Goal: Task Accomplishment & Management: Manage account settings

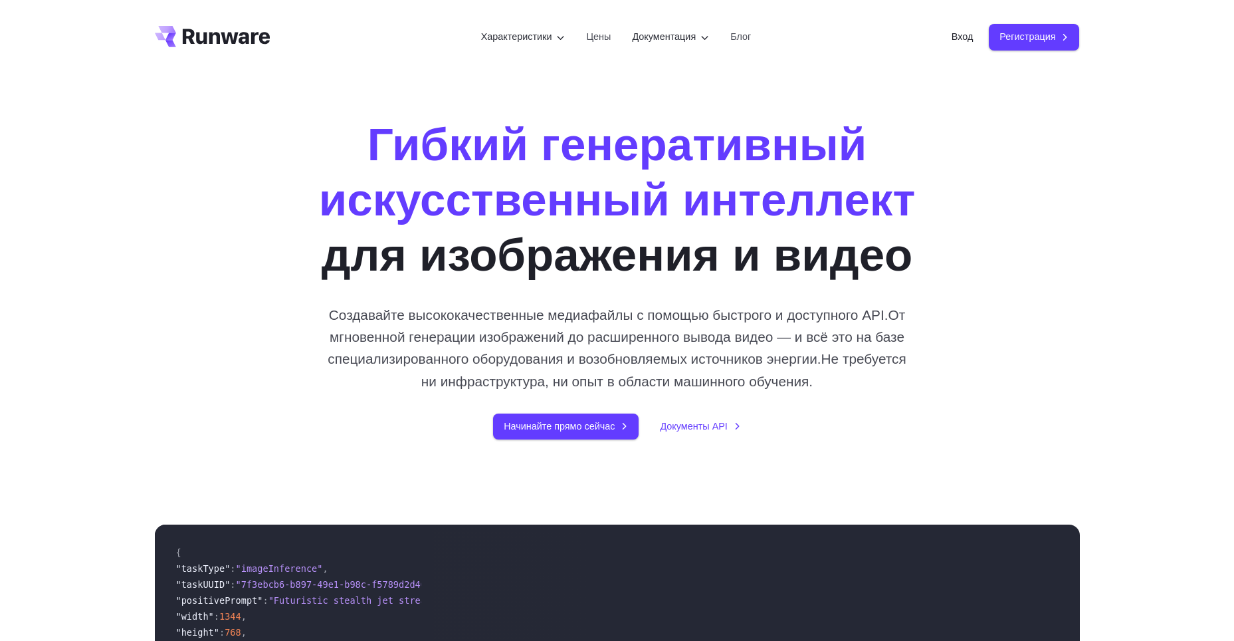
click at [1183, 342] on div "Гибкий генеративный искусственный интеллект для изображения и видео Создавайте …" at bounding box center [617, 277] width 1234 height 407
click at [1043, 41] on ya-tr-span "Регистрация" at bounding box center [1028, 36] width 56 height 15
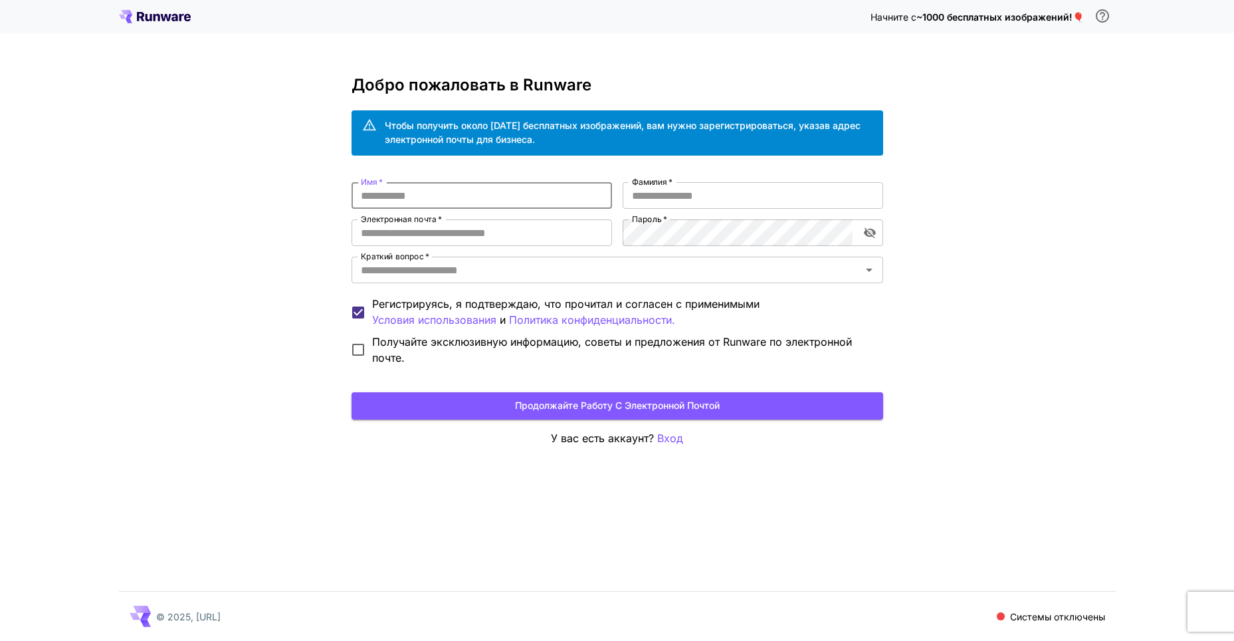
click at [386, 194] on input "Имя   *" at bounding box center [482, 195] width 261 height 27
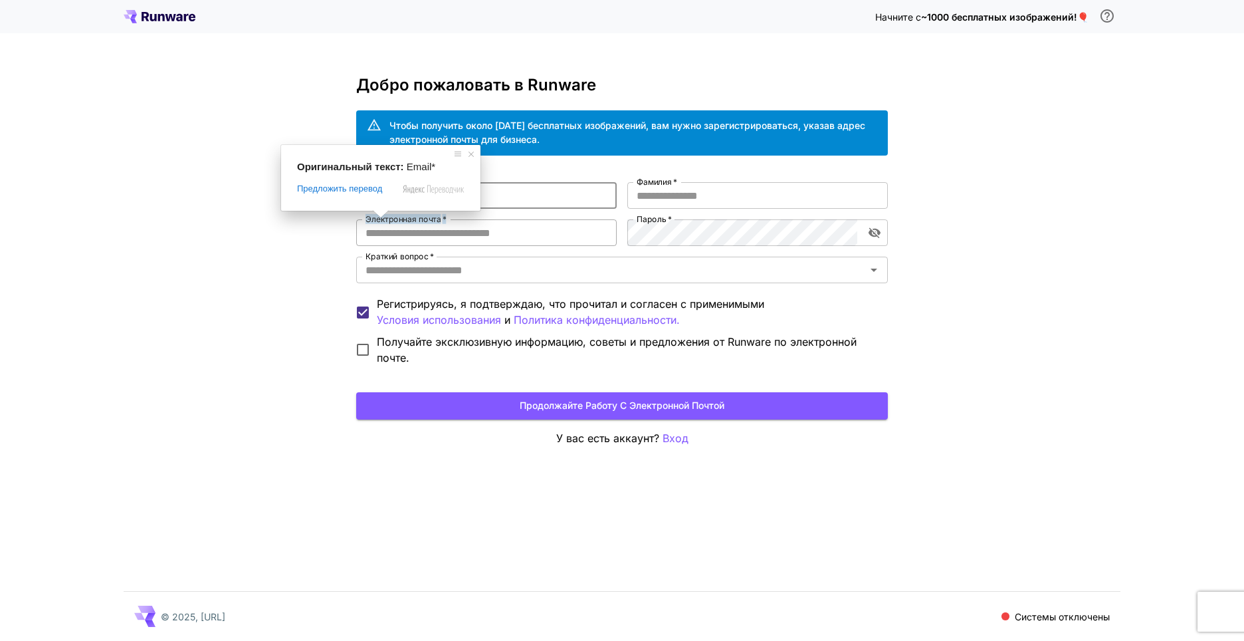
type input "*******"
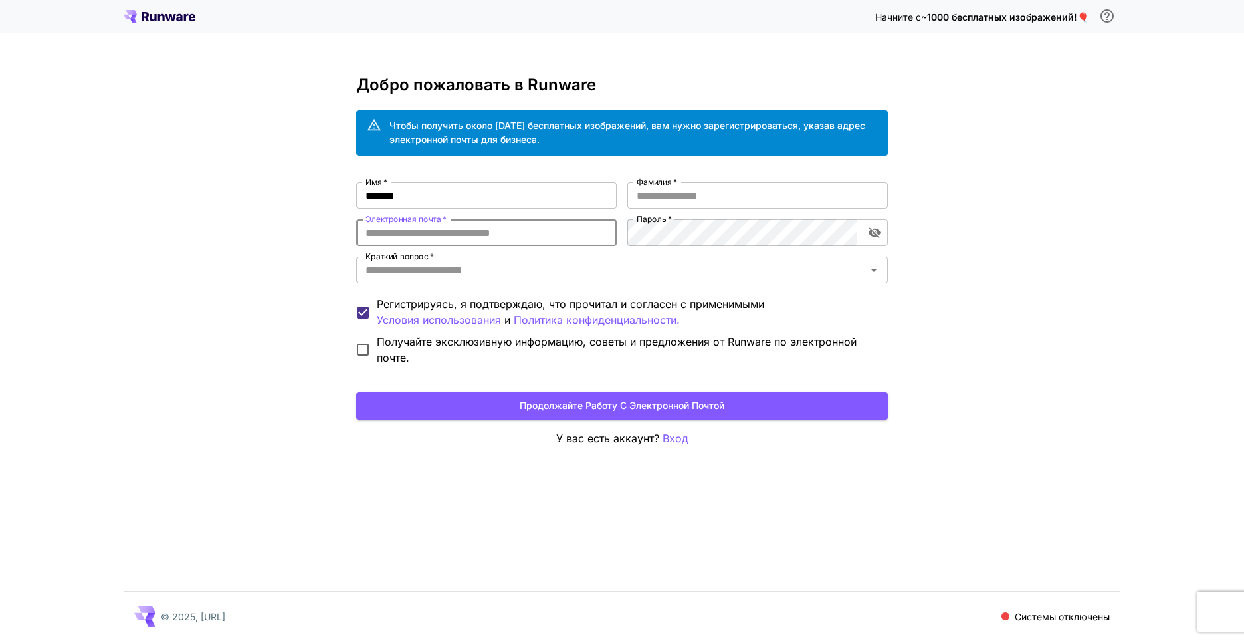
click at [493, 239] on input "Электронная почта   *" at bounding box center [486, 232] width 261 height 27
click at [411, 232] on input "Электронная почта   *" at bounding box center [486, 232] width 261 height 27
click at [405, 235] on input "Электронная почта   *" at bounding box center [486, 232] width 261 height 27
click at [440, 229] on input "Электронная почта   *" at bounding box center [486, 232] width 261 height 27
paste input "**********"
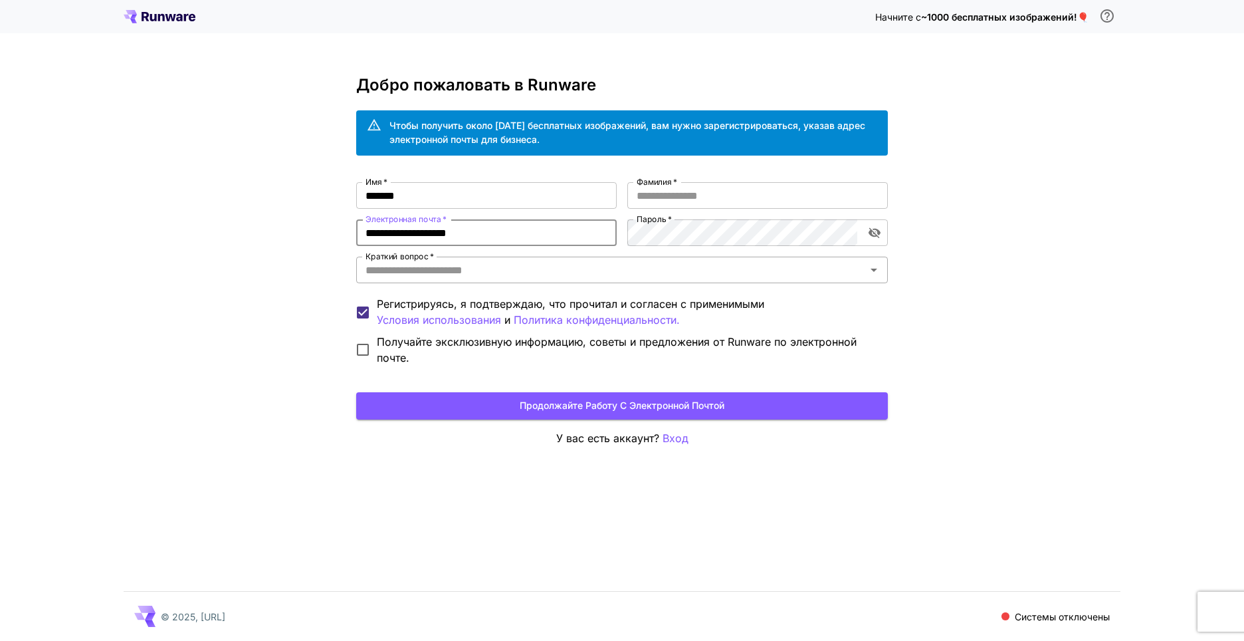
type input "**********"
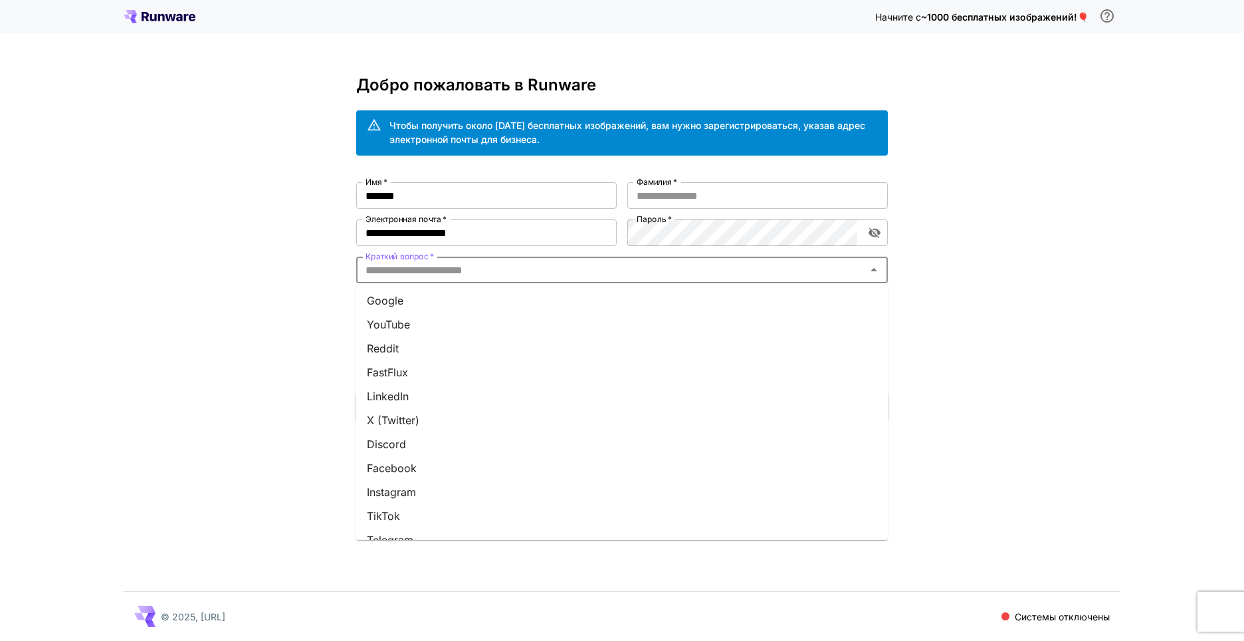
click at [459, 272] on input "Краткий вопрос   *" at bounding box center [611, 270] width 502 height 19
click at [433, 302] on li "Google" at bounding box center [622, 300] width 532 height 24
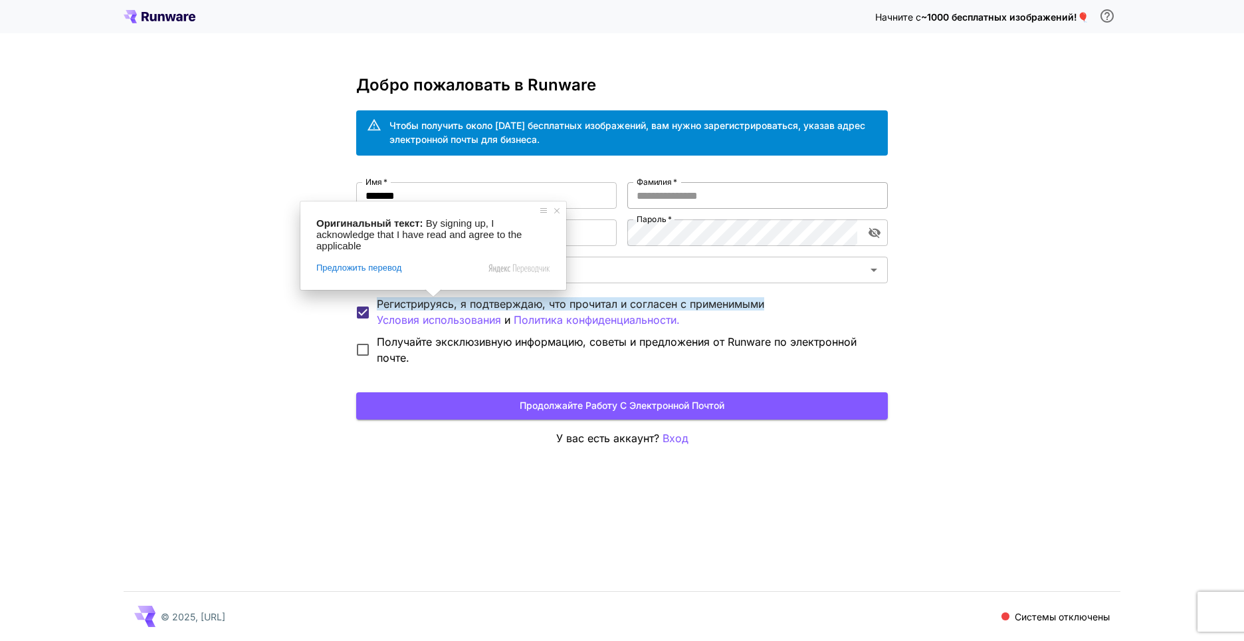
click at [704, 201] on input "Фамилия   *" at bounding box center [757, 195] width 261 height 27
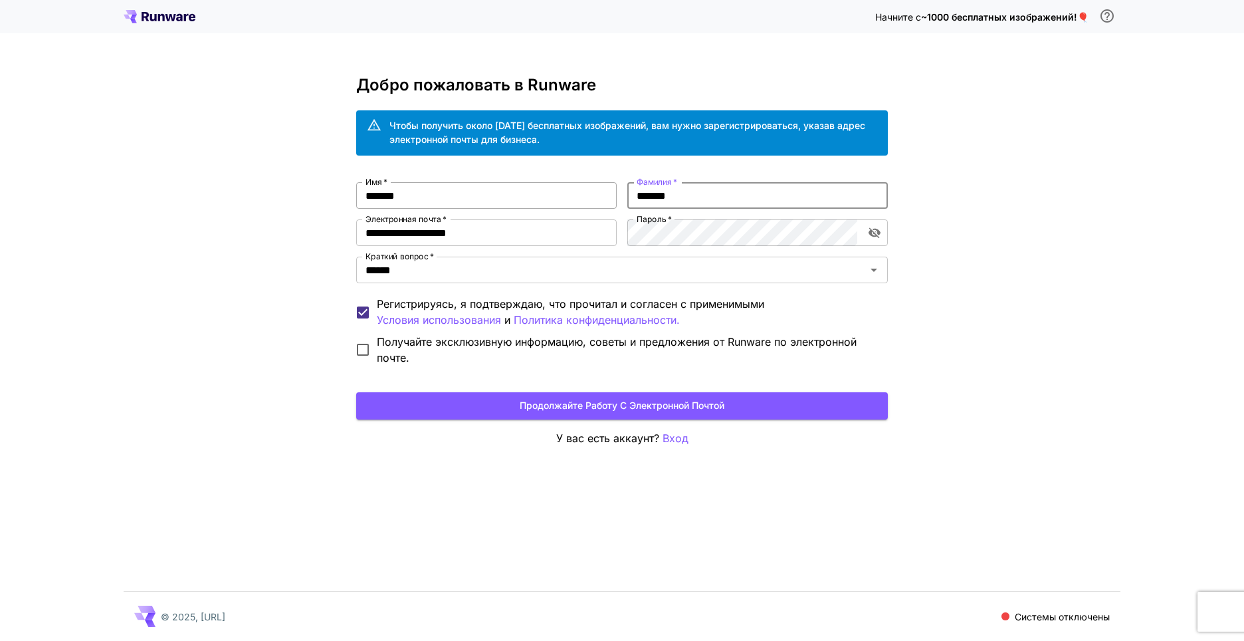
drag, startPoint x: 696, startPoint y: 195, endPoint x: 616, endPoint y: 183, distance: 81.3
click at [621, 193] on div "**********" at bounding box center [622, 273] width 532 height 183
type input "*"
click at [949, 266] on div "**********" at bounding box center [622, 320] width 1244 height 641
click at [737, 405] on button "Продолжайте работу с электронной почтой" at bounding box center [622, 405] width 532 height 27
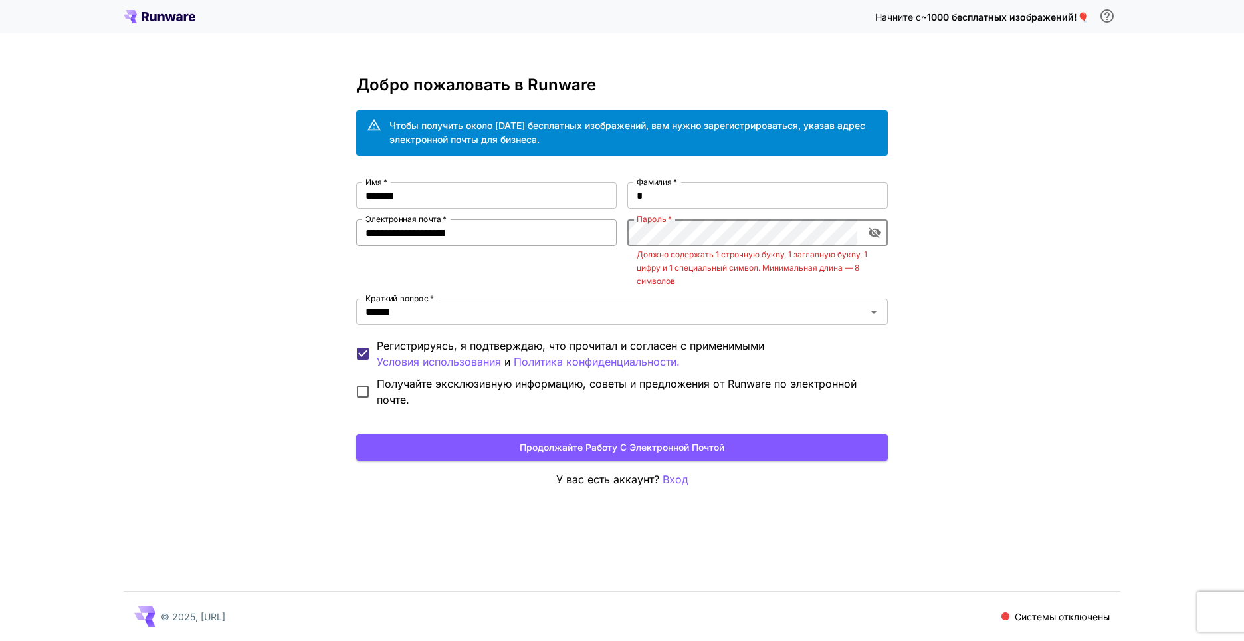
click at [510, 217] on div "**********" at bounding box center [622, 294] width 532 height 225
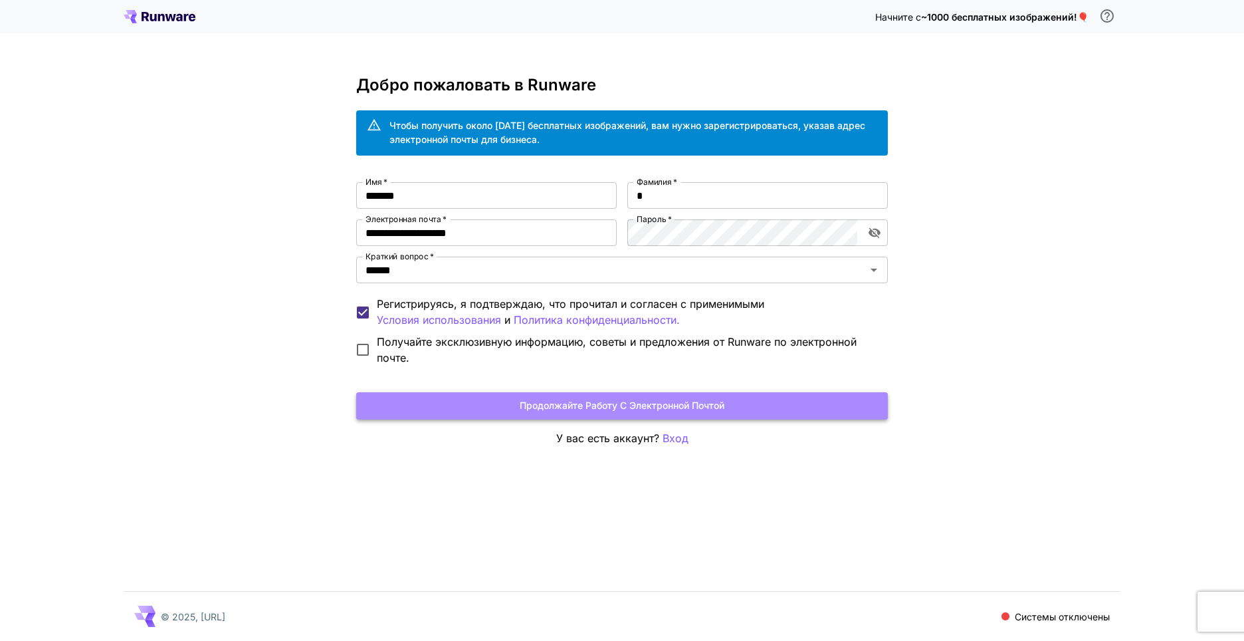
click at [619, 413] on ya-tr-span "Продолжайте работу с электронной почтой" at bounding box center [622, 405] width 205 height 17
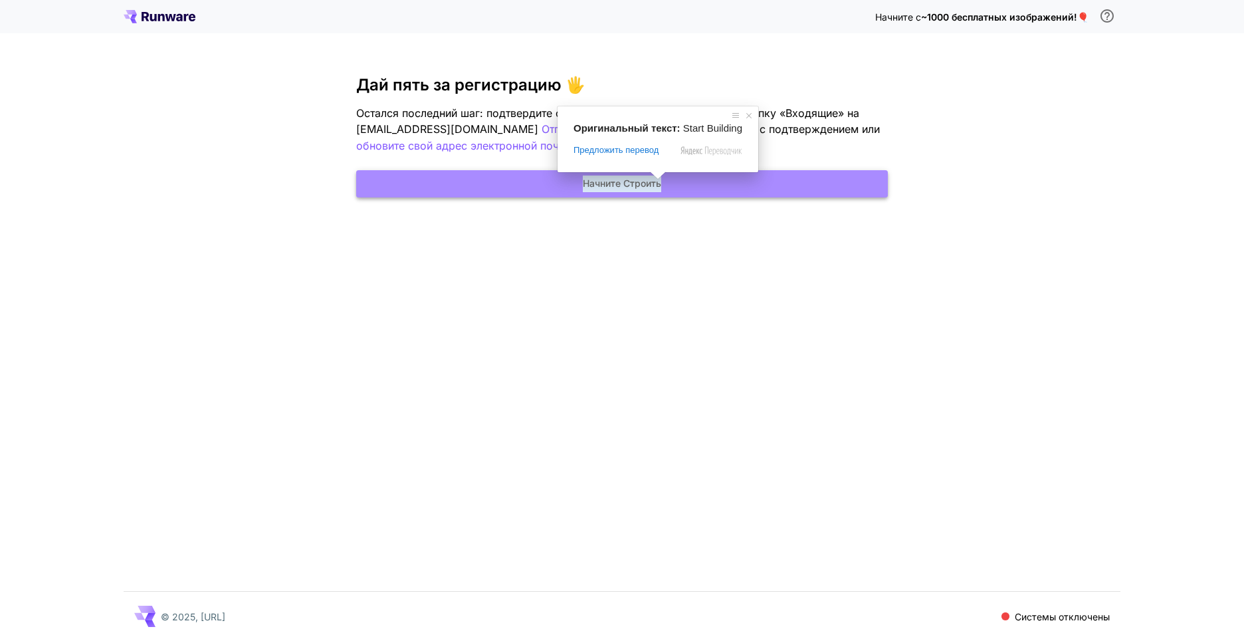
click at [656, 185] on ya-tr-span "Начните Строить" at bounding box center [622, 183] width 78 height 17
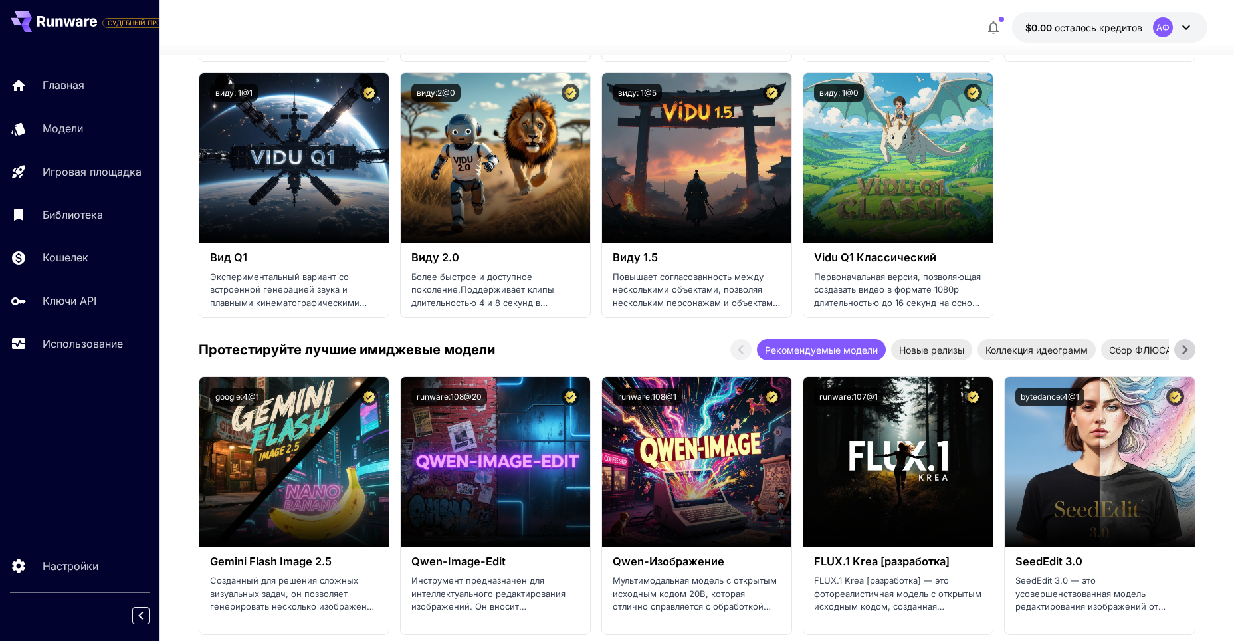
scroll to position [1329, 0]
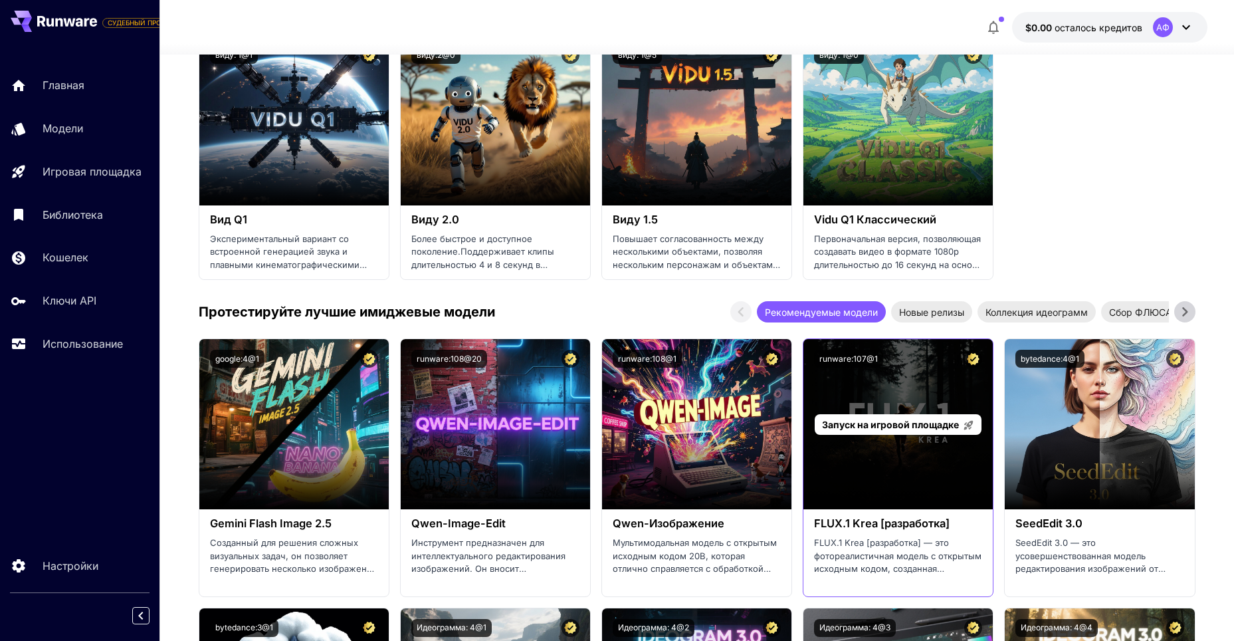
click at [945, 466] on div "Запуск на игровой площадке" at bounding box center [898, 424] width 189 height 170
click at [905, 424] on span "Запуск на игровой площадке" at bounding box center [890, 424] width 137 height 11
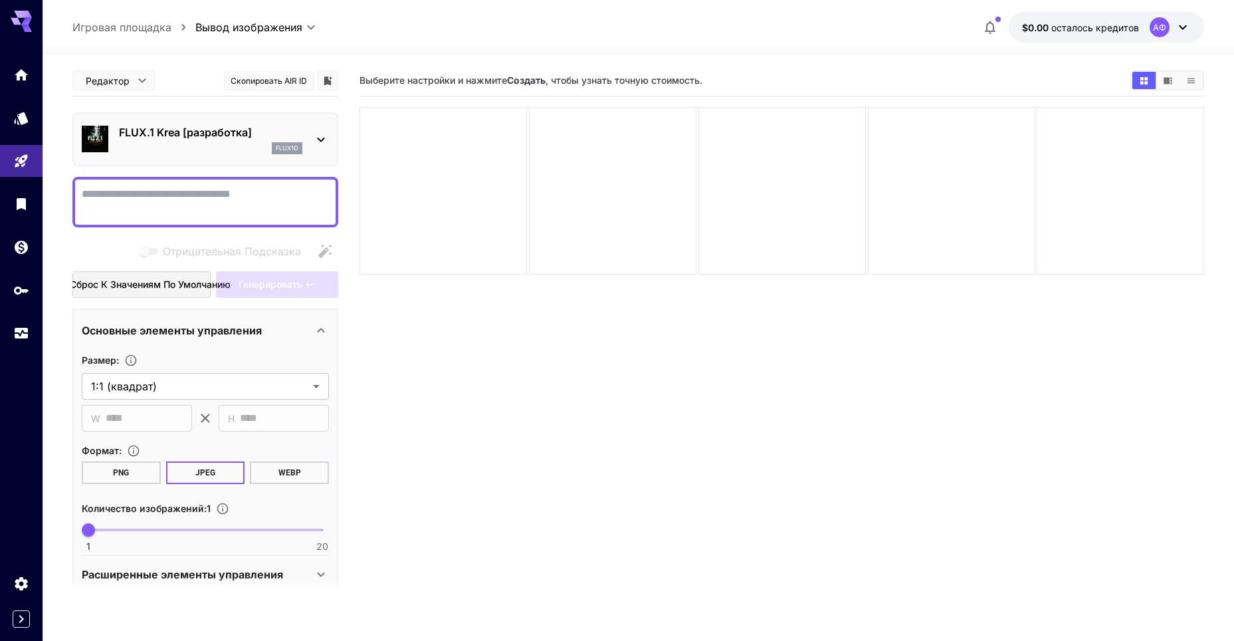
click at [151, 193] on textarea "Отрицательная Подсказка" at bounding box center [205, 202] width 247 height 32
click at [98, 198] on textarea "Отрицательная Подсказка" at bounding box center [205, 202] width 247 height 32
paste textarea "**********"
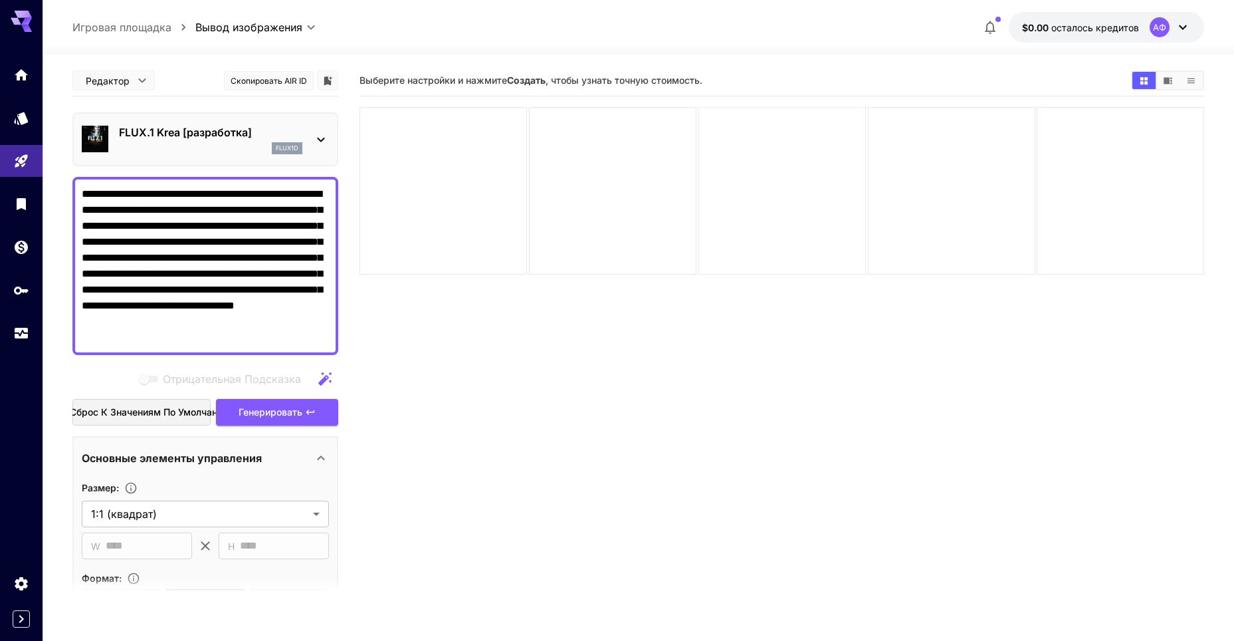
type textarea "**********"
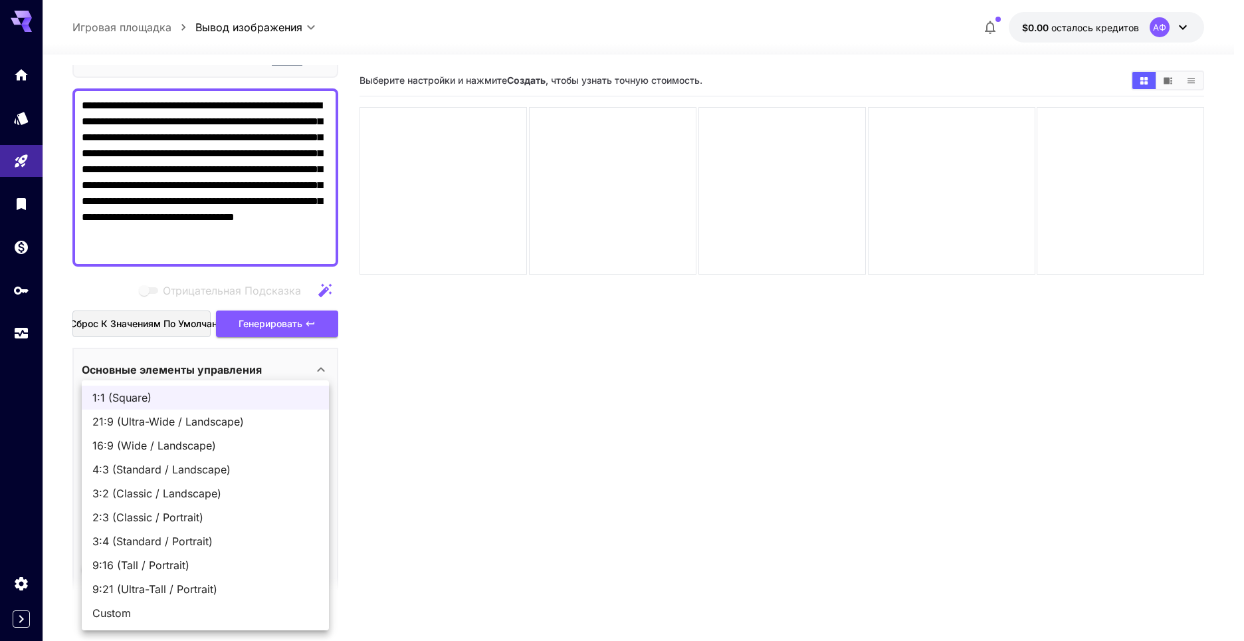
click at [316, 423] on body "**********" at bounding box center [622, 373] width 1244 height 746
click at [512, 462] on div at bounding box center [622, 320] width 1244 height 641
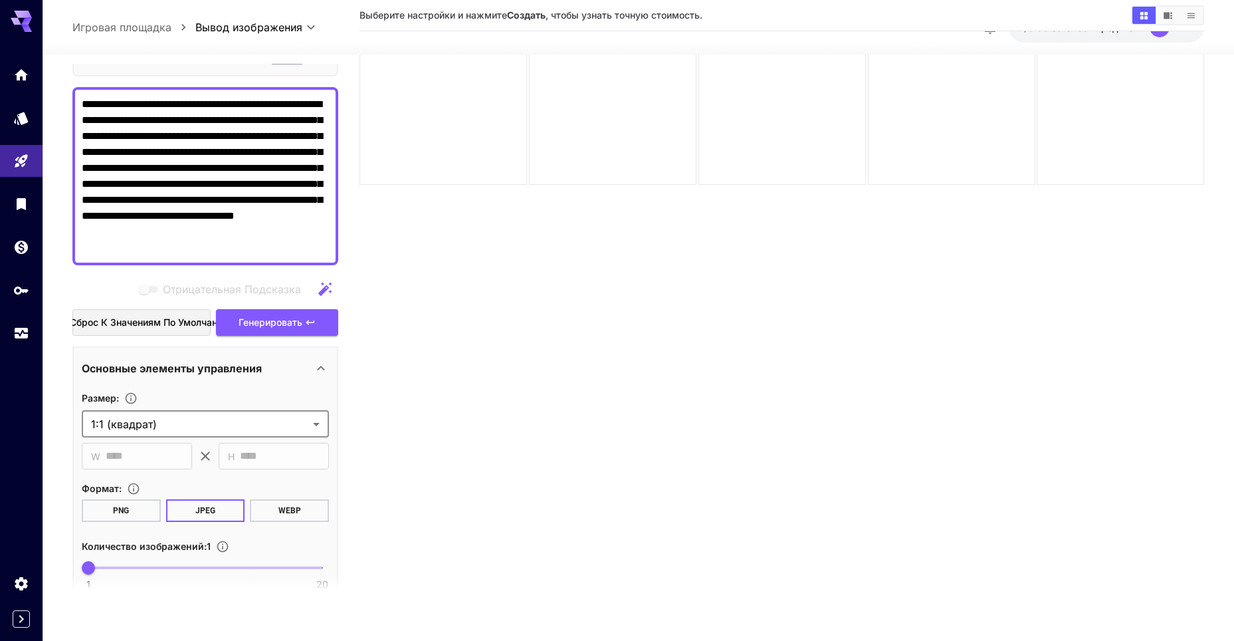
scroll to position [105, 0]
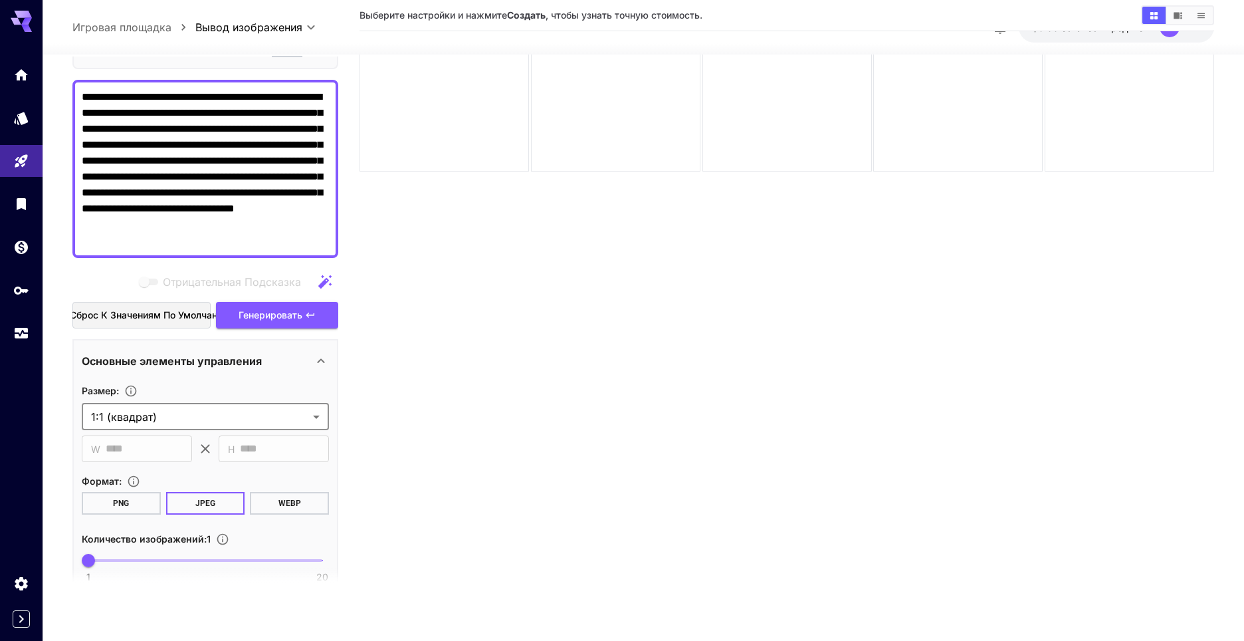
click at [310, 417] on body "**********" at bounding box center [622, 268] width 1244 height 746
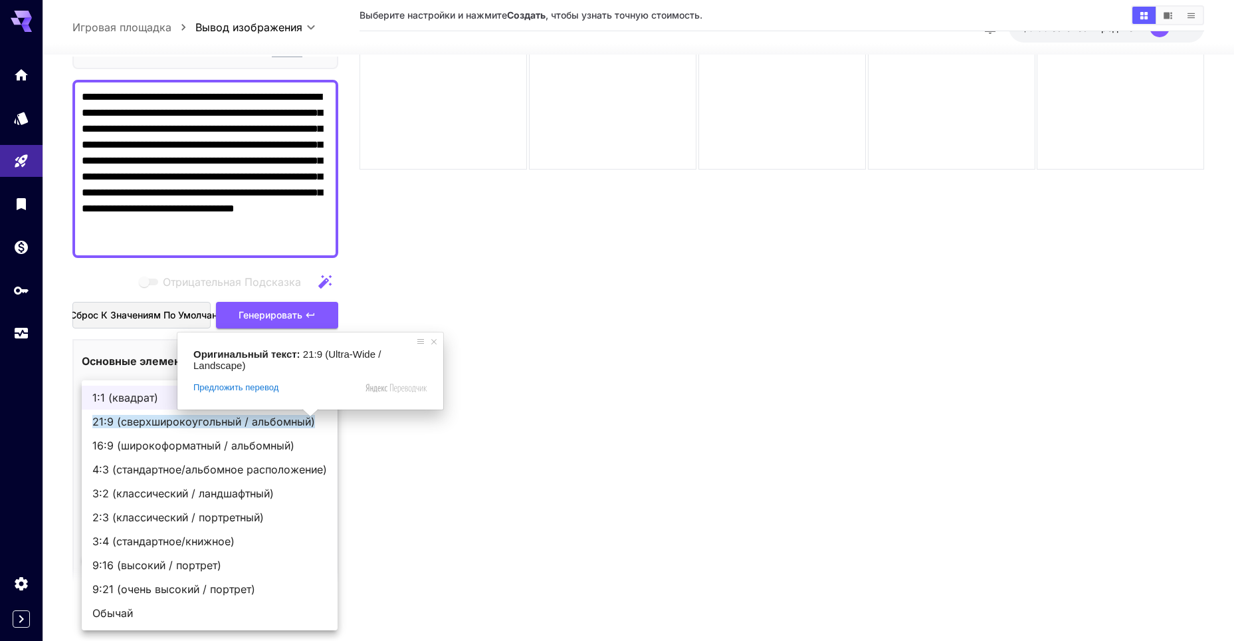
click at [449, 488] on div at bounding box center [622, 320] width 1244 height 641
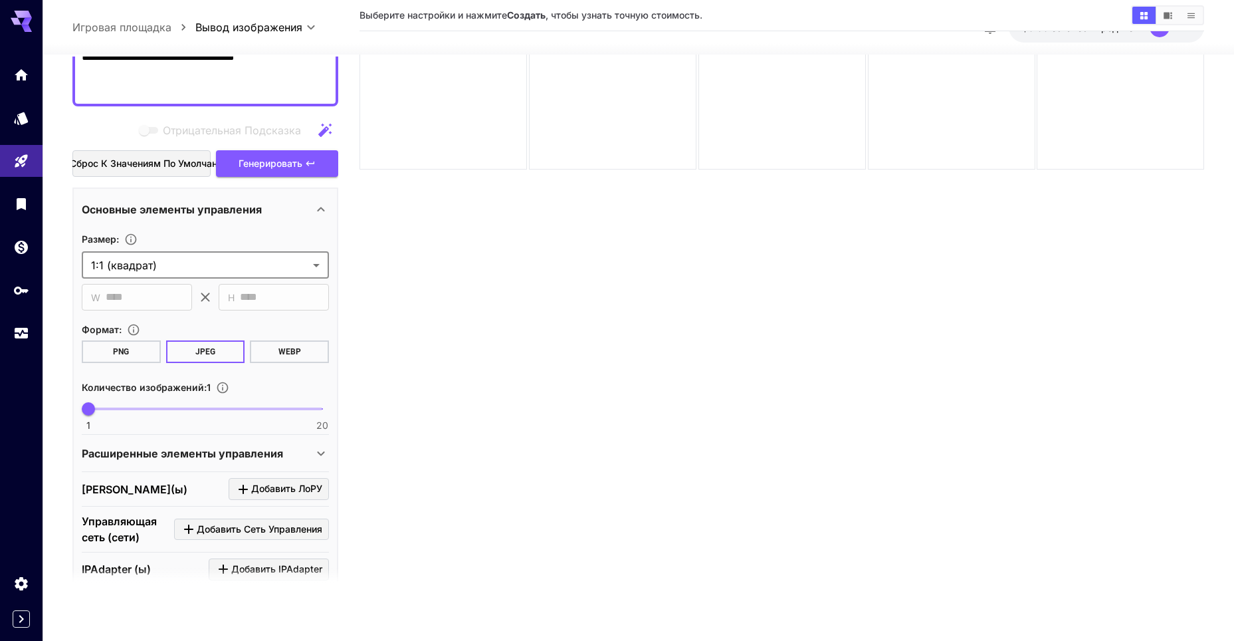
scroll to position [266, 0]
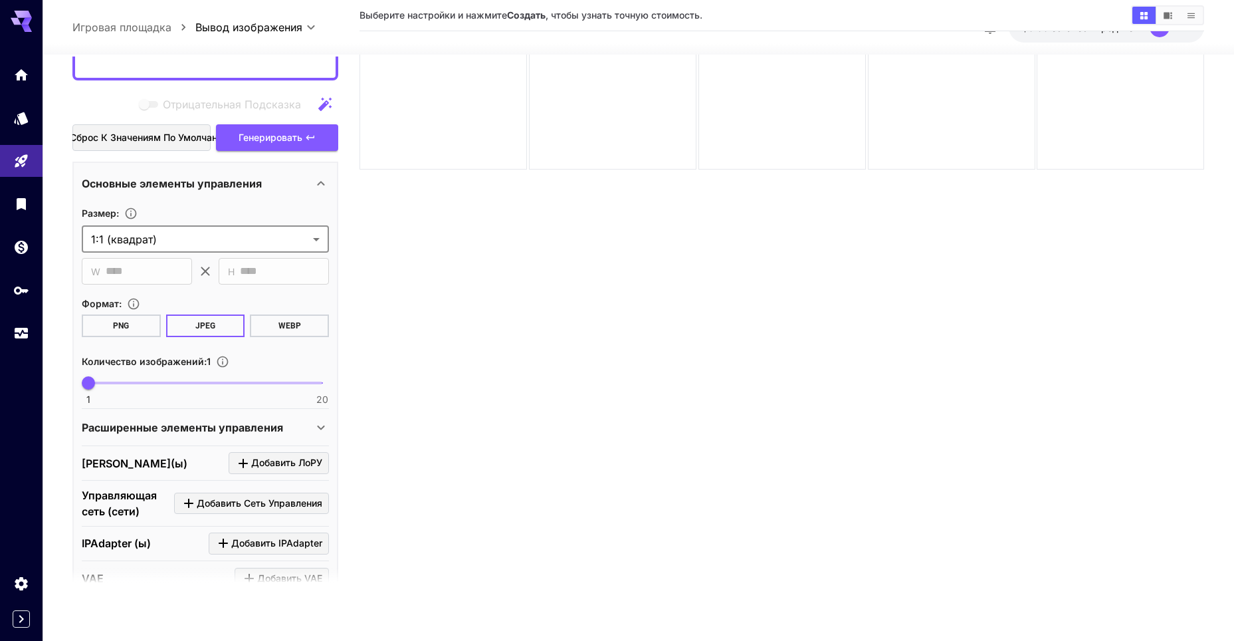
click at [117, 325] on ya-tr-span "PNG" at bounding box center [121, 325] width 16 height 12
type input "*"
drag, startPoint x: 92, startPoint y: 382, endPoint x: 106, endPoint y: 382, distance: 14.0
click at [106, 382] on span "2" at bounding box center [100, 382] width 13 height 13
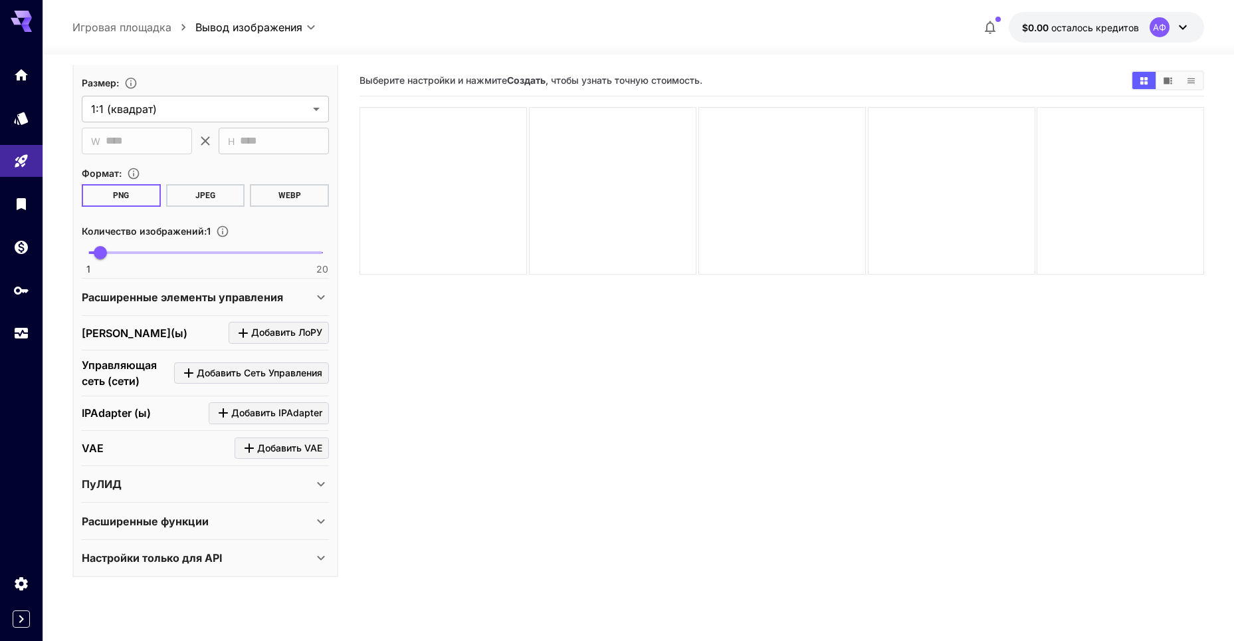
scroll to position [139, 0]
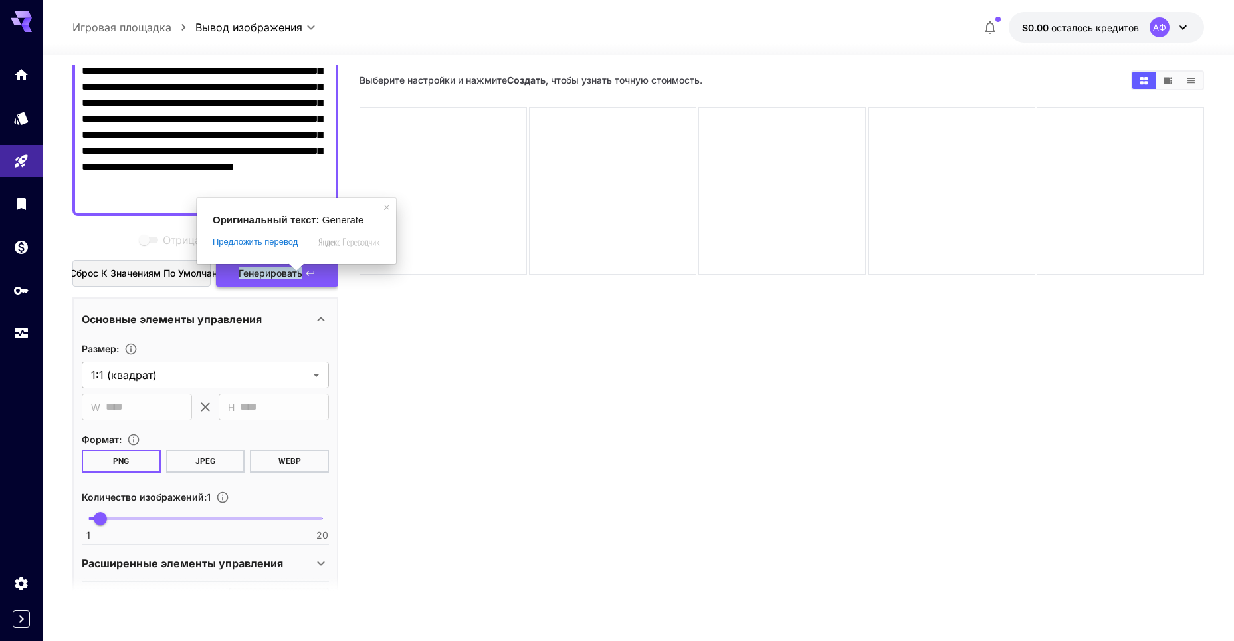
click at [296, 278] on ya-tr-span "Генерировать" at bounding box center [271, 272] width 64 height 11
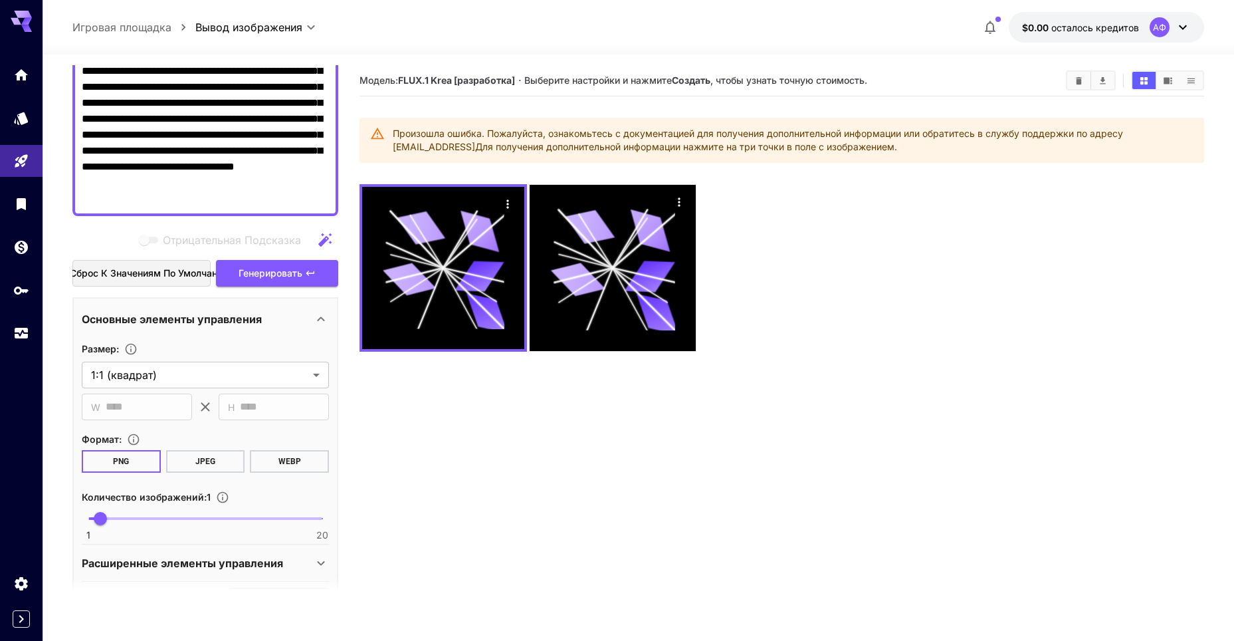
drag, startPoint x: 289, startPoint y: 135, endPoint x: 315, endPoint y: 193, distance: 63.4
click at [315, 193] on textarea "**********" at bounding box center [205, 127] width 247 height 160
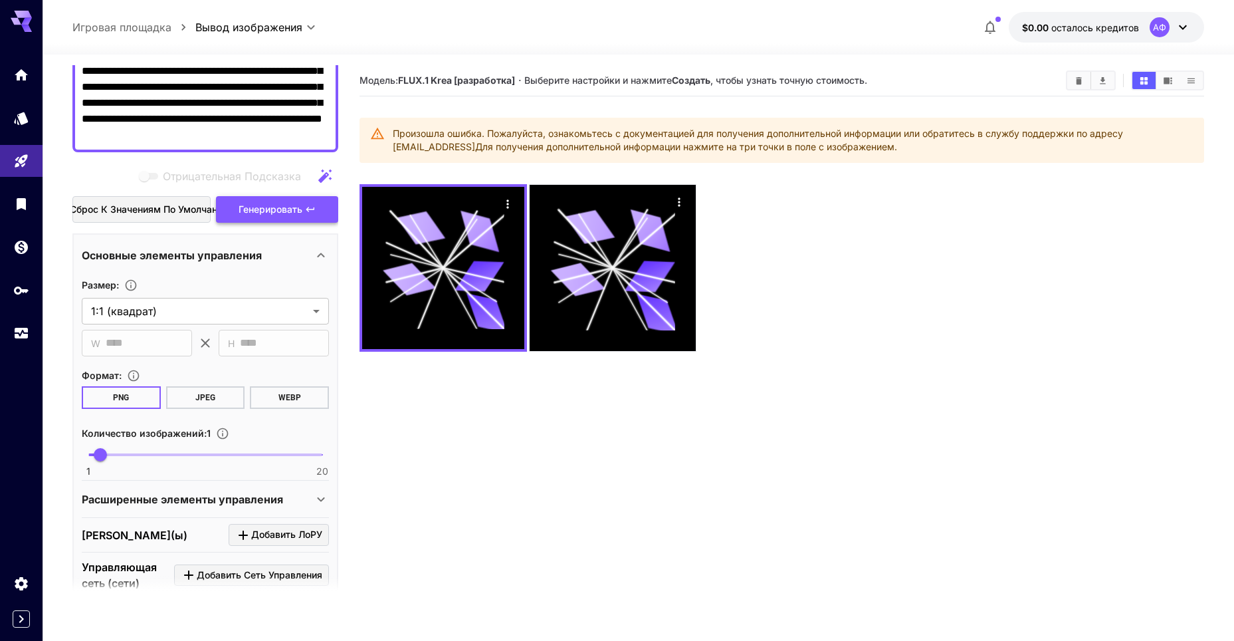
click at [282, 213] on ya-tr-span "Генерировать" at bounding box center [271, 208] width 64 height 11
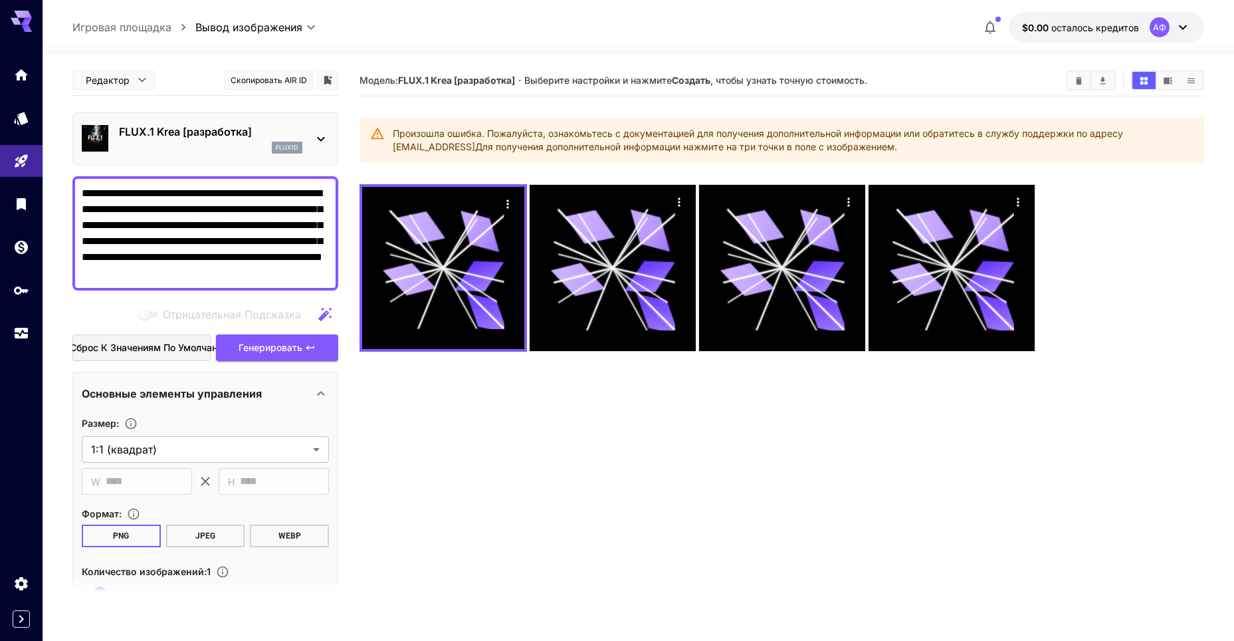
scroll to position [0, 0]
drag, startPoint x: 211, startPoint y: 259, endPoint x: 312, endPoint y: 282, distance: 103.7
click at [312, 282] on div "**********" at bounding box center [205, 234] width 266 height 114
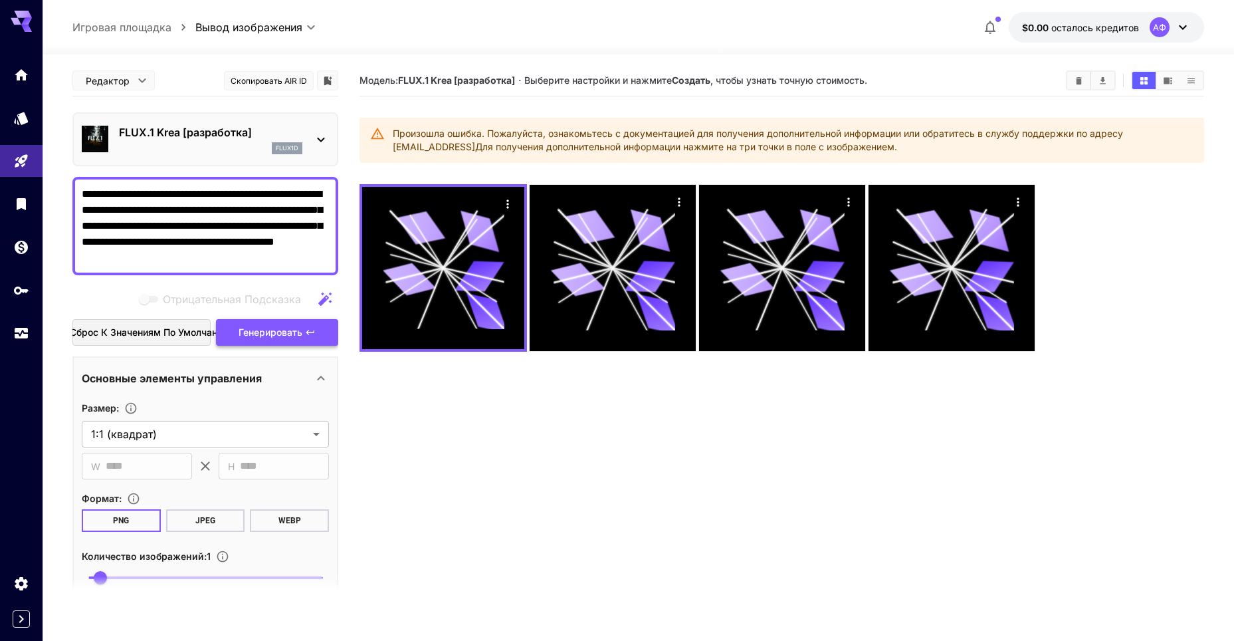
click at [292, 331] on ya-tr-span "Генерировать" at bounding box center [271, 331] width 64 height 11
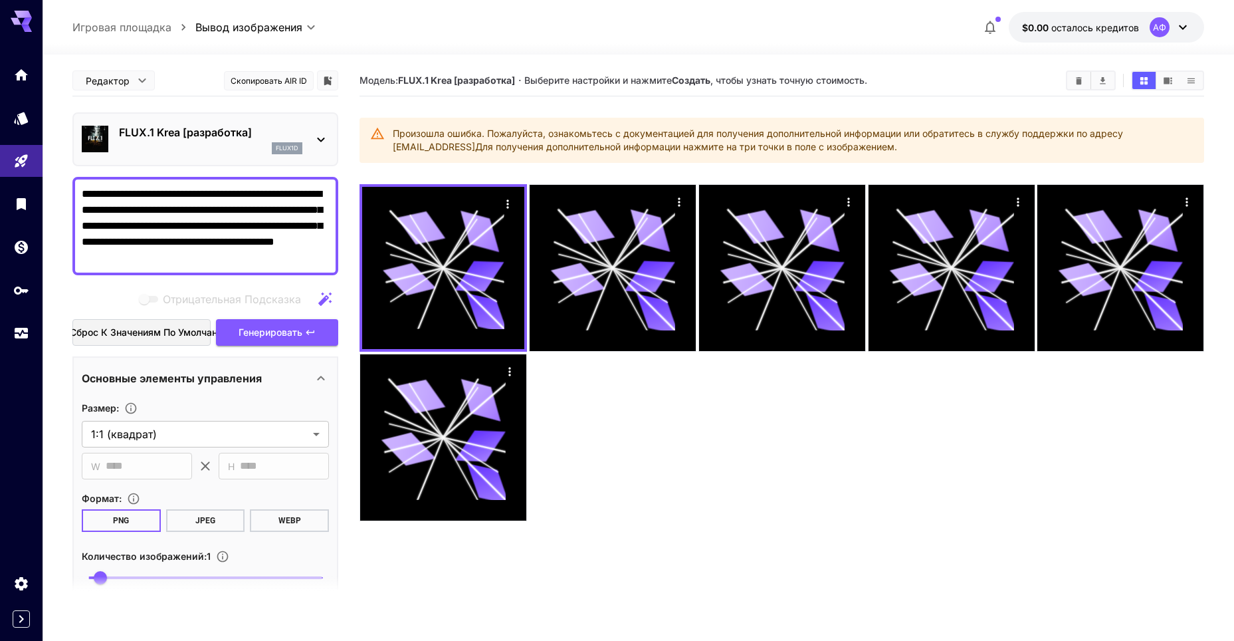
drag, startPoint x: 263, startPoint y: 207, endPoint x: 285, endPoint y: 306, distance: 102.2
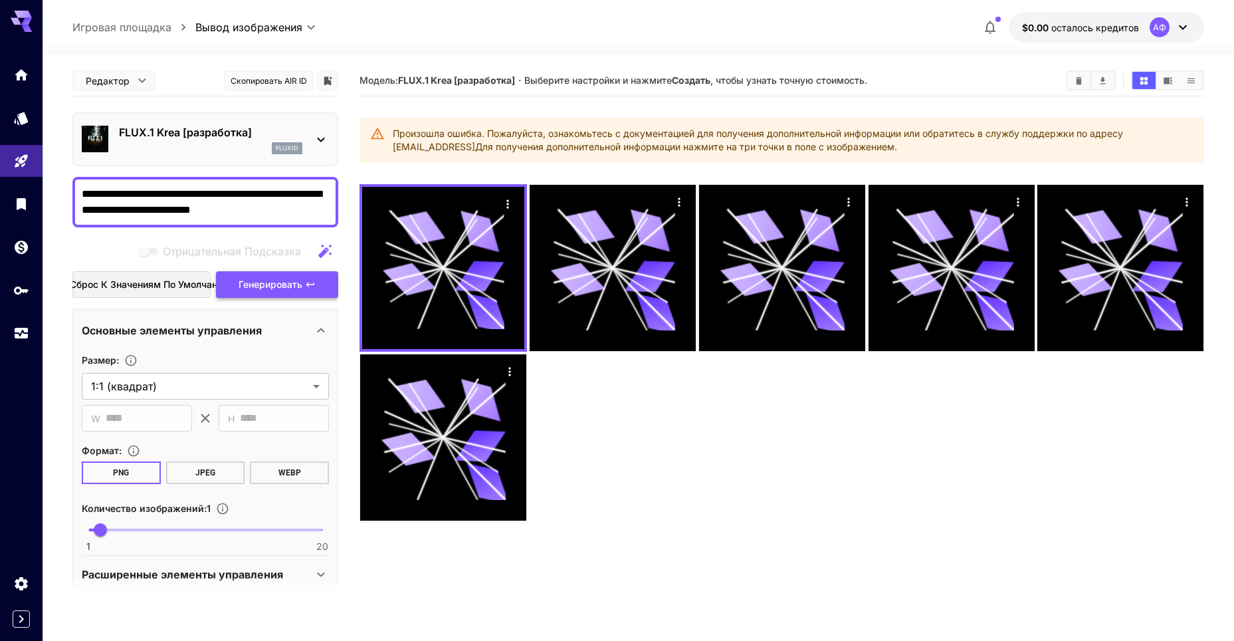
type textarea "**********"
click at [291, 284] on ya-tr-span "Генерировать" at bounding box center [271, 284] width 64 height 11
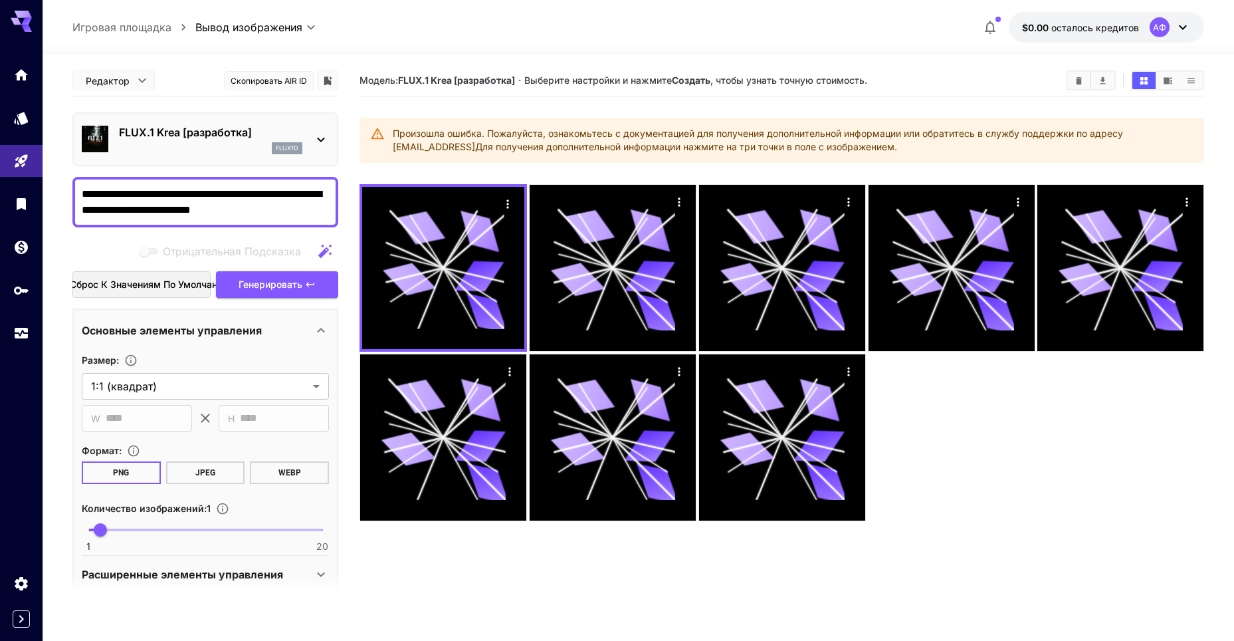
drag, startPoint x: 266, startPoint y: 215, endPoint x: 23, endPoint y: 179, distance: 245.8
click at [23, 179] on div "**********" at bounding box center [617, 373] width 1234 height 746
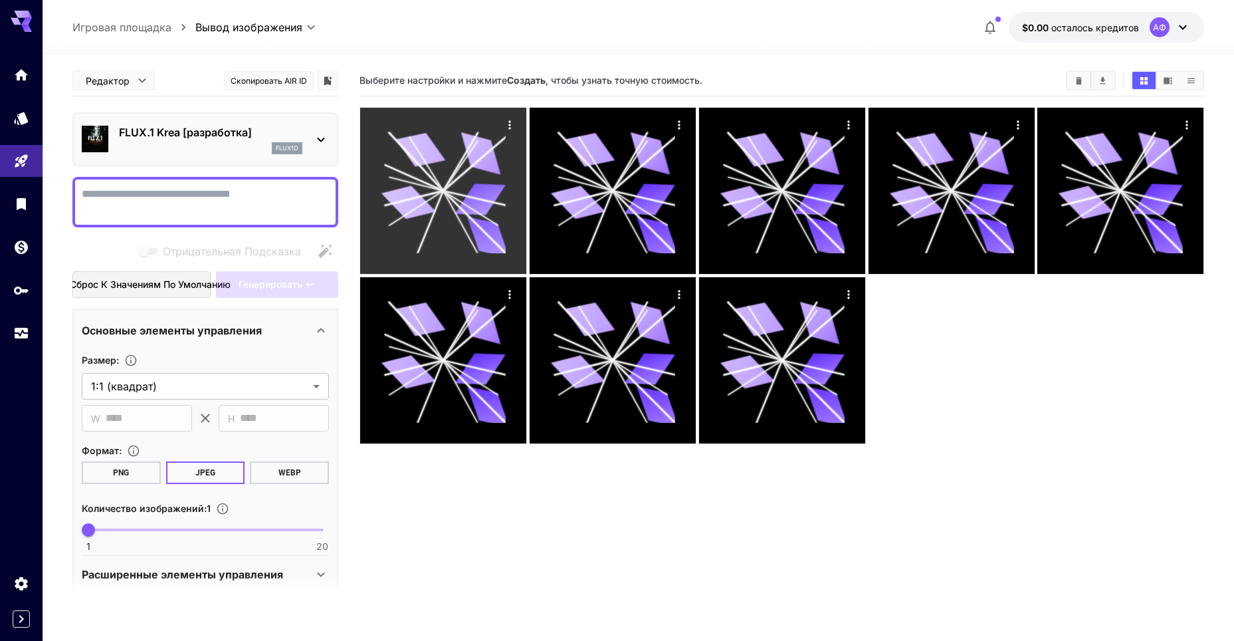
click at [471, 186] on icon at bounding box center [443, 190] width 124 height 124
click at [506, 126] on icon "Действия" at bounding box center [509, 124] width 13 height 13
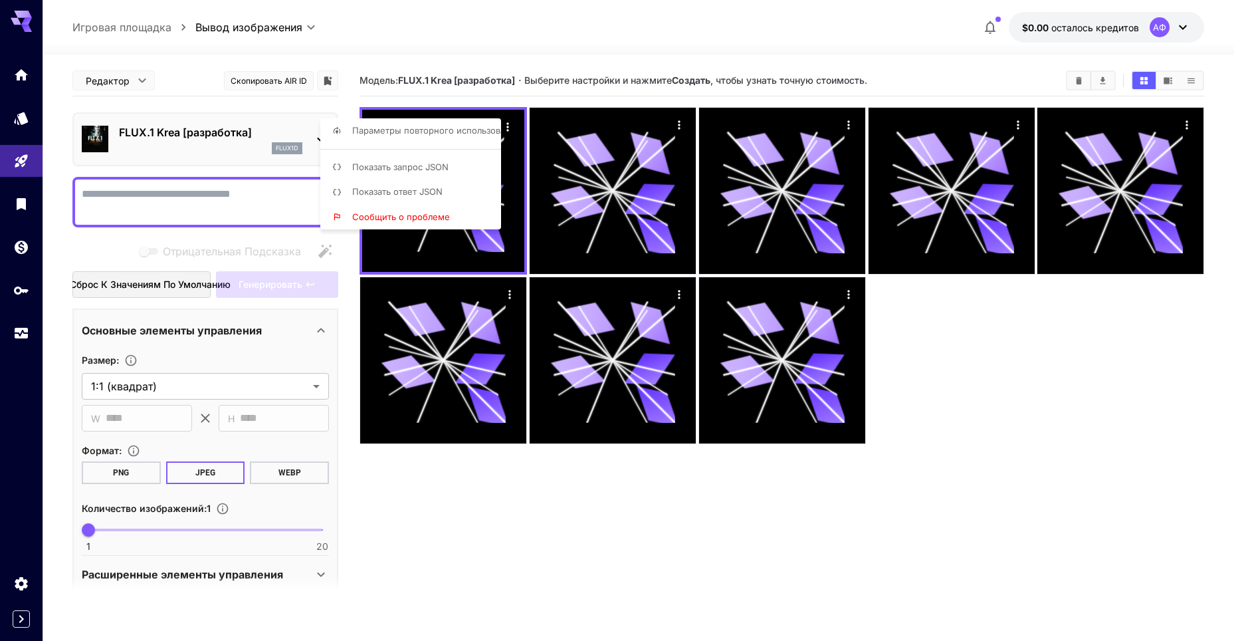
click at [591, 239] on div at bounding box center [622, 320] width 1244 height 641
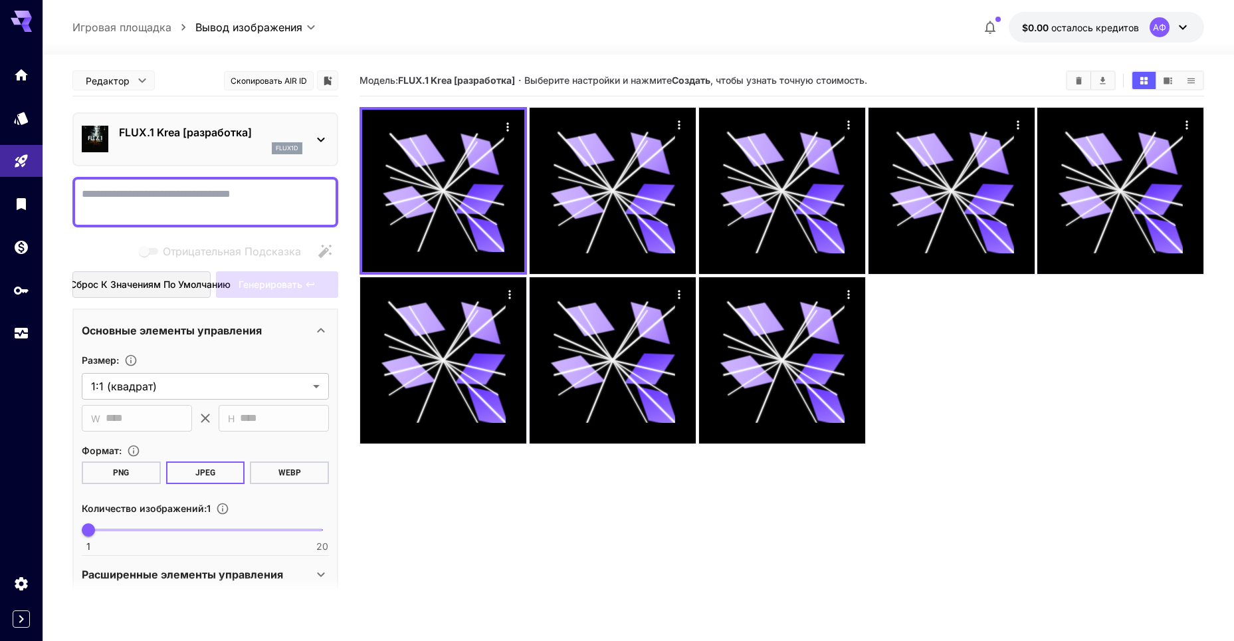
click at [265, 200] on textarea "Отрицательная Подсказка" at bounding box center [205, 202] width 247 height 32
paste textarea "**********"
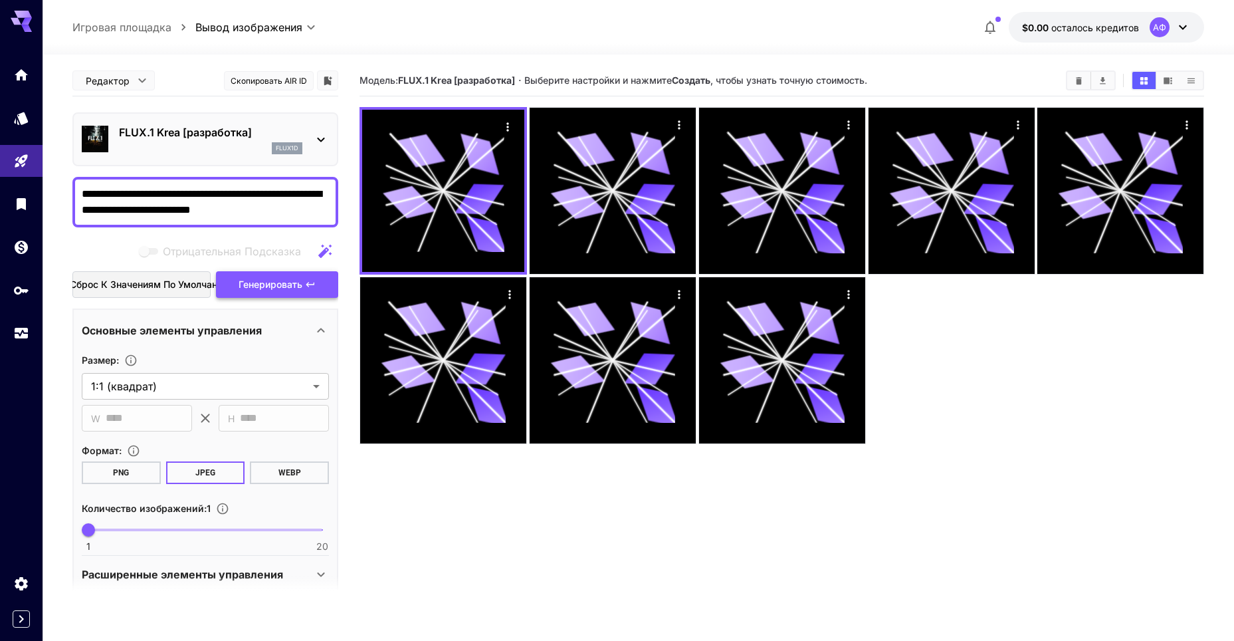
type textarea "**********"
click at [312, 284] on icon "button" at bounding box center [310, 284] width 8 height 5
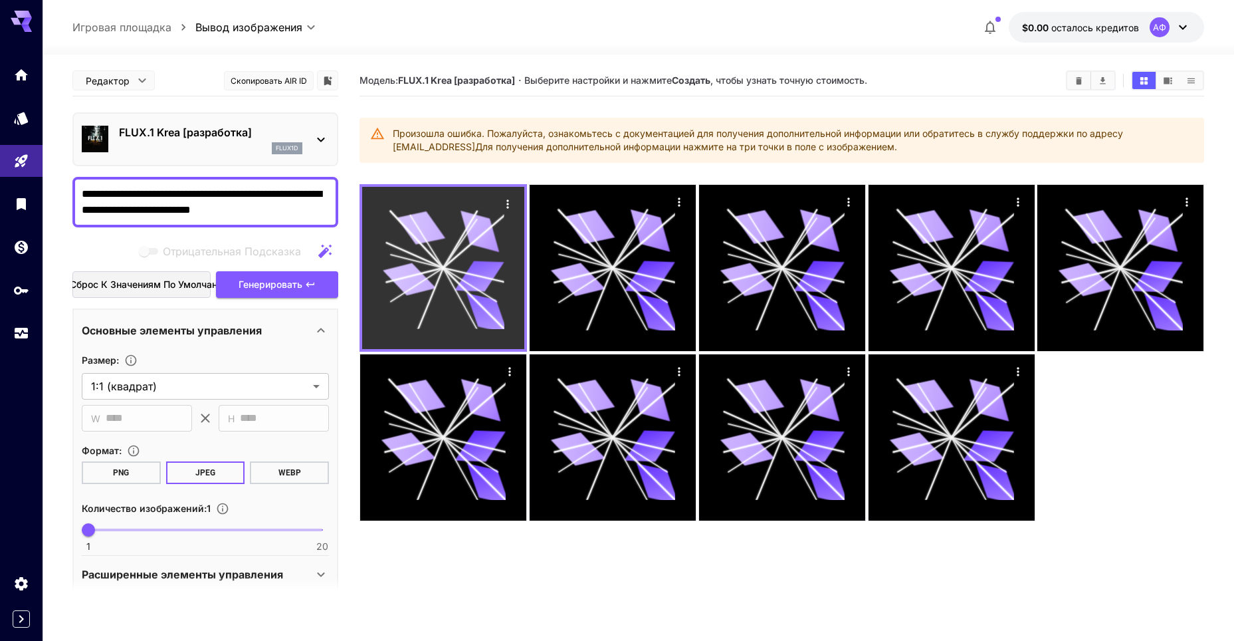
click at [507, 207] on icon "Действия" at bounding box center [508, 203] width 2 height 9
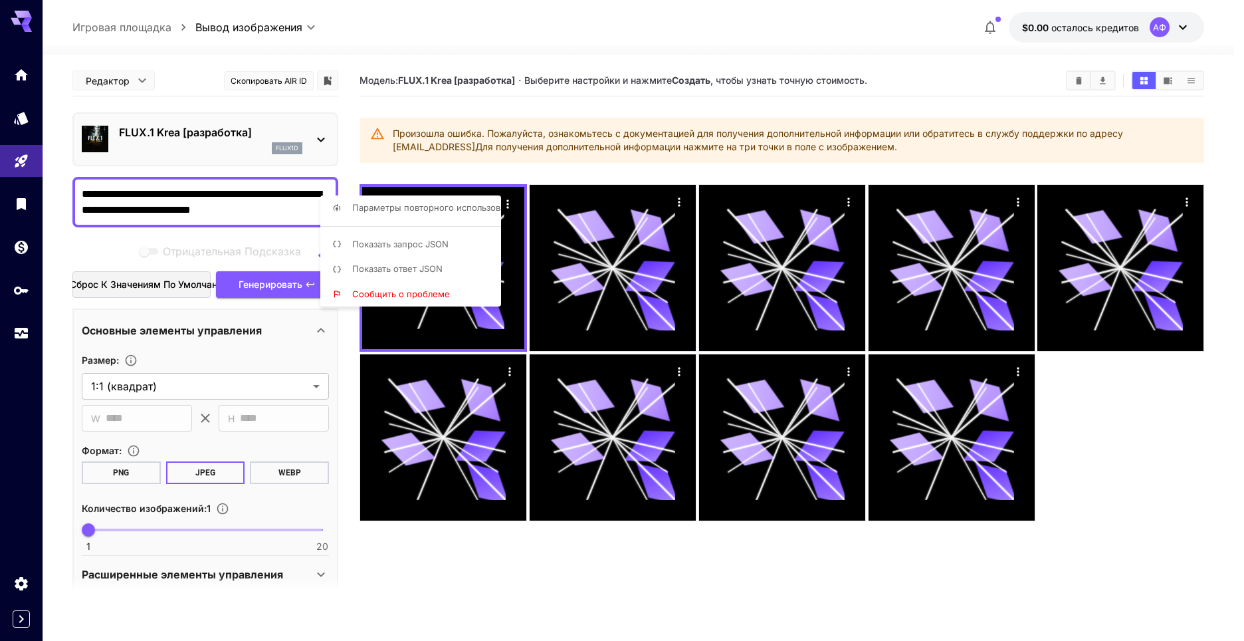
drag, startPoint x: 259, startPoint y: 211, endPoint x: 53, endPoint y: 185, distance: 208.3
click at [53, 185] on div at bounding box center [622, 320] width 1244 height 641
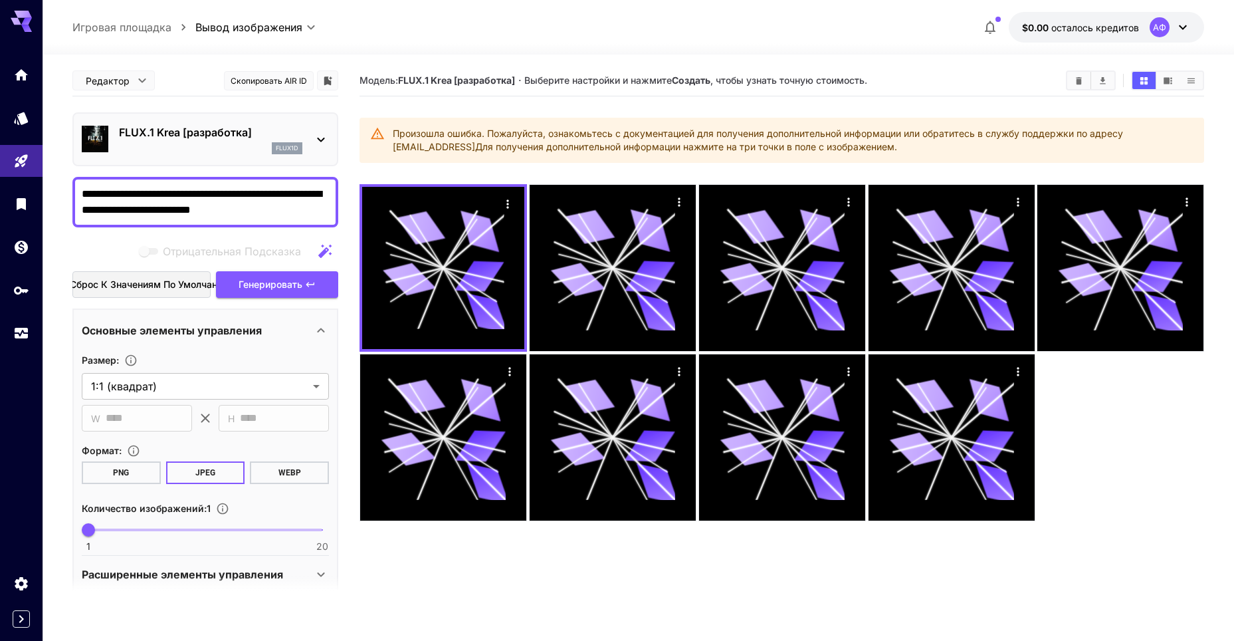
drag, startPoint x: 83, startPoint y: 193, endPoint x: 310, endPoint y: 237, distance: 231.6
click at [310, 237] on div "**********" at bounding box center [205, 459] width 266 height 789
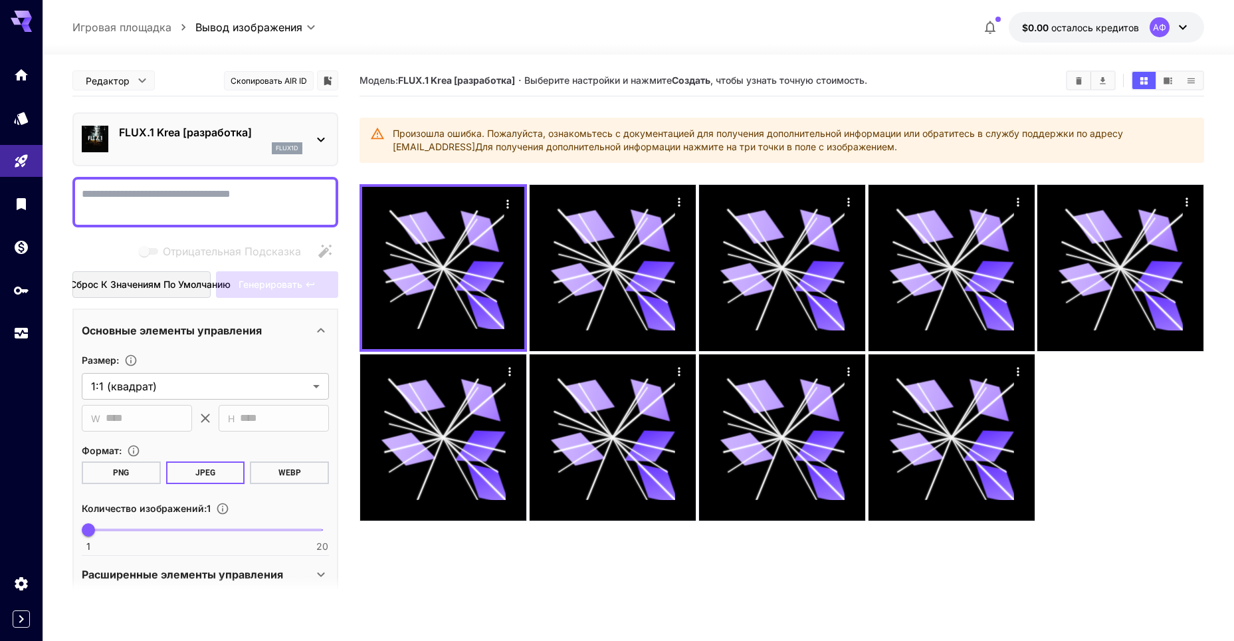
click at [179, 23] on icon "панировочный сухарь" at bounding box center [183, 27] width 13 height 13
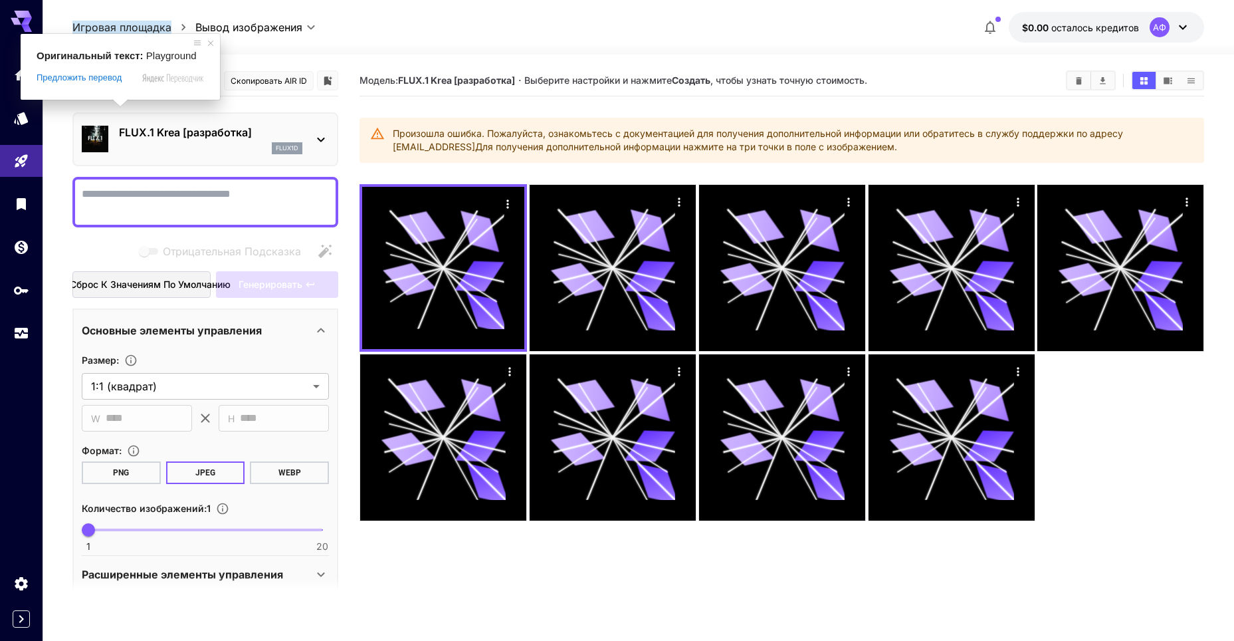
click at [118, 29] on ya-tr-span "Игровая площадка" at bounding box center [121, 27] width 99 height 13
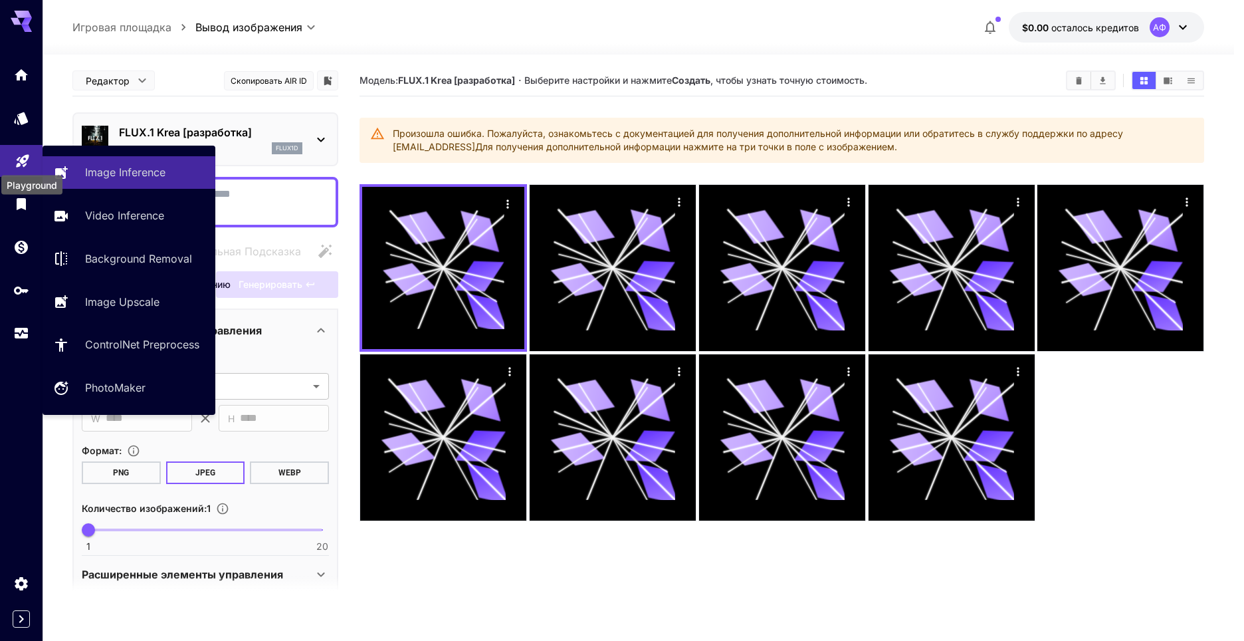
click at [29, 160] on icon "Игровая площадка" at bounding box center [23, 157] width 16 height 16
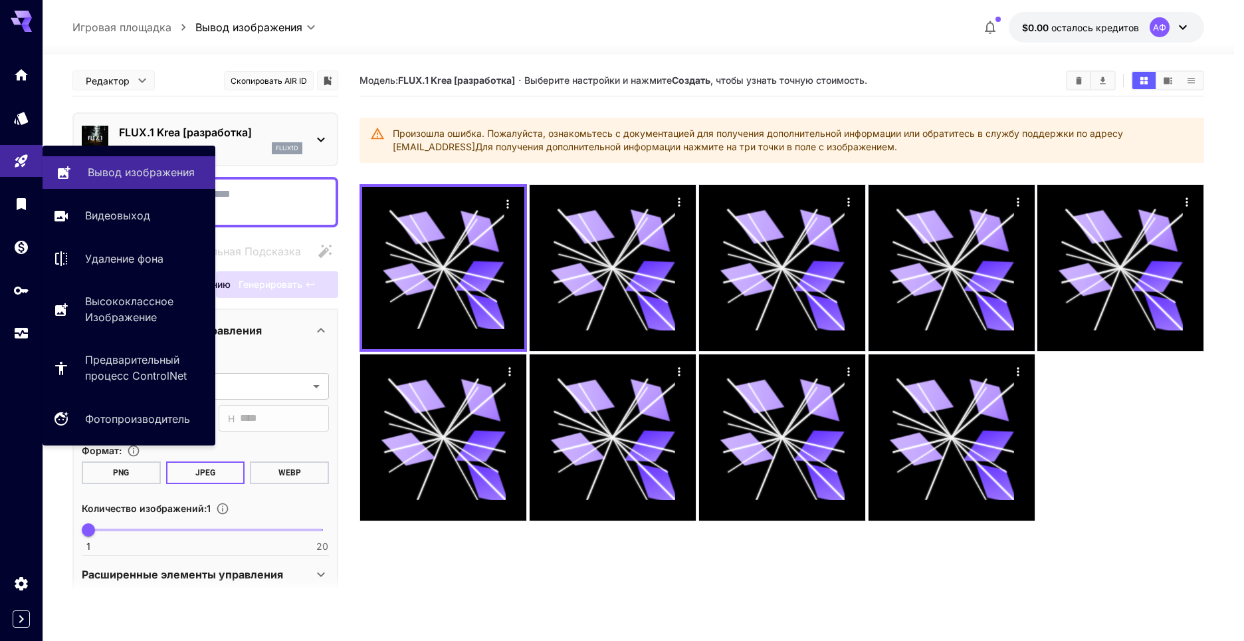
click at [137, 173] on ya-tr-span "Вывод изображения" at bounding box center [141, 172] width 107 height 13
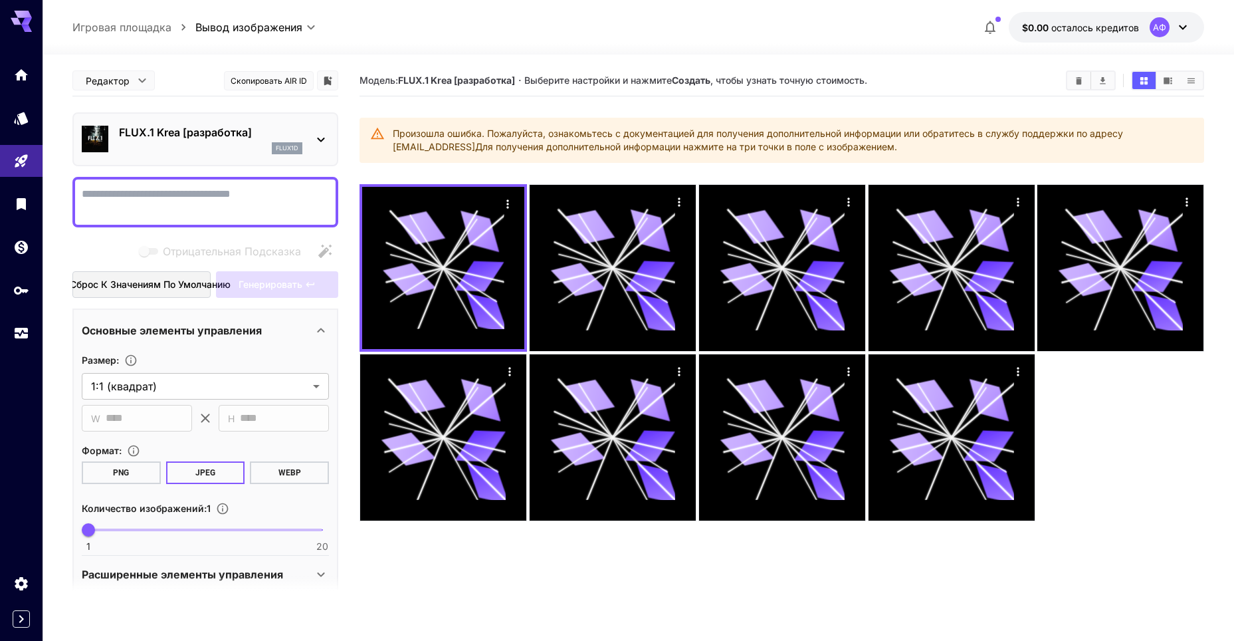
click at [98, 29] on ya-tr-span "Игровая площадка" at bounding box center [121, 27] width 99 height 13
click at [1, 13] on div at bounding box center [21, 16] width 43 height 32
click at [32, 22] on div at bounding box center [21, 16] width 43 height 32
click at [26, 24] on icon at bounding box center [26, 21] width 11 height 7
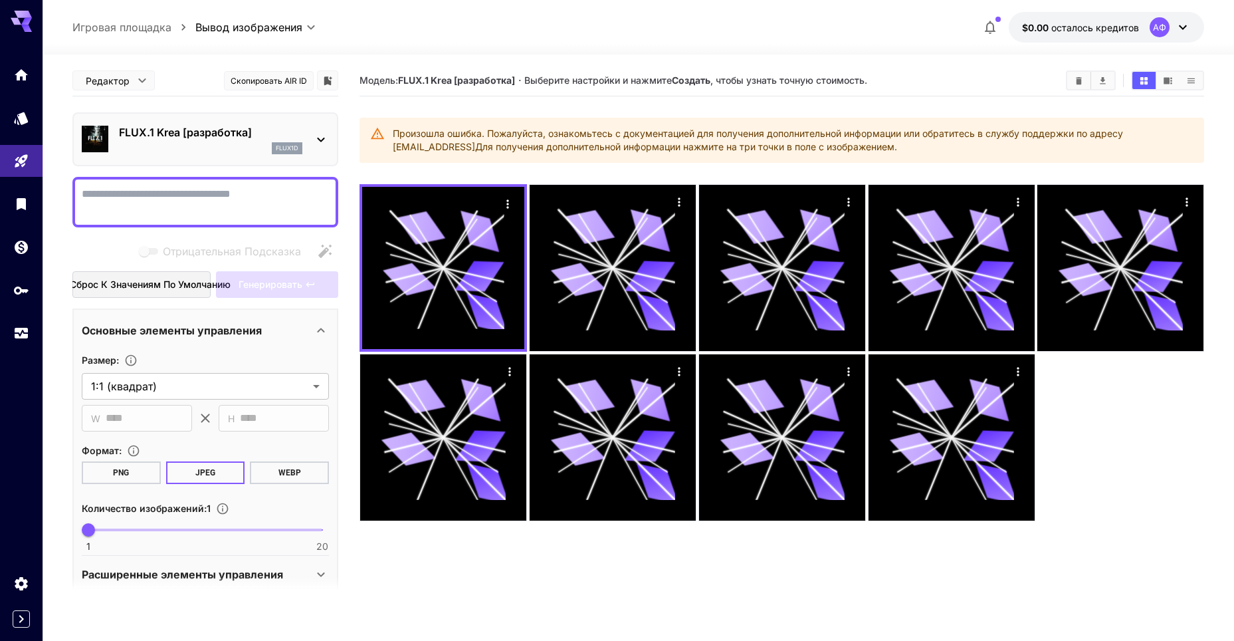
click at [318, 136] on icon at bounding box center [321, 140] width 16 height 16
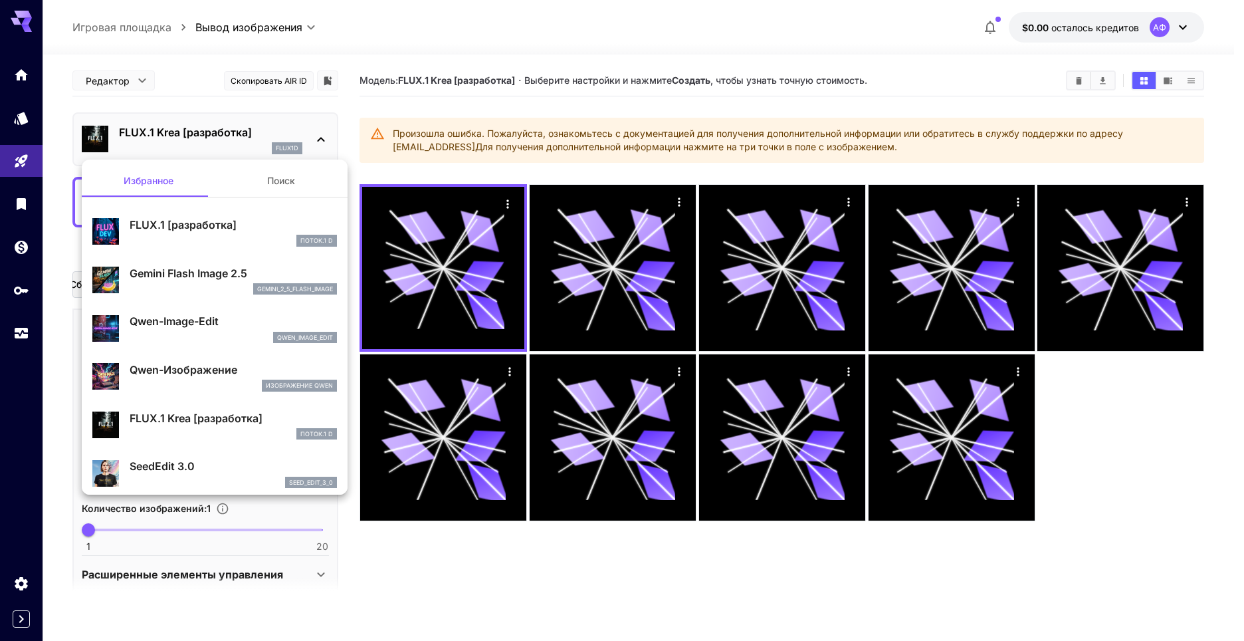
click at [173, 457] on div "SeedEdit 3.0 seed_edit_3_0" at bounding box center [214, 473] width 245 height 41
type input "***"
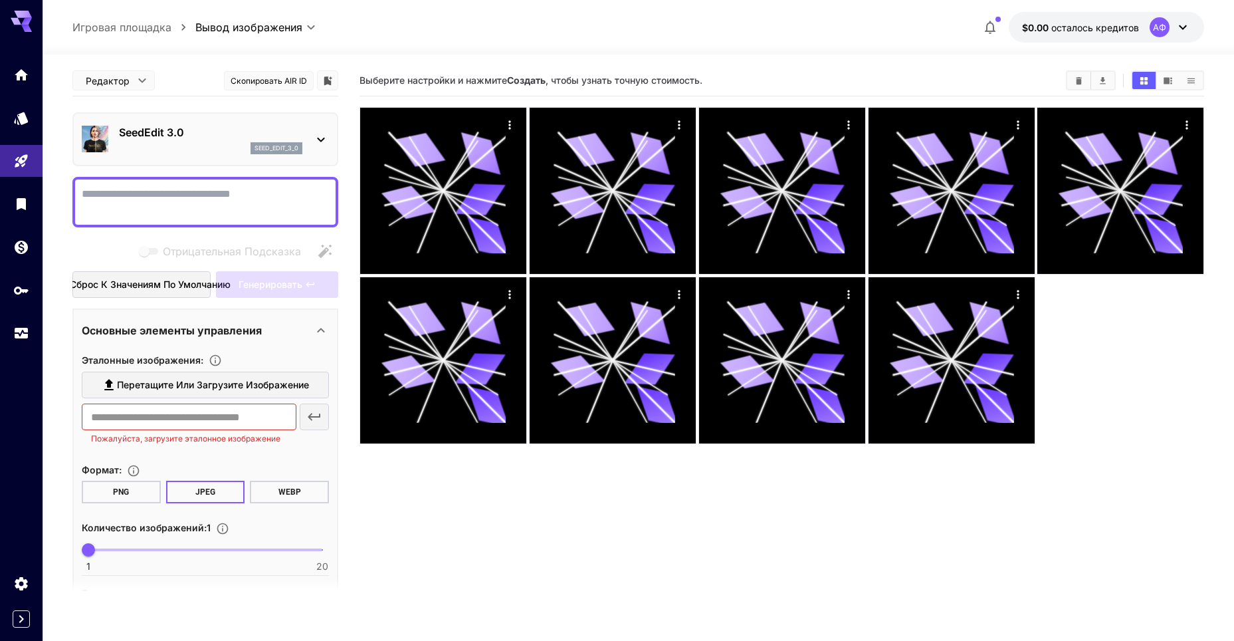
click at [222, 197] on textarea "Отрицательная Подсказка" at bounding box center [205, 202] width 247 height 32
click at [29, 25] on icon at bounding box center [21, 21] width 21 height 21
click at [22, 17] on icon at bounding box center [21, 18] width 21 height 14
click at [25, 19] on icon at bounding box center [26, 21] width 11 height 7
click at [24, 66] on icon "Главная" at bounding box center [23, 71] width 16 height 16
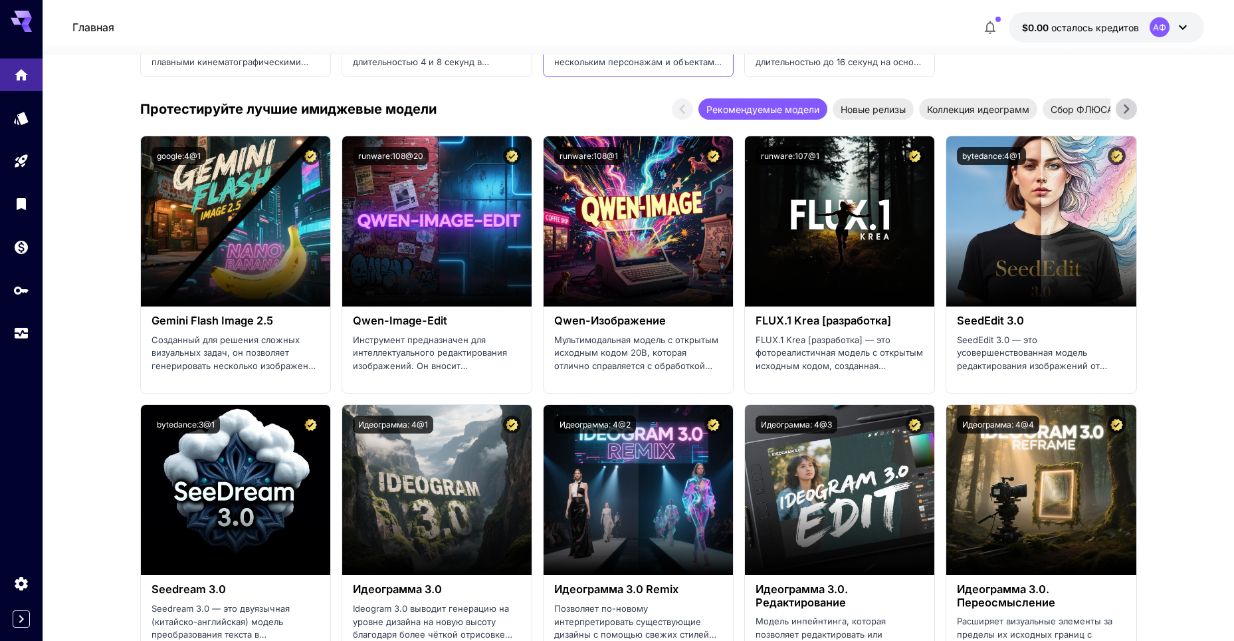
scroll to position [1684, 0]
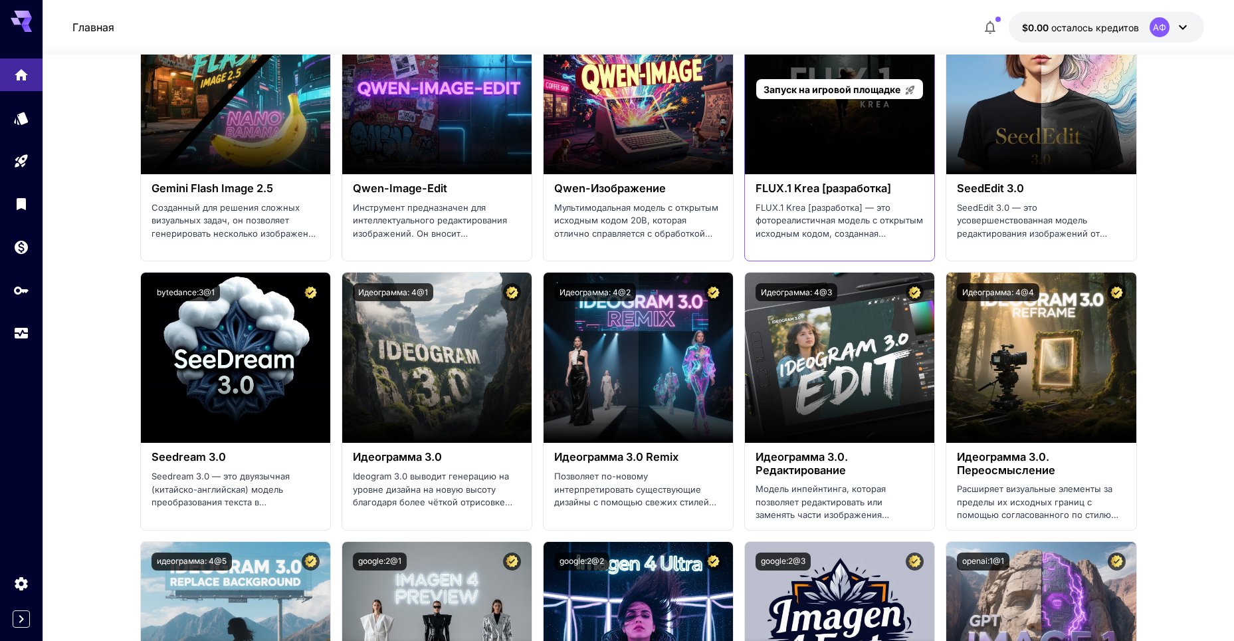
click at [854, 142] on div "Запуск на игровой площадке" at bounding box center [839, 89] width 189 height 170
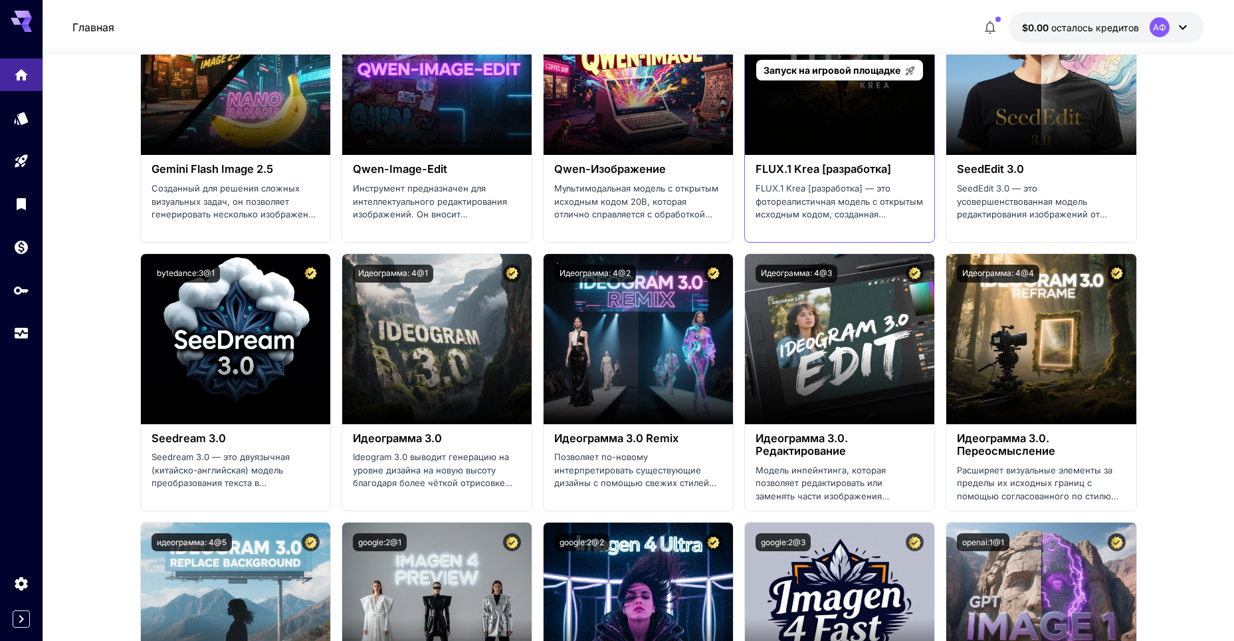
click at [818, 146] on div "Запуск на игровой площадке" at bounding box center [839, 70] width 189 height 170
click at [835, 68] on span "Запуск на игровой площадке" at bounding box center [832, 69] width 137 height 11
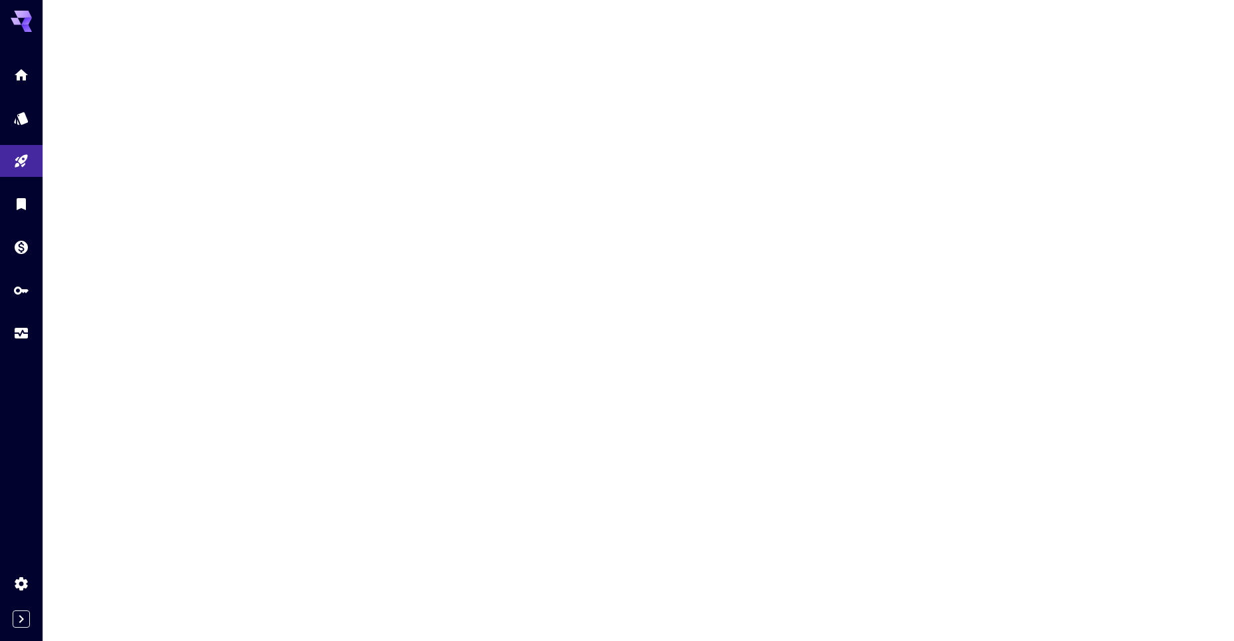
type input "*******"
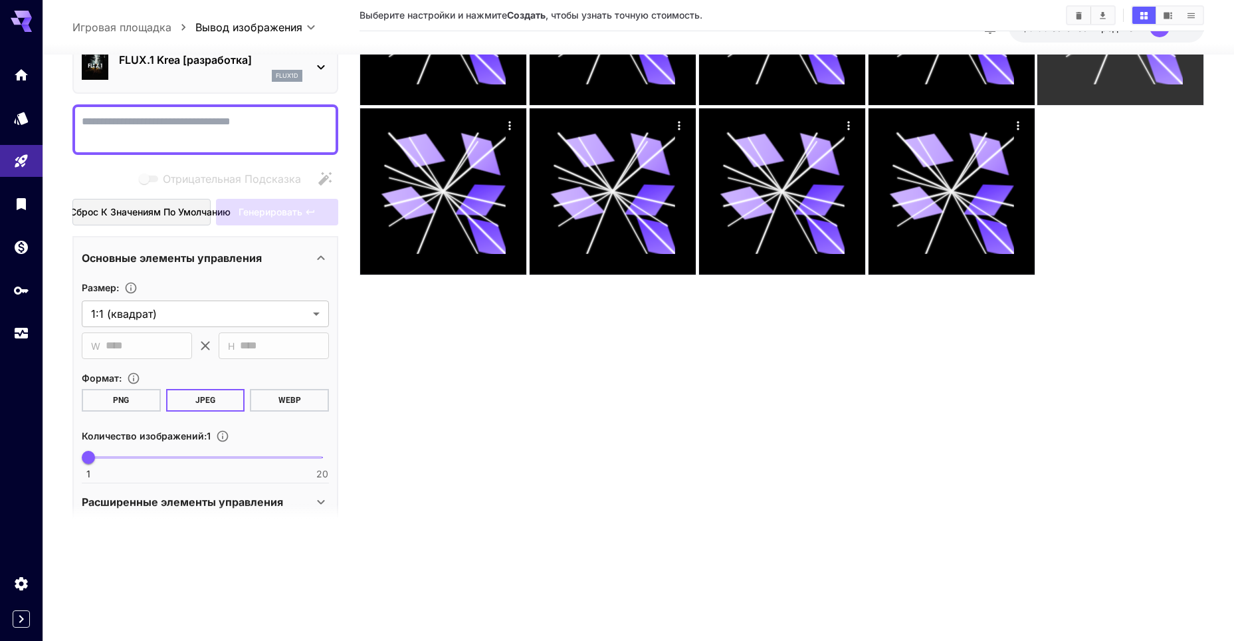
scroll to position [177, 0]
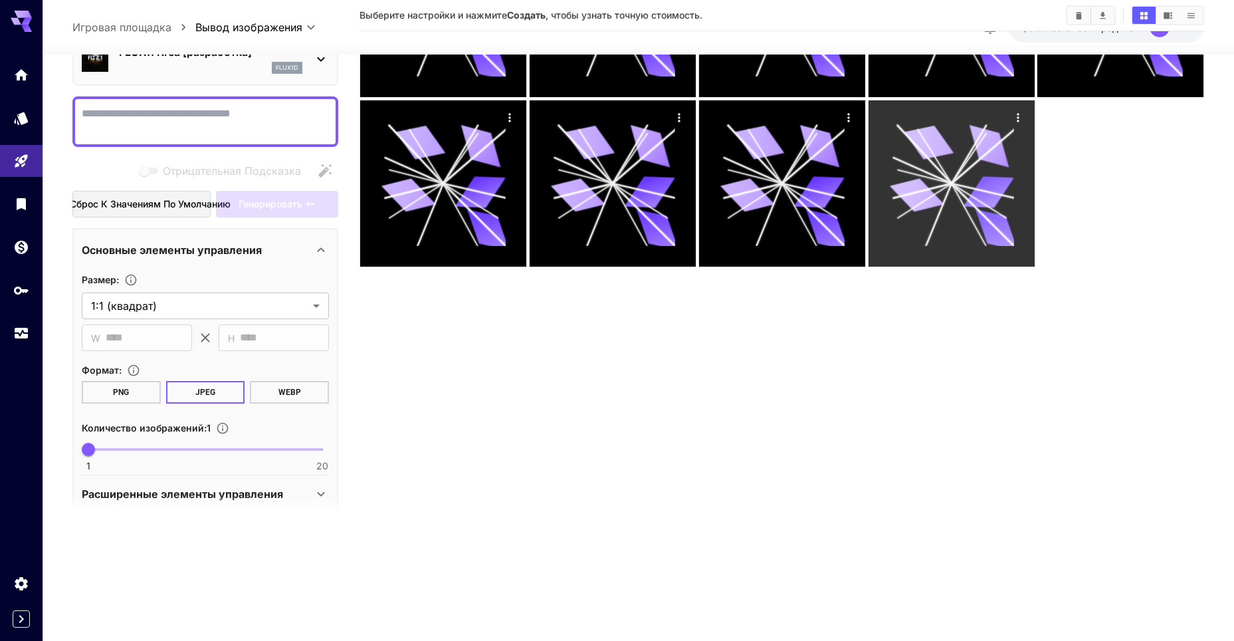
click at [1016, 110] on div "Действия" at bounding box center [1017, 117] width 13 height 16
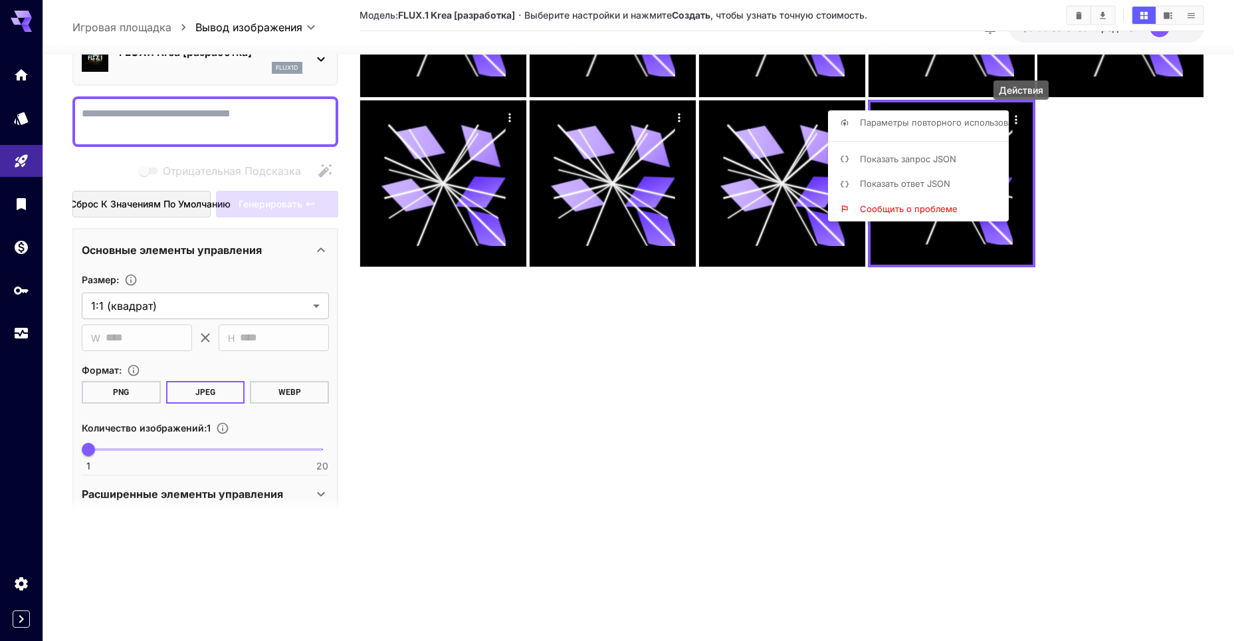
click at [940, 184] on ya-tr-span "Показать ответ JSON" at bounding box center [905, 183] width 90 height 11
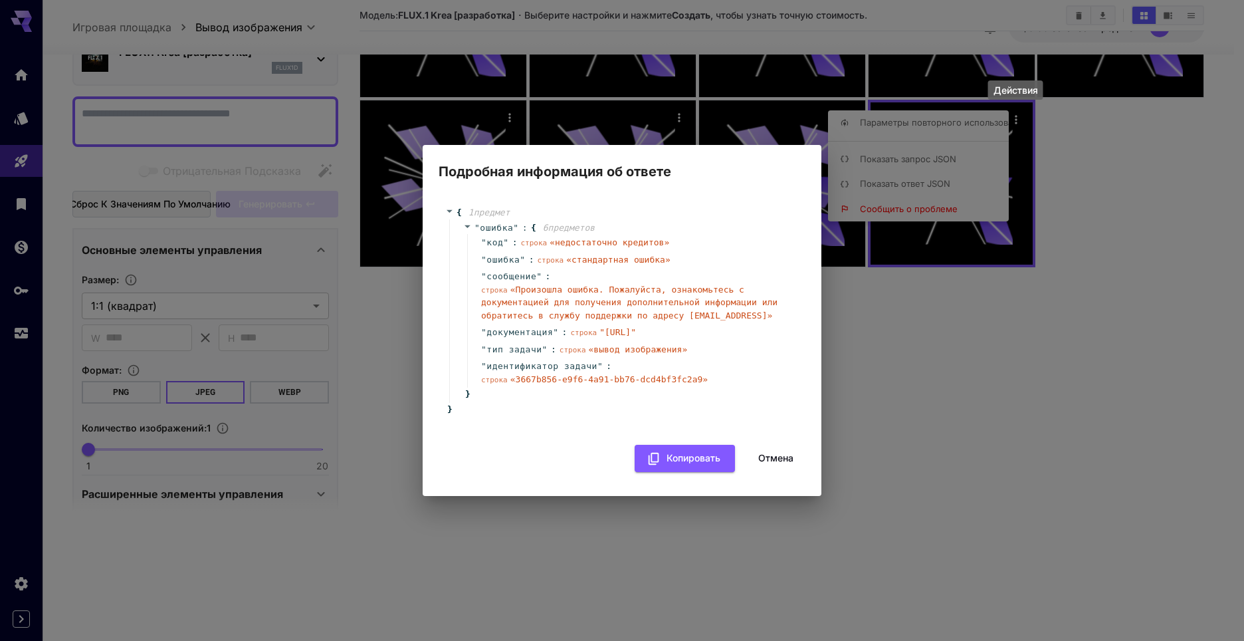
click at [614, 154] on h2 "Подробная информация об ответе" at bounding box center [622, 163] width 399 height 37
click at [788, 110] on div "Подробная информация об ответе { 1 предмет " ошибка " : { 6 предметов " код " :…" at bounding box center [622, 320] width 1244 height 641
drag, startPoint x: 899, startPoint y: 112, endPoint x: 756, endPoint y: 274, distance: 216.6
click at [898, 113] on div "Подробная информация об ответе { 1 предмет " ошибка " : { 6 предметов " код " :…" at bounding box center [622, 320] width 1244 height 641
click at [768, 459] on ya-tr-span "Отмена" at bounding box center [775, 458] width 35 height 17
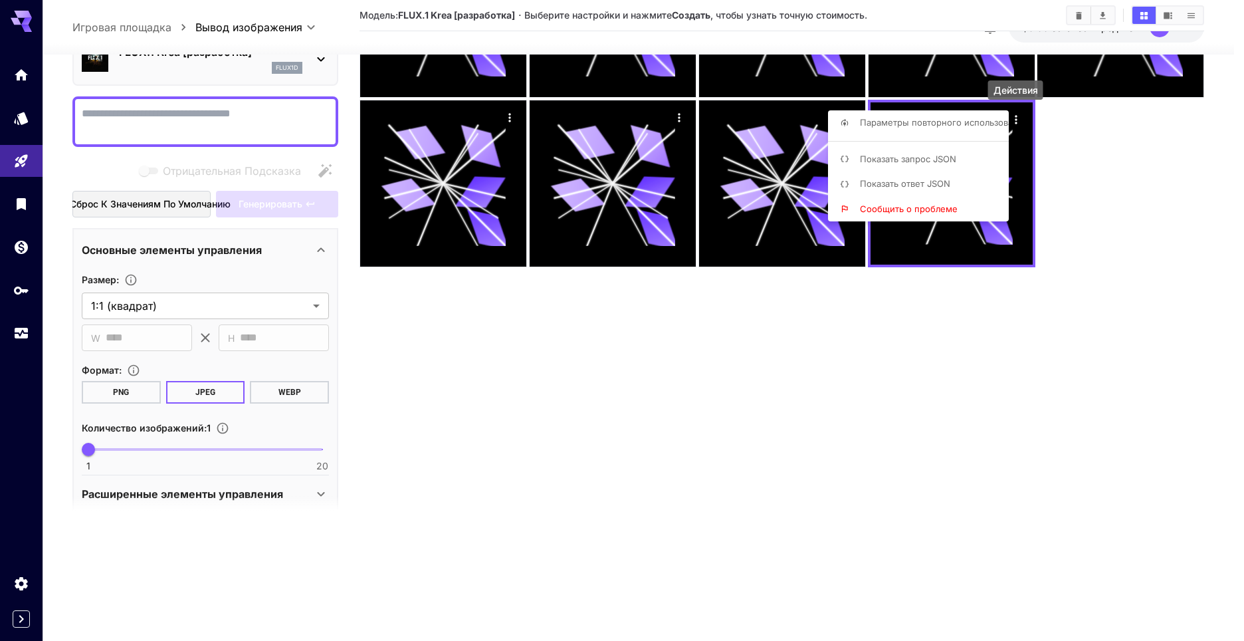
drag, startPoint x: 682, startPoint y: 375, endPoint x: 692, endPoint y: 374, distance: 10.0
click at [683, 374] on div at bounding box center [622, 320] width 1244 height 641
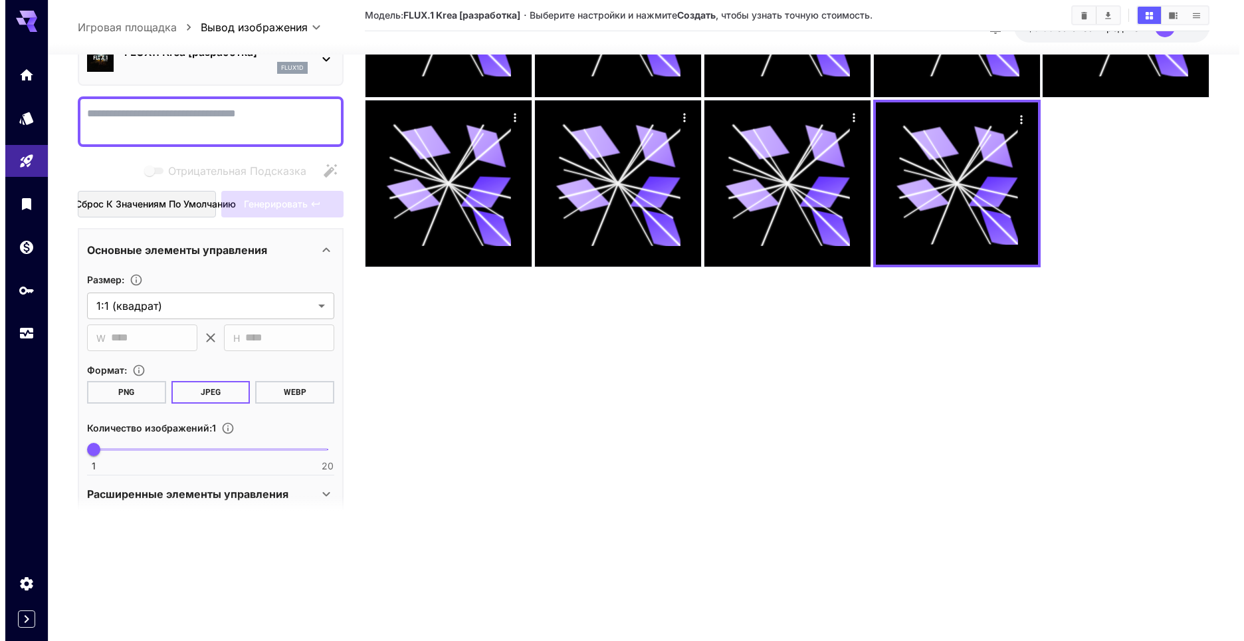
scroll to position [0, 0]
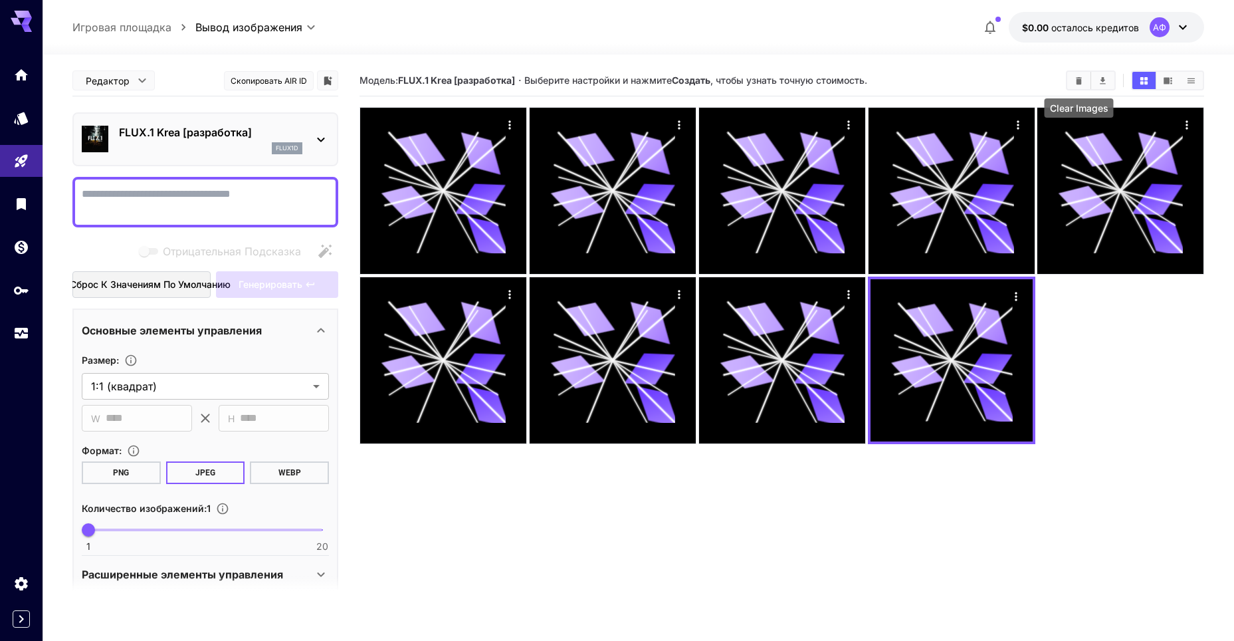
click at [1079, 78] on icon "Четкие изображения" at bounding box center [1079, 79] width 6 height 7
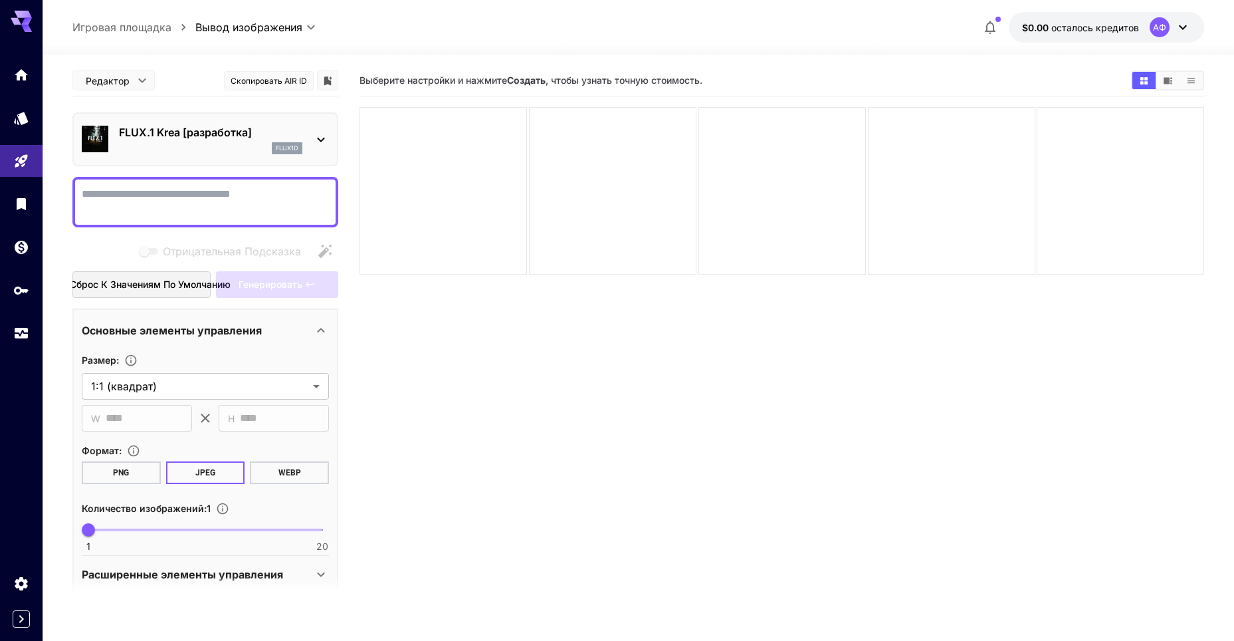
click at [175, 193] on textarea "Отрицательная Подсказка" at bounding box center [205, 202] width 247 height 32
drag, startPoint x: 82, startPoint y: 194, endPoint x: 350, endPoint y: 194, distance: 267.2
click at [350, 194] on main "**********" at bounding box center [638, 390] width 1132 height 651
click at [277, 197] on textarea "**********" at bounding box center [205, 202] width 247 height 32
drag, startPoint x: 324, startPoint y: 191, endPoint x: 20, endPoint y: 140, distance: 308.8
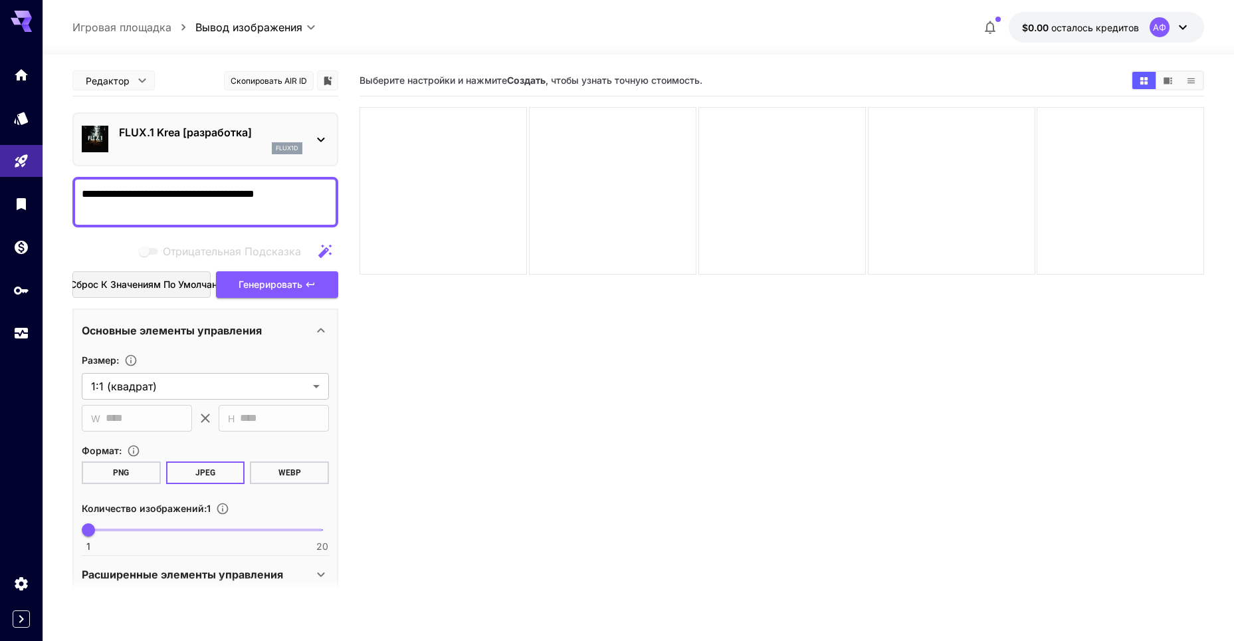
click at [20, 142] on div "**********" at bounding box center [617, 373] width 1234 height 746
paste textarea "*"
type textarea "**********"
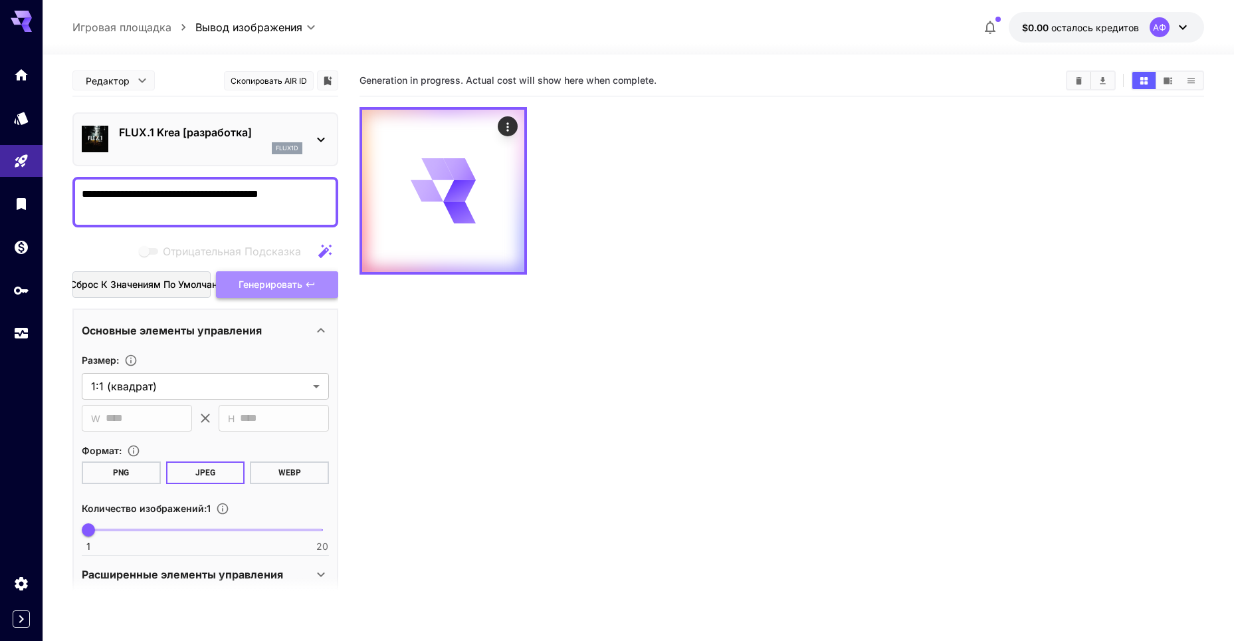
click at [308, 279] on icon "button" at bounding box center [310, 284] width 11 height 11
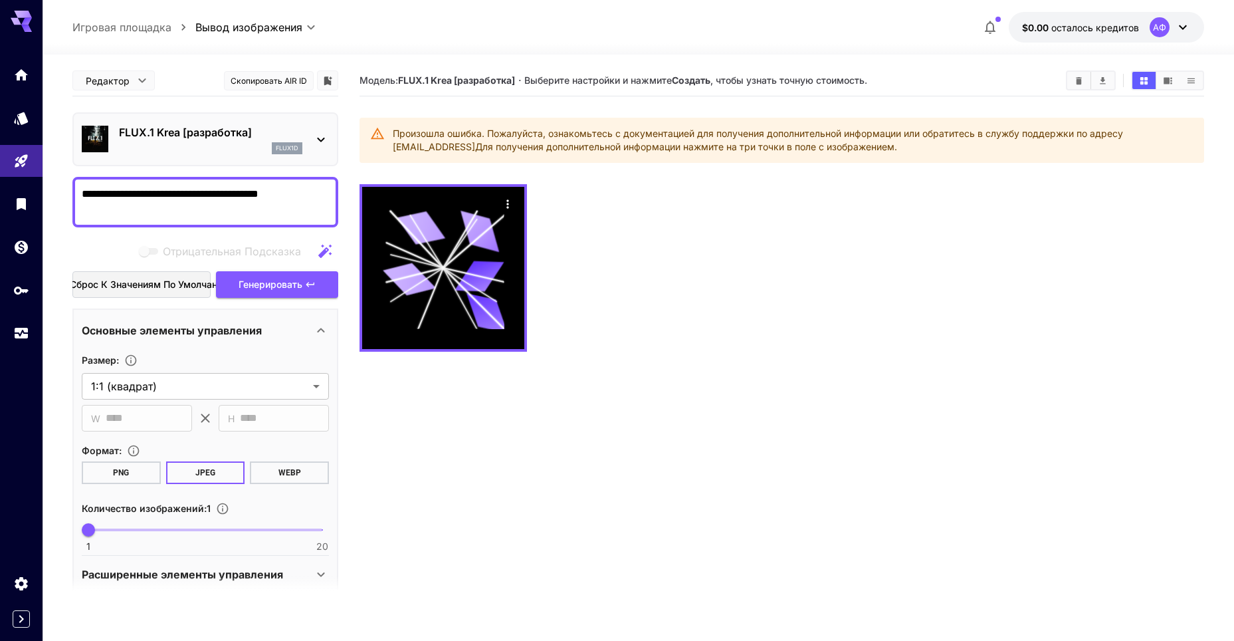
click at [1181, 24] on icon at bounding box center [1183, 27] width 16 height 16
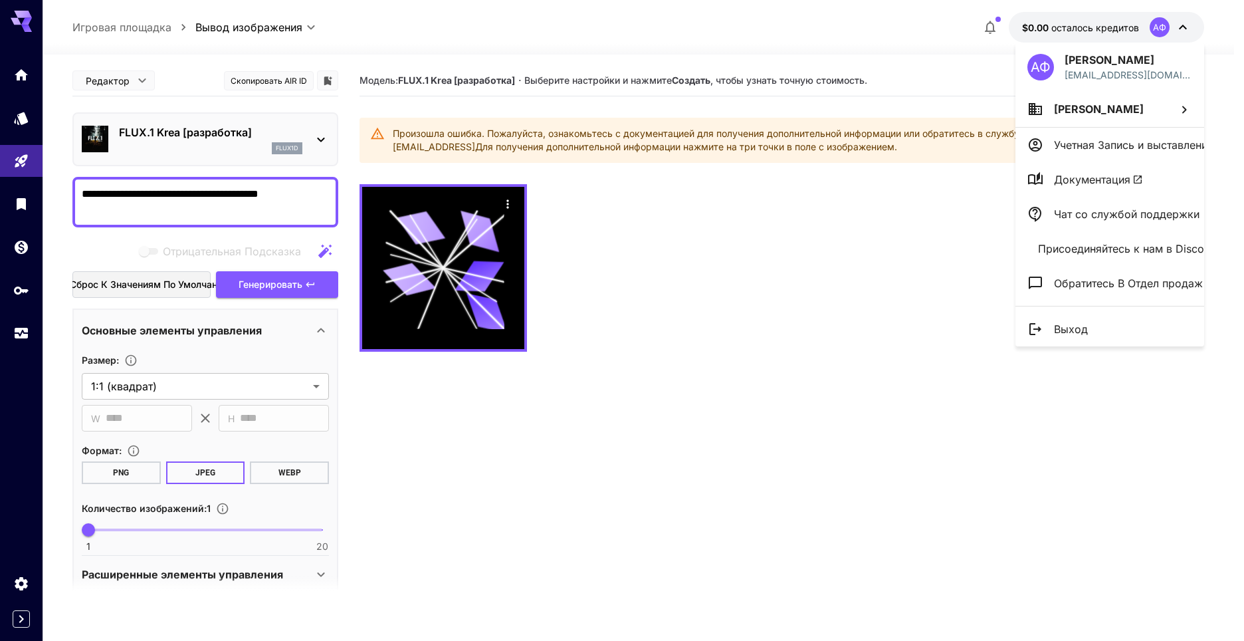
click at [318, 140] on div at bounding box center [622, 320] width 1244 height 641
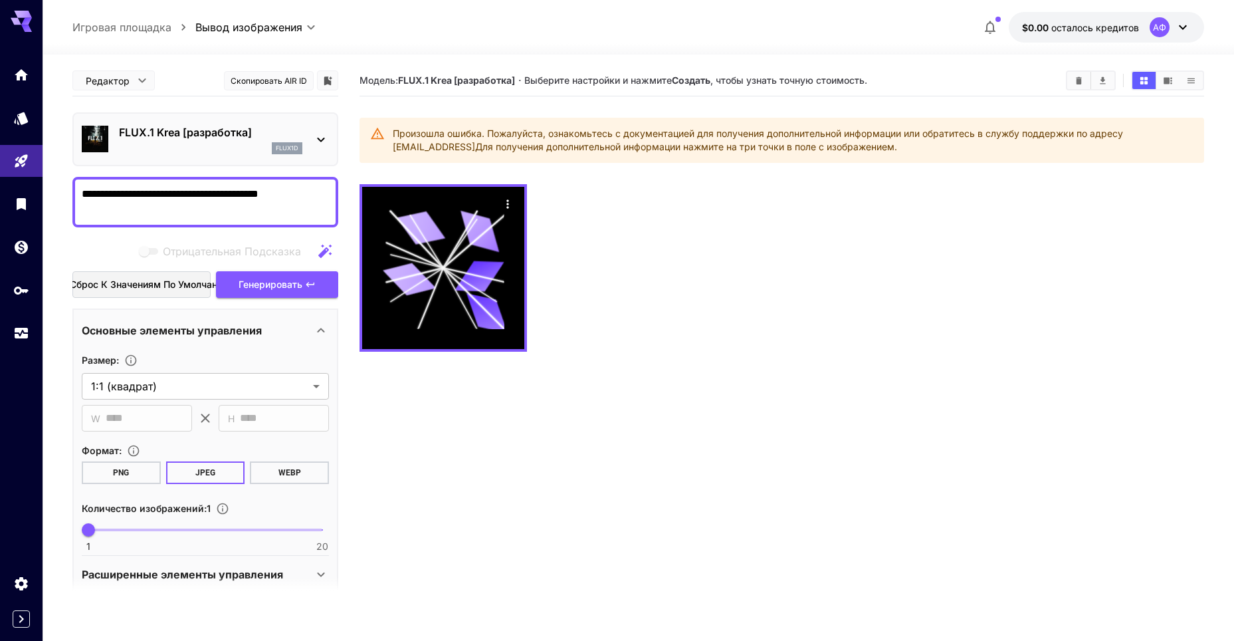
click at [281, 139] on p "FLUX.1 Krea [разработка]" at bounding box center [210, 132] width 183 height 16
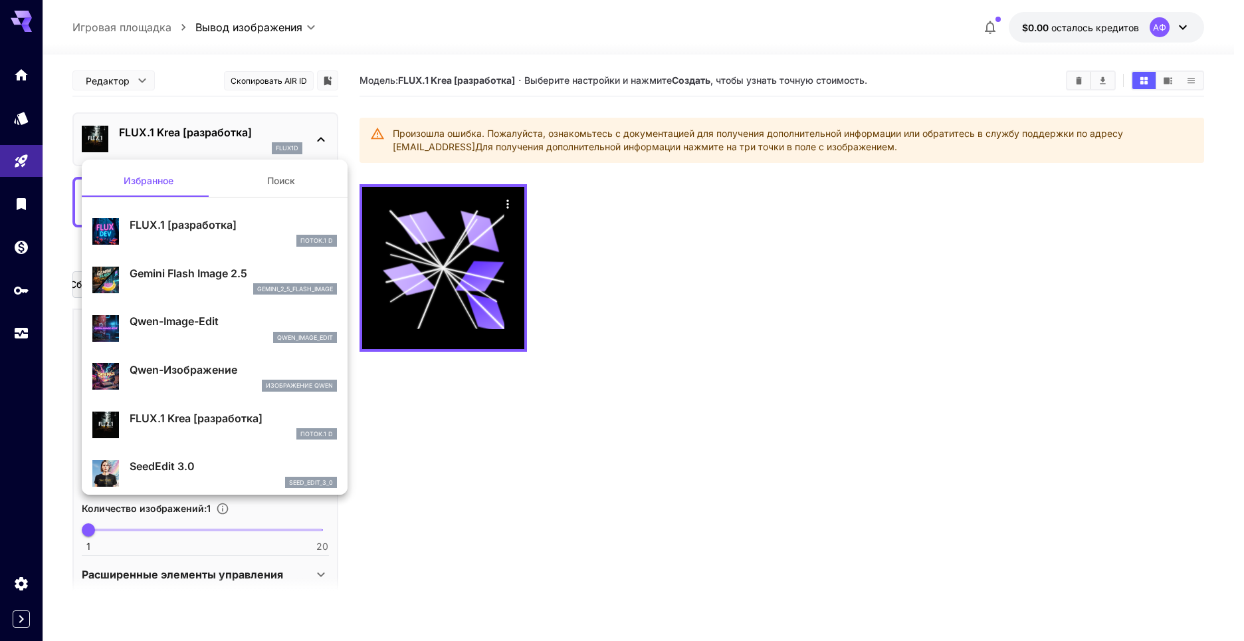
click at [187, 274] on ya-tr-span "Gemini Flash Image 2.5" at bounding box center [189, 273] width 118 height 13
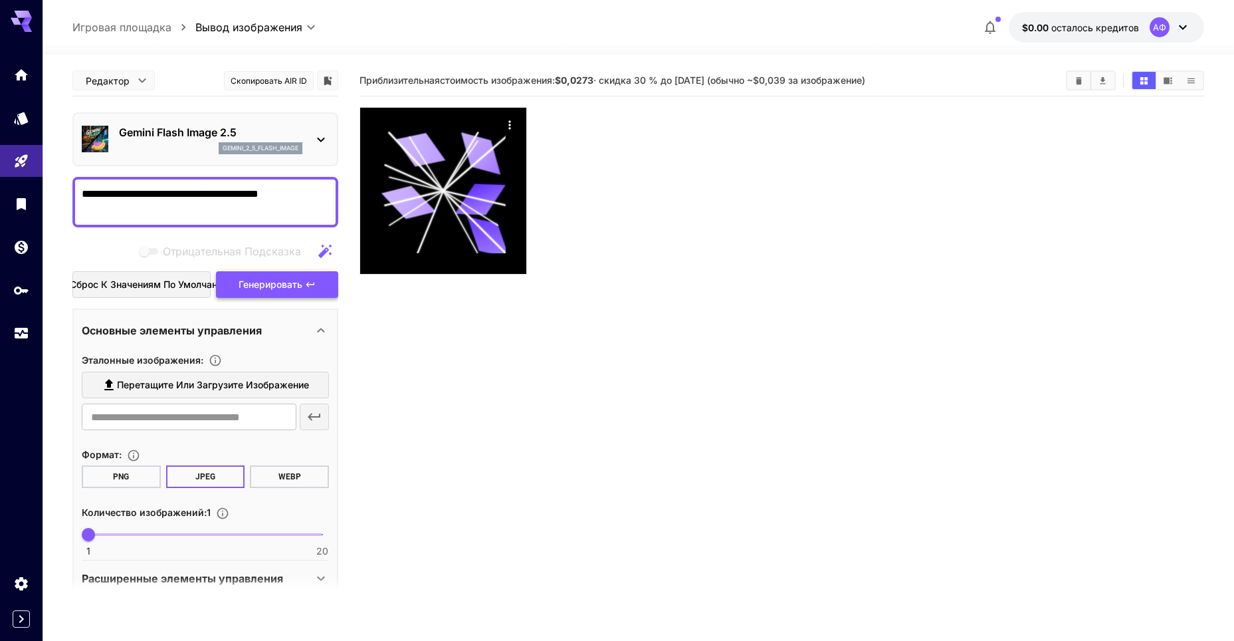
click at [290, 290] on span "Генерировать" at bounding box center [271, 285] width 64 height 17
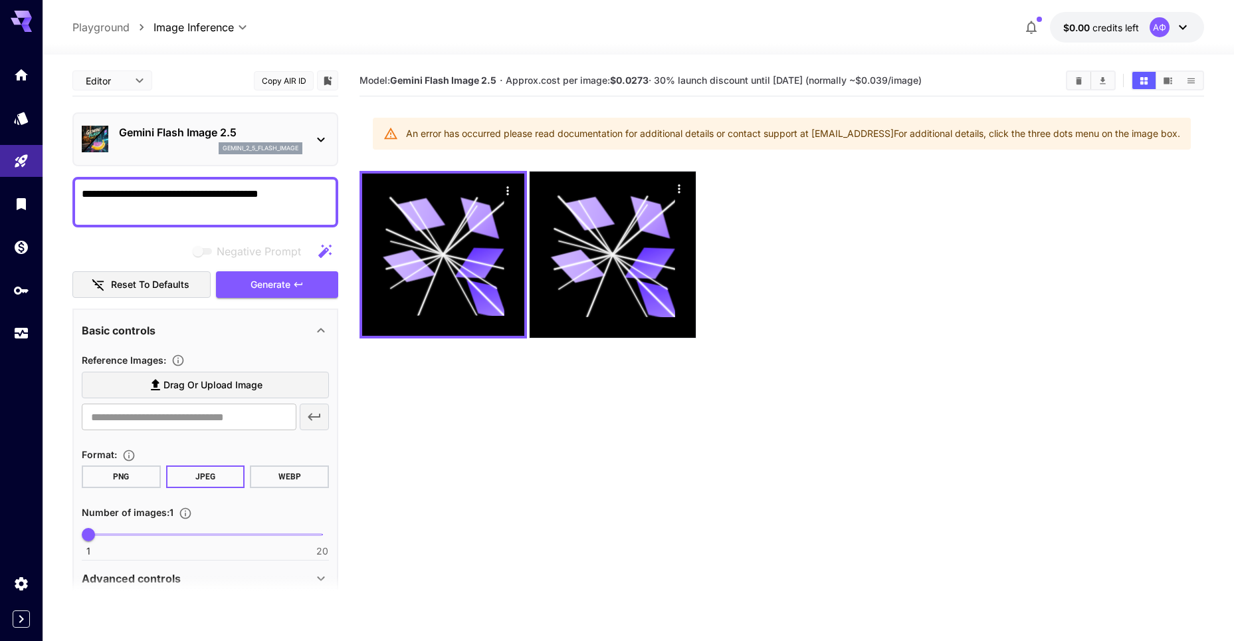
click at [830, 14] on div "**********" at bounding box center [638, 27] width 1132 height 31
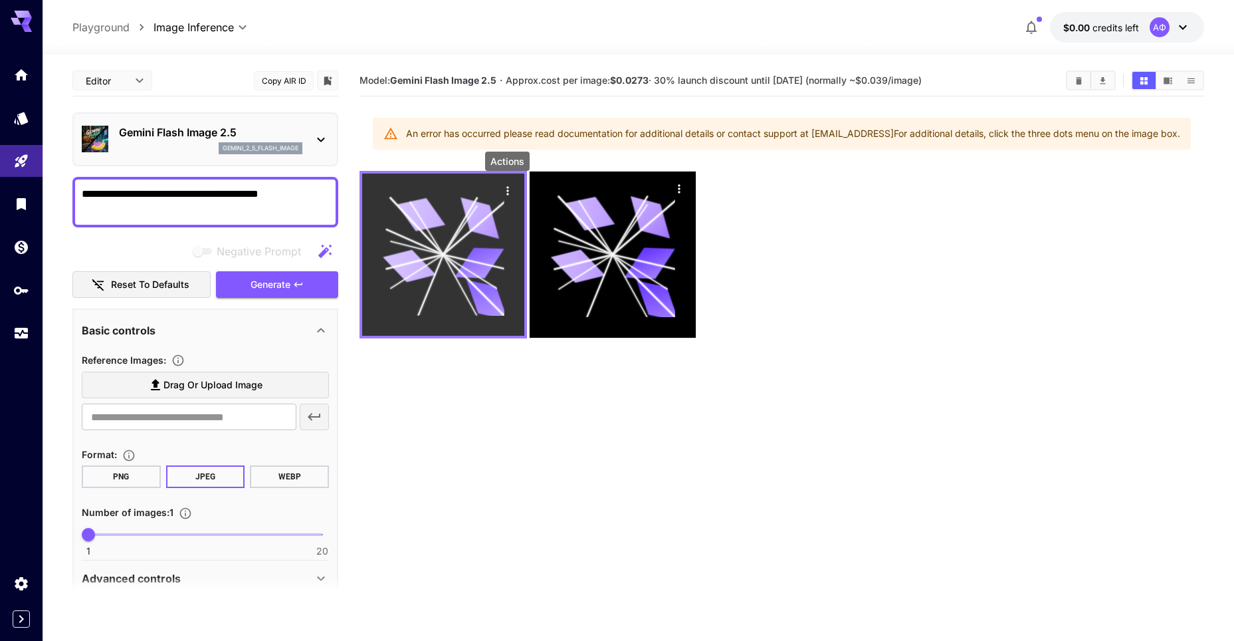
click at [507, 184] on icon "Actions" at bounding box center [507, 190] width 13 height 13
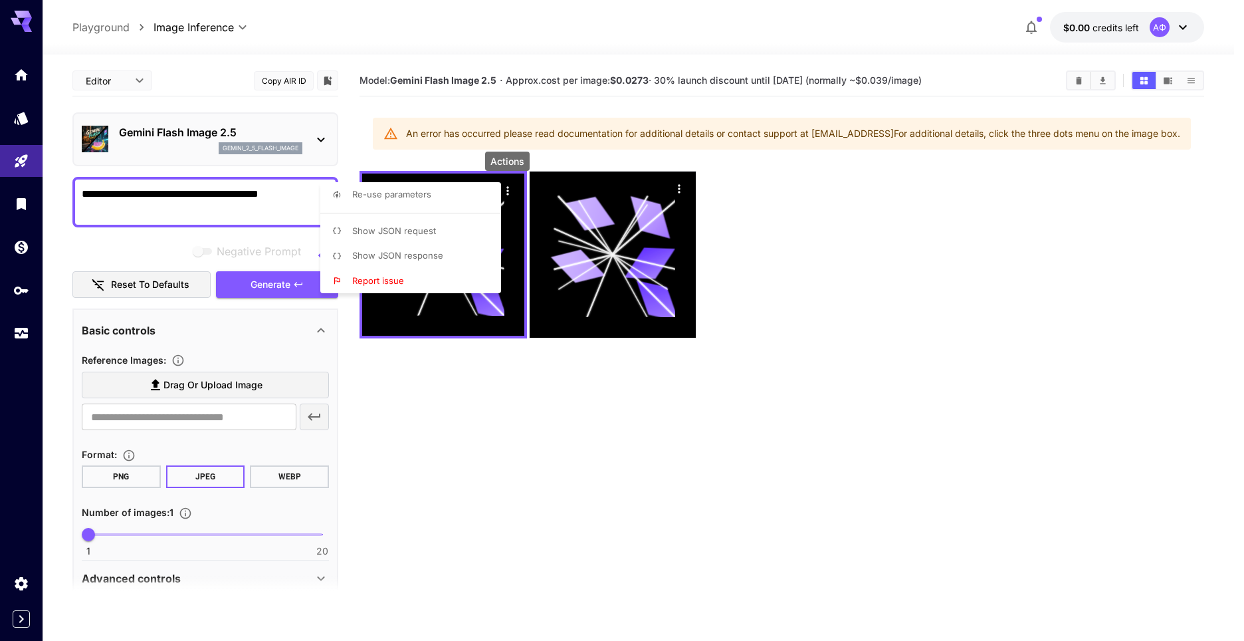
click at [392, 279] on span "Report issue" at bounding box center [378, 280] width 52 height 11
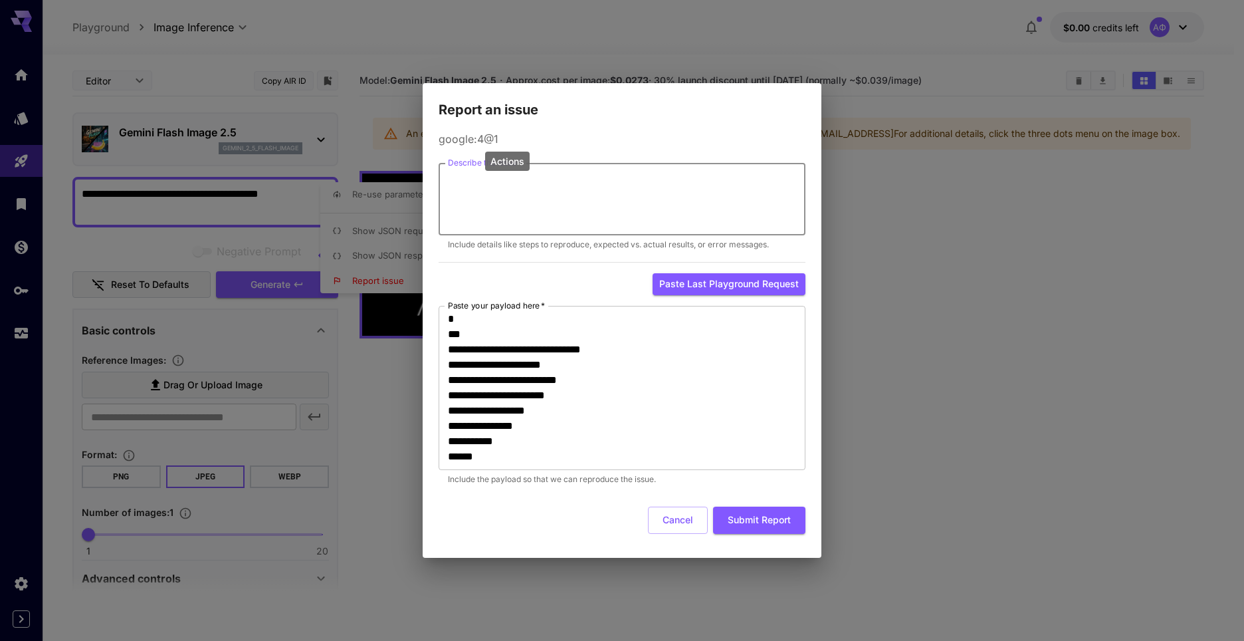
click at [553, 181] on textarea "Describe the issue   *" at bounding box center [622, 199] width 348 height 61
click at [929, 207] on div "**********" at bounding box center [622, 320] width 1244 height 641
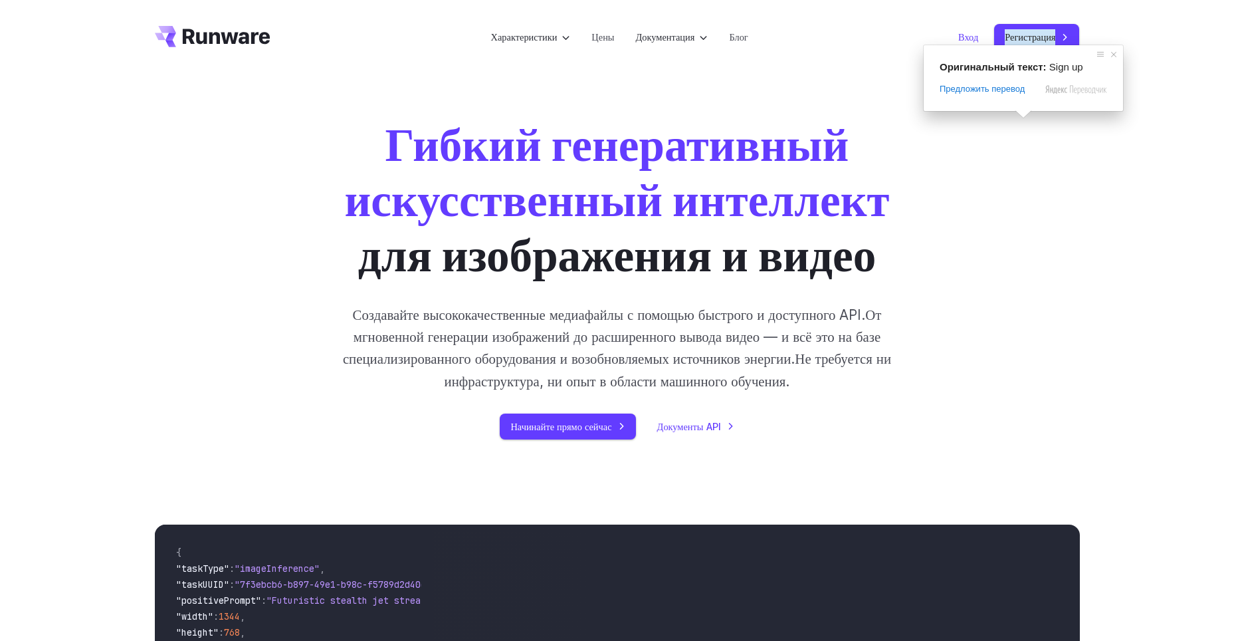
click at [960, 37] on ya-tr-span "Вход" at bounding box center [968, 36] width 20 height 15
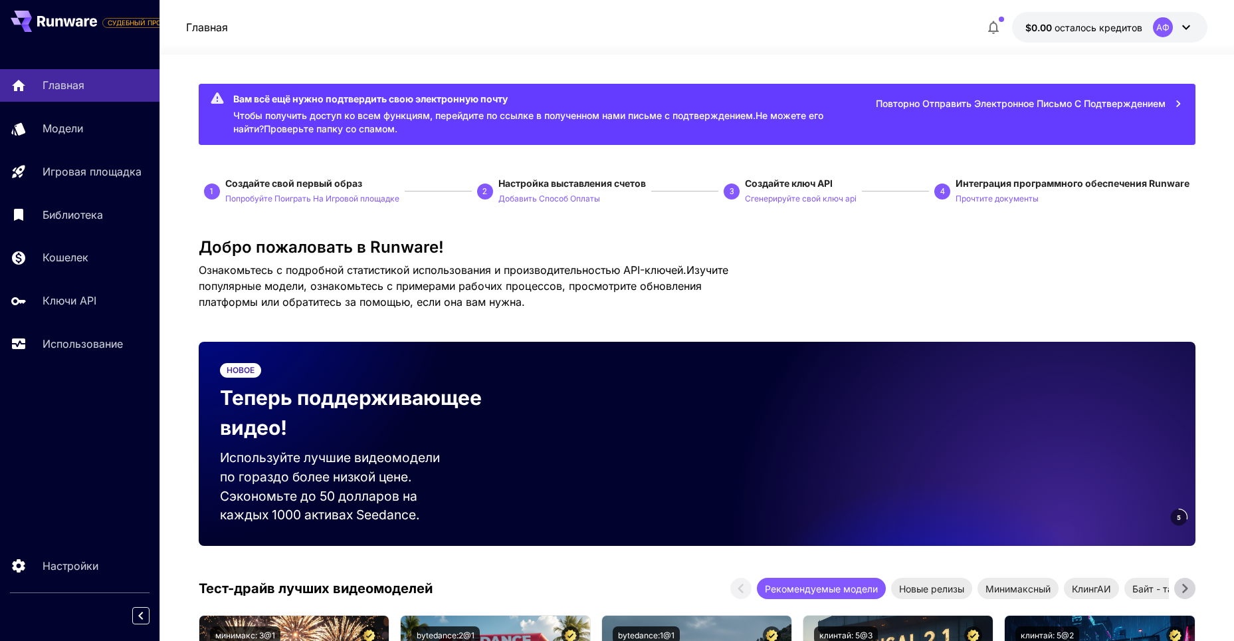
click at [1165, 33] on div "АФ" at bounding box center [1163, 27] width 20 height 20
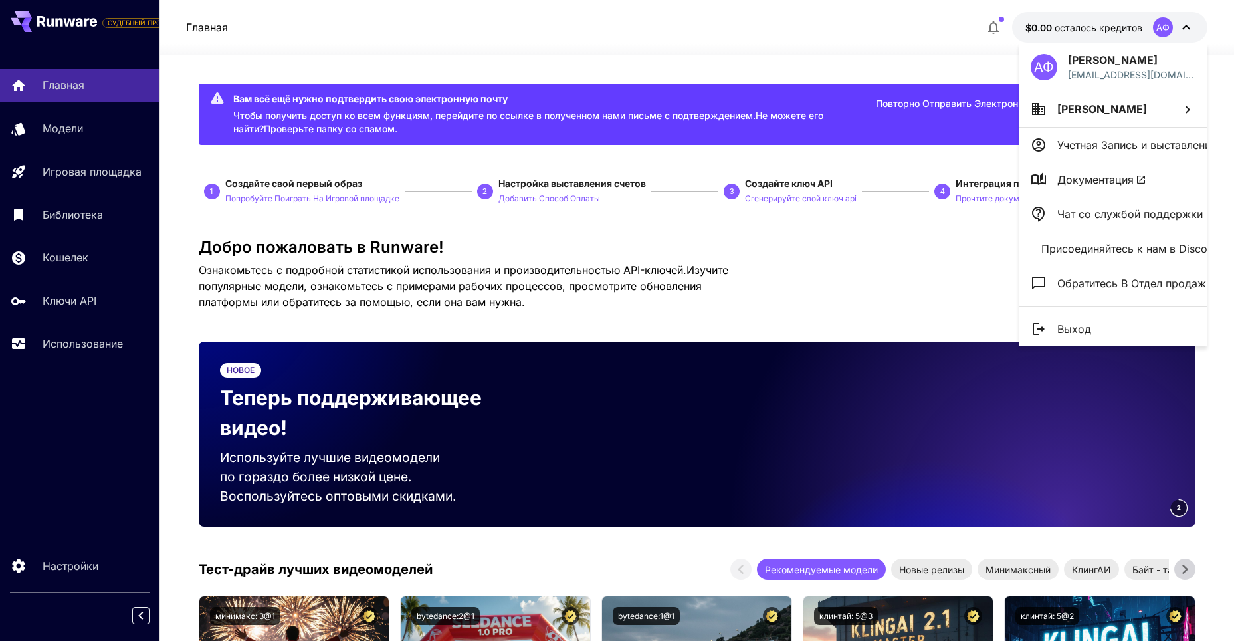
click at [1147, 101] on li "[PERSON_NAME]" at bounding box center [1113, 109] width 189 height 36
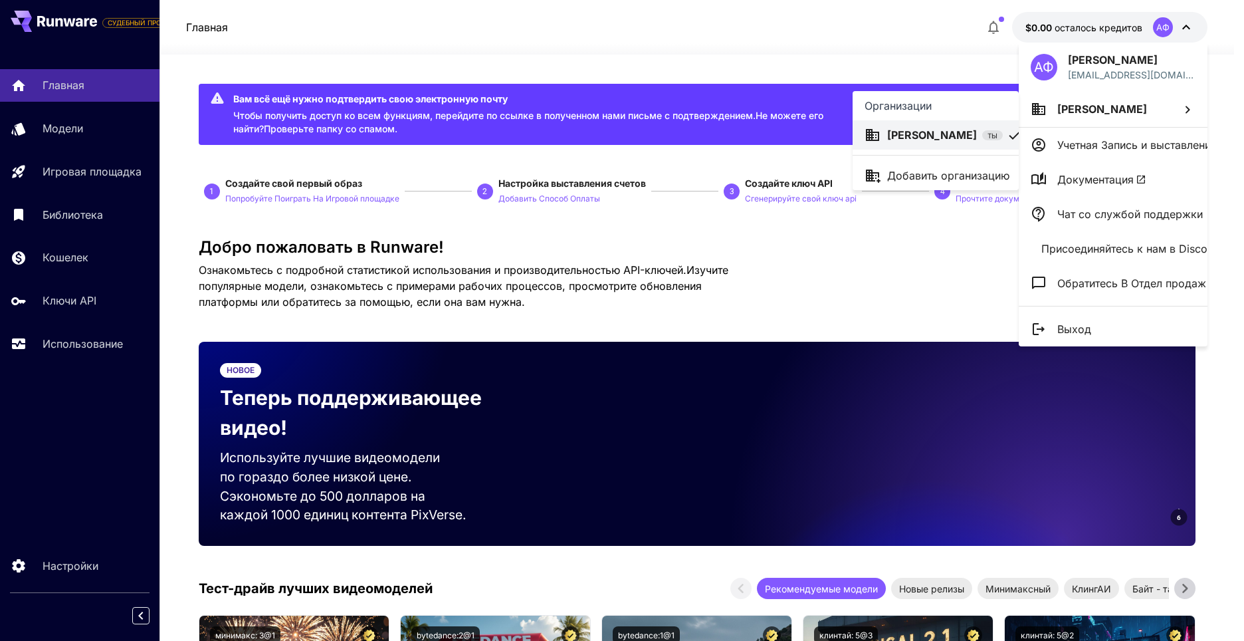
click at [943, 138] on ya-tr-span "[PERSON_NAME]" at bounding box center [932, 134] width 90 height 13
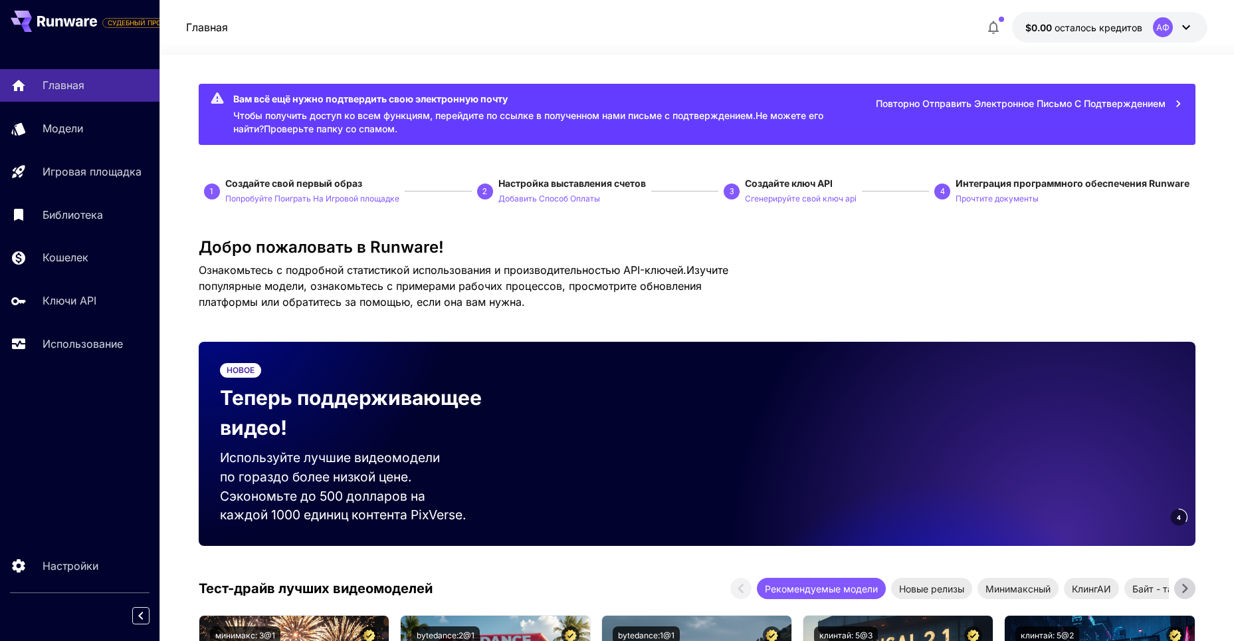
click at [1189, 33] on icon at bounding box center [1187, 27] width 16 height 16
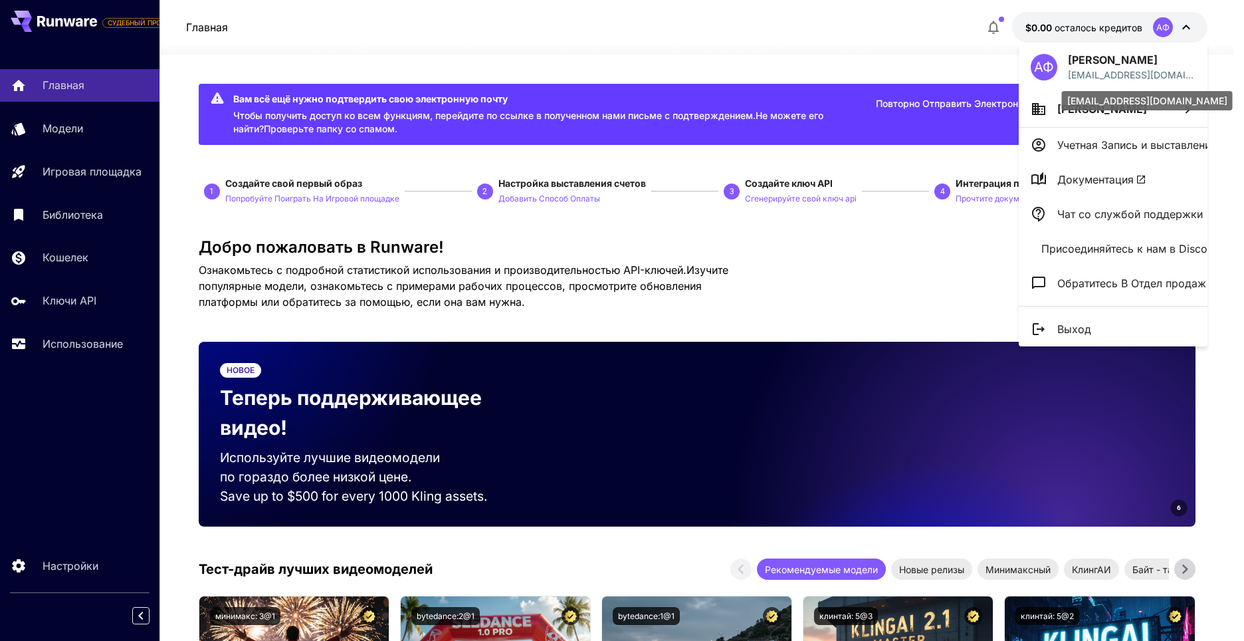
click at [1153, 76] on p "[EMAIL_ADDRESS][DOMAIN_NAME]" at bounding box center [1132, 75] width 128 height 14
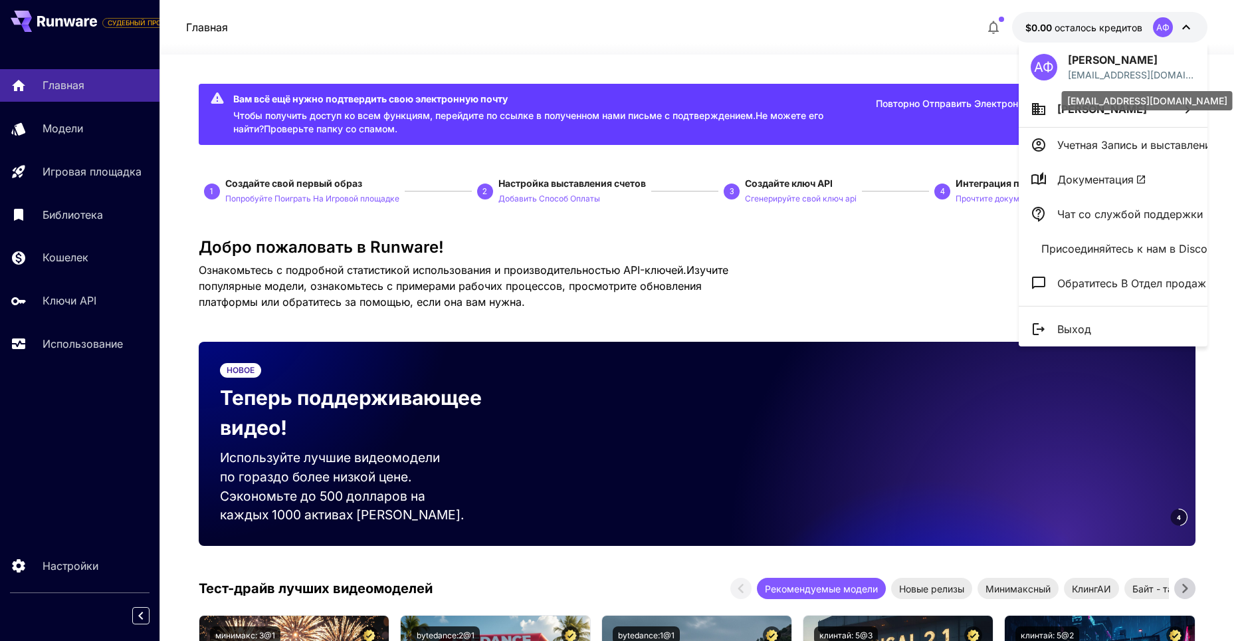
click at [1149, 72] on p "[EMAIL_ADDRESS][DOMAIN_NAME]" at bounding box center [1132, 75] width 128 height 14
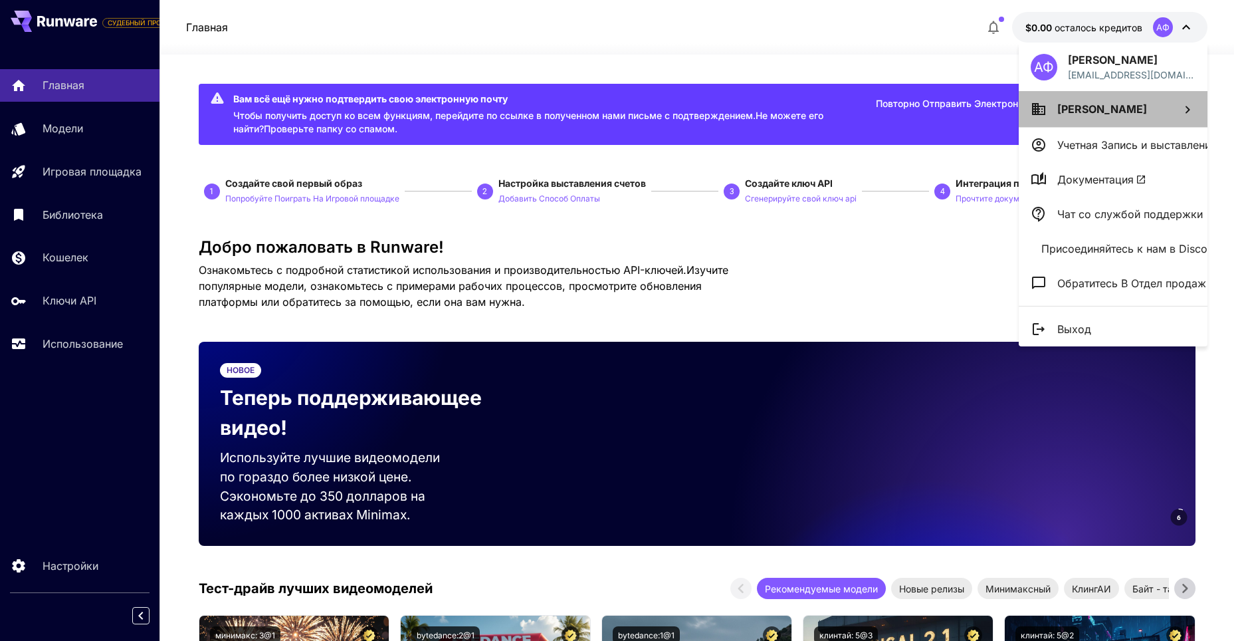
click at [1186, 111] on icon at bounding box center [1188, 110] width 16 height 16
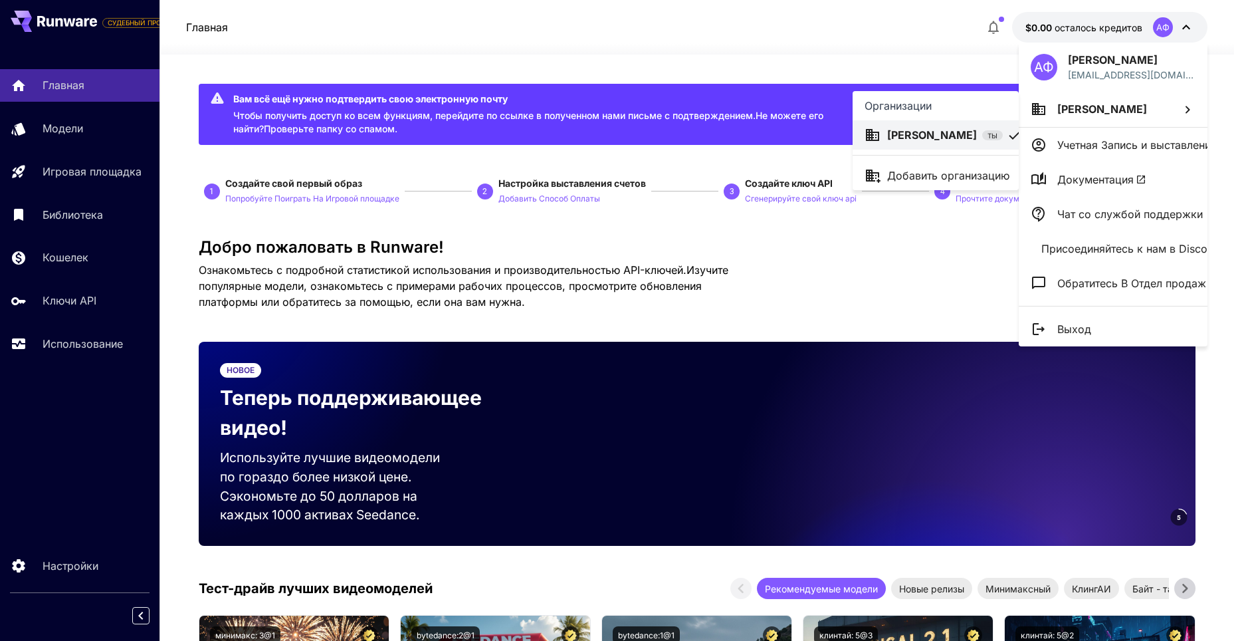
click at [1169, 145] on div at bounding box center [622, 320] width 1244 height 641
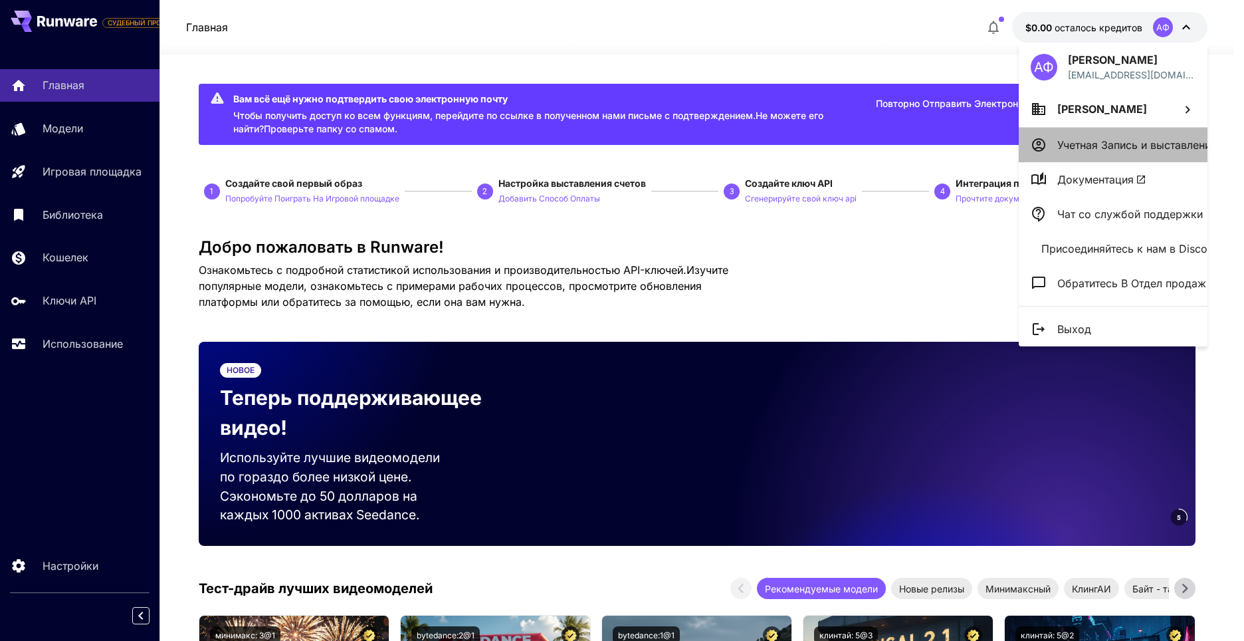
click at [1055, 139] on li "Учетная Запись и выставление Счетов" at bounding box center [1113, 145] width 189 height 35
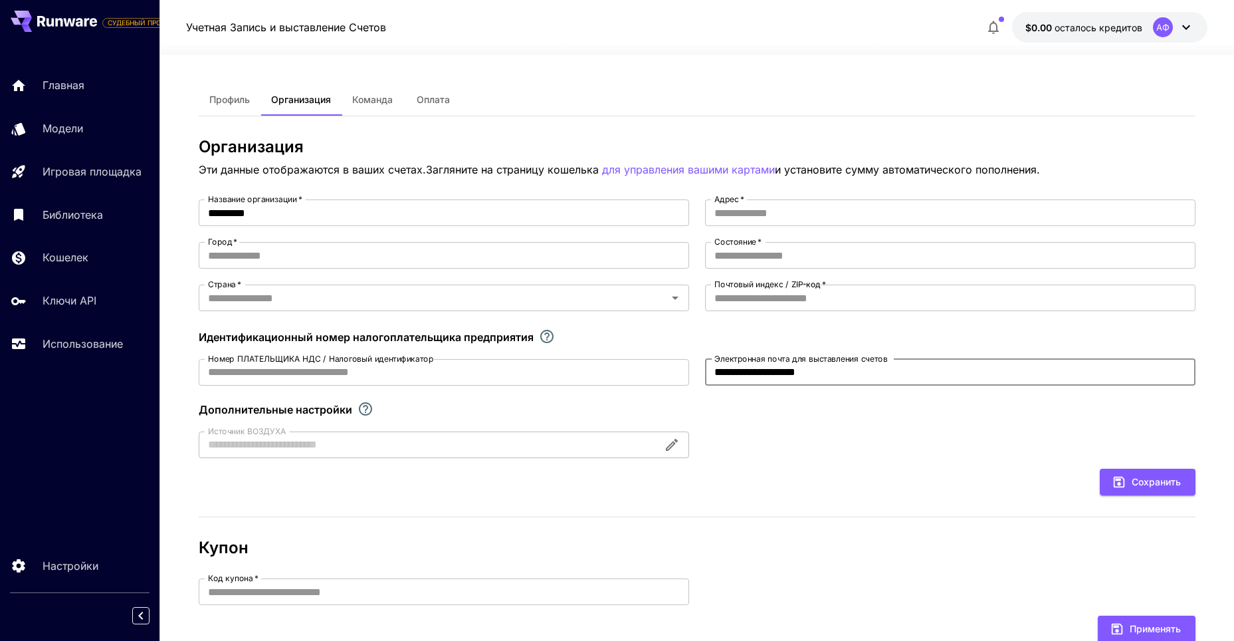
drag, startPoint x: 828, startPoint y: 365, endPoint x: 816, endPoint y: 377, distance: 16.5
click at [816, 377] on input "**********" at bounding box center [950, 372] width 491 height 27
type input "**********"
click at [1152, 487] on ya-tr-span "Сохранить" at bounding box center [1156, 482] width 49 height 17
click at [738, 213] on input "Адрес   *" at bounding box center [950, 212] width 491 height 27
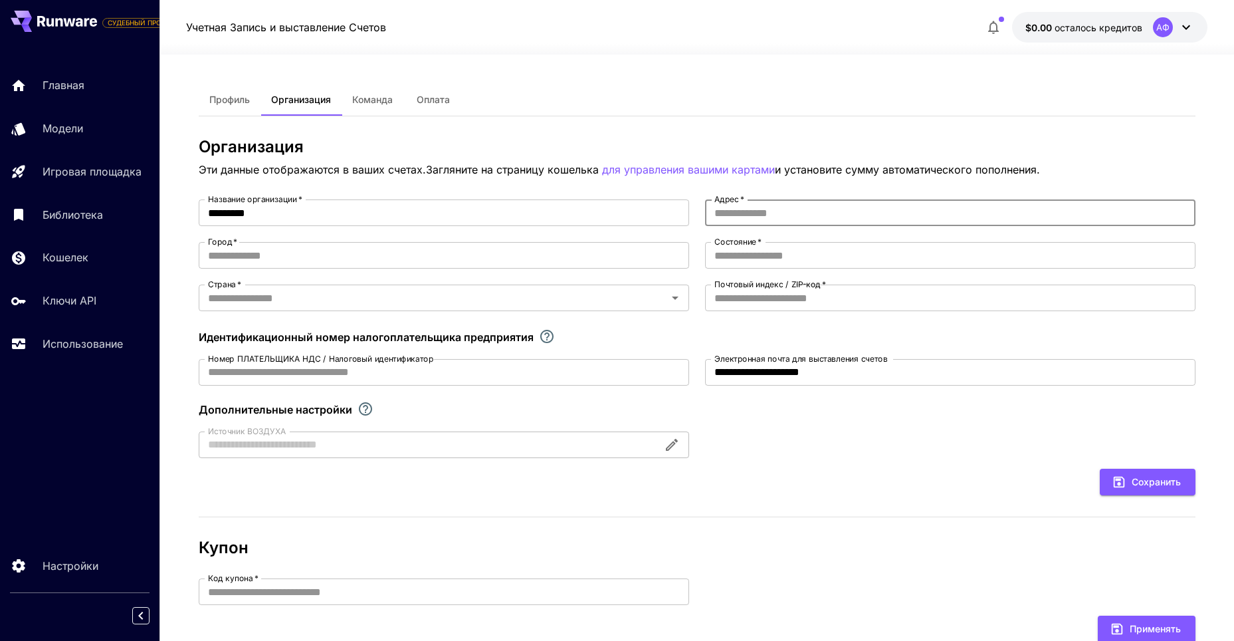
type input "*"
type input "*********"
click at [773, 257] on input "Состояние   *" at bounding box center [950, 255] width 491 height 27
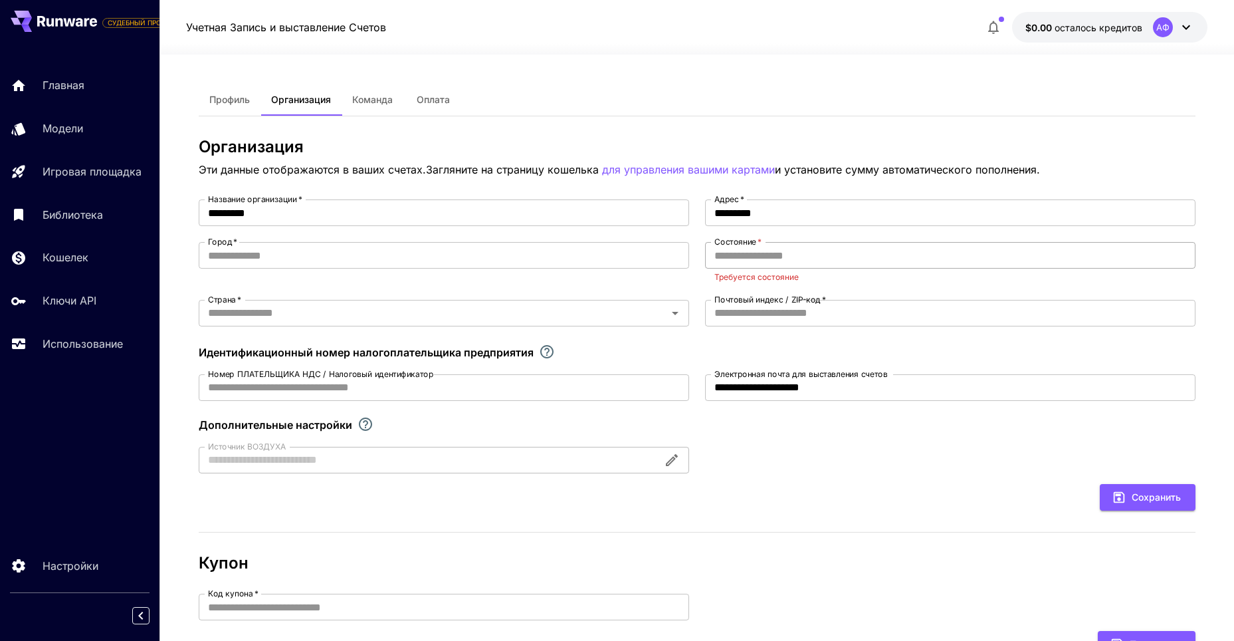
click at [732, 253] on input "Состояние   *" at bounding box center [950, 255] width 491 height 27
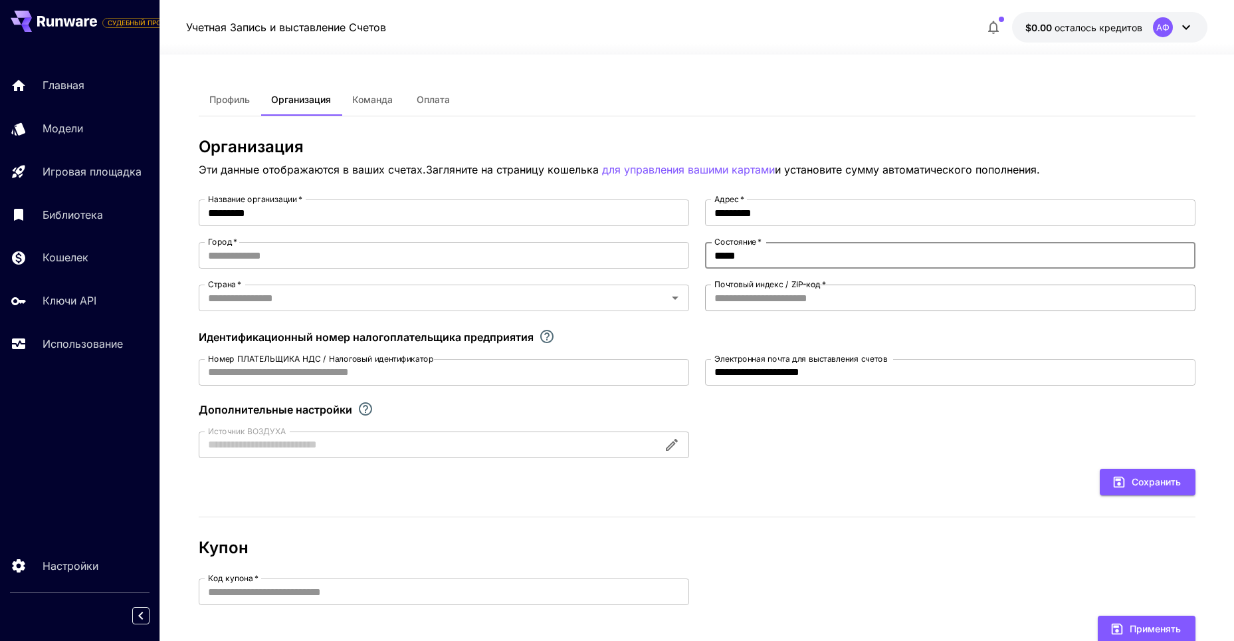
type input "*****"
click at [735, 300] on input "Почтовый индекс / ZIP-код   *" at bounding box center [950, 297] width 491 height 27
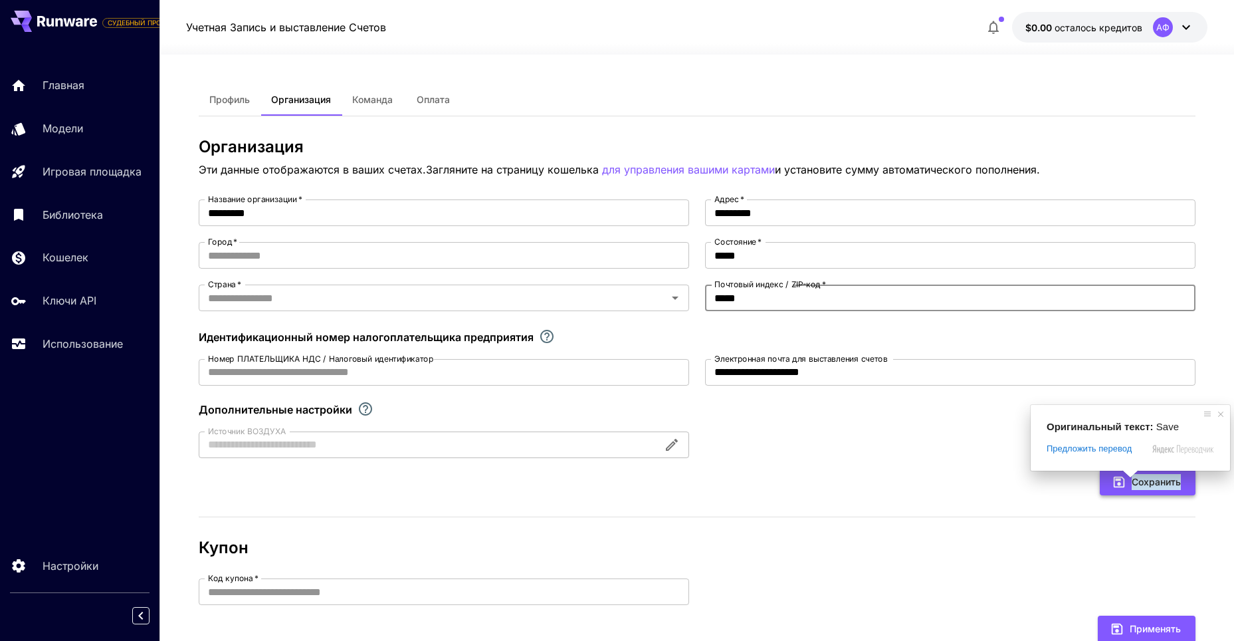
type input "*****"
click at [1134, 483] on ya-tr-span "Сохранить" at bounding box center [1156, 482] width 49 height 17
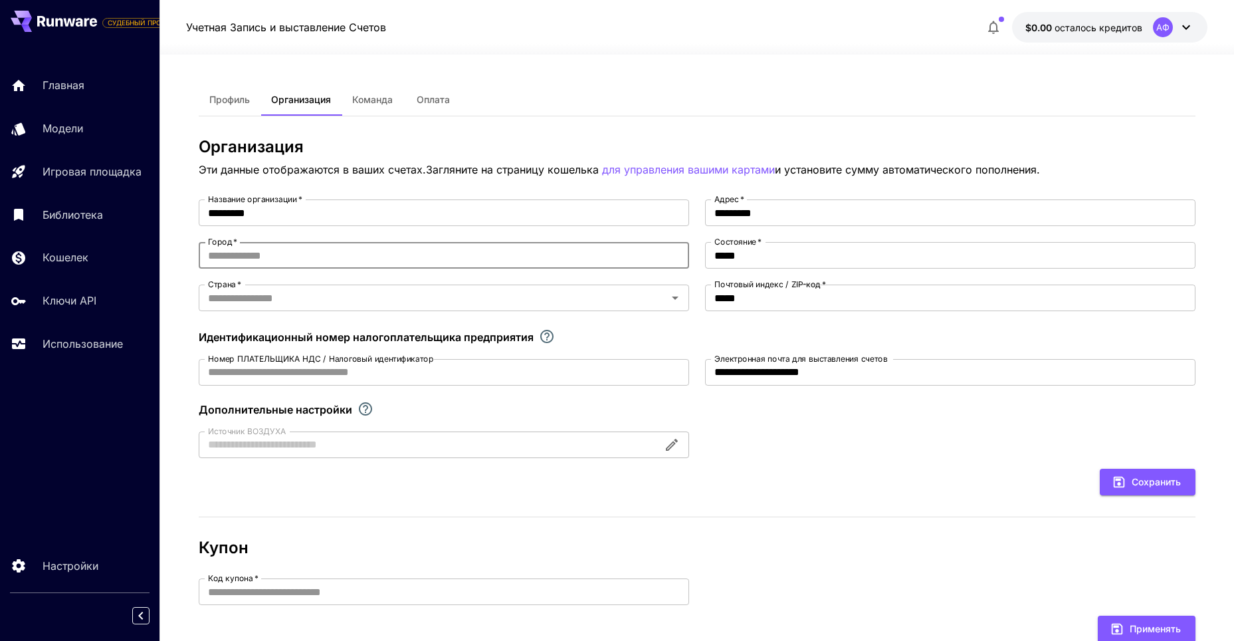
click at [219, 257] on input "Город   *" at bounding box center [444, 255] width 491 height 27
type input "*****"
click at [294, 298] on input "Страна   *" at bounding box center [433, 297] width 461 height 19
type input "*********"
click at [838, 524] on div "**********" at bounding box center [697, 460] width 997 height 645
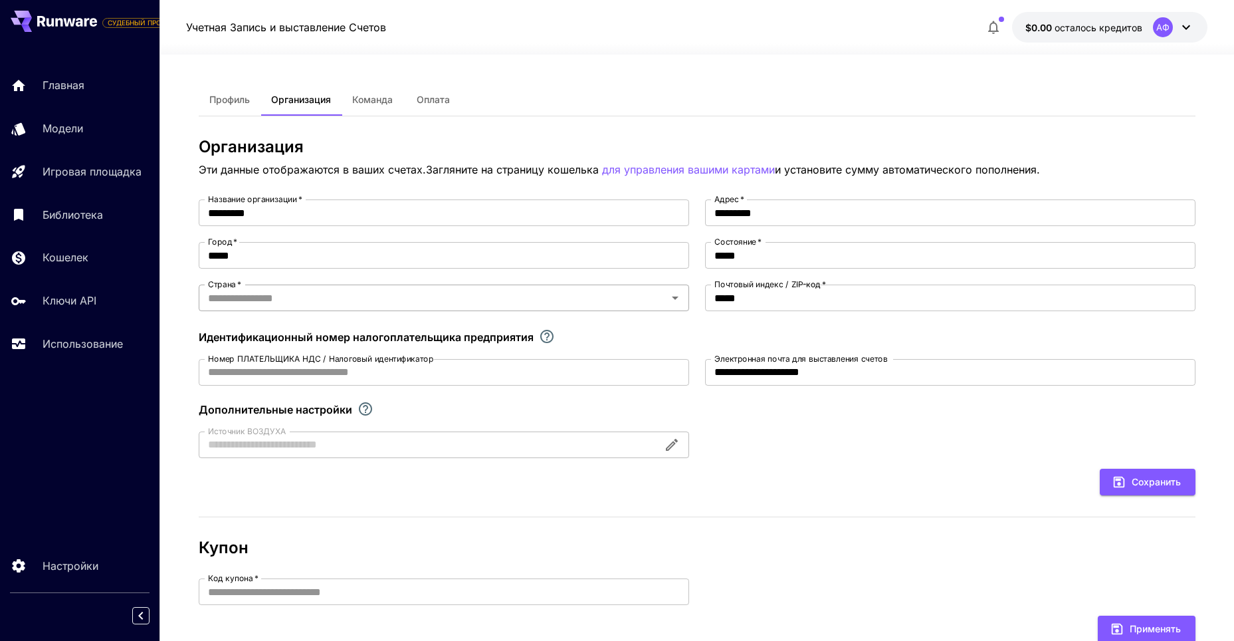
click at [274, 296] on input "Страна   *" at bounding box center [433, 297] width 461 height 19
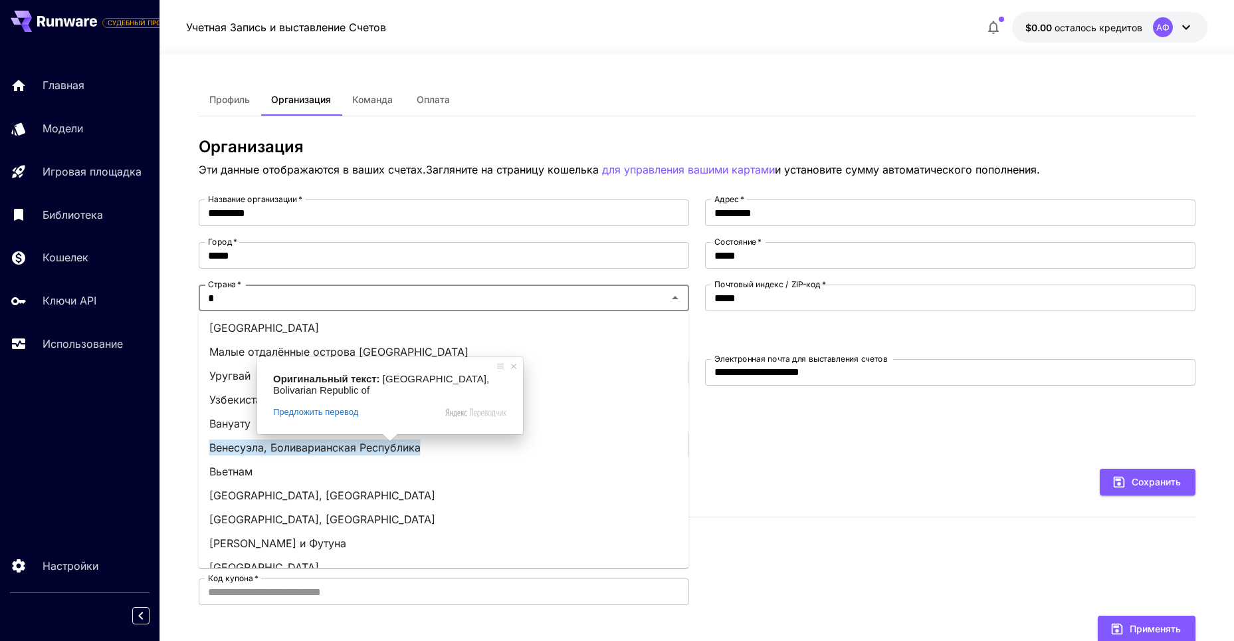
scroll to position [5, 0]
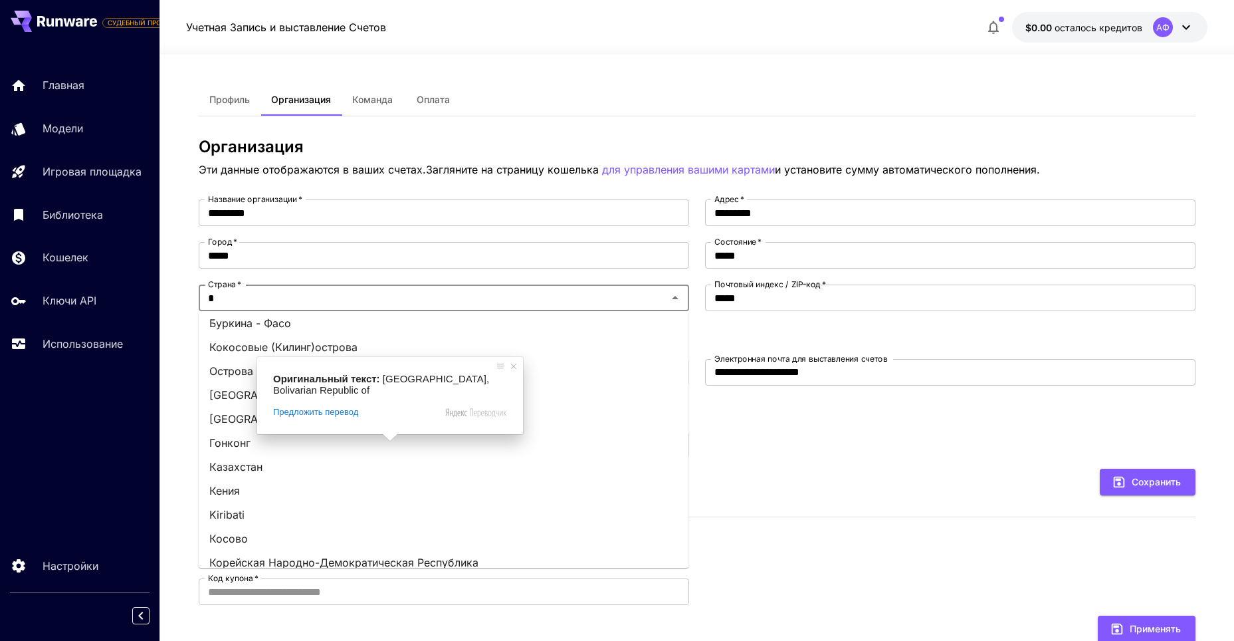
type input "**"
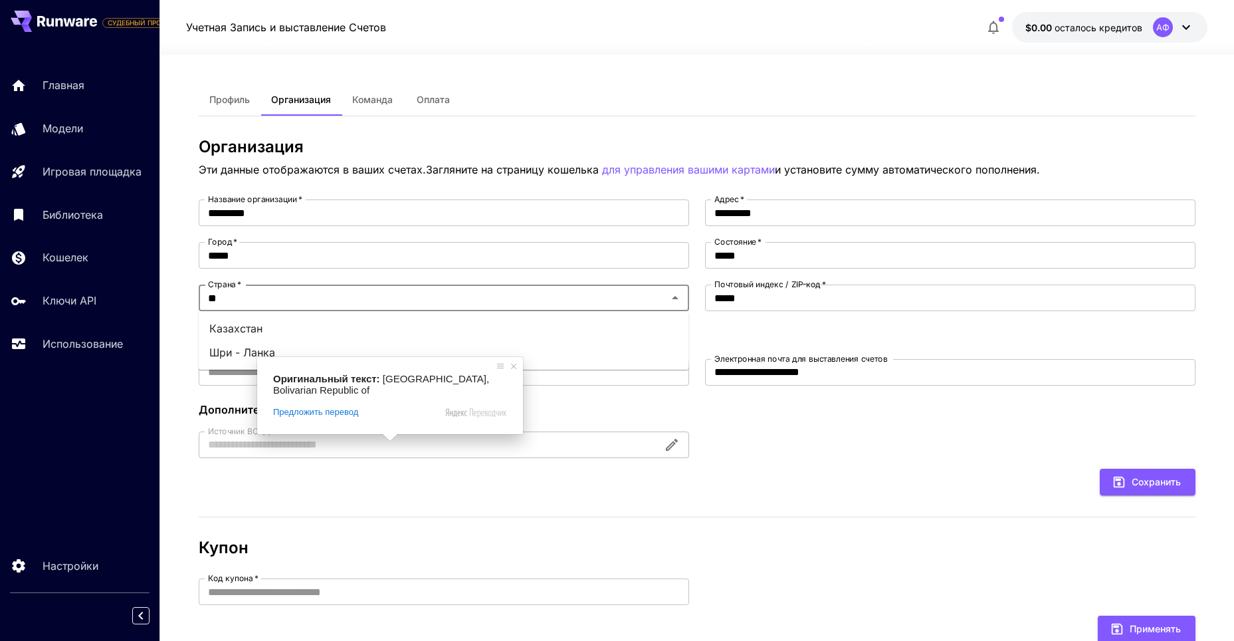
scroll to position [0, 0]
click at [224, 329] on ya-tr-span "Казахстан" at bounding box center [235, 328] width 53 height 16
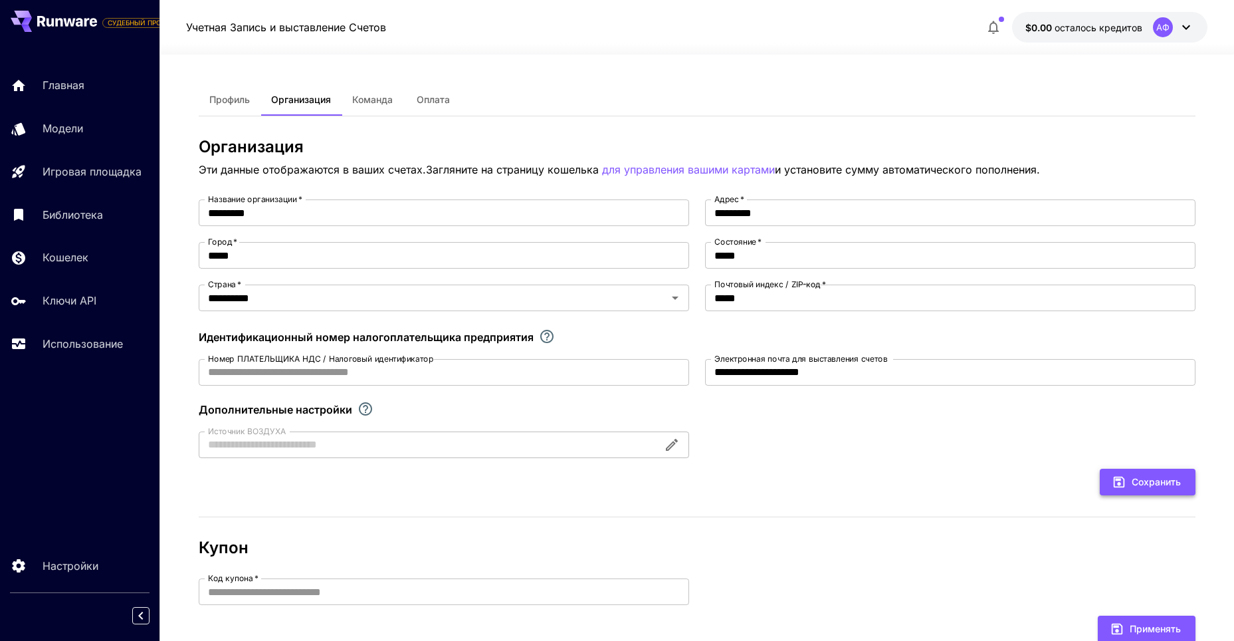
click at [1149, 476] on ya-tr-span "Сохранить" at bounding box center [1156, 482] width 49 height 17
type input "**********"
click at [1159, 481] on ya-tr-span "Обновить" at bounding box center [1159, 482] width 44 height 17
click at [82, 82] on ya-tr-span "Главная" at bounding box center [66, 84] width 42 height 13
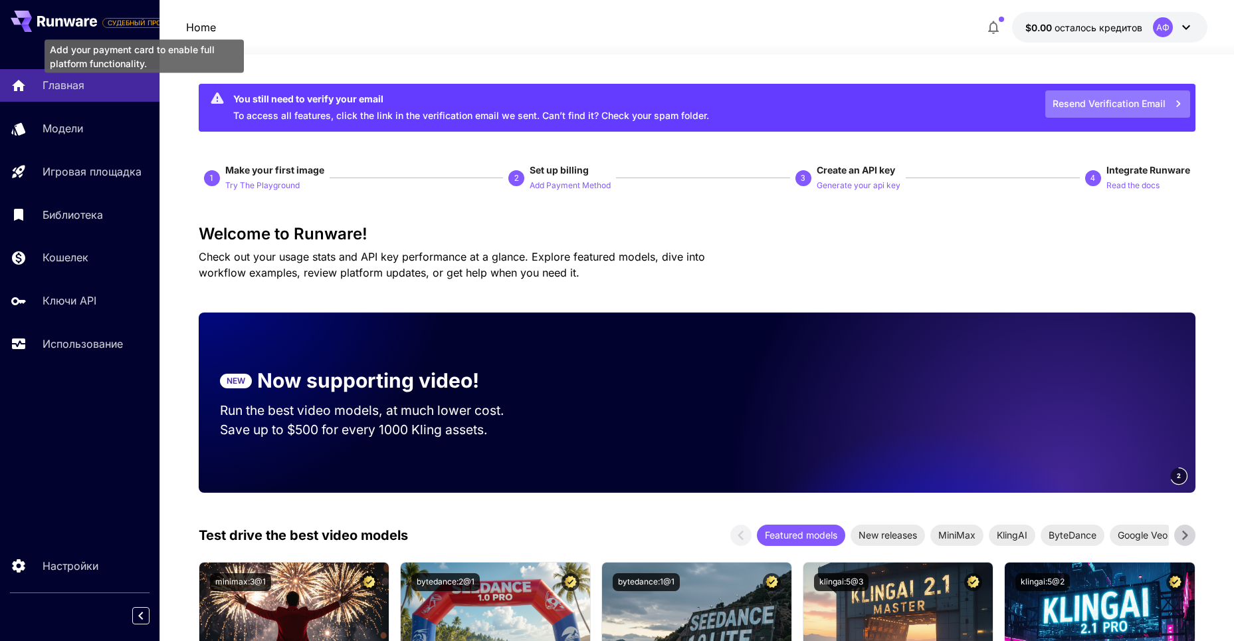
click at [1115, 102] on button "Resend Verification Email" at bounding box center [1118, 103] width 145 height 27
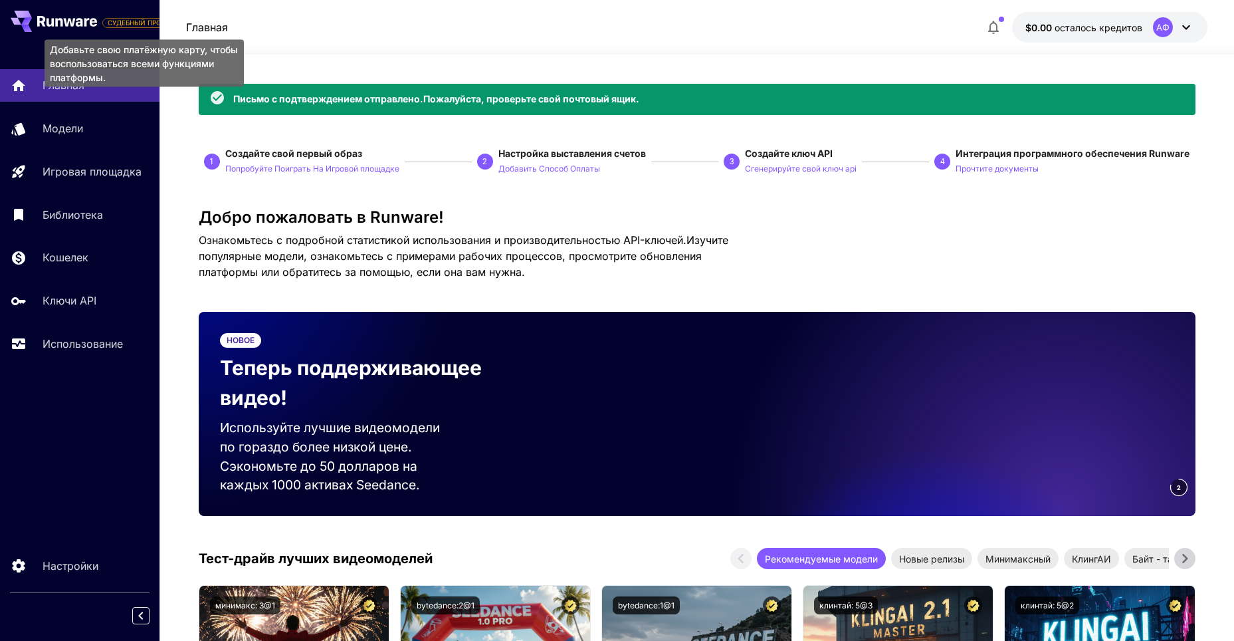
click at [384, 109] on div "Письмо с подтверждением отправлено. Пожалуйста, проверьте свой почтовый ящик." at bounding box center [436, 99] width 406 height 23
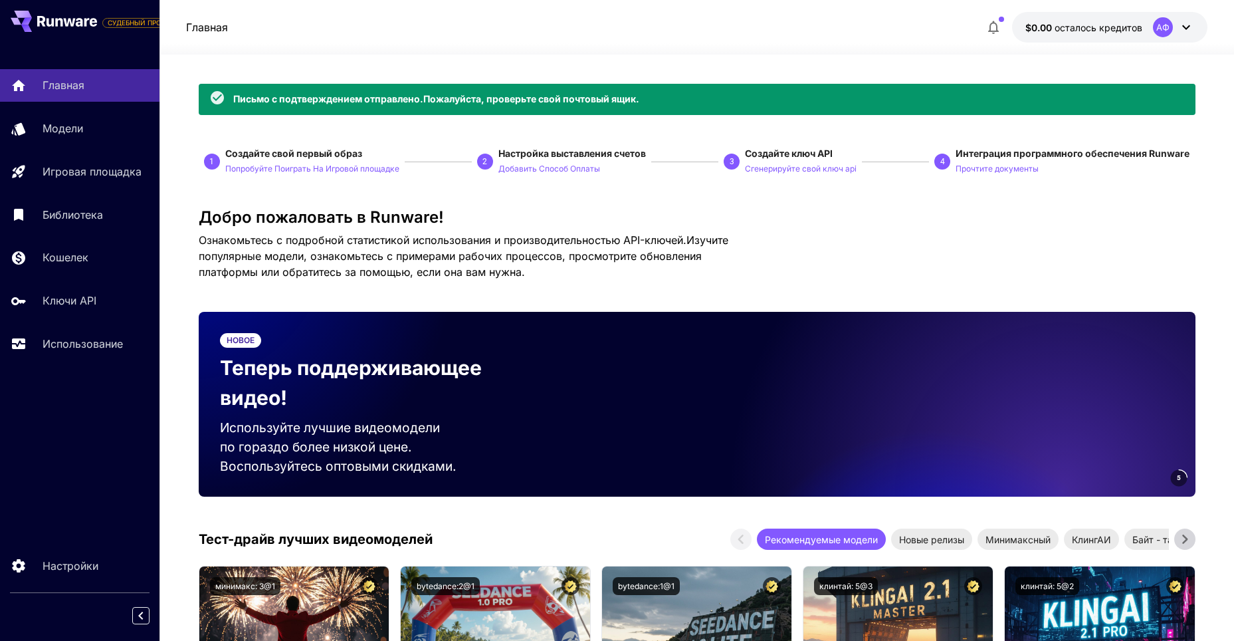
click at [338, 29] on div "Главная $0.00 осталось кредитов АФ" at bounding box center [696, 27] width 1021 height 31
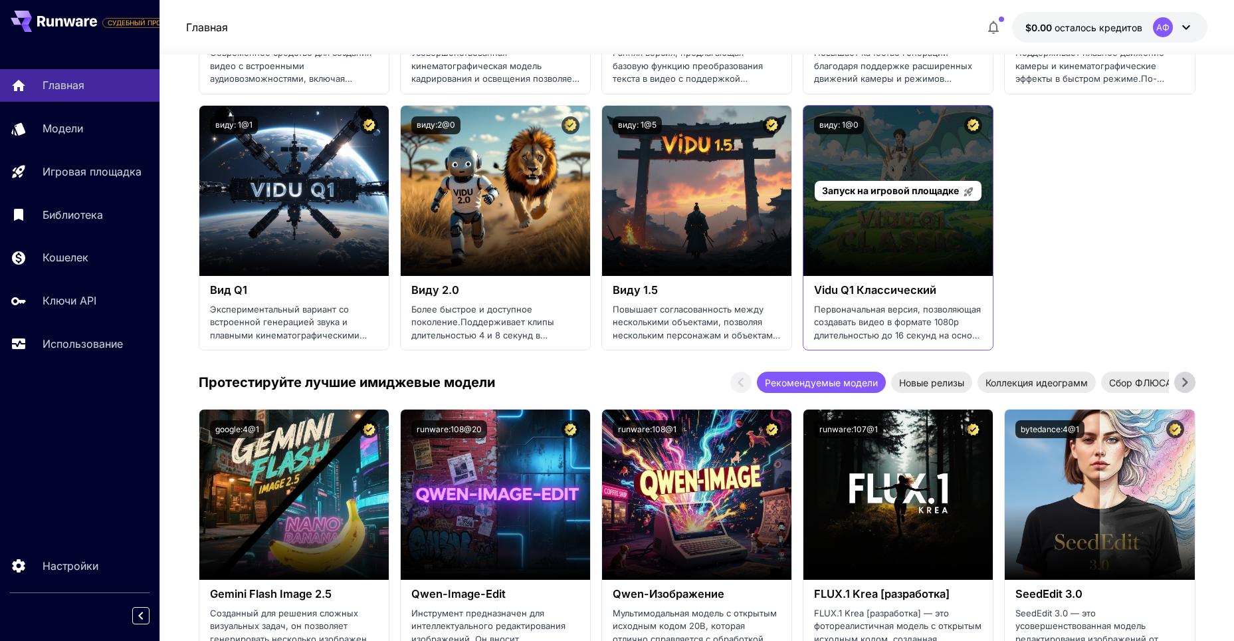
scroll to position [1329, 0]
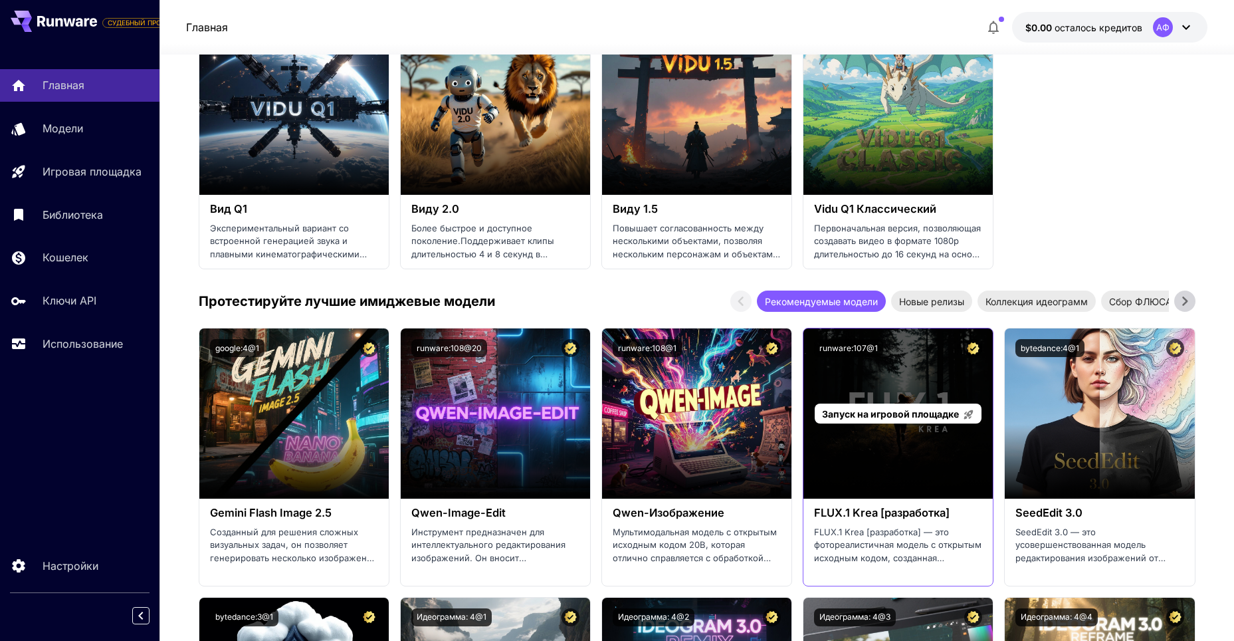
click at [895, 453] on div "Запуск на игровой площадке" at bounding box center [898, 413] width 189 height 170
click at [901, 412] on span "Запуск на игровой площадке" at bounding box center [890, 413] width 137 height 11
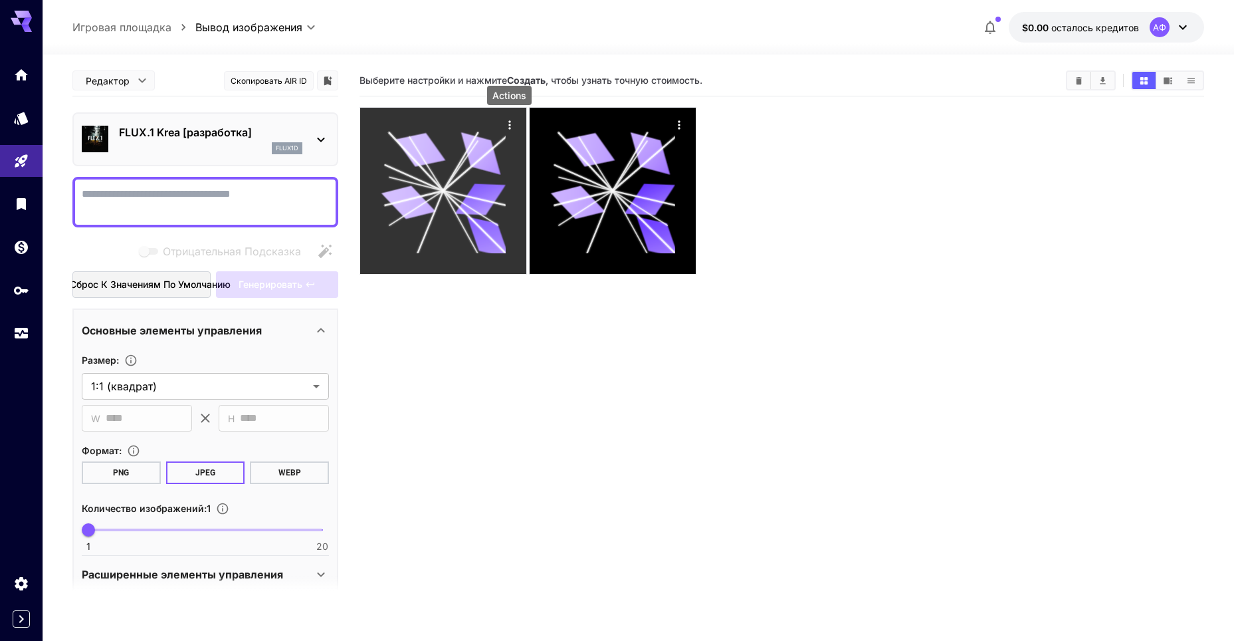
click at [507, 124] on icon "Действия" at bounding box center [509, 124] width 13 height 13
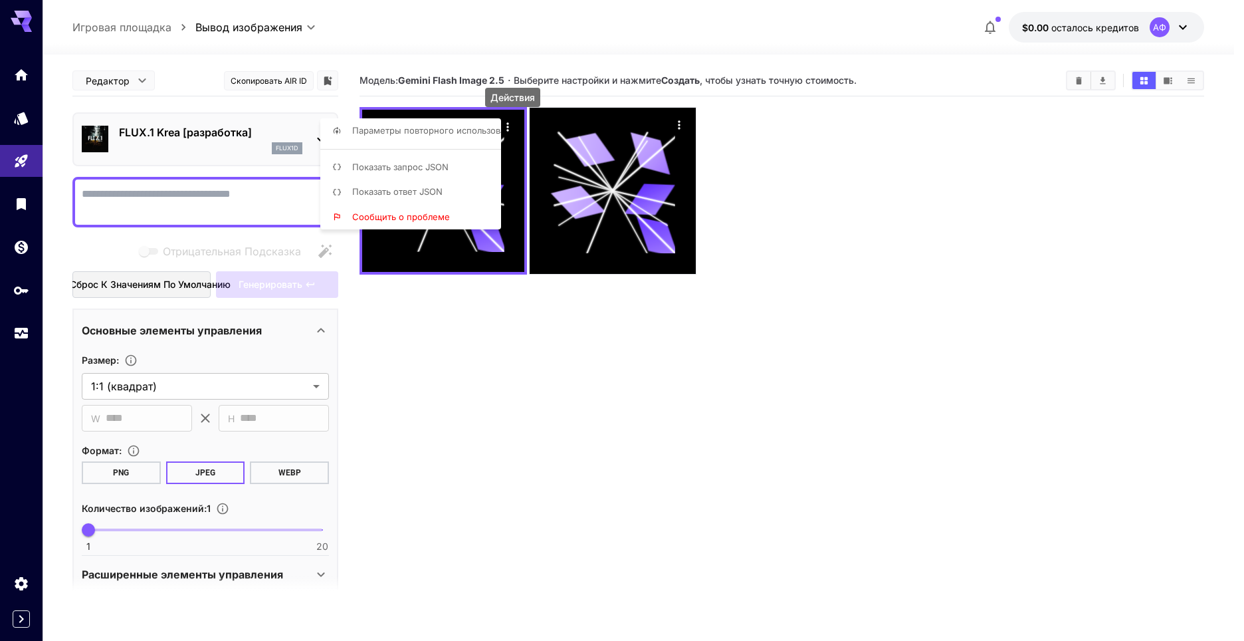
click at [1079, 79] on div at bounding box center [622, 320] width 1244 height 641
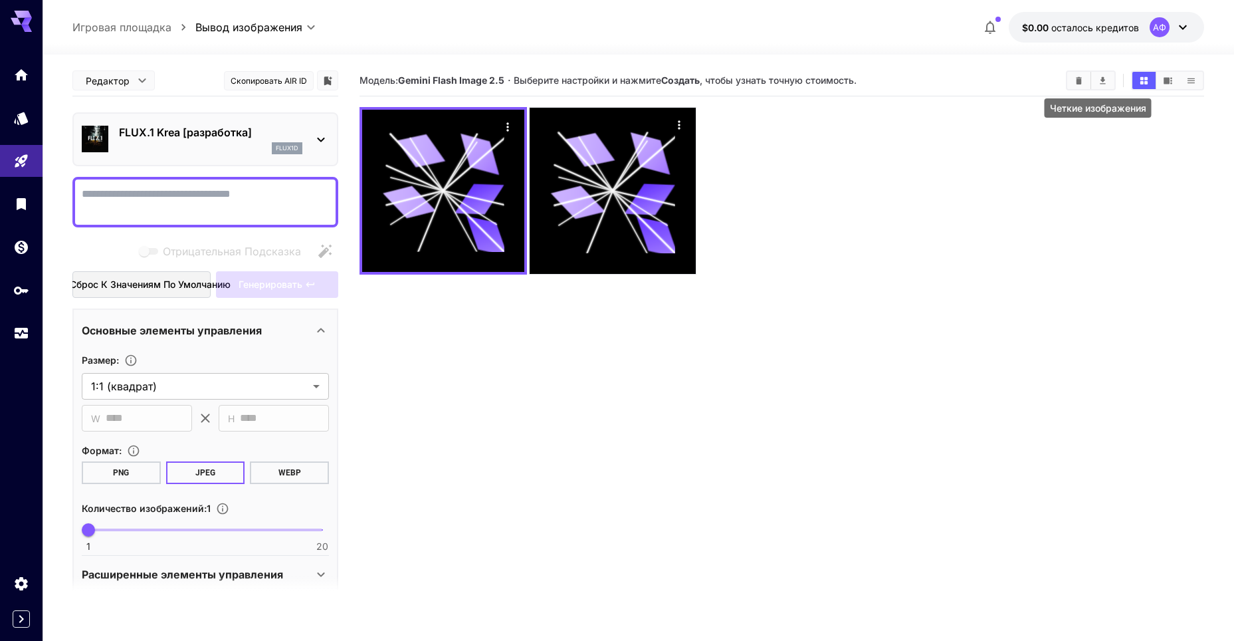
click at [1079, 79] on icon "Четкие изображения" at bounding box center [1079, 79] width 6 height 7
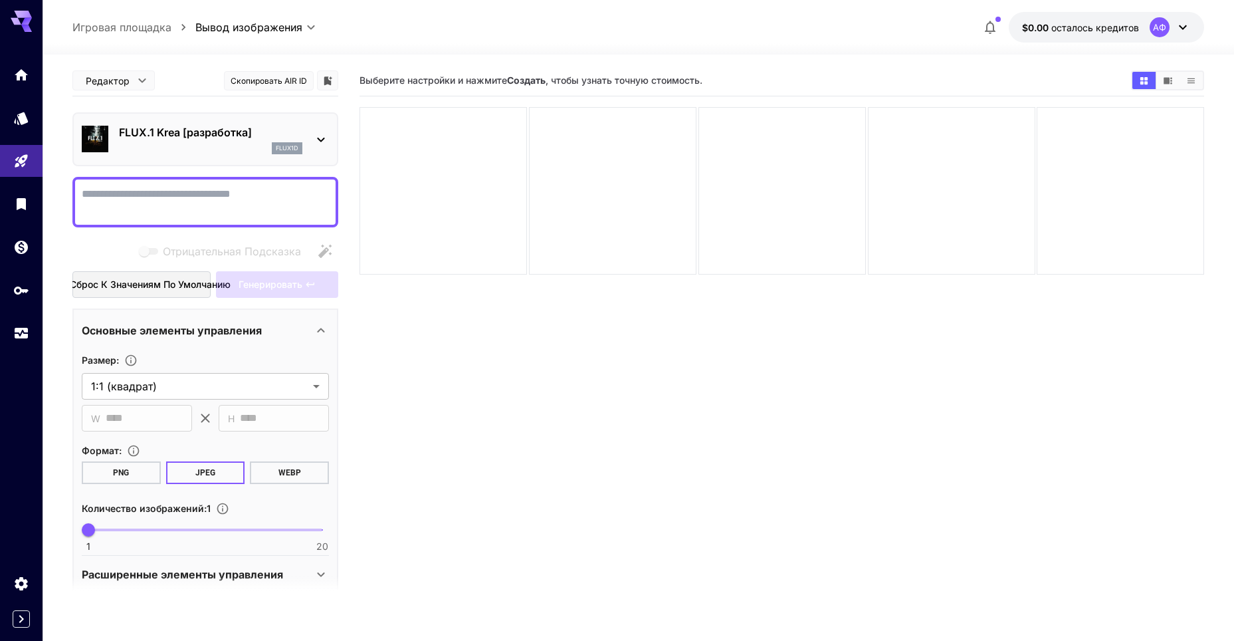
click at [189, 205] on textarea "Отрицательная Подсказка" at bounding box center [205, 202] width 247 height 32
type textarea "*"
type textarea "**********"
drag, startPoint x: 489, startPoint y: 350, endPoint x: 427, endPoint y: 321, distance: 67.5
click at [483, 348] on section "Выберите настройки и нажмите Создать , чтобы узнать точную стоимость." at bounding box center [782, 385] width 845 height 641
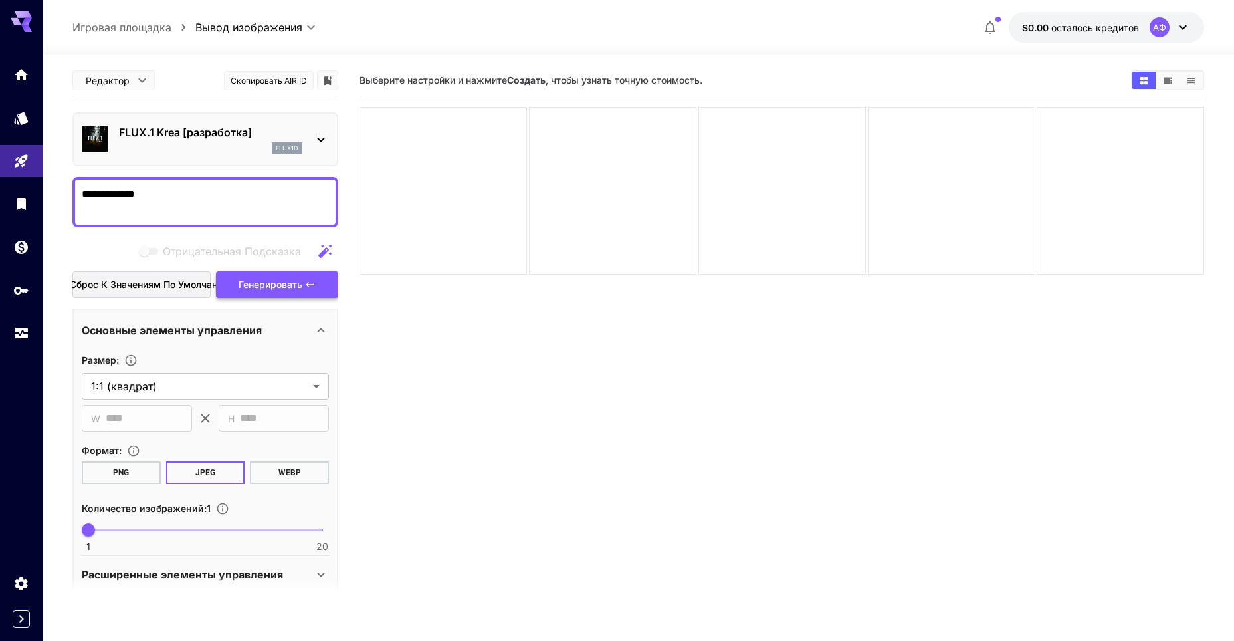
click at [284, 282] on ya-tr-span "Генерировать" at bounding box center [271, 284] width 64 height 11
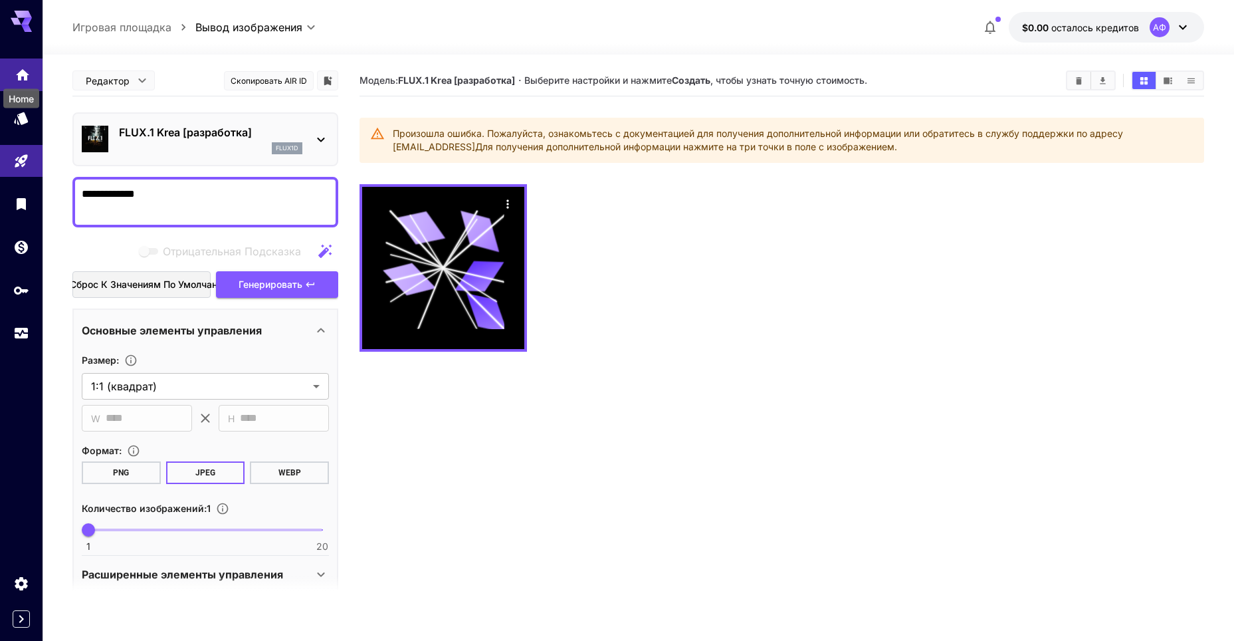
click at [17, 73] on icon "Главная" at bounding box center [23, 71] width 16 height 16
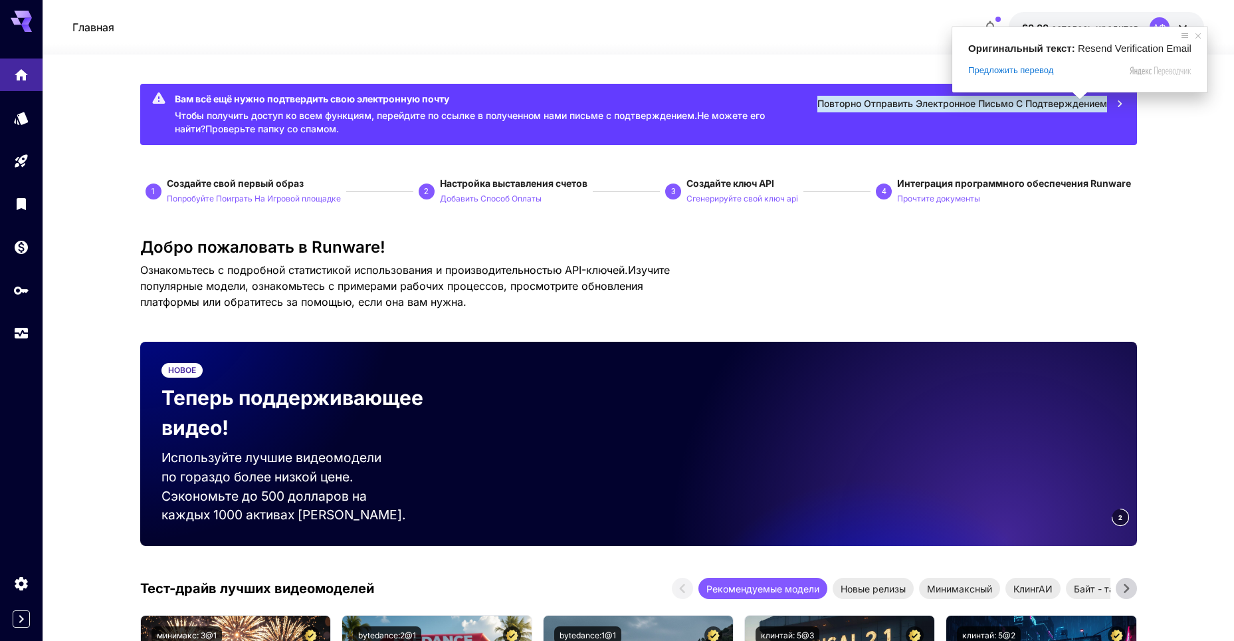
click at [1073, 100] on span at bounding box center [1079, 96] width 17 height 8
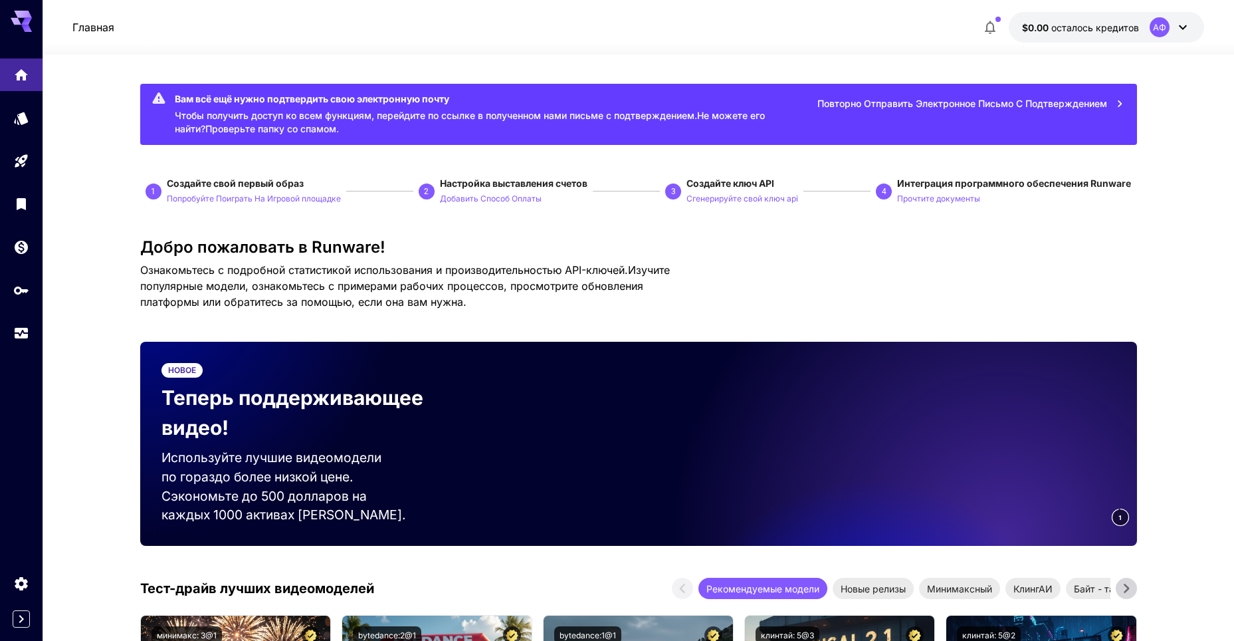
click at [1119, 101] on icon "button" at bounding box center [1120, 103] width 15 height 15
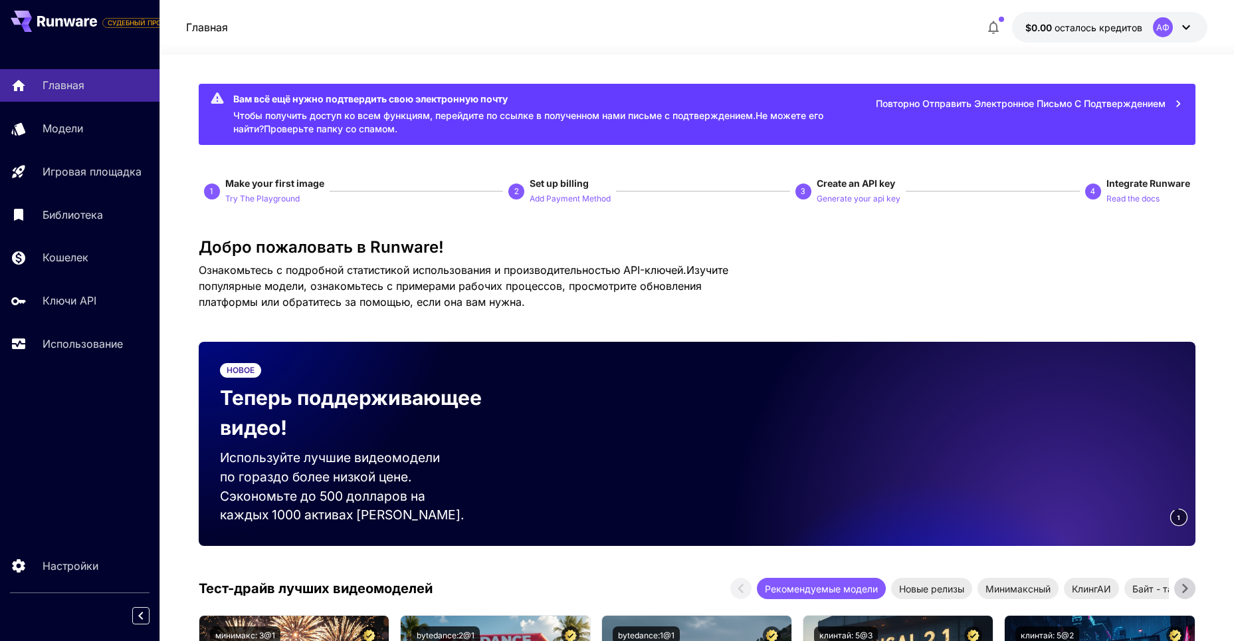
click at [1187, 23] on icon at bounding box center [1187, 27] width 16 height 16
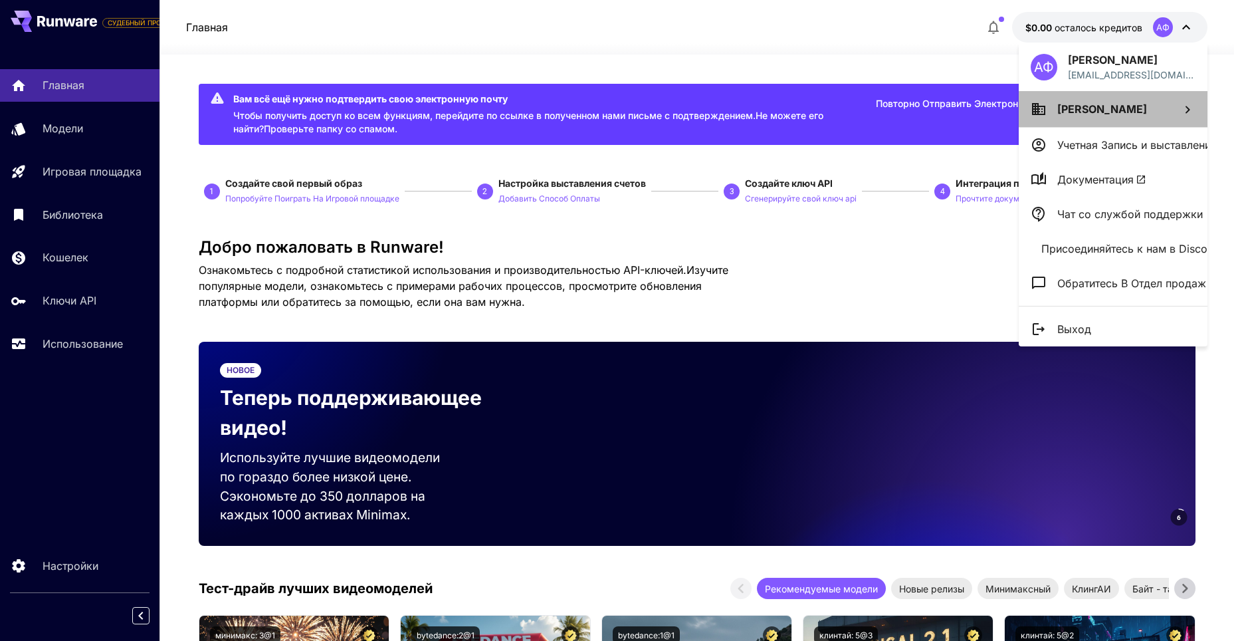
click at [1151, 112] on li "[PERSON_NAME]" at bounding box center [1113, 109] width 189 height 36
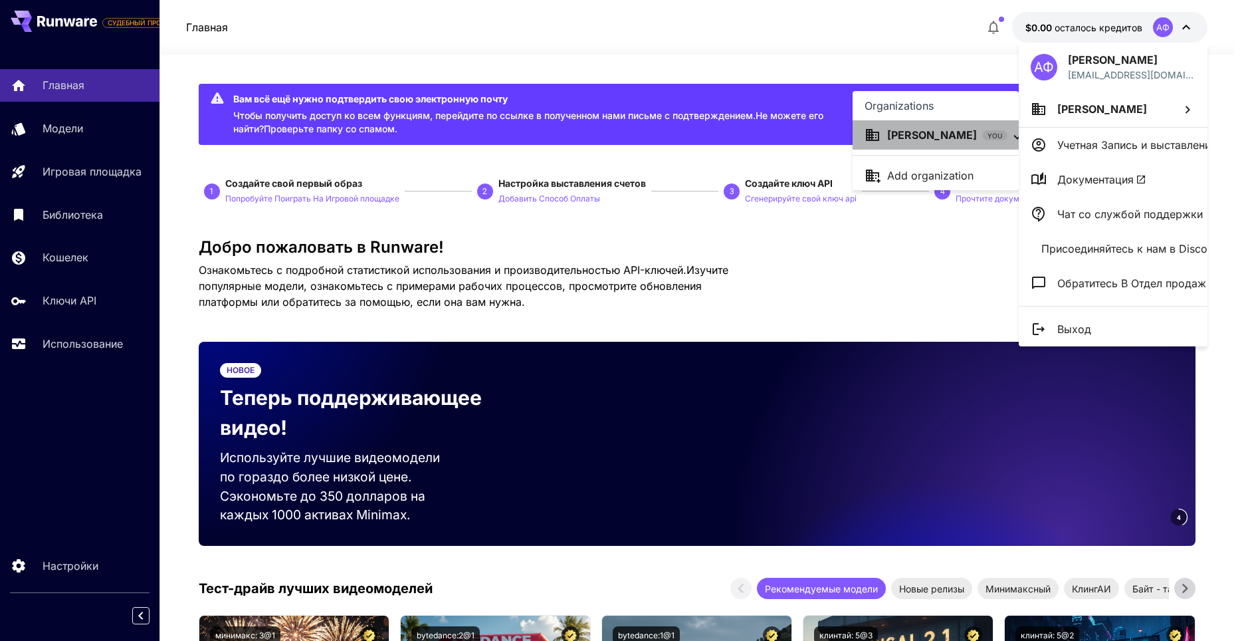
click at [914, 137] on p "[PERSON_NAME]" at bounding box center [932, 135] width 90 height 16
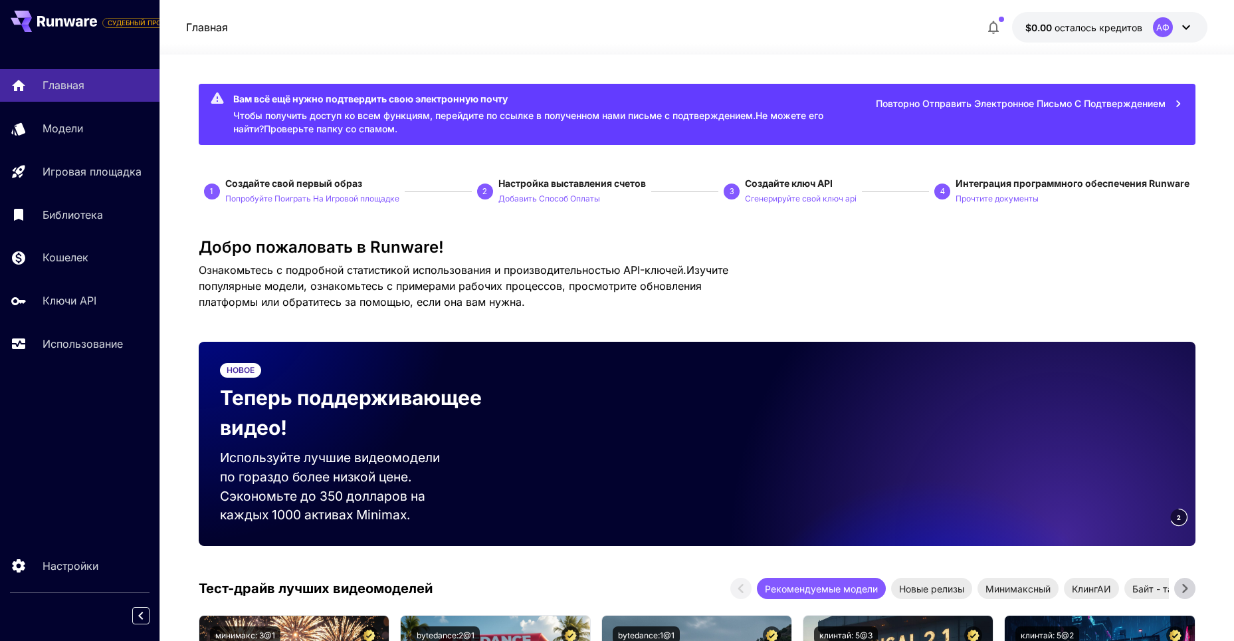
click at [1194, 19] on button "$0.00 осталось кредитов АФ" at bounding box center [1109, 27] width 195 height 31
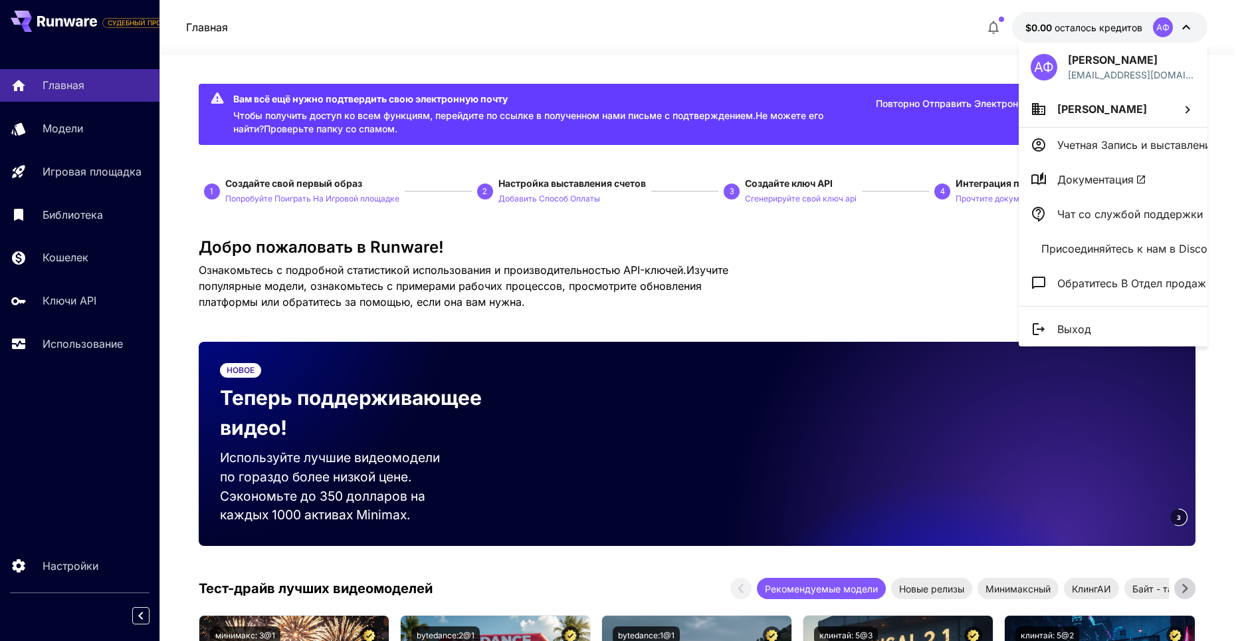
click at [954, 102] on div at bounding box center [622, 320] width 1244 height 641
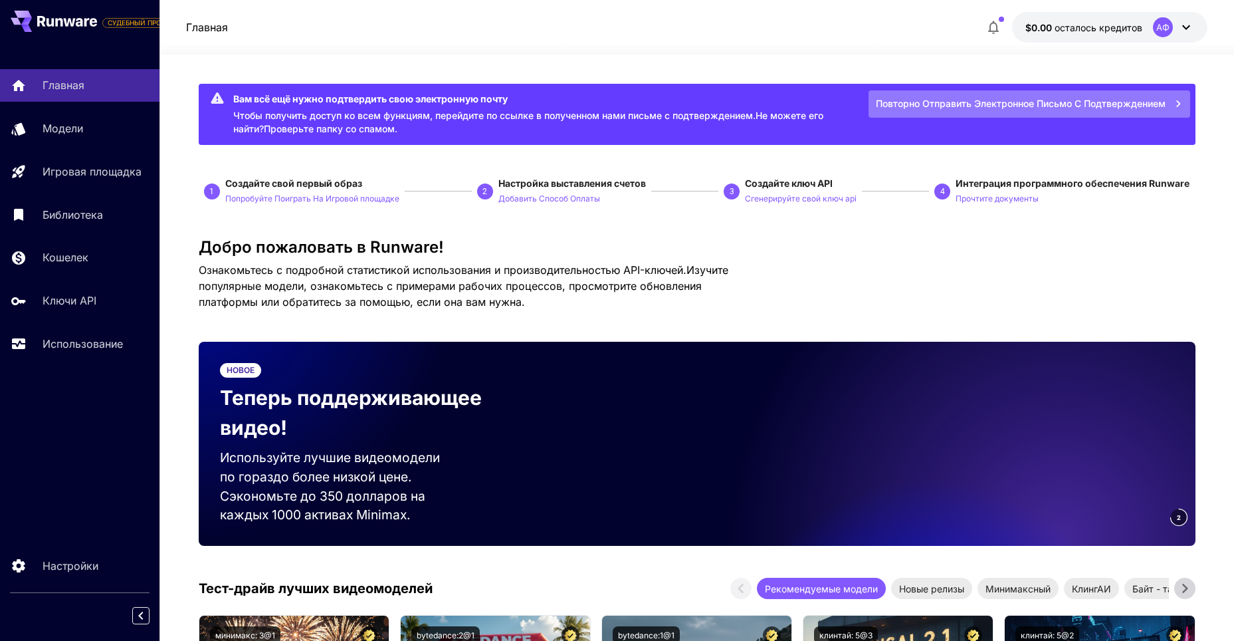
click at [1016, 102] on ya-tr-span "Повторно Отправить Электронное письмо с подтверждением" at bounding box center [1021, 104] width 290 height 17
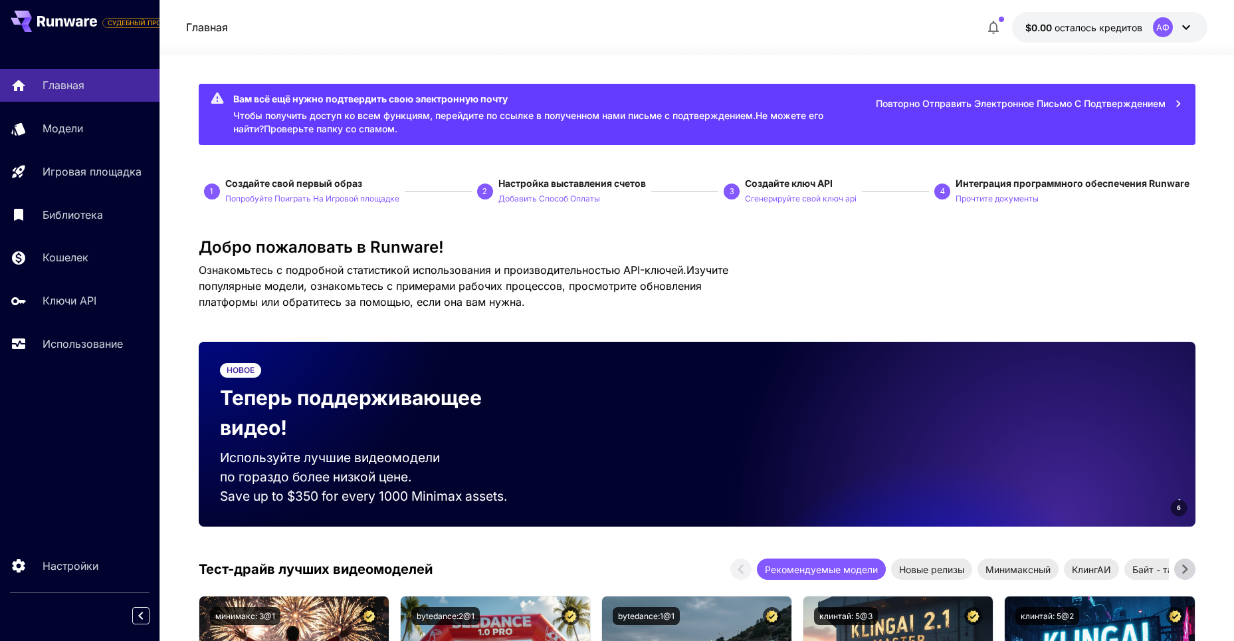
click at [1085, 104] on ya-tr-span "Повторно Отправить Электронное письмо с подтверждением" at bounding box center [1021, 104] width 290 height 17
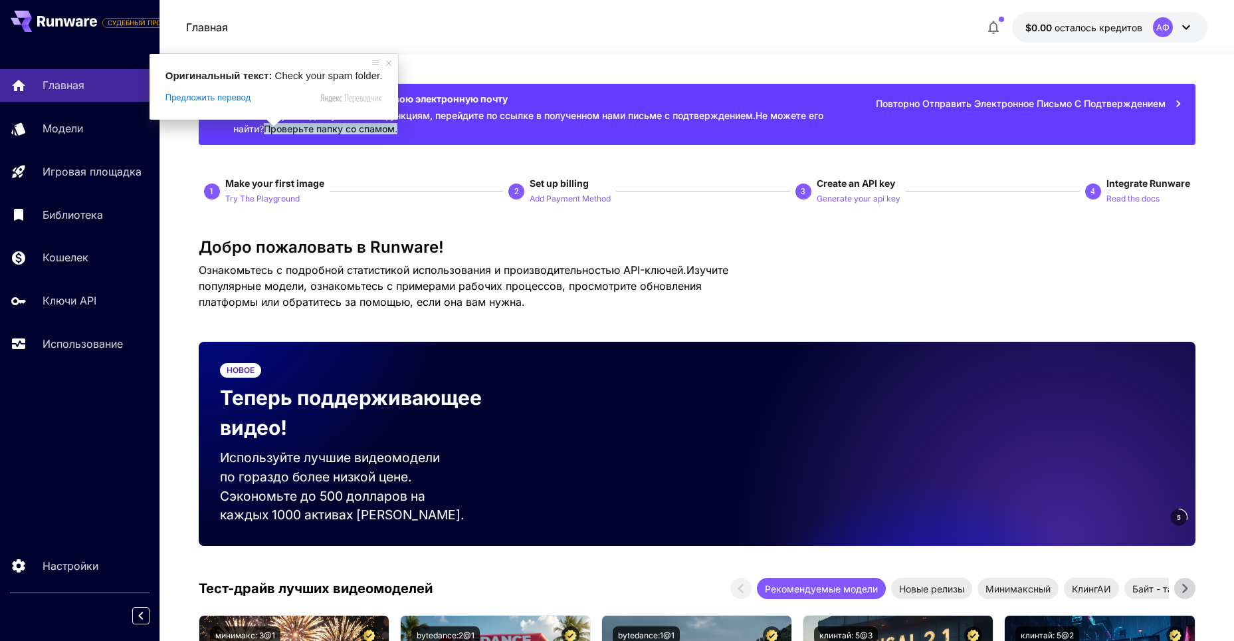
scroll to position [27, 0]
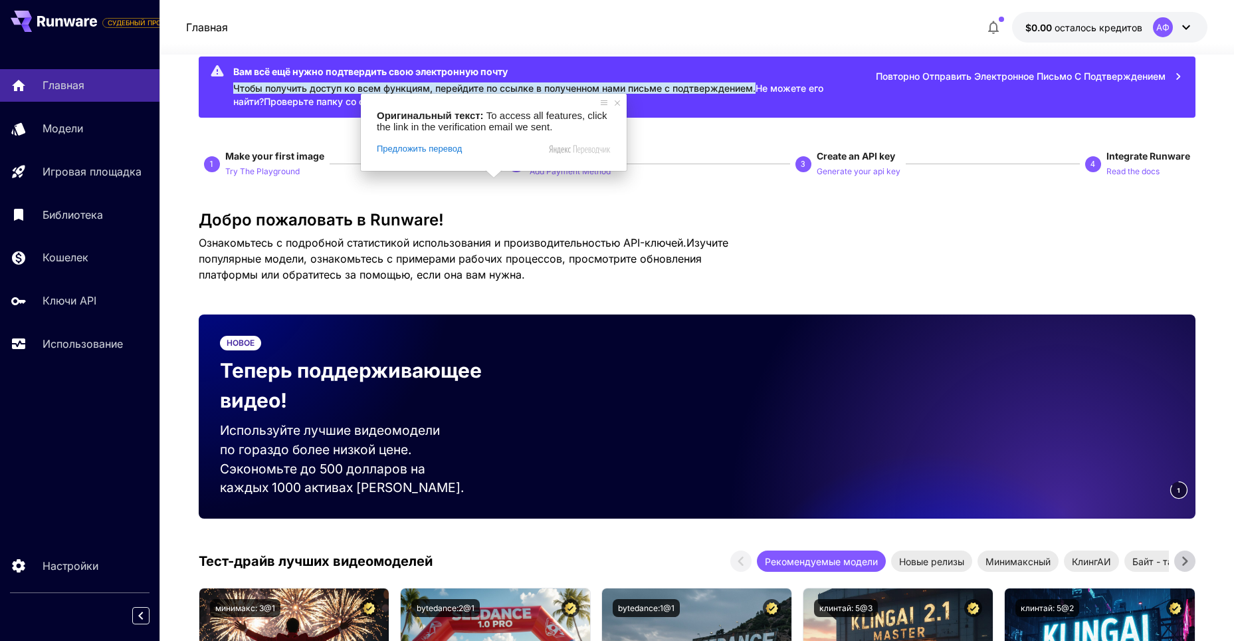
click at [279, 80] on div "Вам всё ещё нужно подтвердить свою электронную почту Чтобы получить доступ ко в…" at bounding box center [535, 86] width 604 height 53
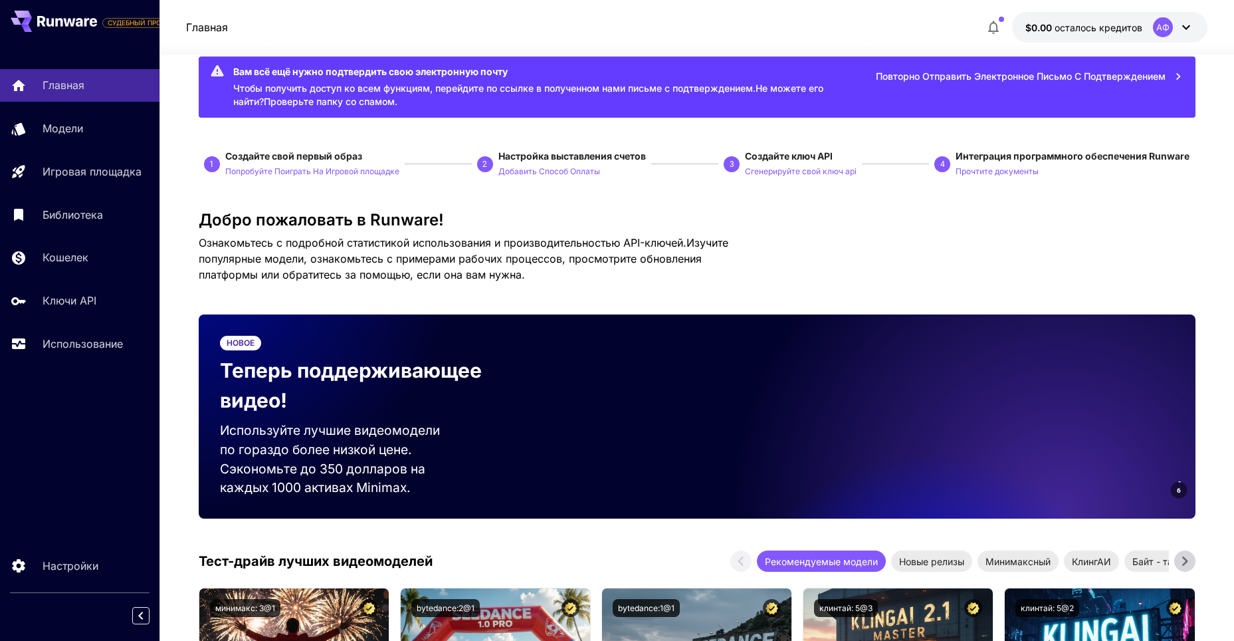
click at [215, 68] on icon at bounding box center [217, 70] width 16 height 16
click at [238, 74] on ya-tr-span "Вам всё ещё нужно подтвердить свою электронную почту" at bounding box center [370, 71] width 275 height 11
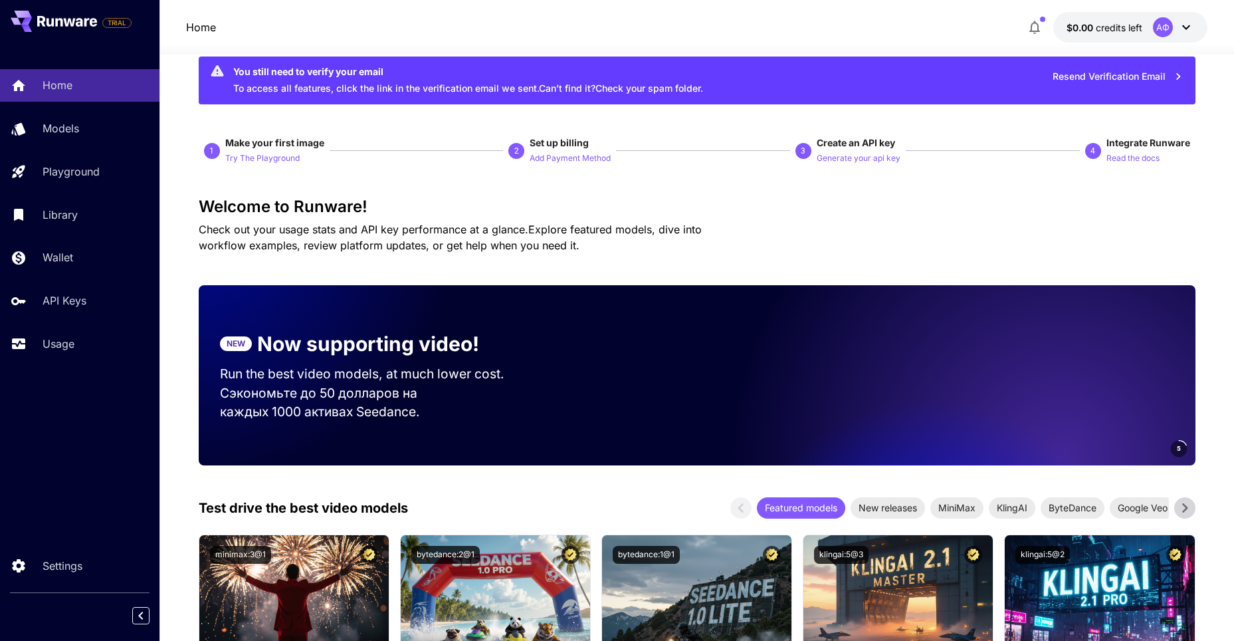
click at [549, 90] on ya-tr-span "Can’t find it?" at bounding box center [567, 87] width 56 height 11
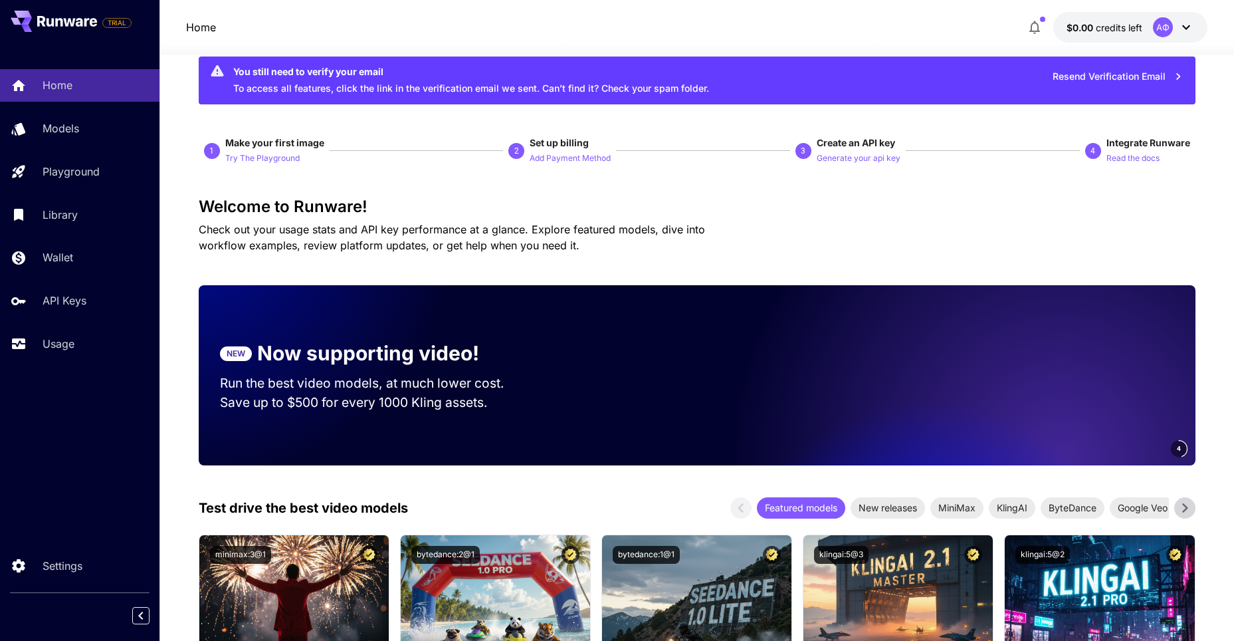
click at [1157, 78] on button "Resend Verification Email" at bounding box center [1118, 76] width 145 height 27
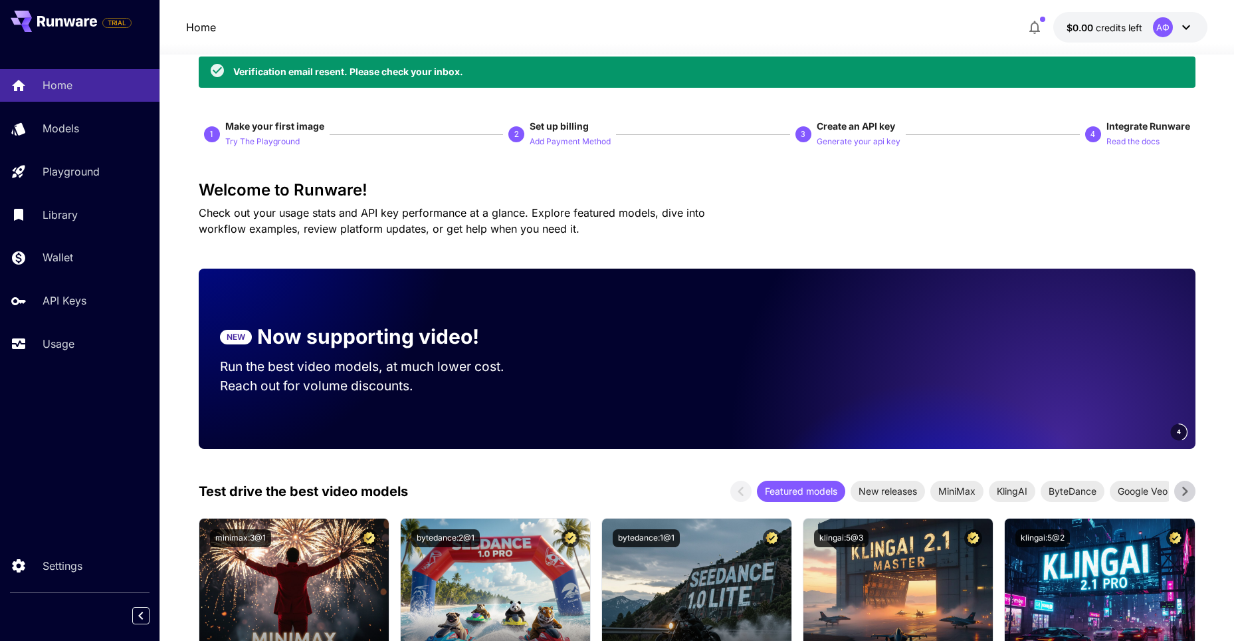
click at [1188, 27] on icon at bounding box center [1187, 27] width 8 height 5
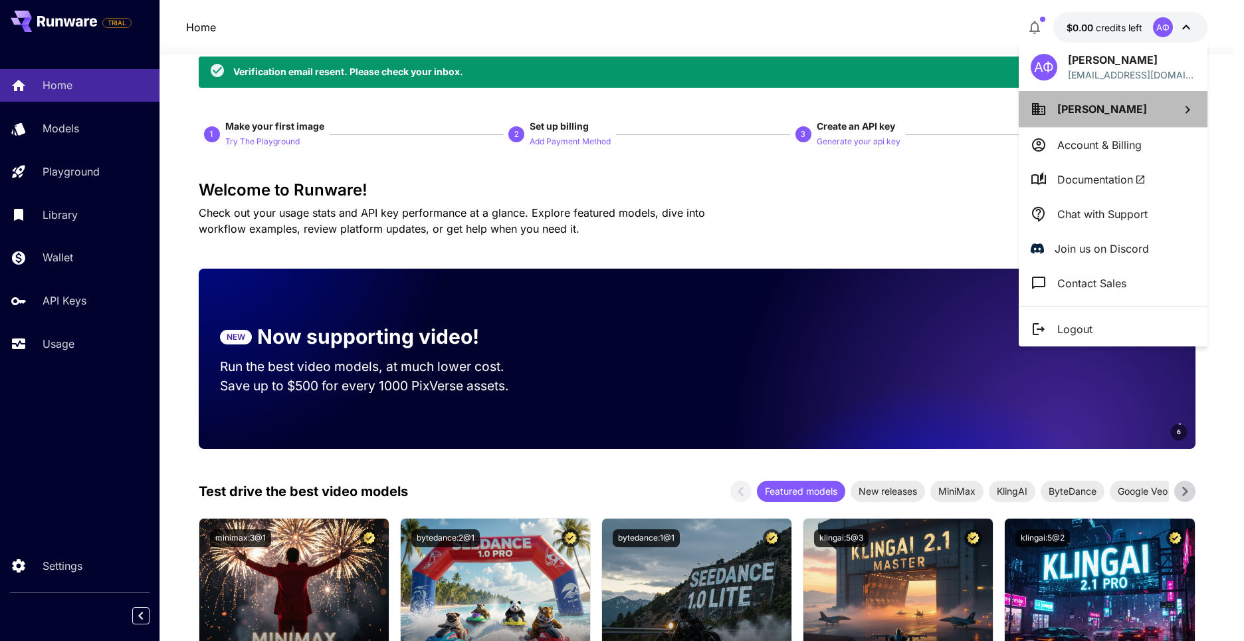
click at [1151, 112] on li "[PERSON_NAME]" at bounding box center [1113, 109] width 189 height 36
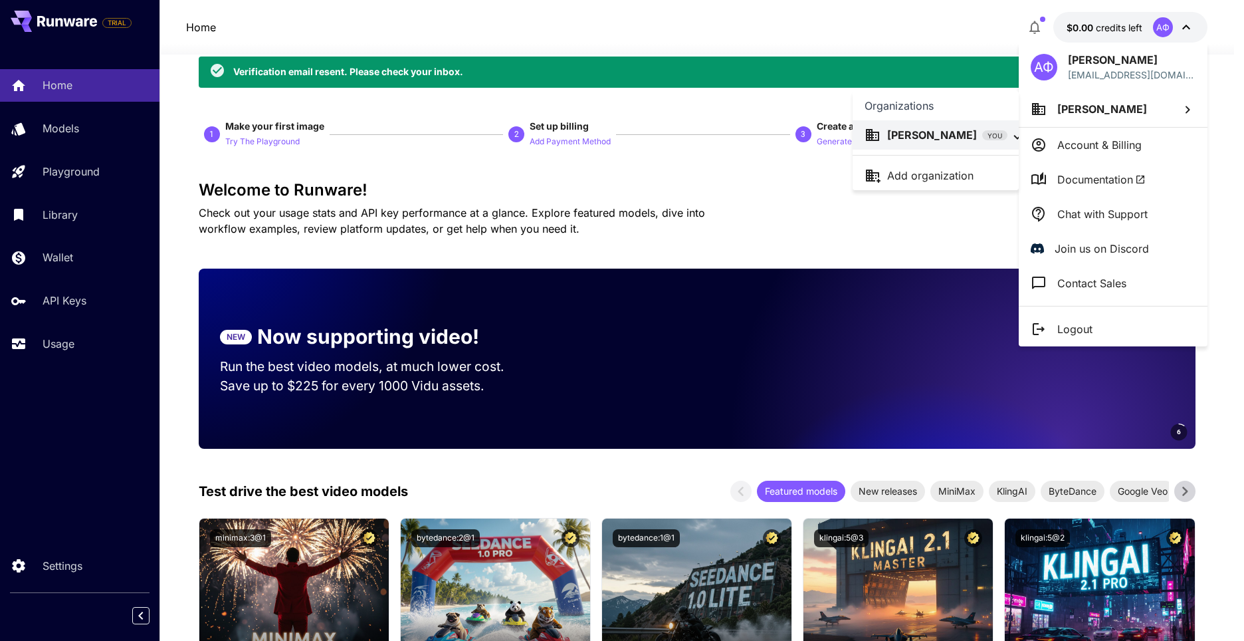
click at [1118, 72] on div at bounding box center [622, 320] width 1244 height 641
click at [1127, 115] on li "[PERSON_NAME]" at bounding box center [1113, 109] width 189 height 36
click at [917, 134] on p "[PERSON_NAME]" at bounding box center [932, 135] width 90 height 16
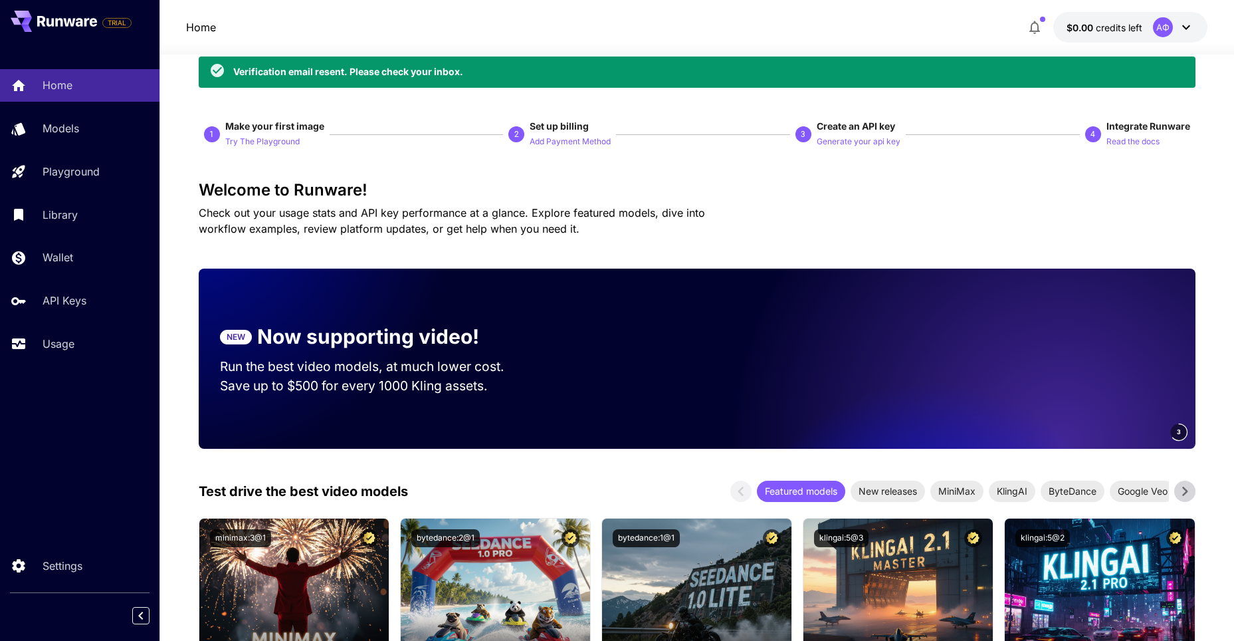
click at [1180, 27] on icon at bounding box center [1187, 27] width 16 height 16
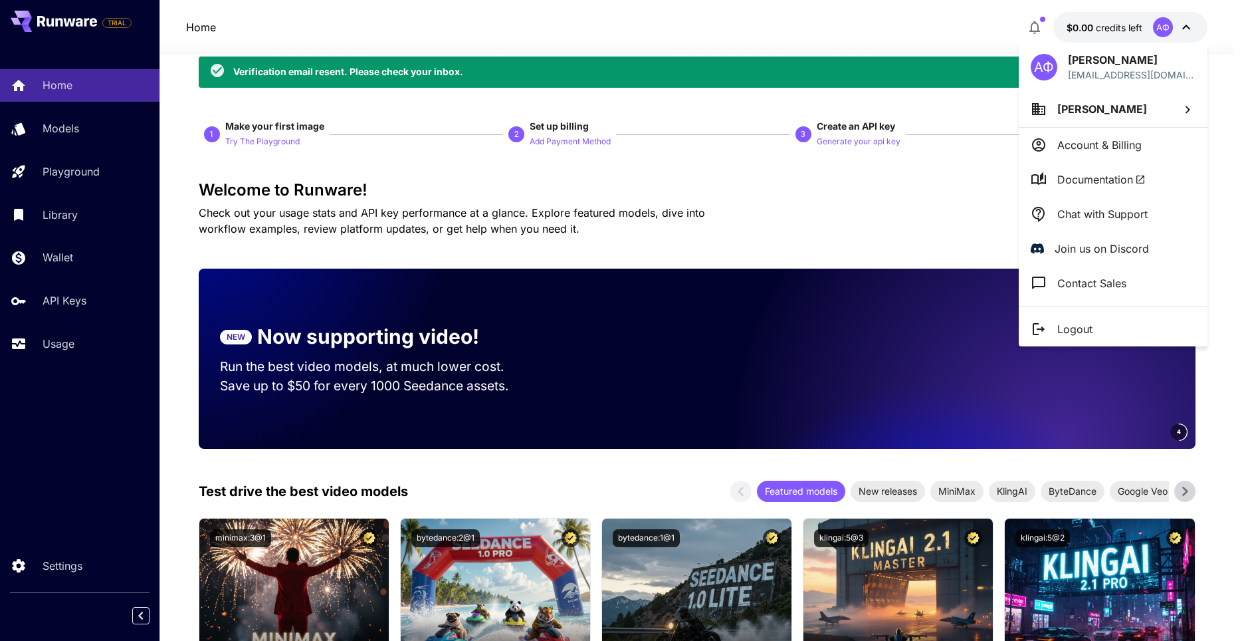
click at [963, 171] on div at bounding box center [622, 320] width 1244 height 641
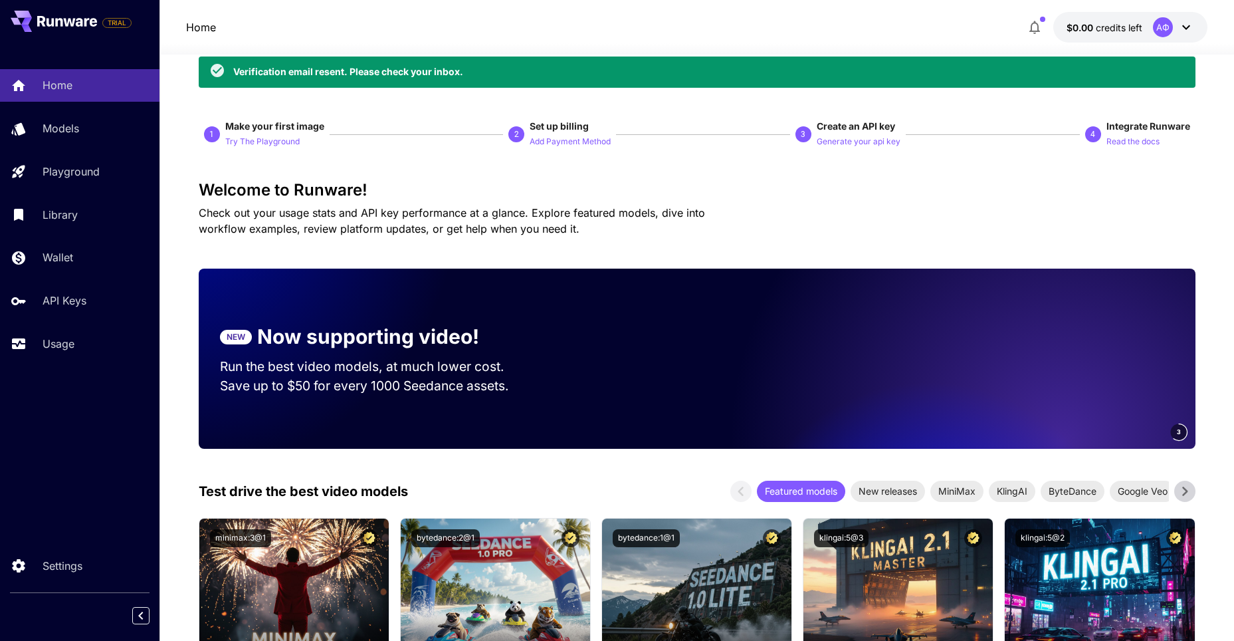
click at [998, 67] on div "Verification email resent. Please check your inbox." at bounding box center [697, 71] width 997 height 31
click at [381, 60] on div "Verification email resent. Please check your inbox." at bounding box center [348, 71] width 230 height 23
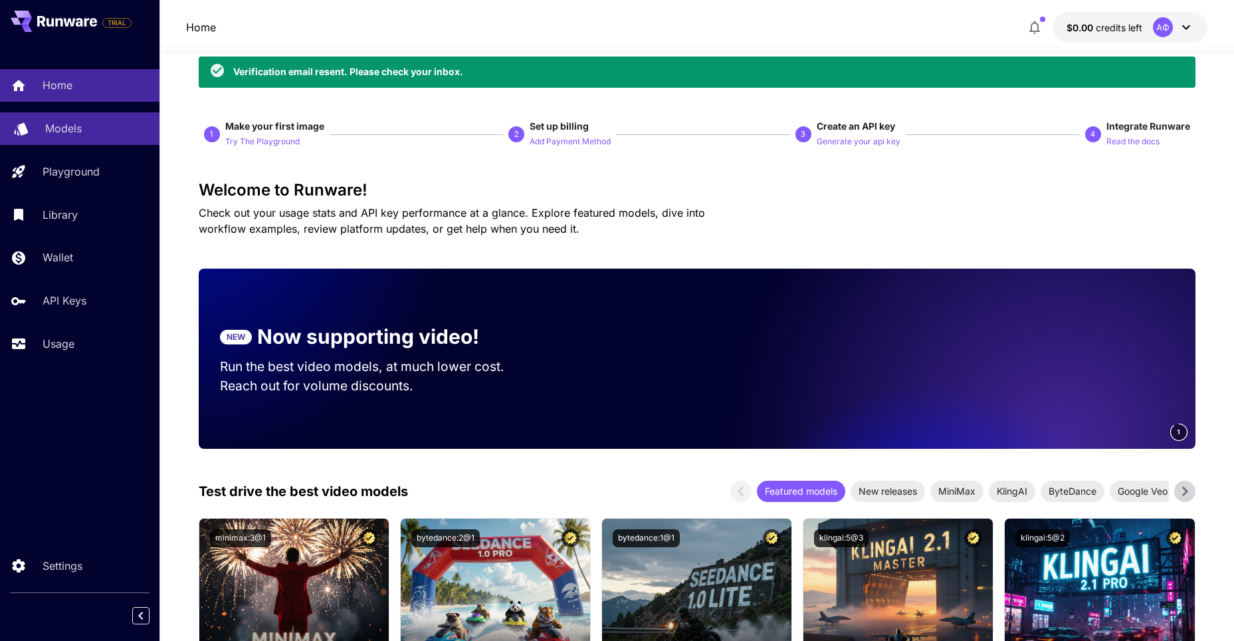
click at [78, 128] on p "Models" at bounding box center [63, 128] width 37 height 16
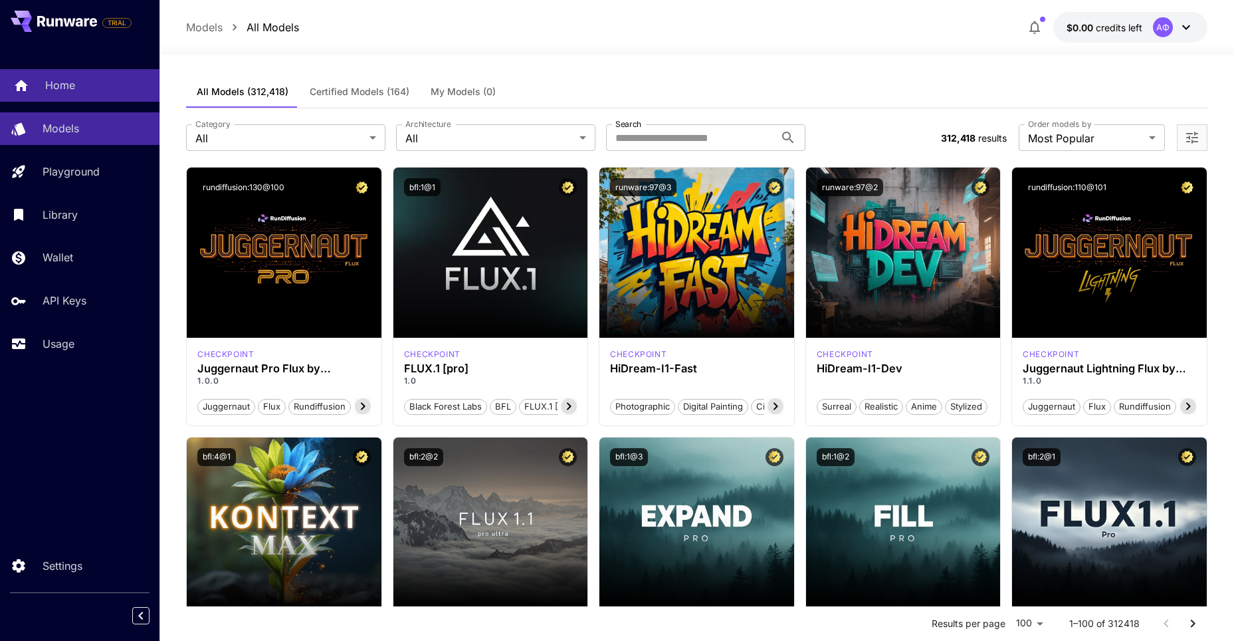
click at [62, 88] on p "Home" at bounding box center [60, 85] width 30 height 16
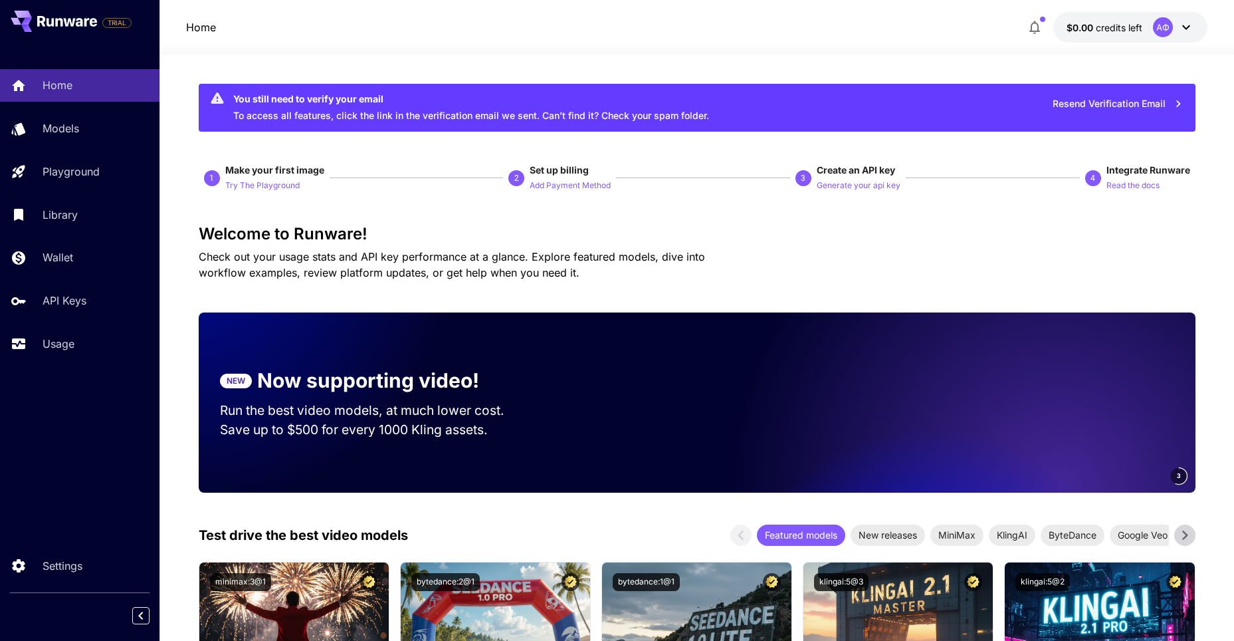
click at [1184, 27] on icon at bounding box center [1187, 27] width 8 height 5
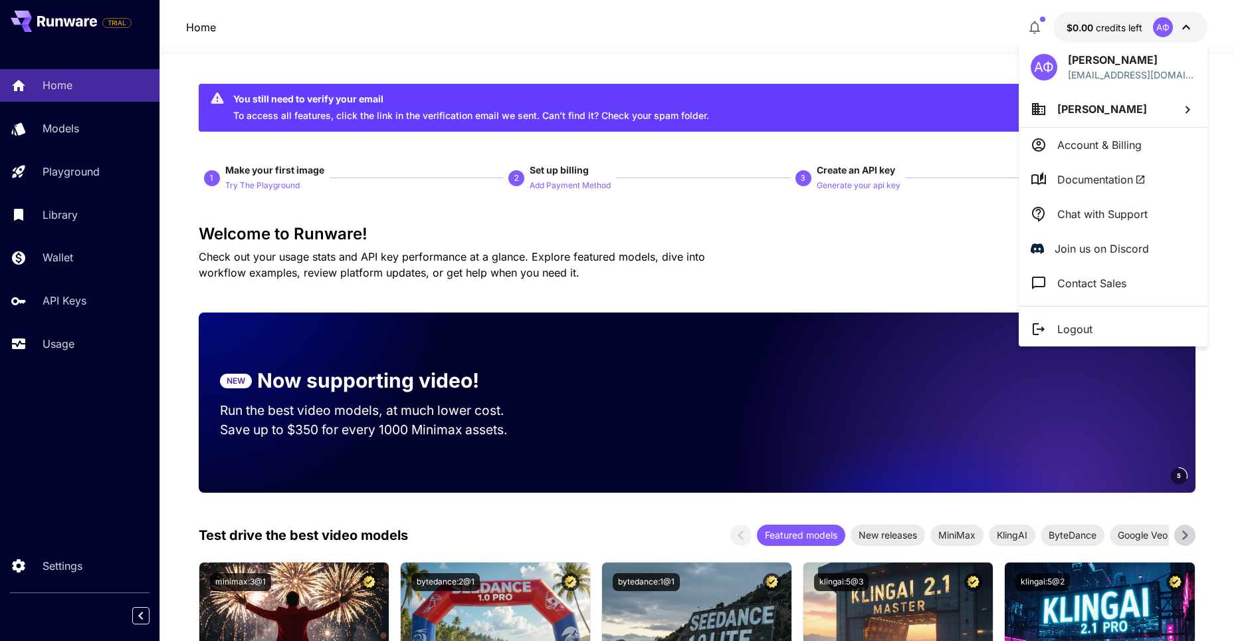
click at [674, 107] on div at bounding box center [622, 320] width 1244 height 641
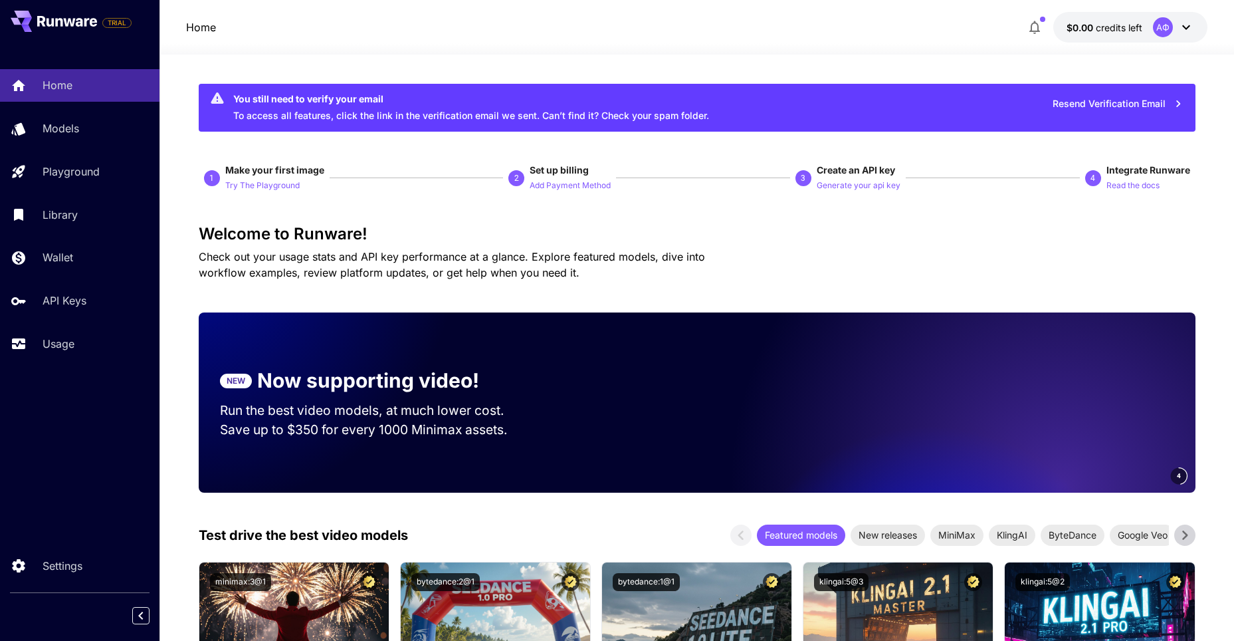
click at [1087, 104] on button "Resend Verification Email" at bounding box center [1118, 103] width 145 height 27
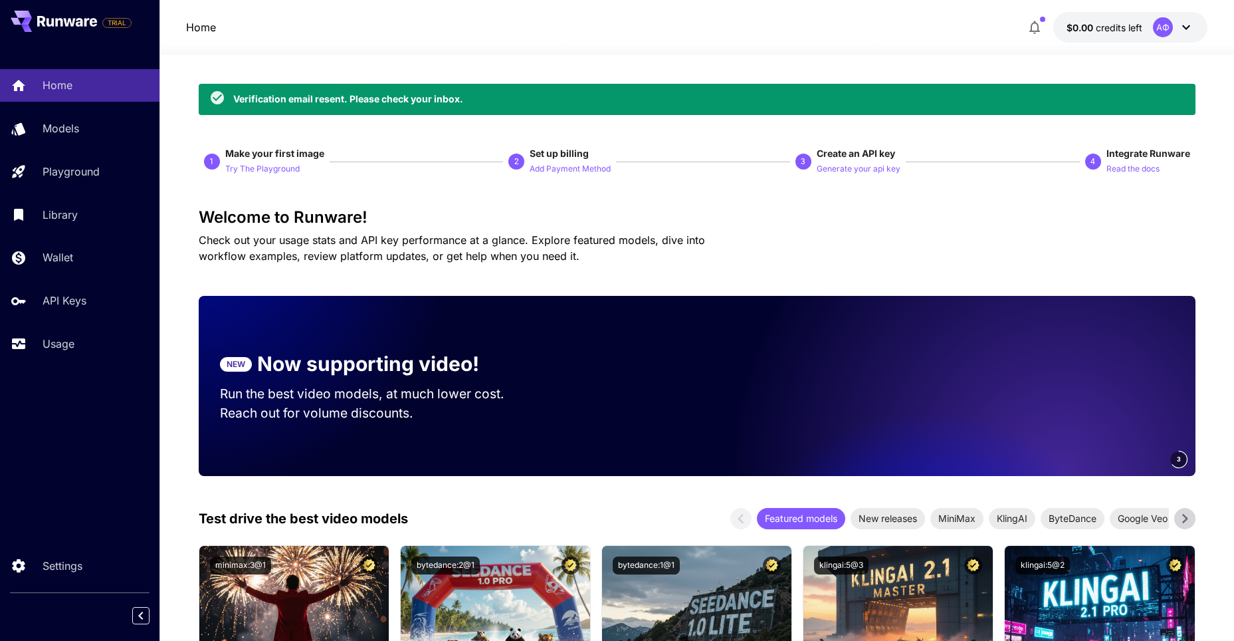
click at [1179, 29] on icon at bounding box center [1187, 27] width 16 height 16
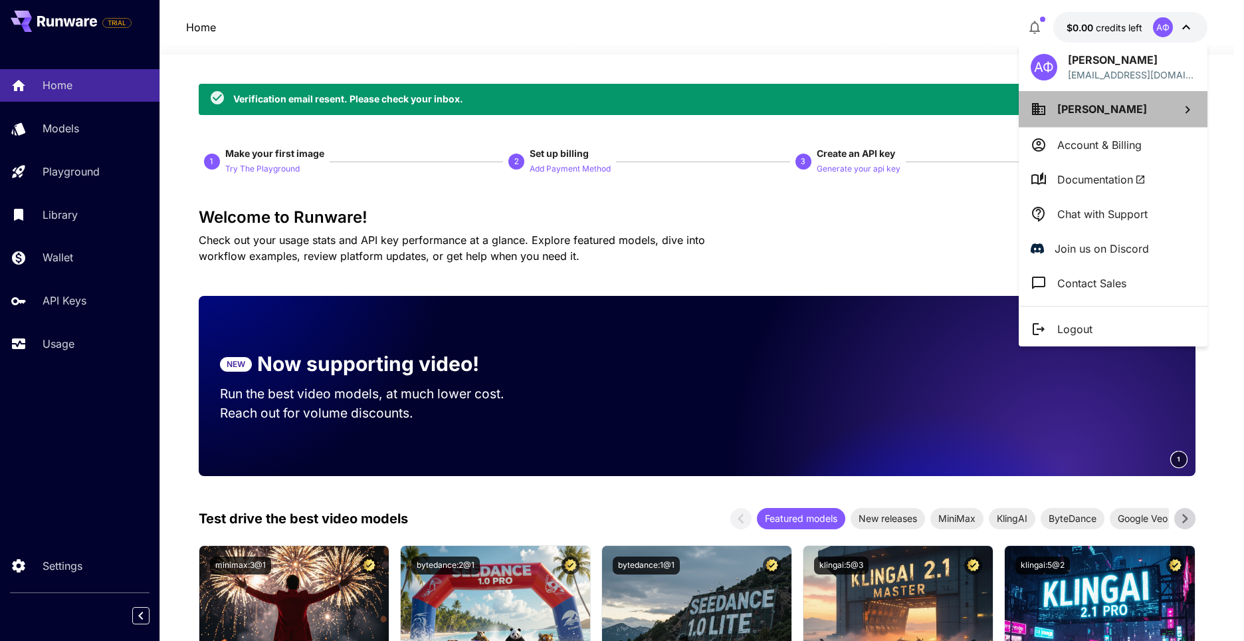
click at [1121, 107] on li "[PERSON_NAME]" at bounding box center [1113, 109] width 189 height 36
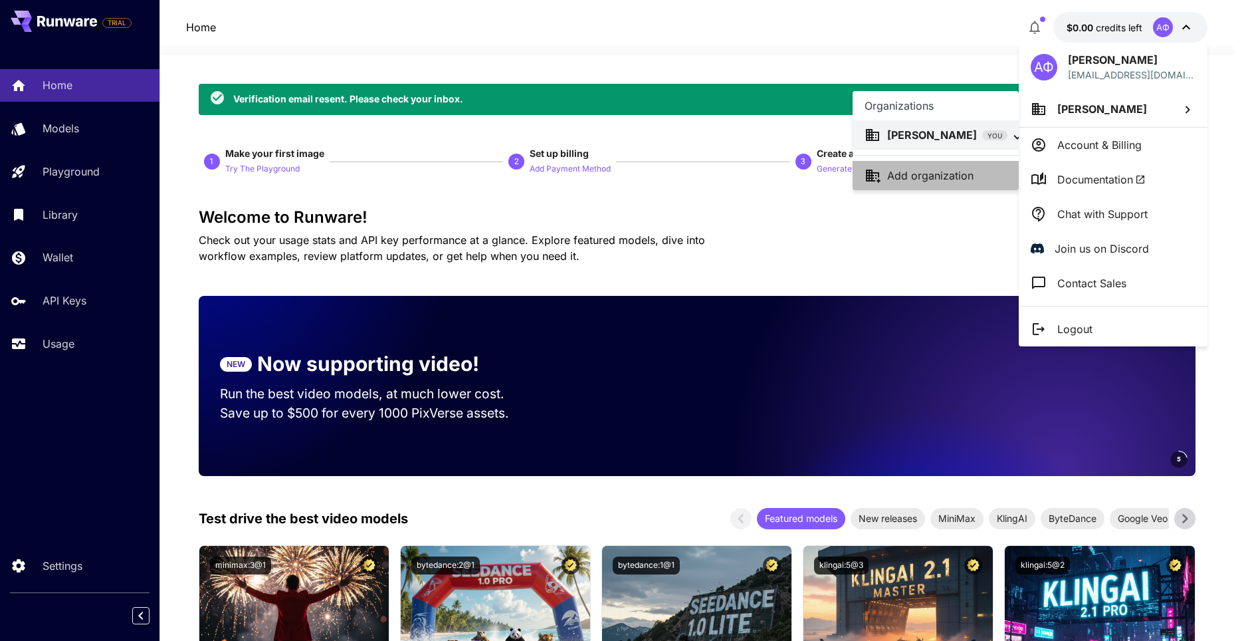
click at [968, 172] on p "Add organization" at bounding box center [930, 176] width 86 height 16
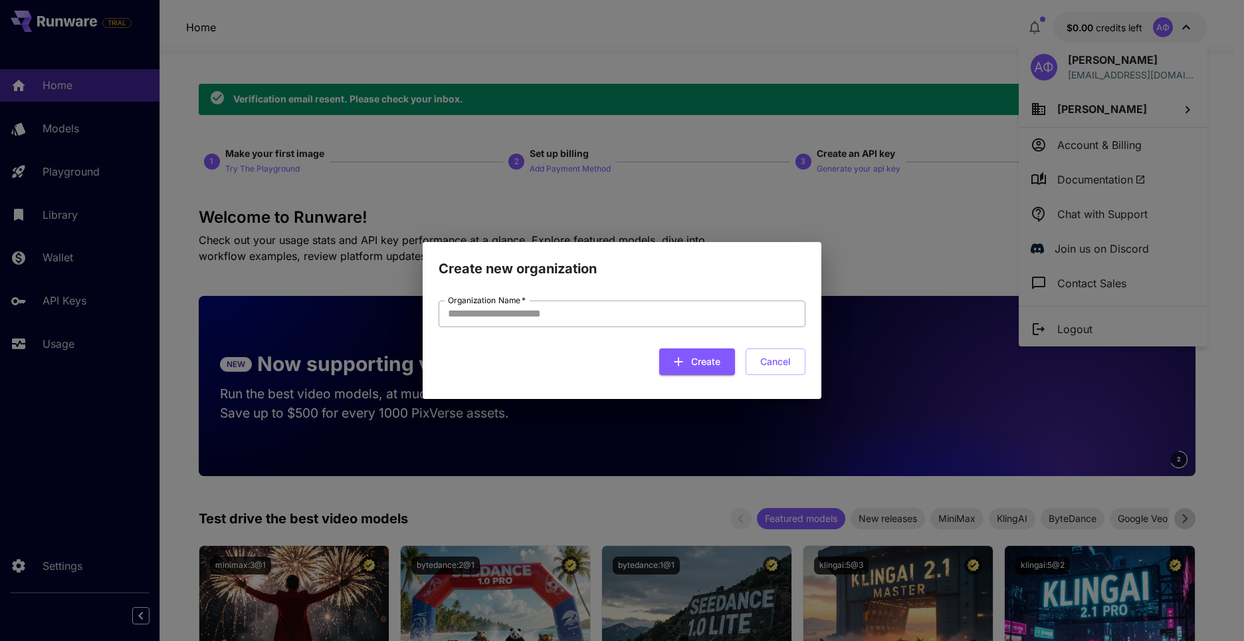
click at [471, 308] on input "Organization Name   *" at bounding box center [622, 313] width 367 height 27
type input "*"
click at [705, 364] on button "Create" at bounding box center [697, 361] width 76 height 27
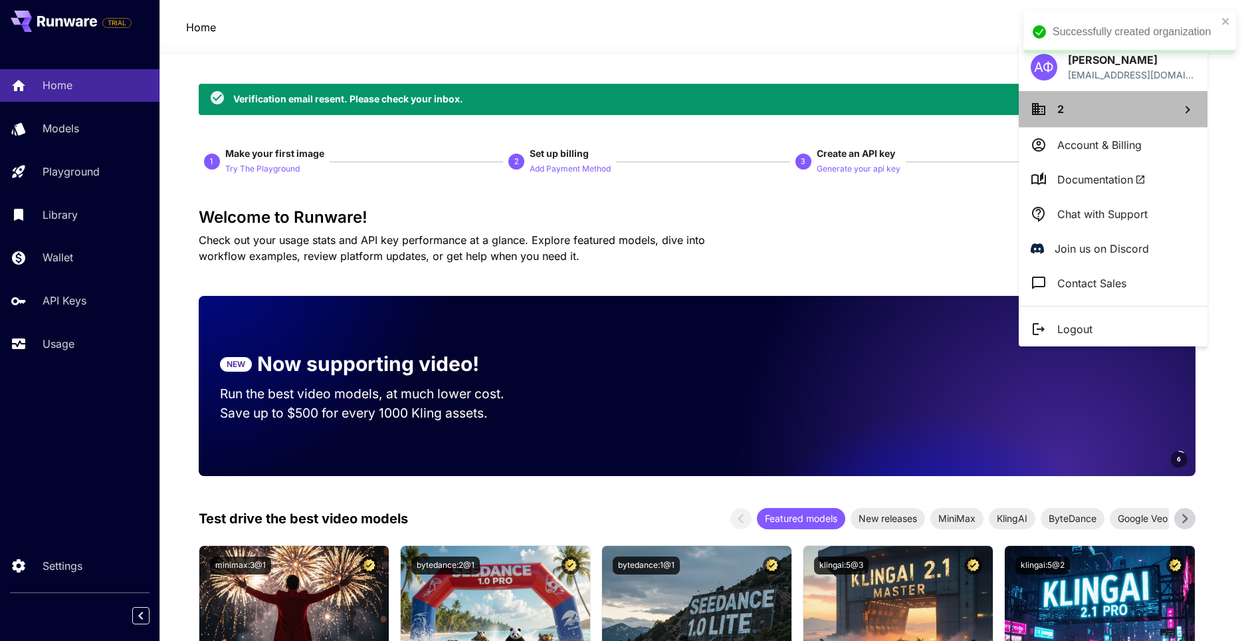
click at [1090, 113] on li "2" at bounding box center [1113, 109] width 189 height 36
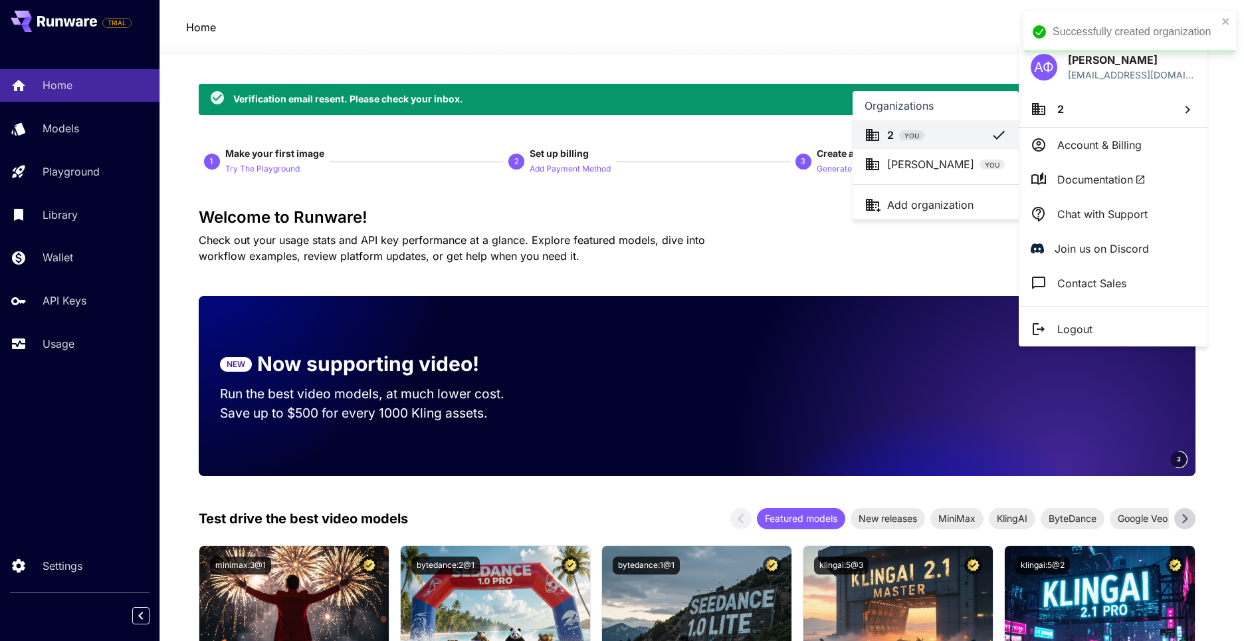
click at [1231, 19] on div "Successfully created organization" at bounding box center [1130, 32] width 213 height 43
click at [1123, 120] on div at bounding box center [622, 320] width 1244 height 641
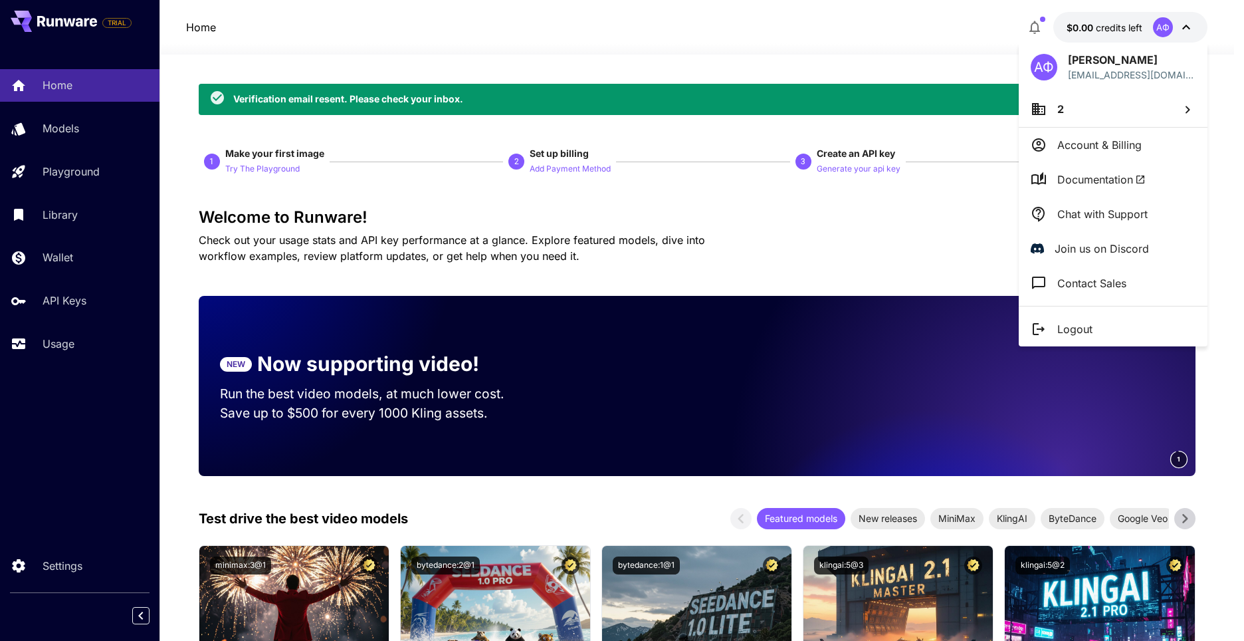
click at [1054, 110] on li "2" at bounding box center [1113, 109] width 189 height 36
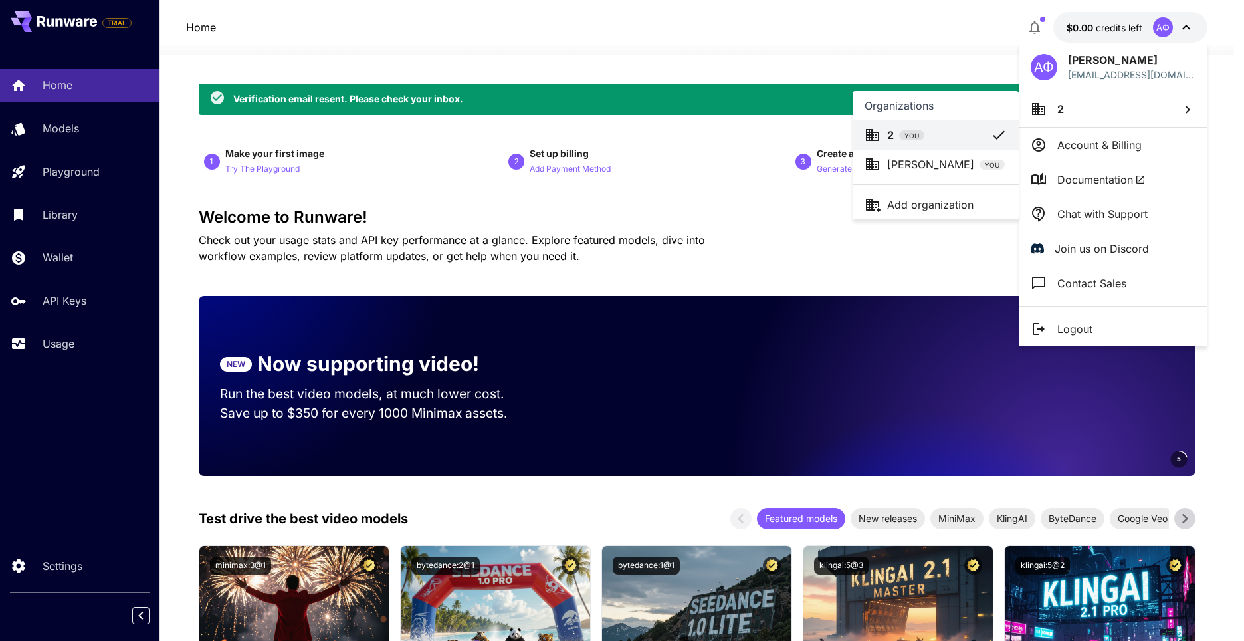
click at [864, 118] on div "Organizations" at bounding box center [936, 105] width 166 height 29
click at [877, 128] on icon at bounding box center [873, 135] width 16 height 16
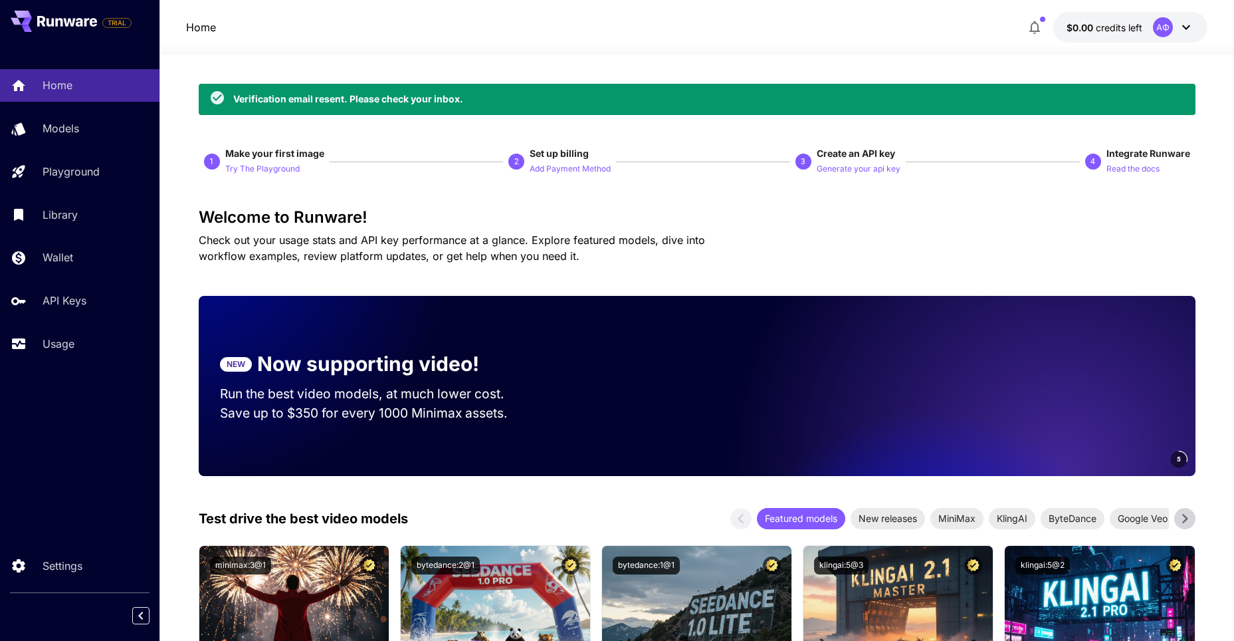
click at [202, 128] on div "Organizations 2 YOU Алексей Ф YOU Add organization" at bounding box center [101, 320] width 202 height 641
click at [1163, 29] on div "АФ" at bounding box center [1163, 27] width 20 height 20
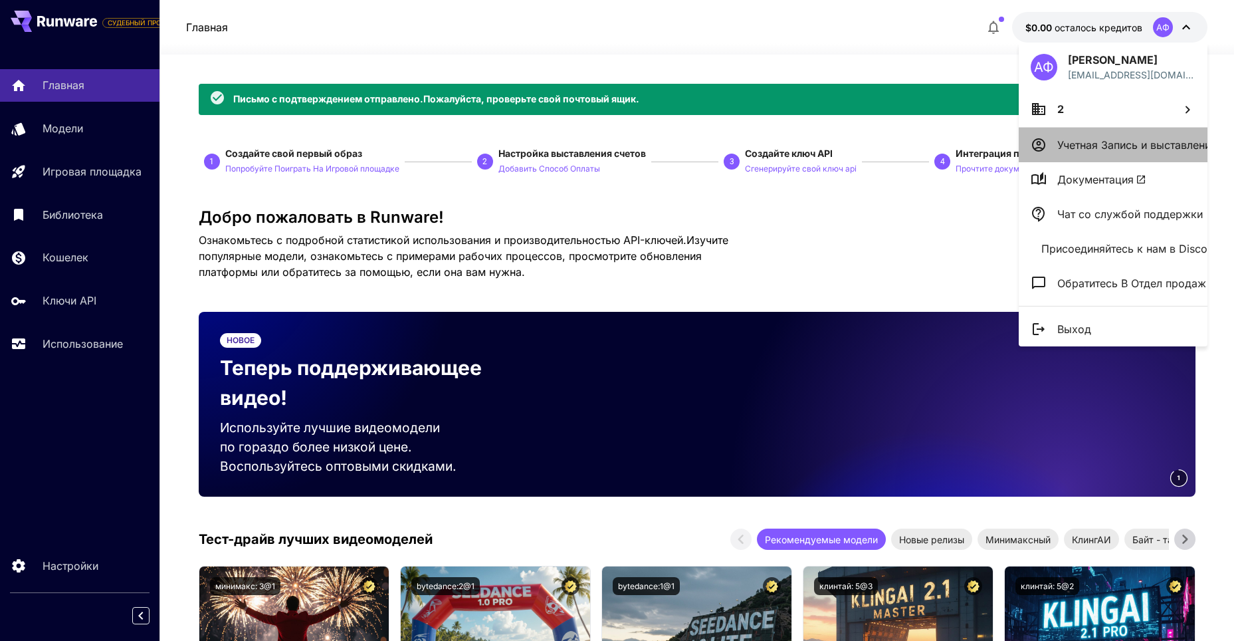
click at [1117, 142] on ya-tr-span "Учетная Запись и выставление Счетов" at bounding box center [1158, 144] width 200 height 13
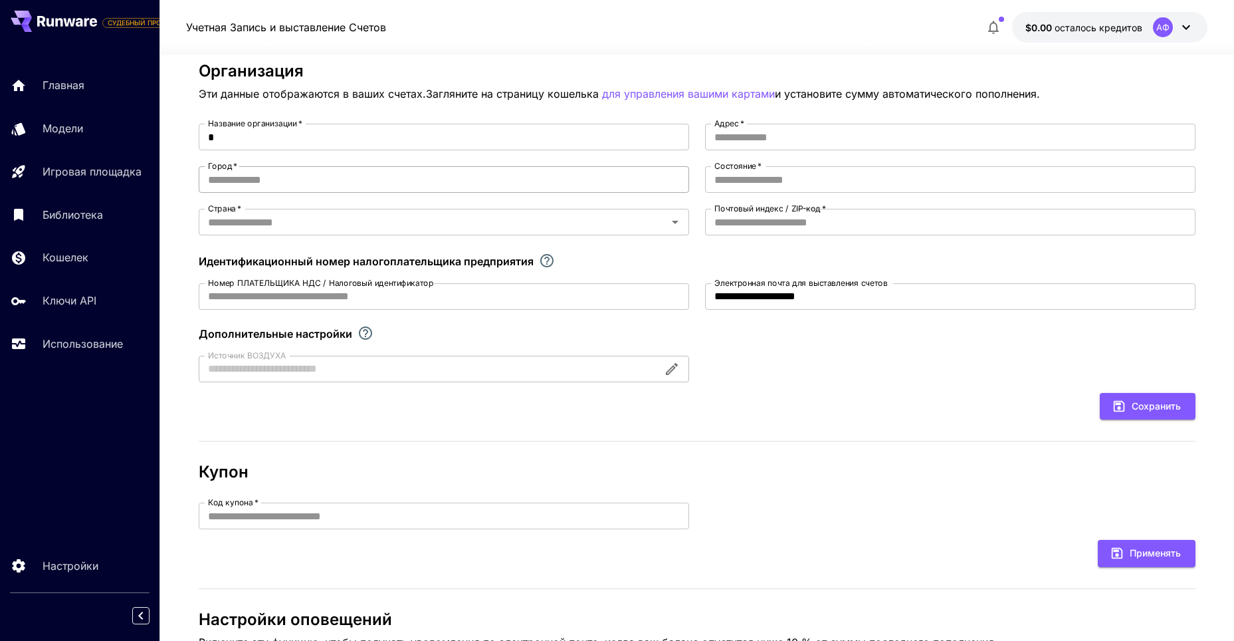
scroll to position [88, 0]
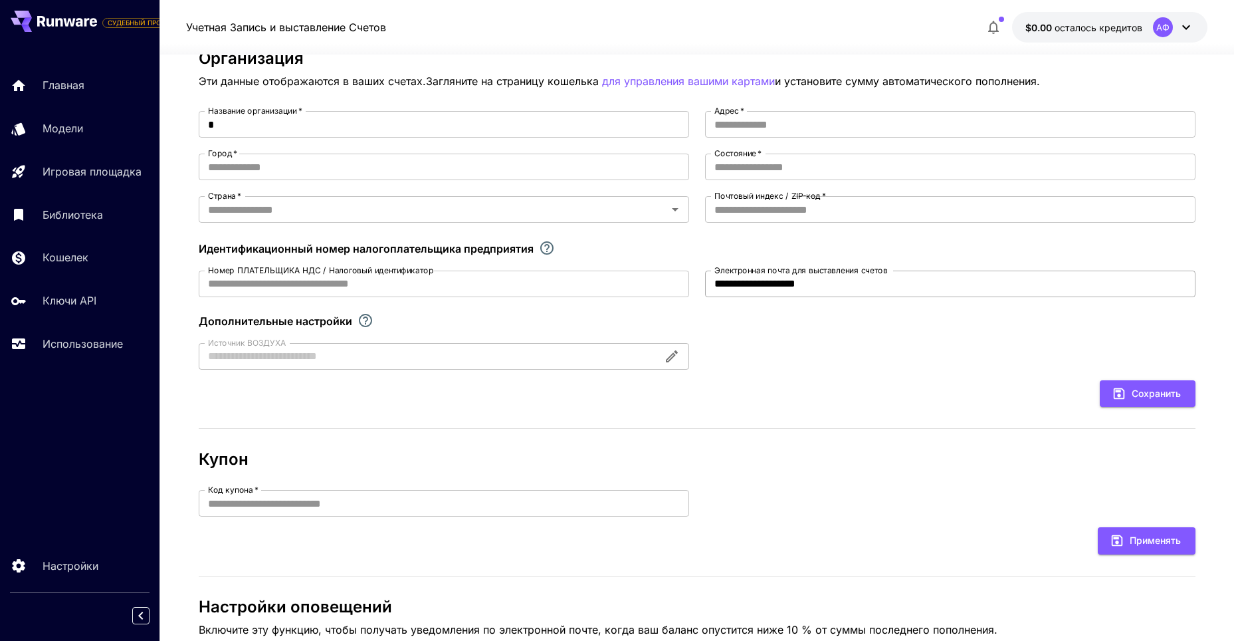
click at [792, 286] on input "**********" at bounding box center [950, 284] width 491 height 27
click at [774, 281] on input "**********" at bounding box center [950, 284] width 491 height 27
type input "**********"
click at [227, 166] on input "Город   *" at bounding box center [444, 167] width 491 height 27
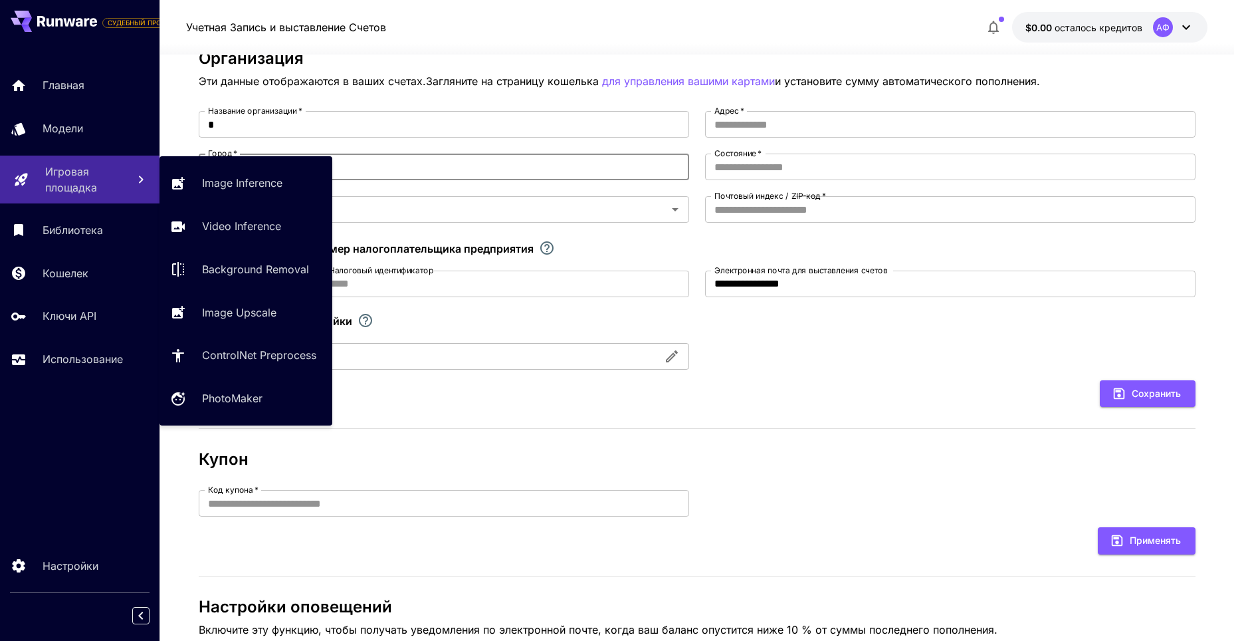
drag, startPoint x: 236, startPoint y: 169, endPoint x: 59, endPoint y: 168, distance: 176.8
click at [62, 169] on div "СУДЕБНЫЙ ПРОЦЕСС Главная Модели Игровая площадка Библиотека Кошелек Ключи API И…" at bounding box center [617, 367] width 1234 height 911
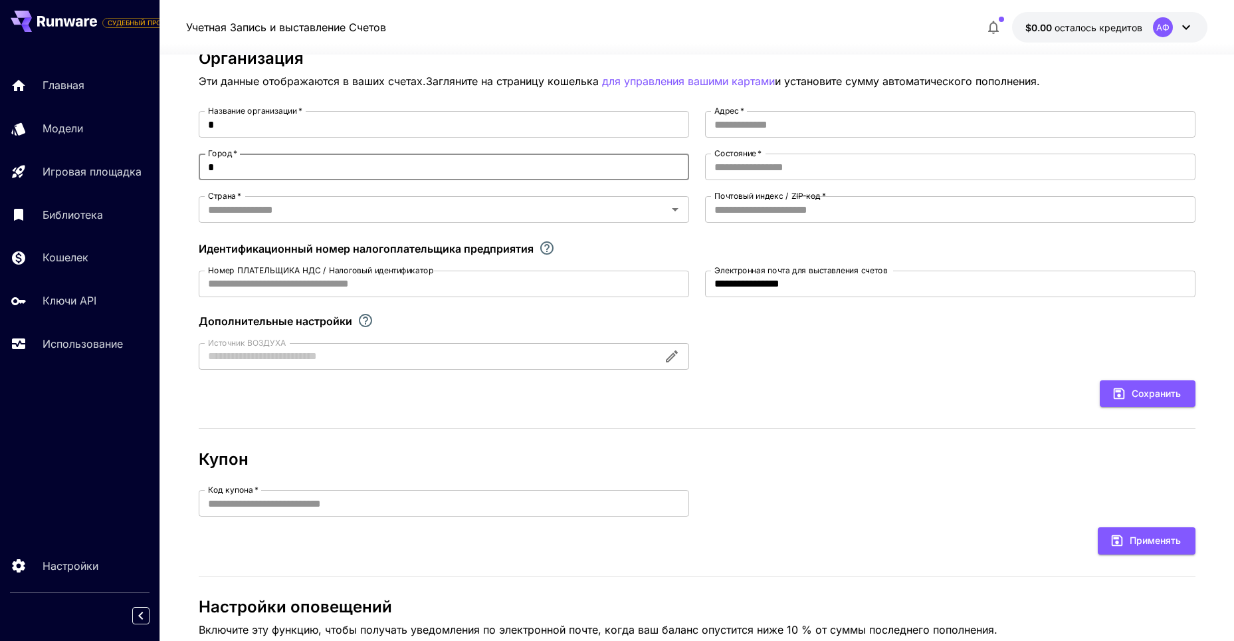
type input "**"
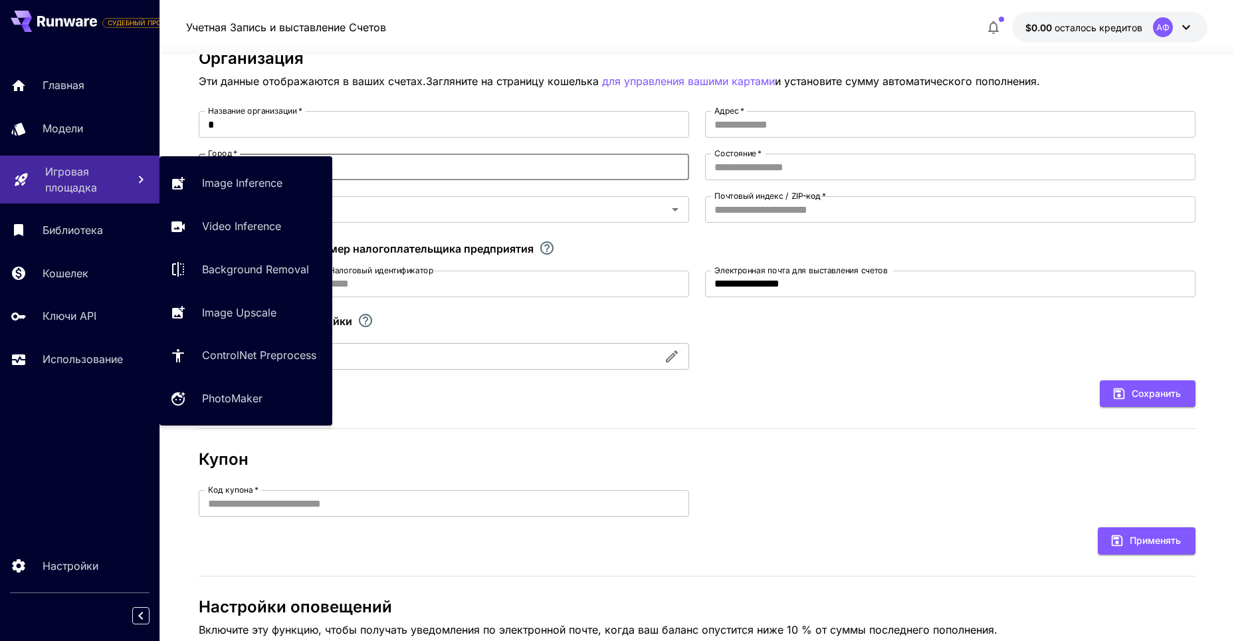
drag, startPoint x: 86, startPoint y: 161, endPoint x: 71, endPoint y: 161, distance: 14.6
click at [71, 161] on div "СУДЕБНЫЙ ПРОЦЕСС Главная Модели Игровая площадка Библиотека Кошелек Ключи API И…" at bounding box center [617, 367] width 1234 height 911
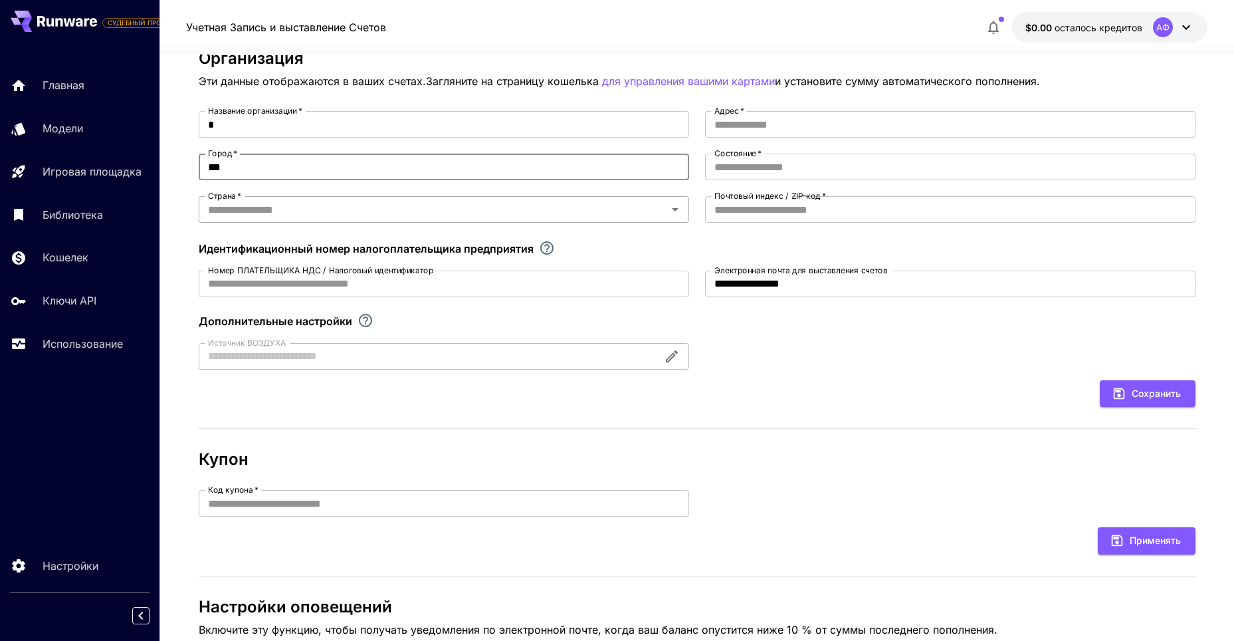
type input "***"
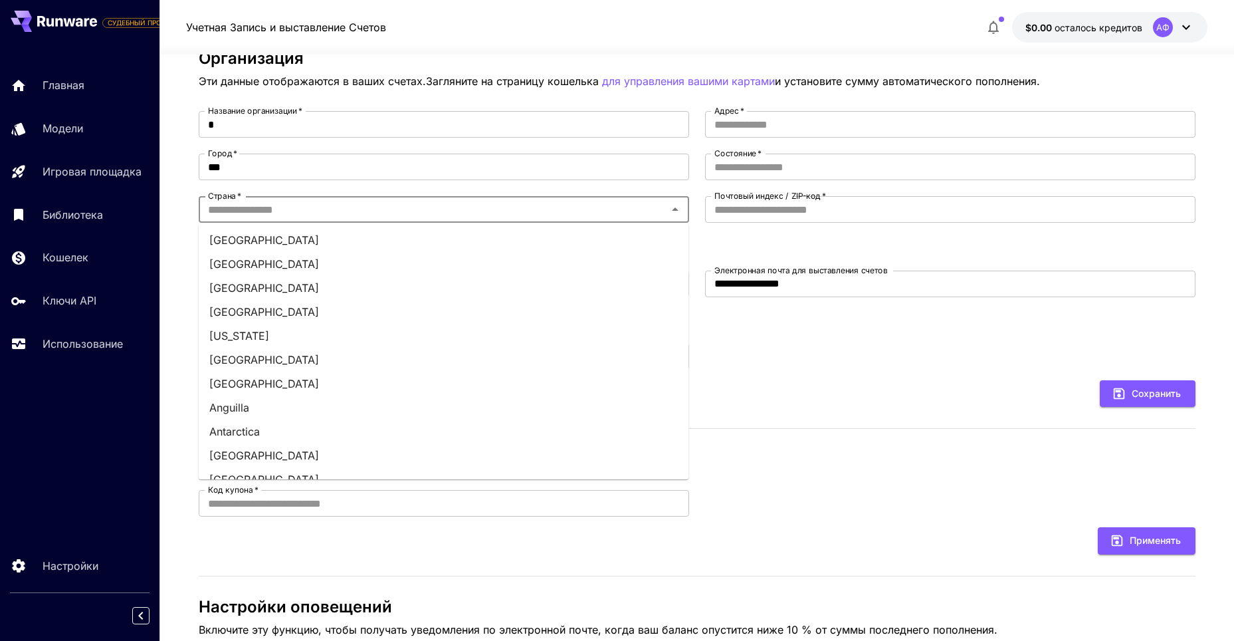
click at [296, 216] on input "Страна   *" at bounding box center [433, 209] width 461 height 19
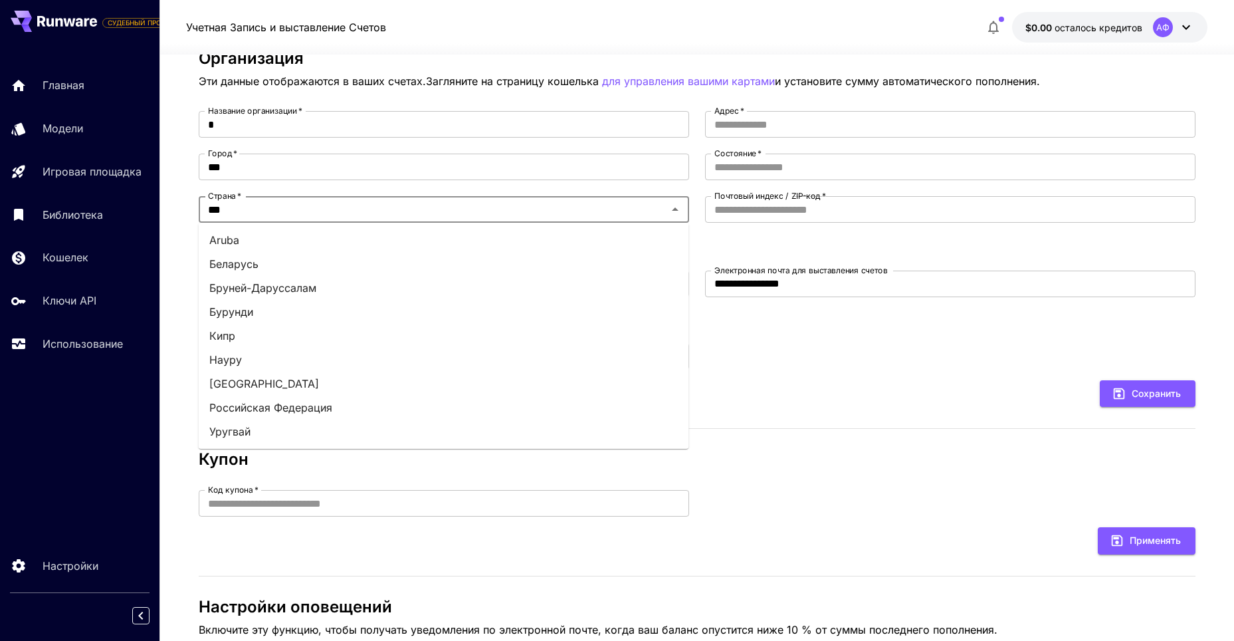
type input "****"
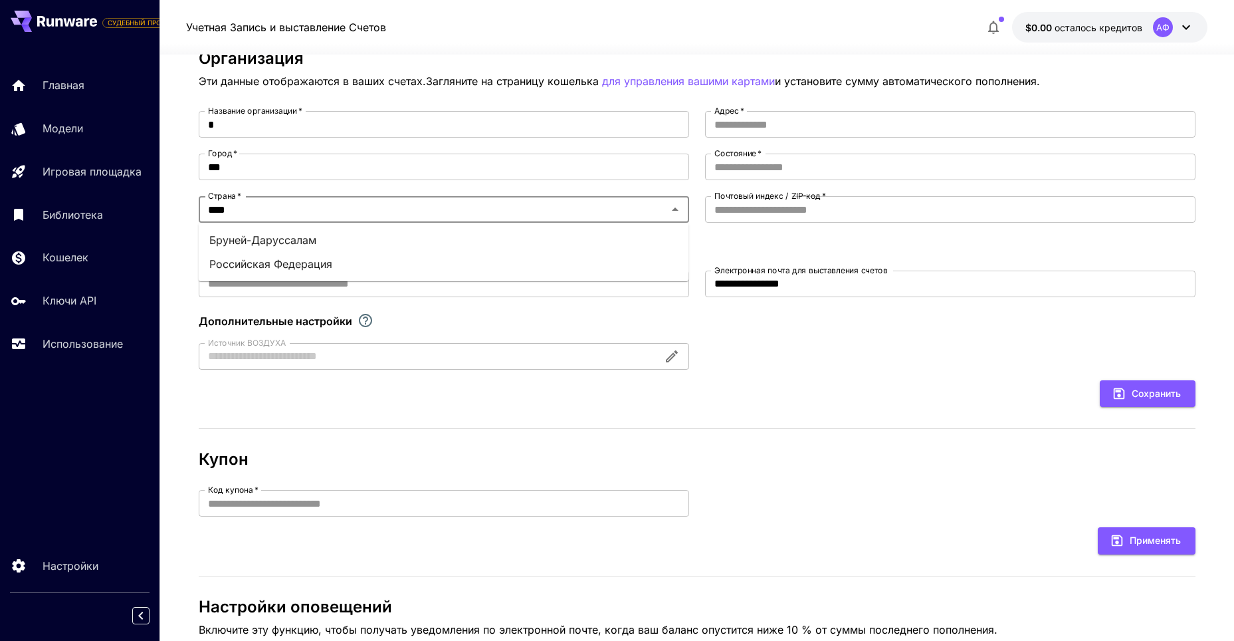
click at [261, 269] on ya-tr-span "Российская Федерация" at bounding box center [270, 264] width 123 height 16
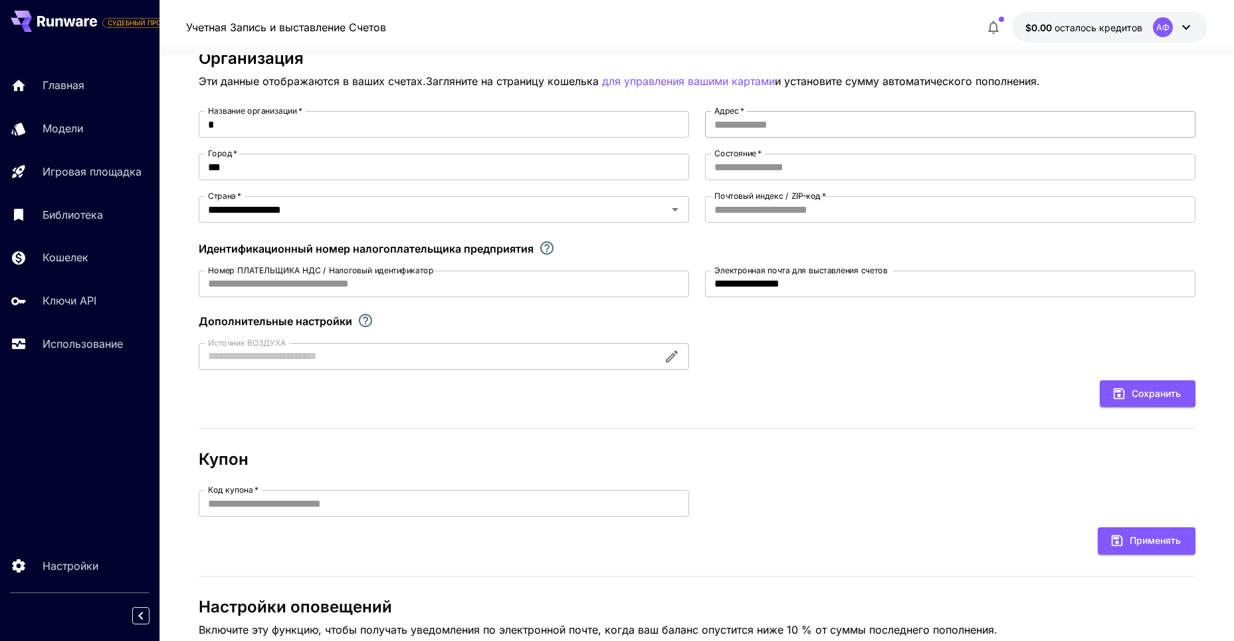
click at [750, 131] on input "Адрес   *" at bounding box center [950, 124] width 491 height 27
type input "***"
click at [762, 168] on input "Состояние   *" at bounding box center [950, 167] width 491 height 27
type input "***"
click at [766, 210] on input "Почтовый индекс / ZIP-код   *" at bounding box center [950, 209] width 491 height 27
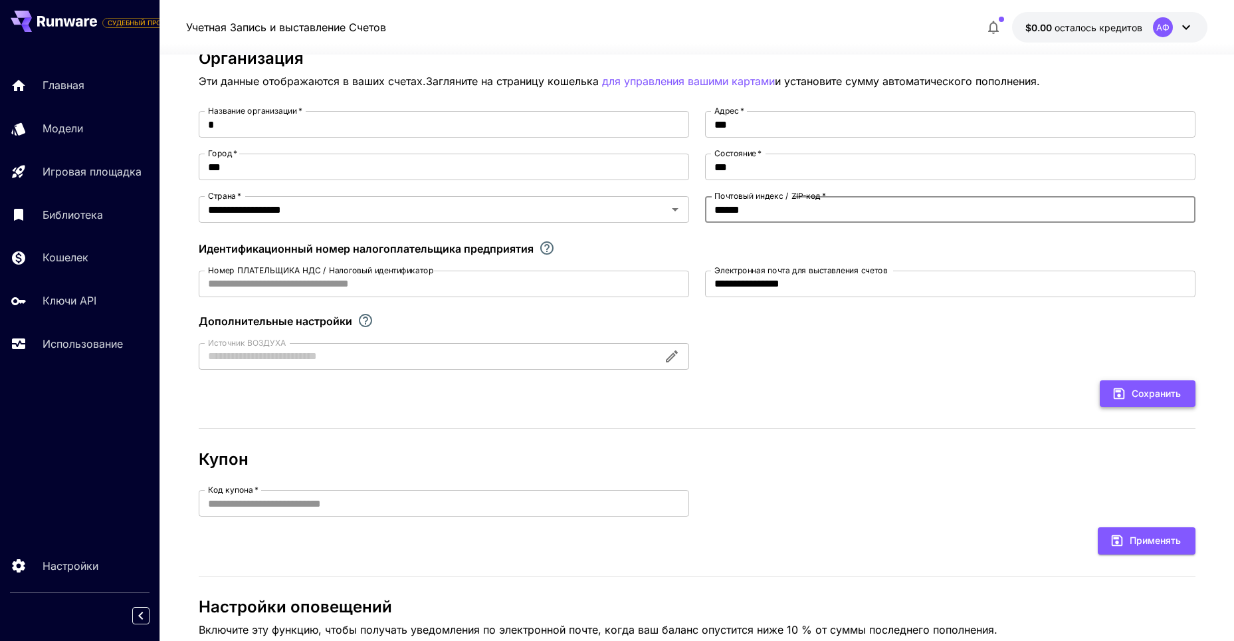
type input "******"
click at [1144, 398] on ya-tr-span "Сохранить" at bounding box center [1156, 394] width 49 height 17
type input "**********"
click at [1218, 20] on icon "Закрыть" at bounding box center [1215, 21] width 7 height 7
click at [1183, 25] on icon at bounding box center [1187, 27] width 8 height 5
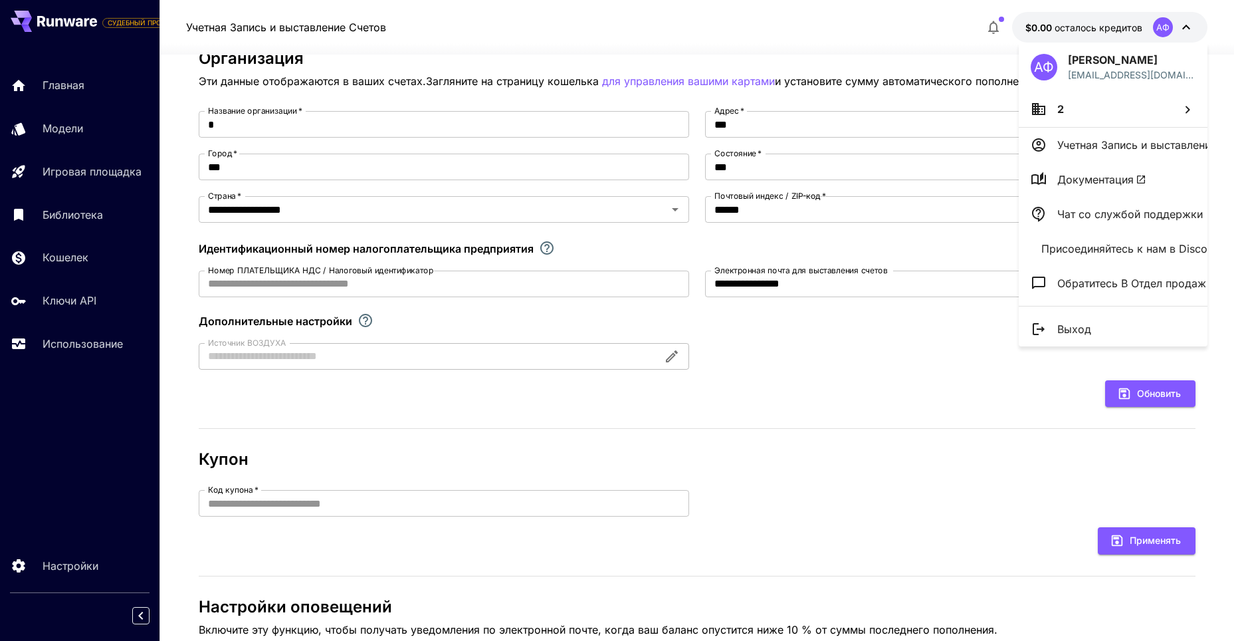
click at [1122, 104] on li "2" at bounding box center [1113, 109] width 189 height 36
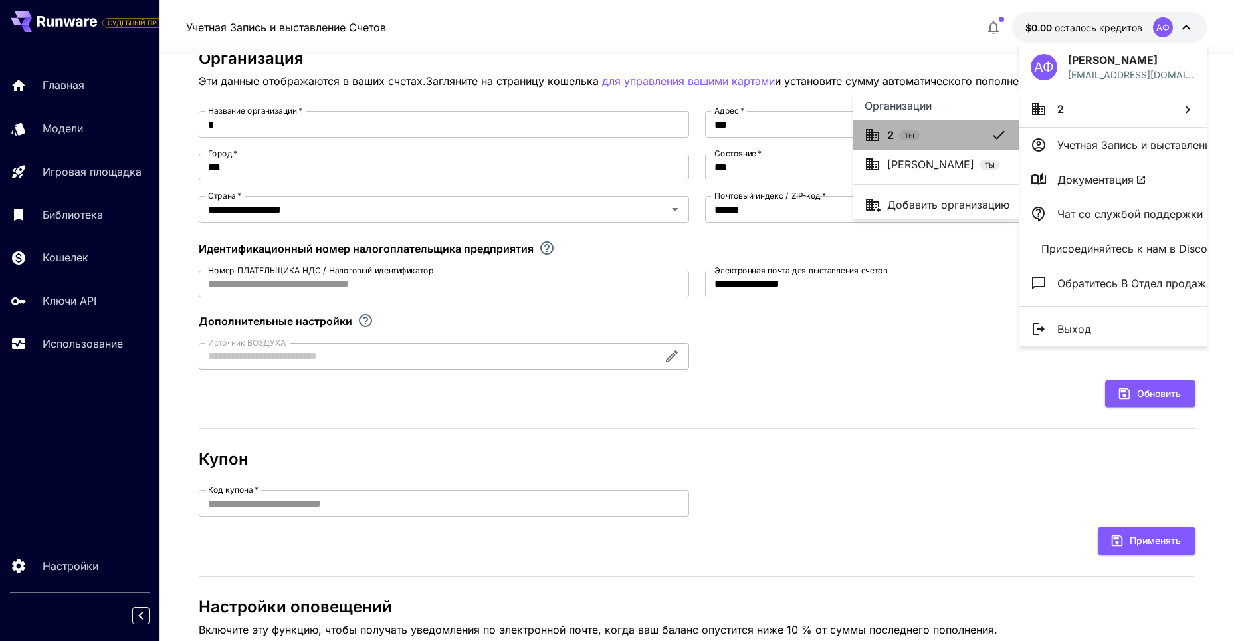
click at [956, 130] on div "2 ТЫ" at bounding box center [926, 135] width 122 height 16
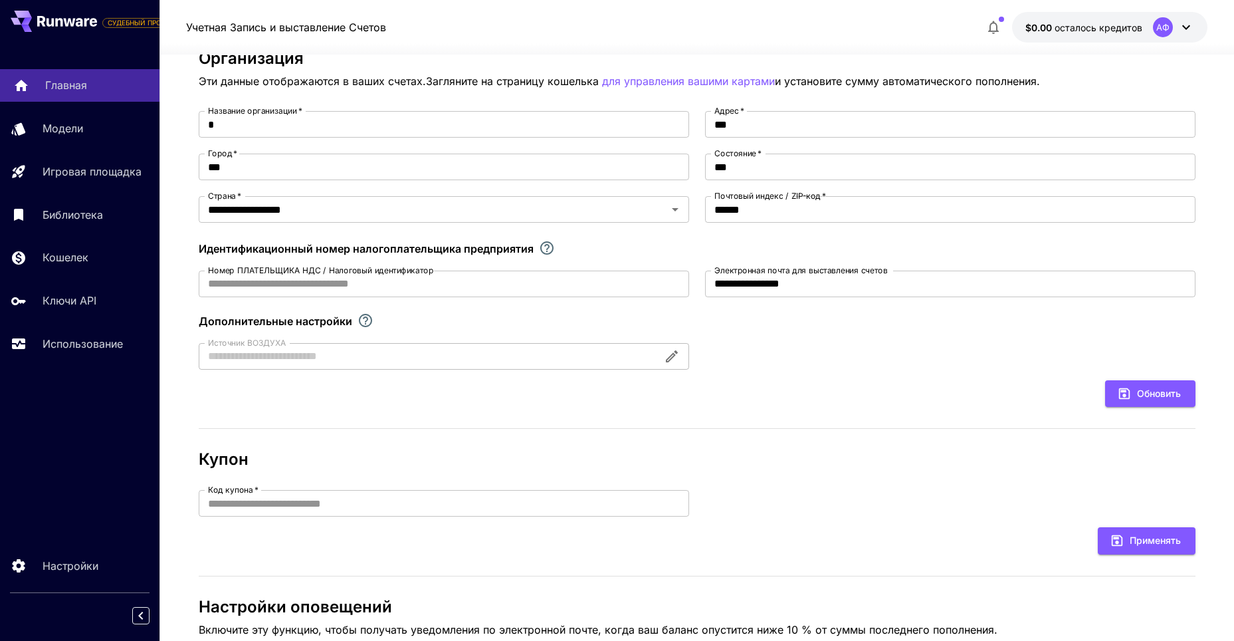
click at [69, 81] on ya-tr-span "Главная" at bounding box center [66, 84] width 42 height 13
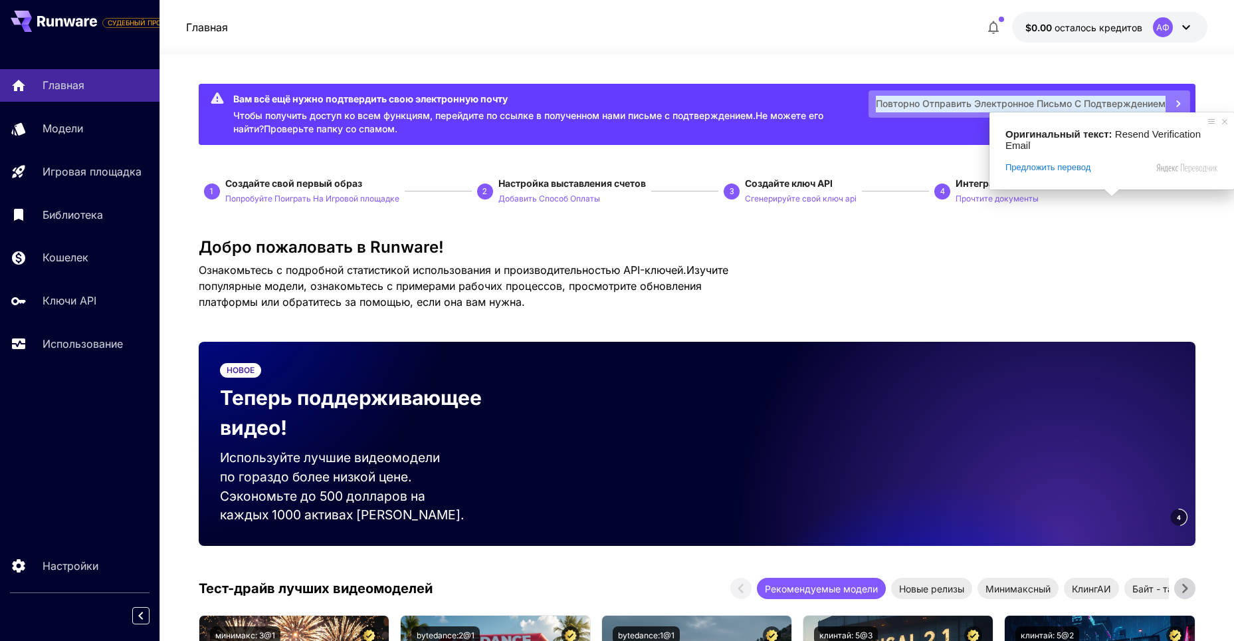
click at [1148, 101] on ya-tr-span "Повторно Отправить Электронное письмо с подтверждением" at bounding box center [1021, 104] width 290 height 17
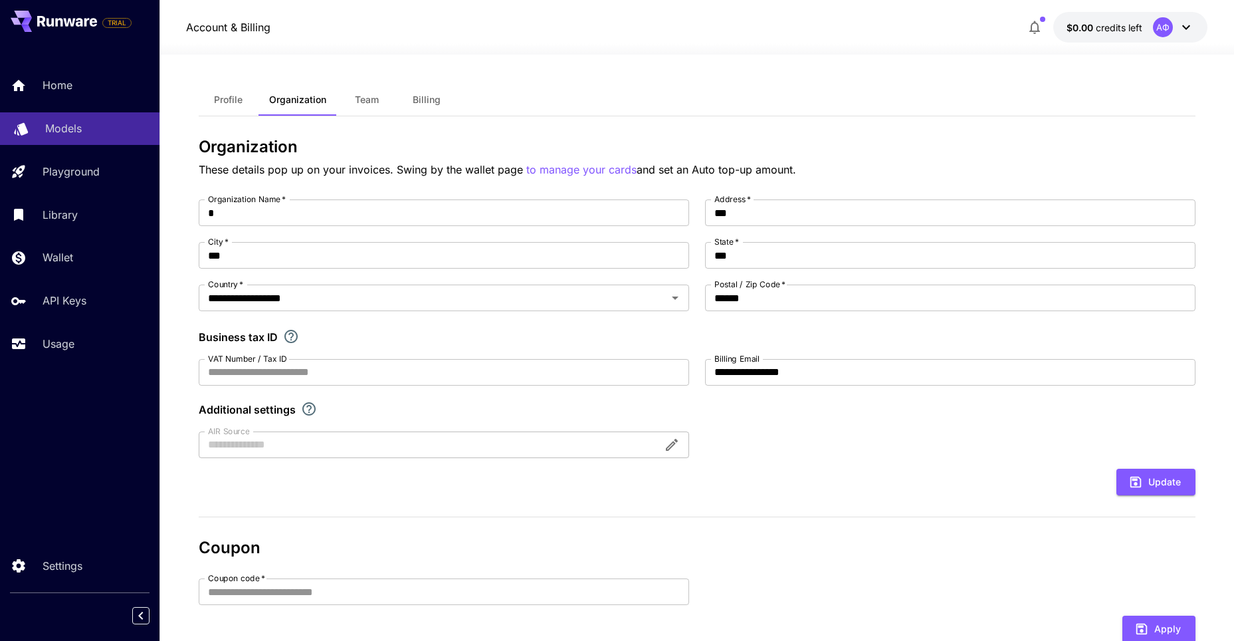
click at [59, 124] on p "Models" at bounding box center [63, 128] width 37 height 16
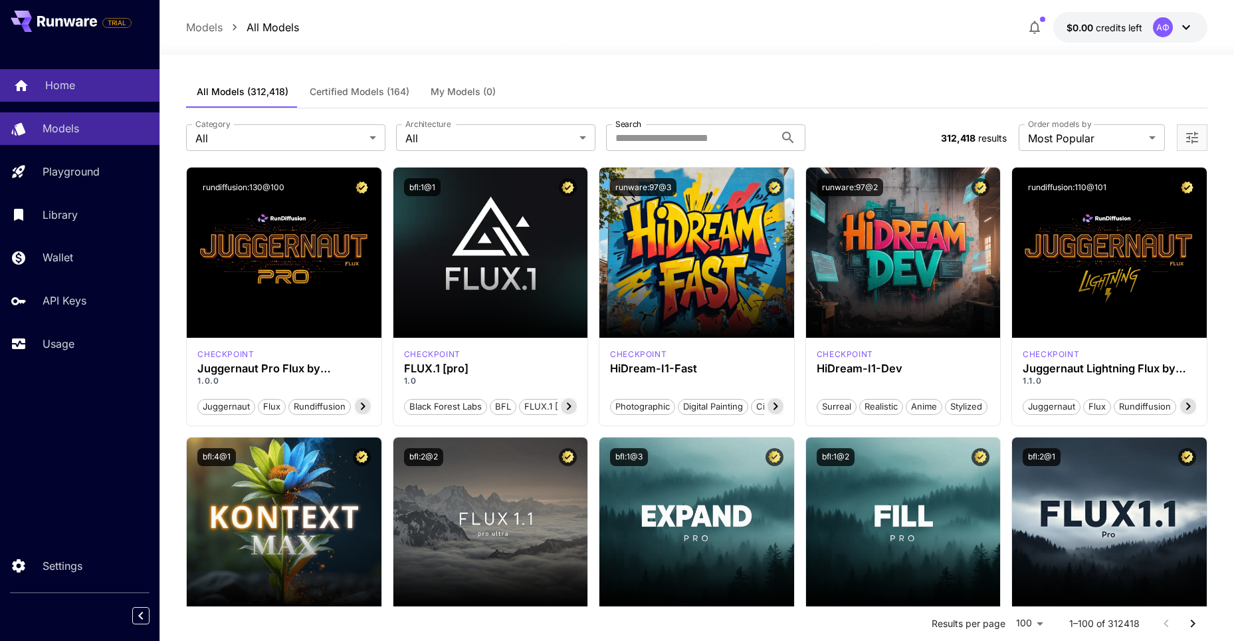
click at [56, 80] on p "Home" at bounding box center [60, 85] width 30 height 16
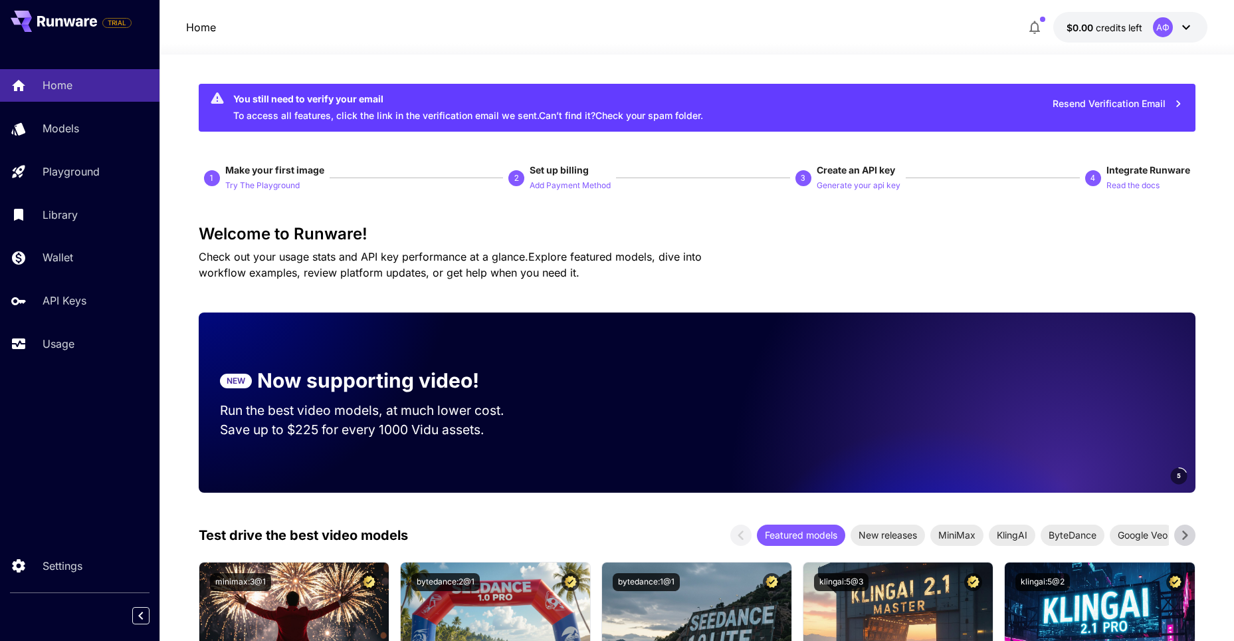
click at [1092, 103] on ya-tr-span "Resend Verification Email" at bounding box center [1109, 104] width 113 height 17
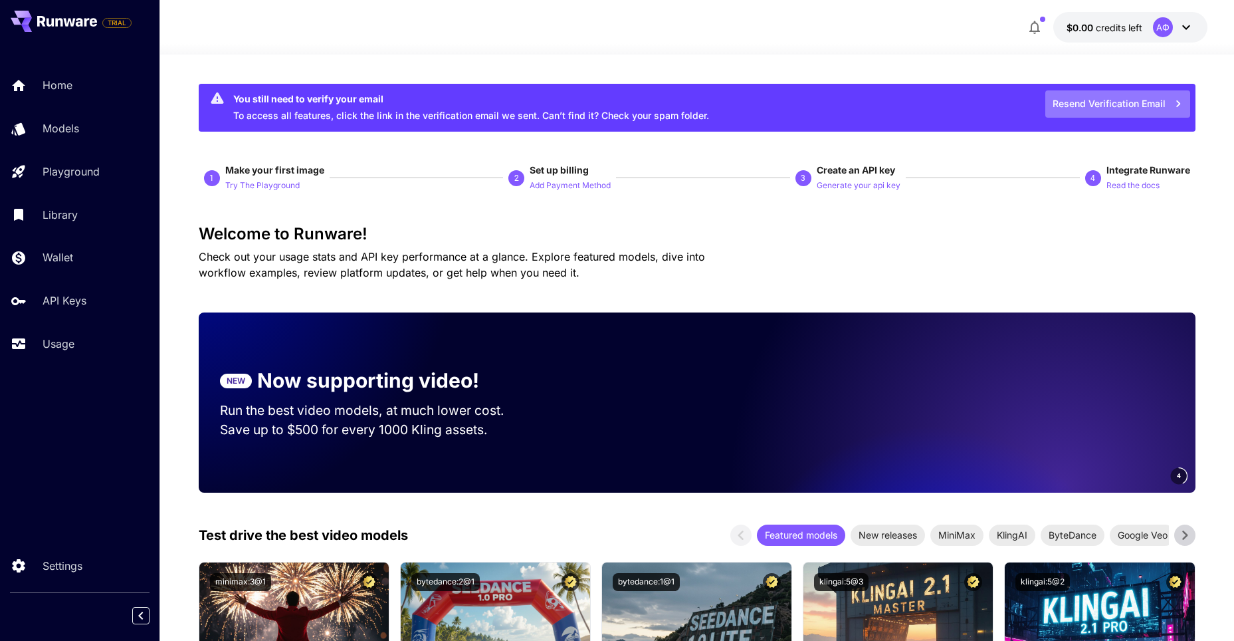
click at [1153, 104] on button "Resend Verification Email" at bounding box center [1118, 103] width 145 height 27
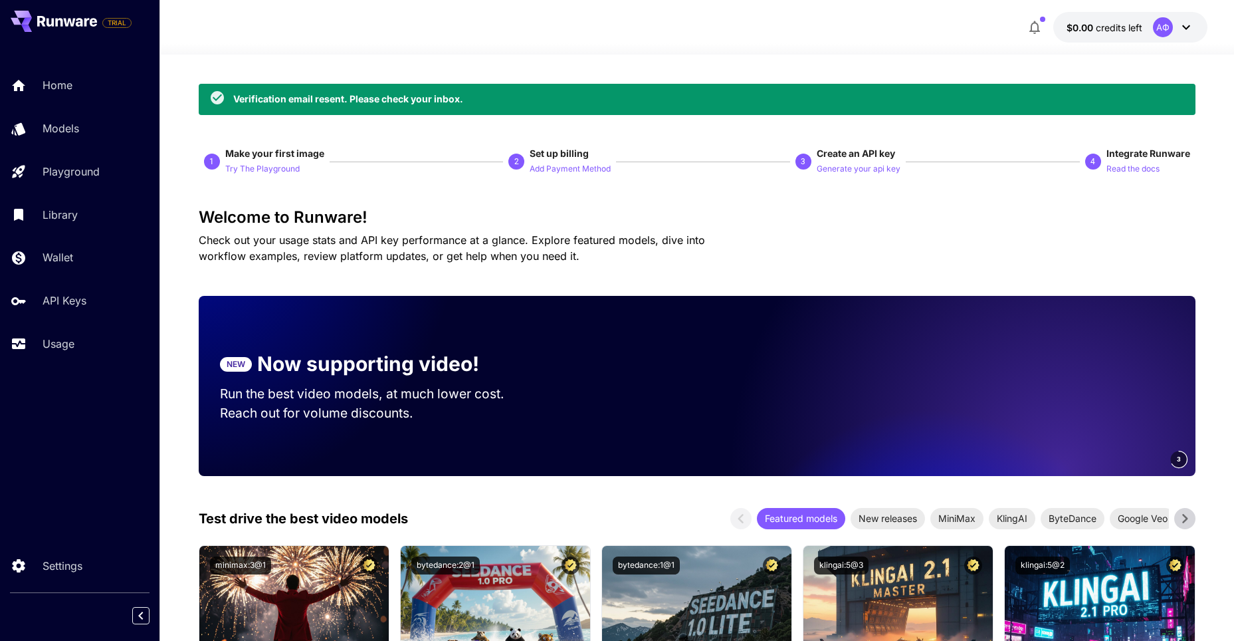
click at [1184, 31] on icon at bounding box center [1187, 27] width 16 height 16
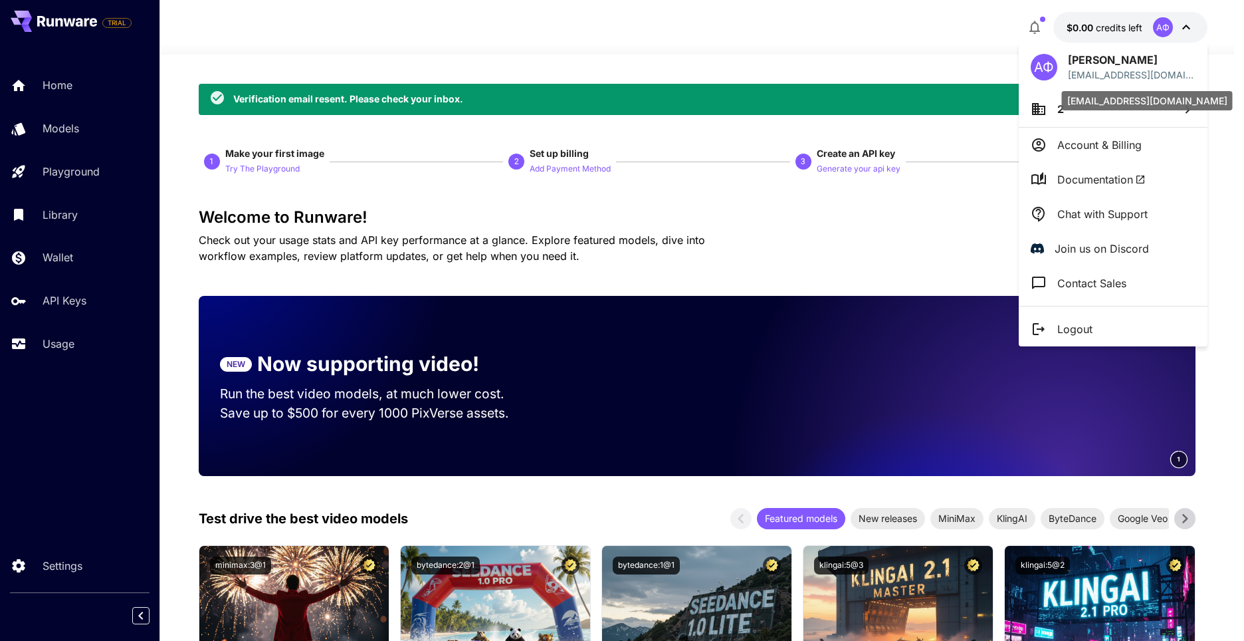
click at [1088, 68] on p "[EMAIL_ADDRESS][DOMAIN_NAME]" at bounding box center [1132, 75] width 128 height 14
click at [1190, 112] on icon at bounding box center [1188, 110] width 16 height 16
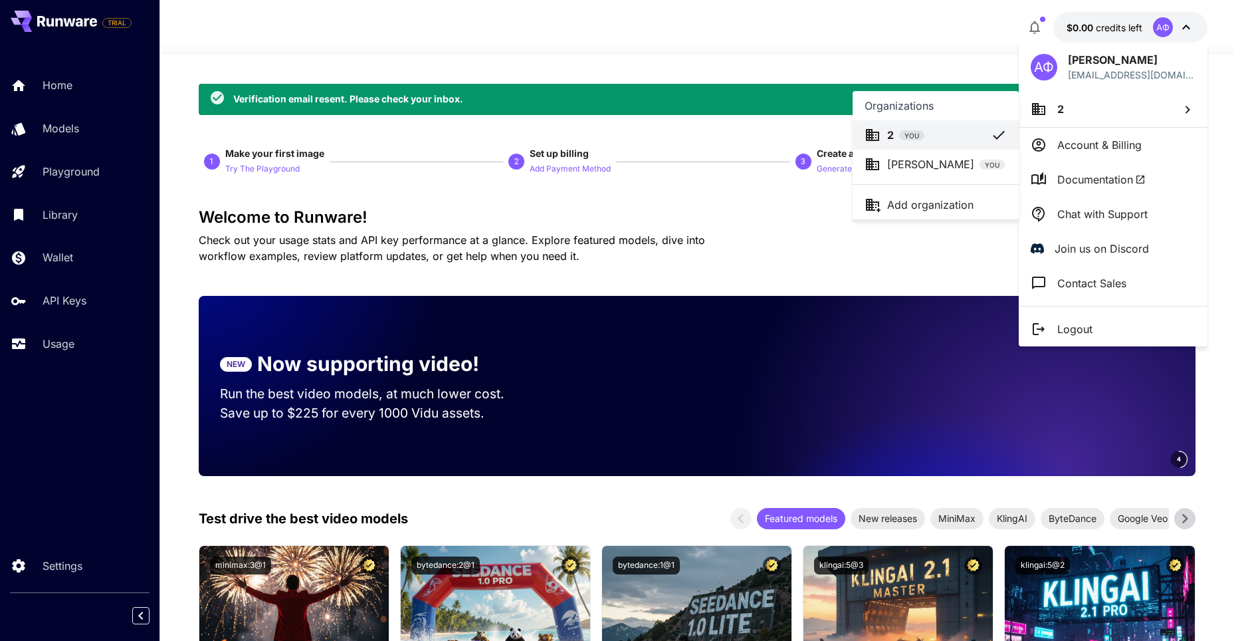
click at [932, 165] on p "[PERSON_NAME]" at bounding box center [930, 164] width 87 height 16
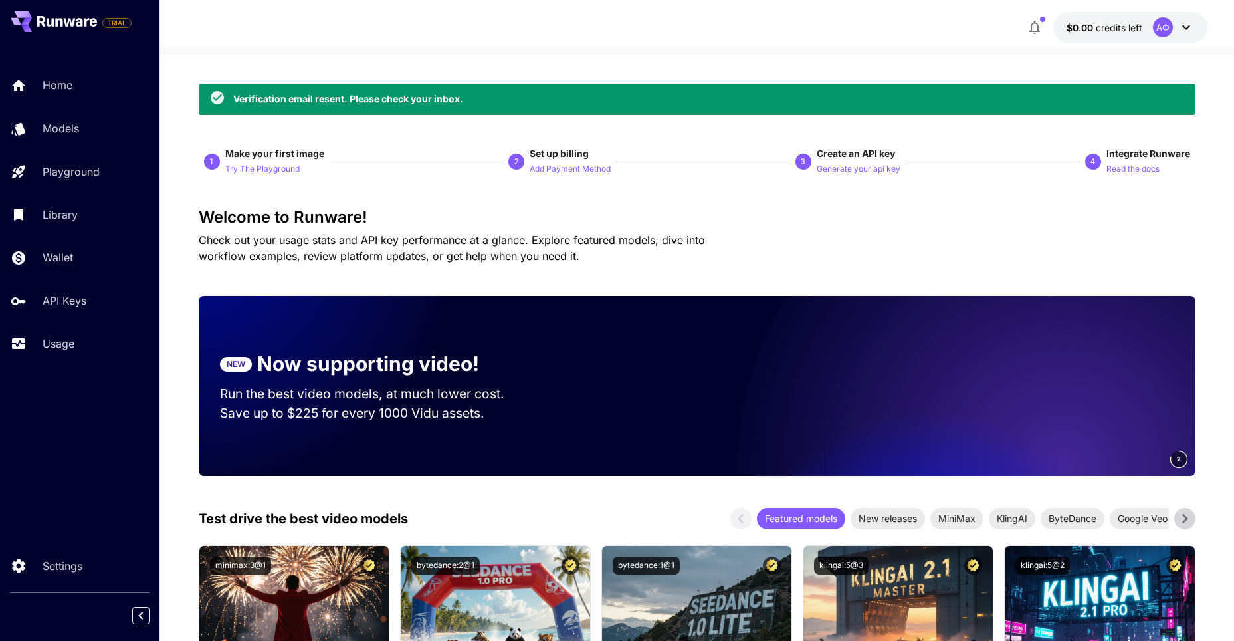
click at [1186, 26] on icon at bounding box center [1187, 27] width 16 height 16
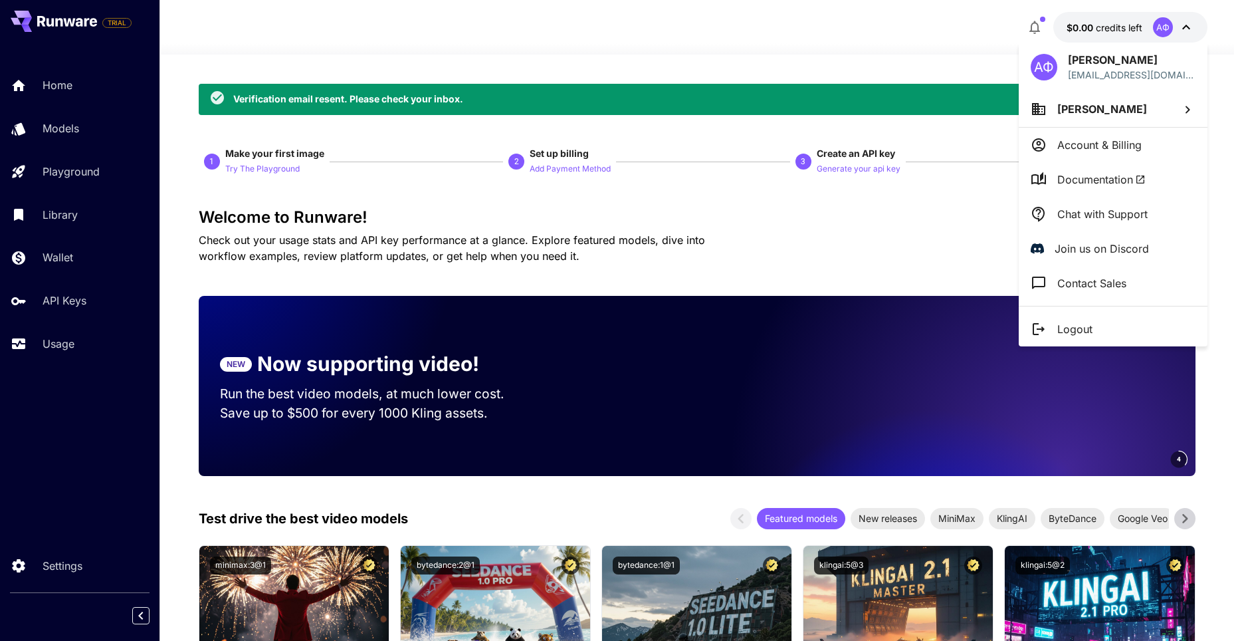
click at [1145, 138] on li "Account & Billing" at bounding box center [1113, 145] width 189 height 35
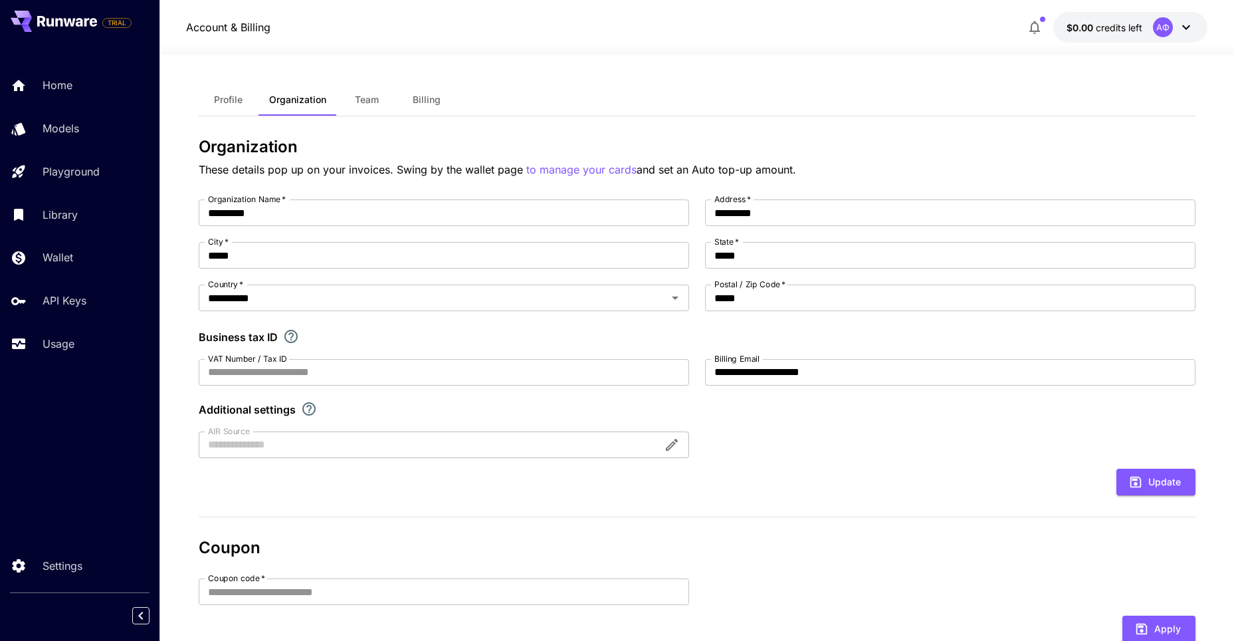
click at [1184, 19] on div "АФ" at bounding box center [1173, 27] width 41 height 20
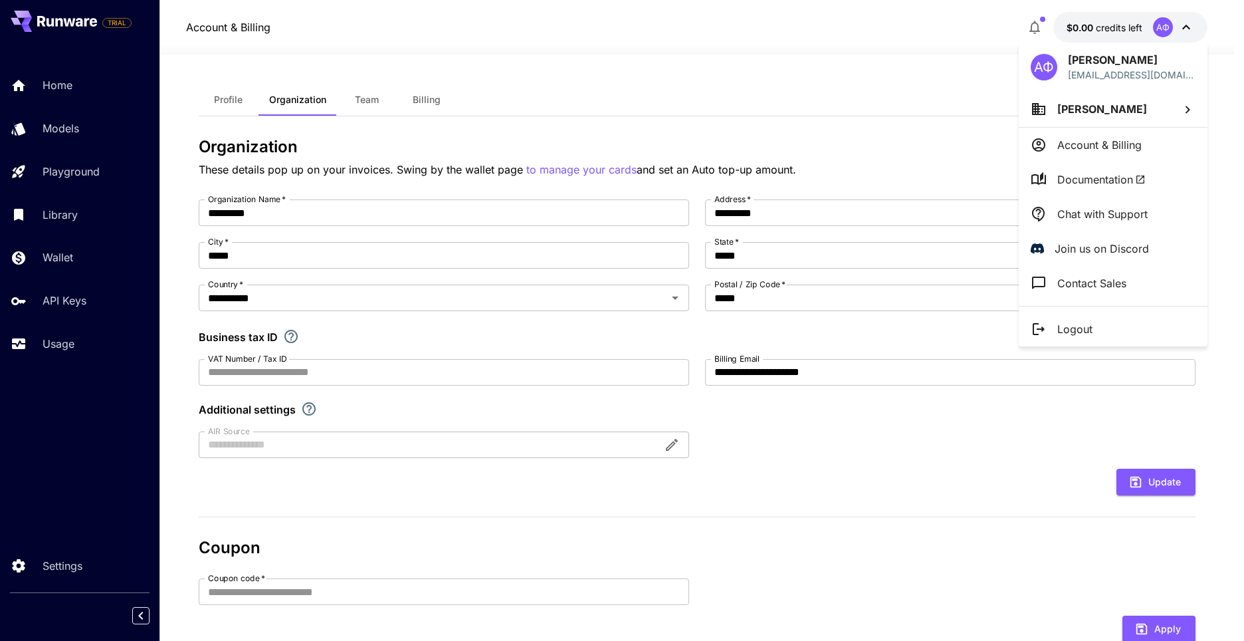
click at [1125, 114] on li "[PERSON_NAME]" at bounding box center [1113, 109] width 189 height 36
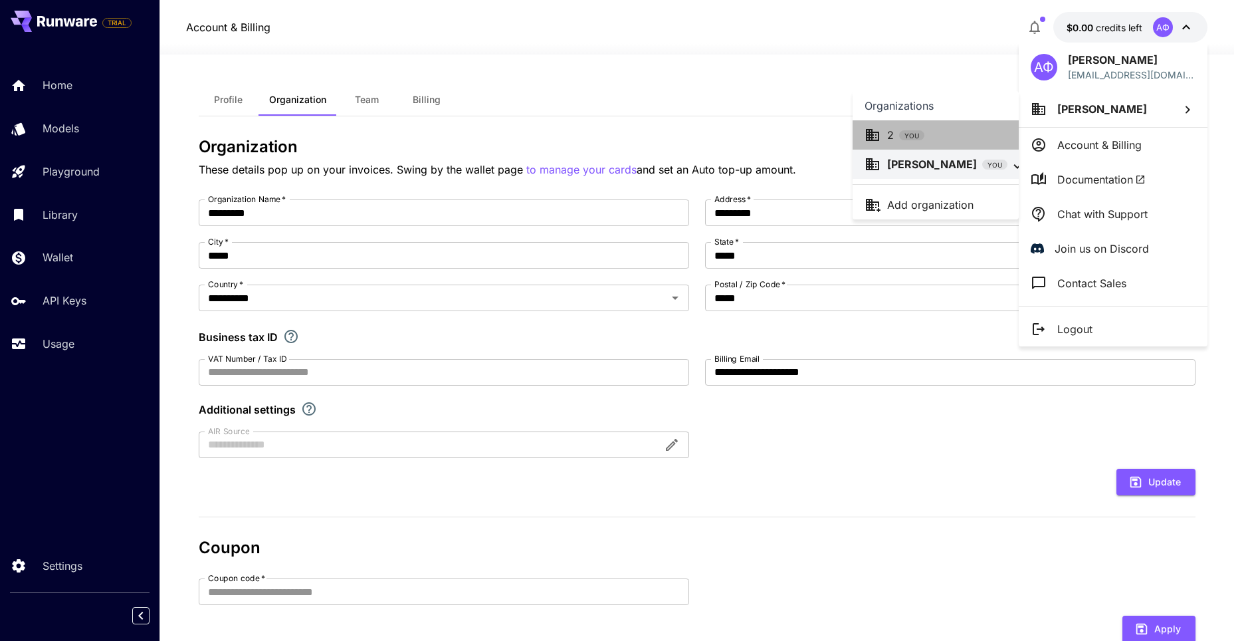
click at [913, 130] on div "YOU" at bounding box center [911, 135] width 25 height 10
type input "*"
type input "***"
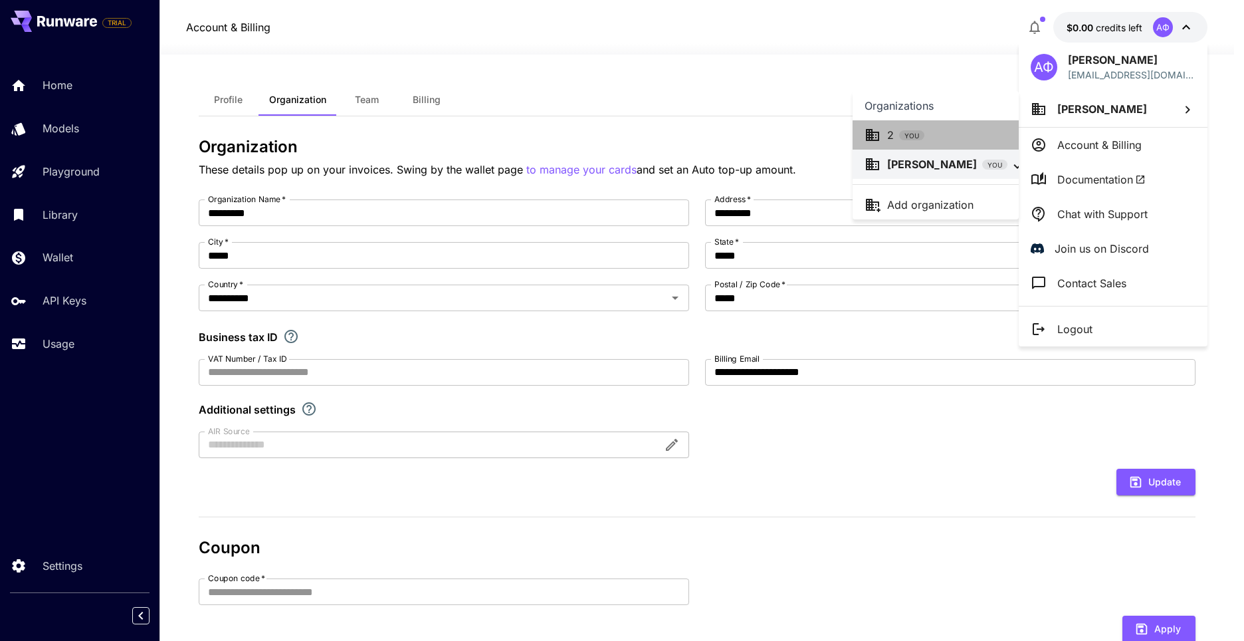
type input "******"
type input "**********"
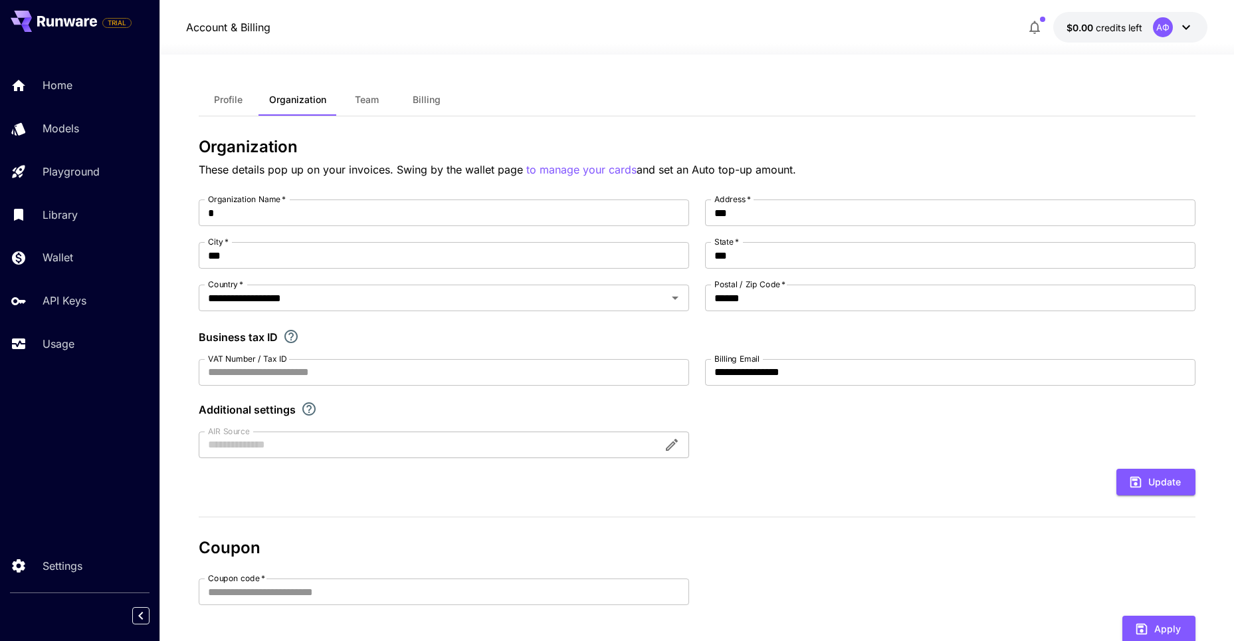
click at [1189, 22] on icon at bounding box center [1187, 27] width 16 height 16
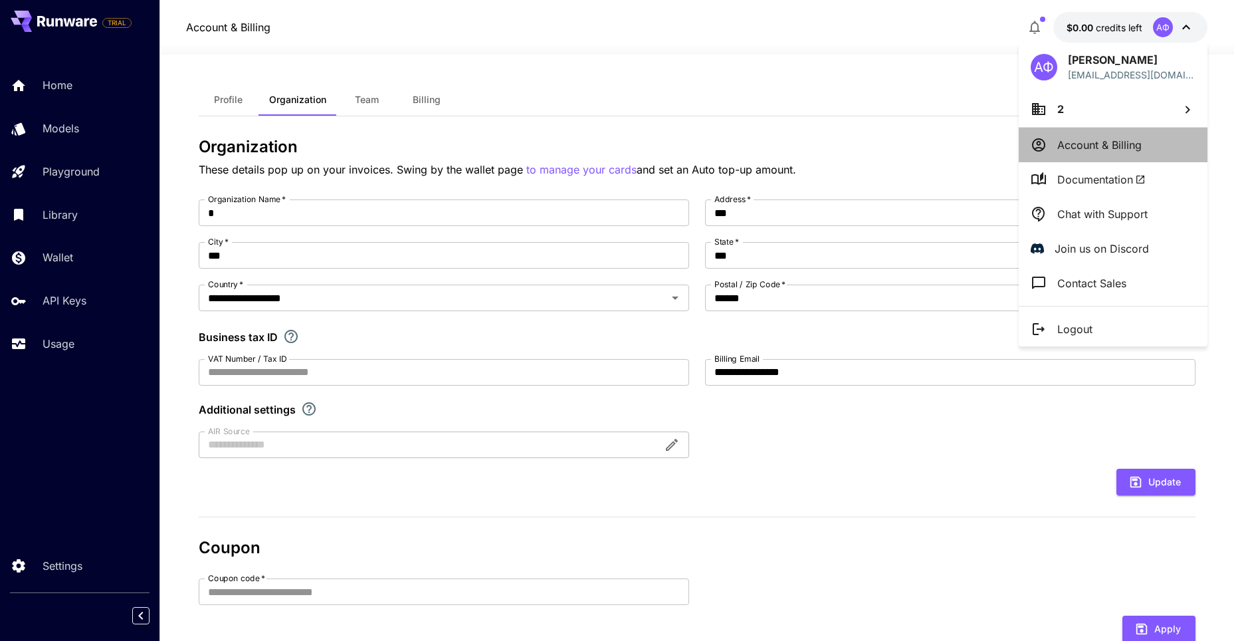
click at [1116, 138] on p "Account & Billing" at bounding box center [1100, 145] width 84 height 16
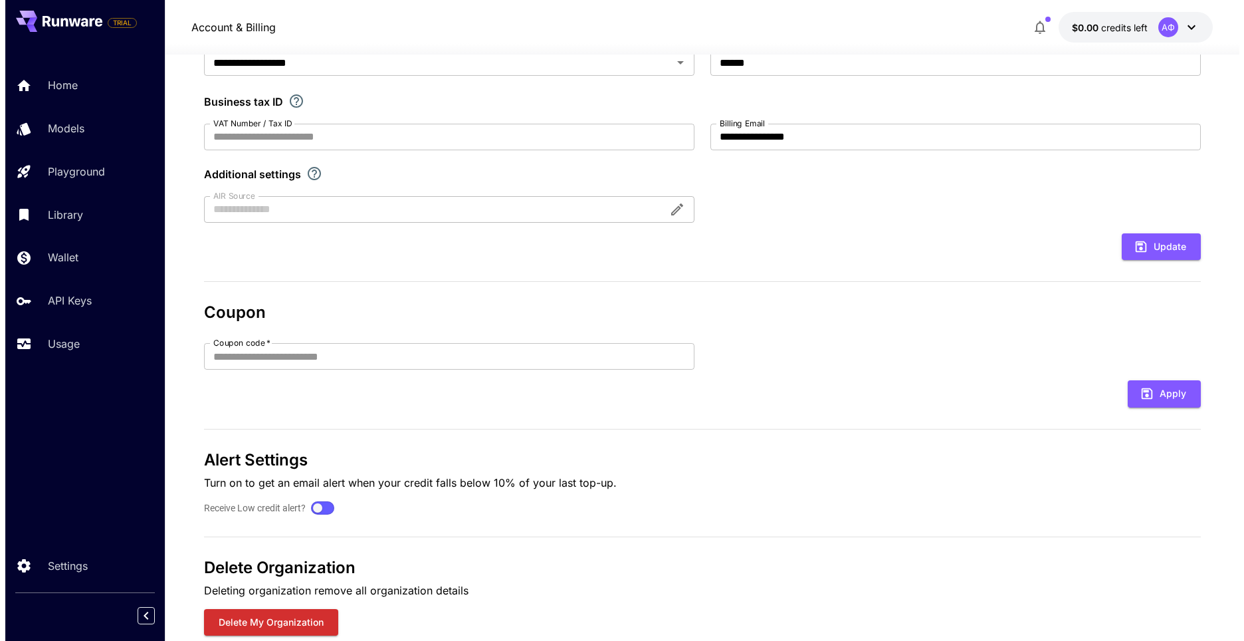
scroll to position [270, 0]
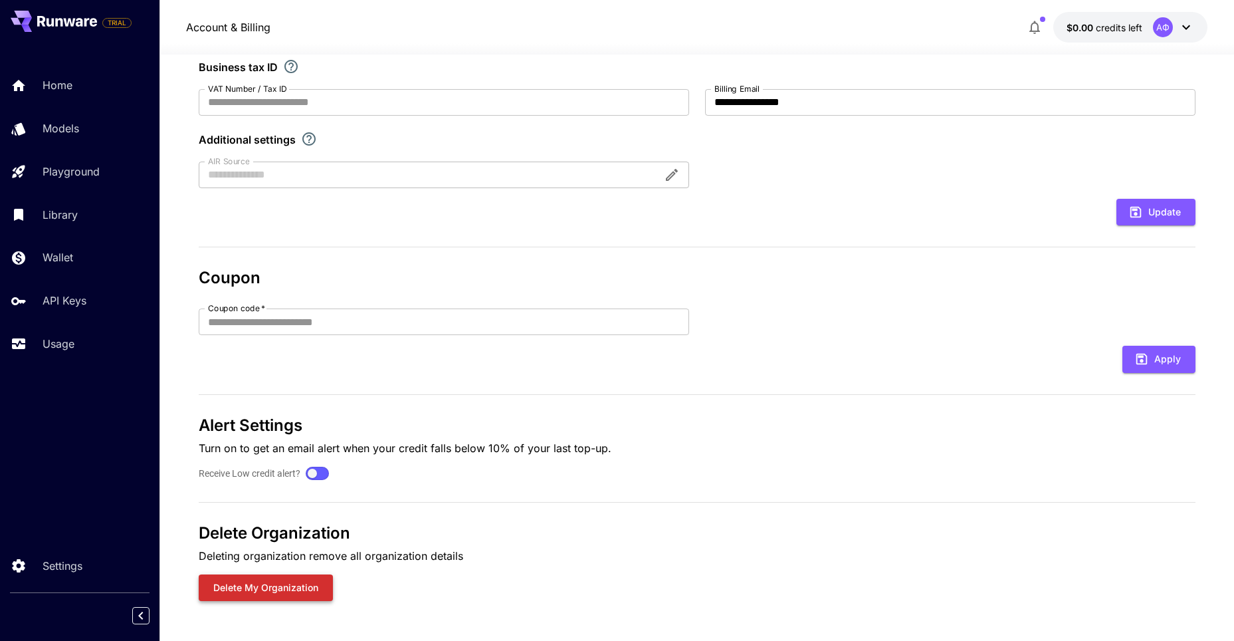
click at [258, 577] on button "Delete my organization" at bounding box center [266, 587] width 134 height 27
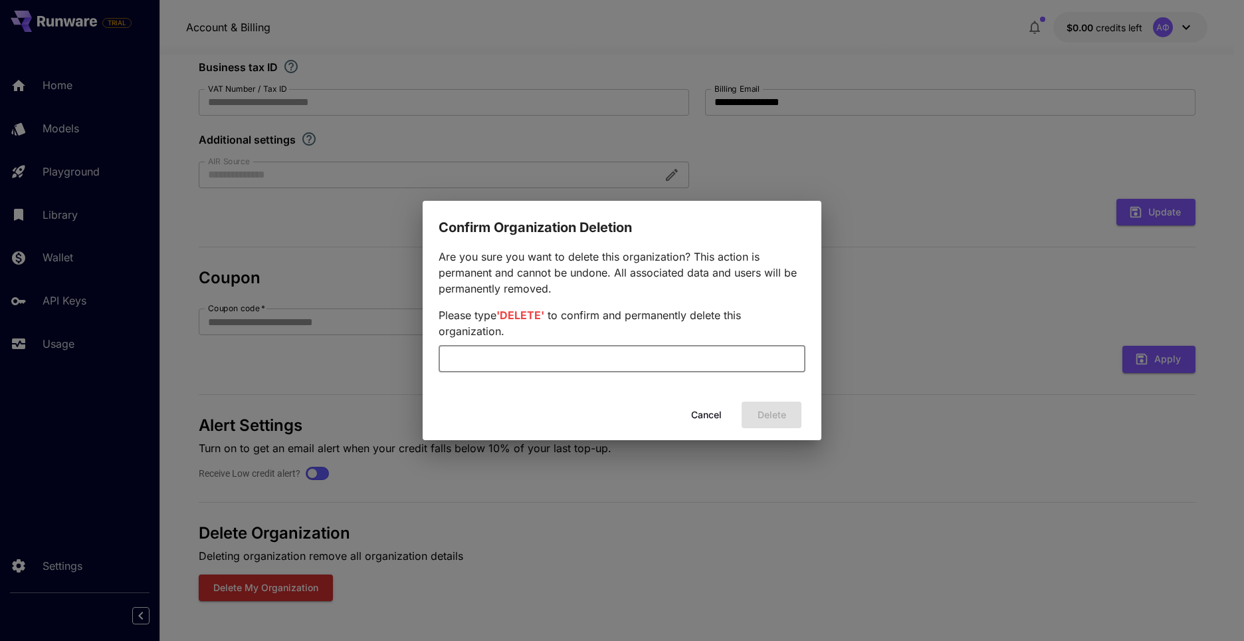
click at [544, 354] on input "text" at bounding box center [622, 359] width 367 height 27
type input "*"
drag, startPoint x: 652, startPoint y: 351, endPoint x: 758, endPoint y: 464, distance: 155.2
click at [657, 358] on input "**********" at bounding box center [622, 359] width 367 height 27
click at [801, 401] on div "Cancel Delete" at bounding box center [622, 415] width 399 height 38
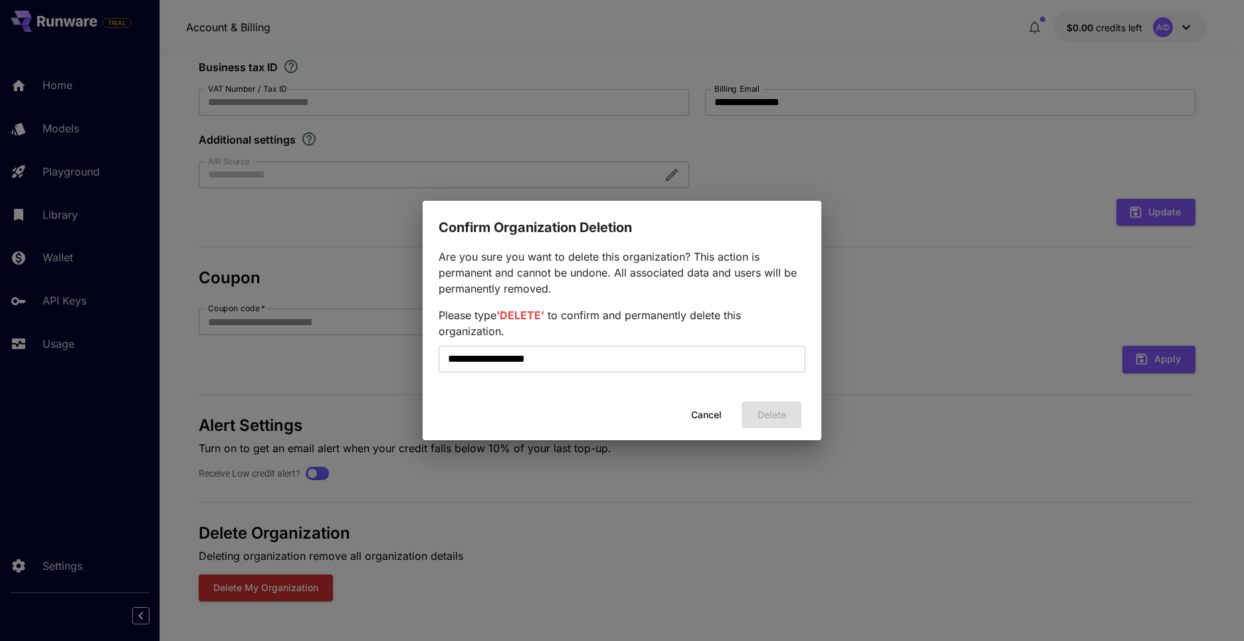
click at [790, 404] on div "Cancel Delete" at bounding box center [622, 415] width 399 height 38
drag, startPoint x: 503, startPoint y: 316, endPoint x: 544, endPoint y: 313, distance: 40.6
click at [544, 313] on span "'DELETE'" at bounding box center [521, 314] width 48 height 13
copy span "DELETE"
drag, startPoint x: 586, startPoint y: 358, endPoint x: 378, endPoint y: 360, distance: 208.7
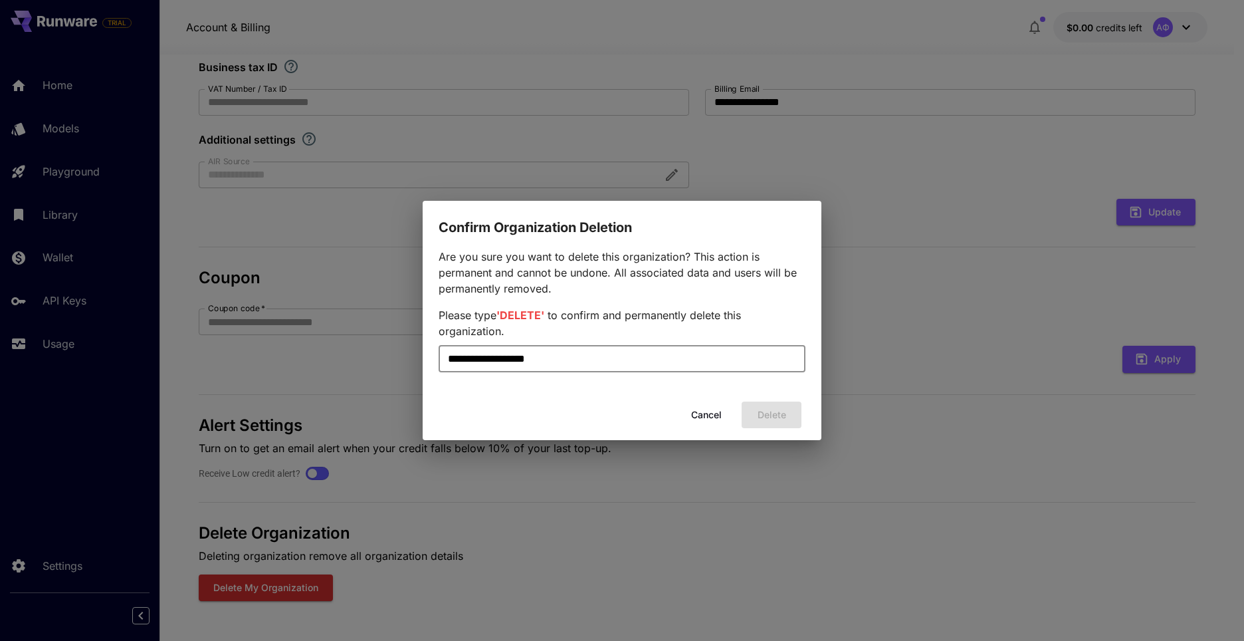
click at [378, 360] on div "**********" at bounding box center [622, 320] width 1244 height 641
paste input "text"
type input "******"
click at [765, 423] on button "Delete" at bounding box center [772, 414] width 60 height 27
type input "*********"
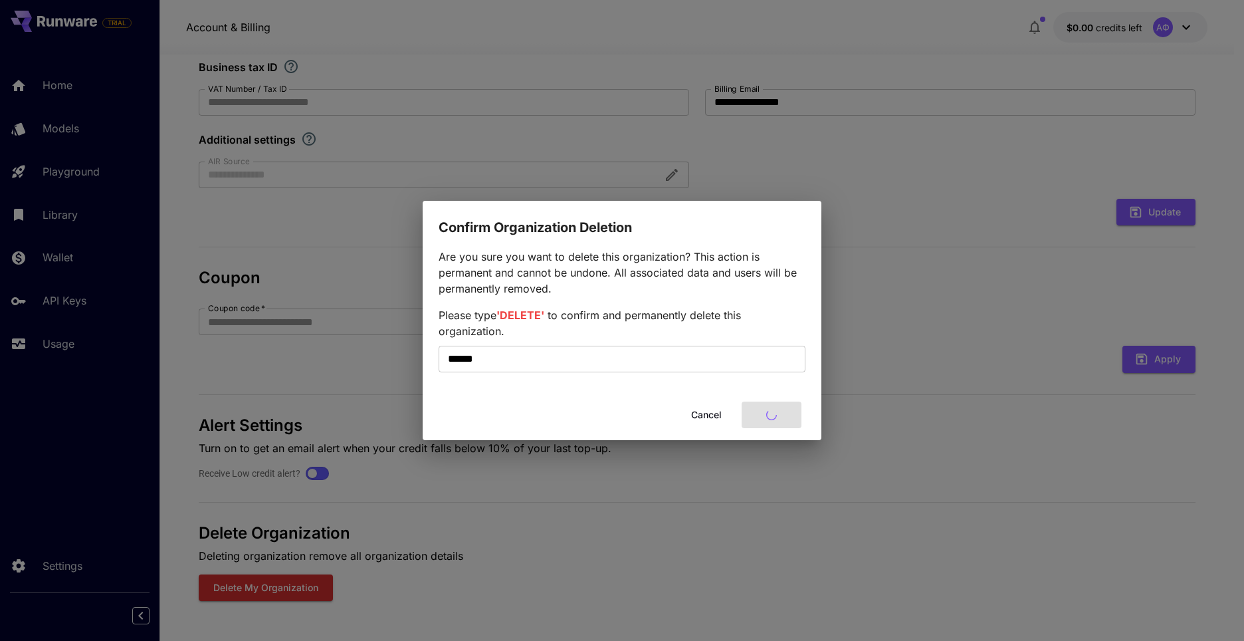
type input "*********"
type input "*****"
type input "**********"
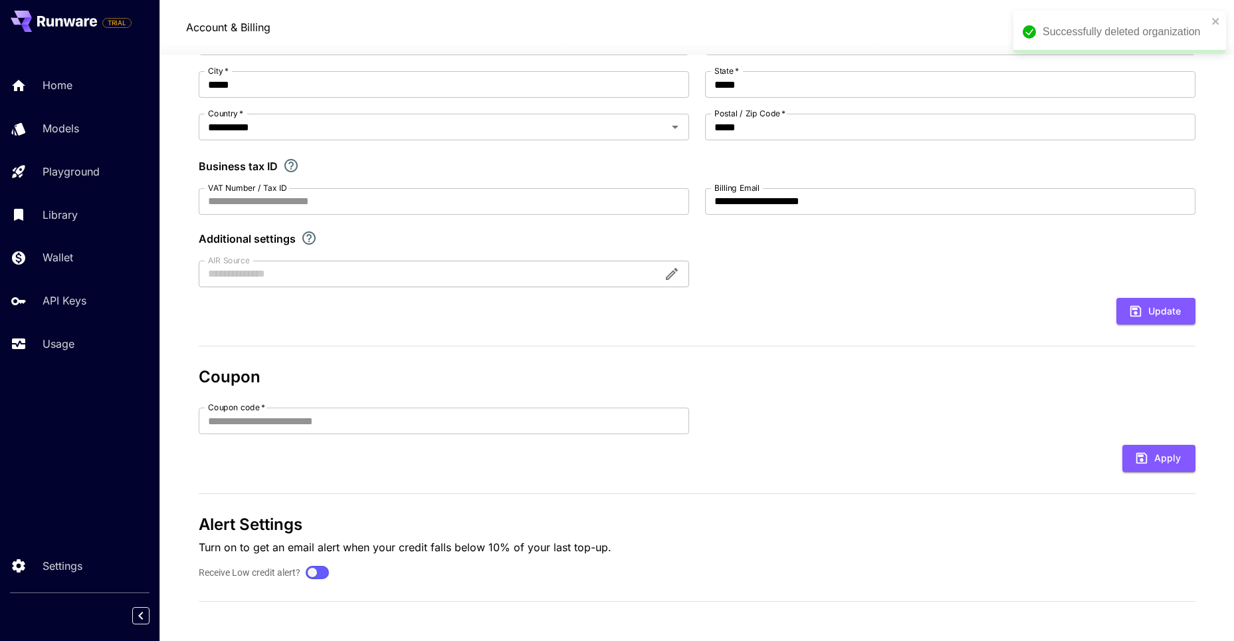
scroll to position [0, 0]
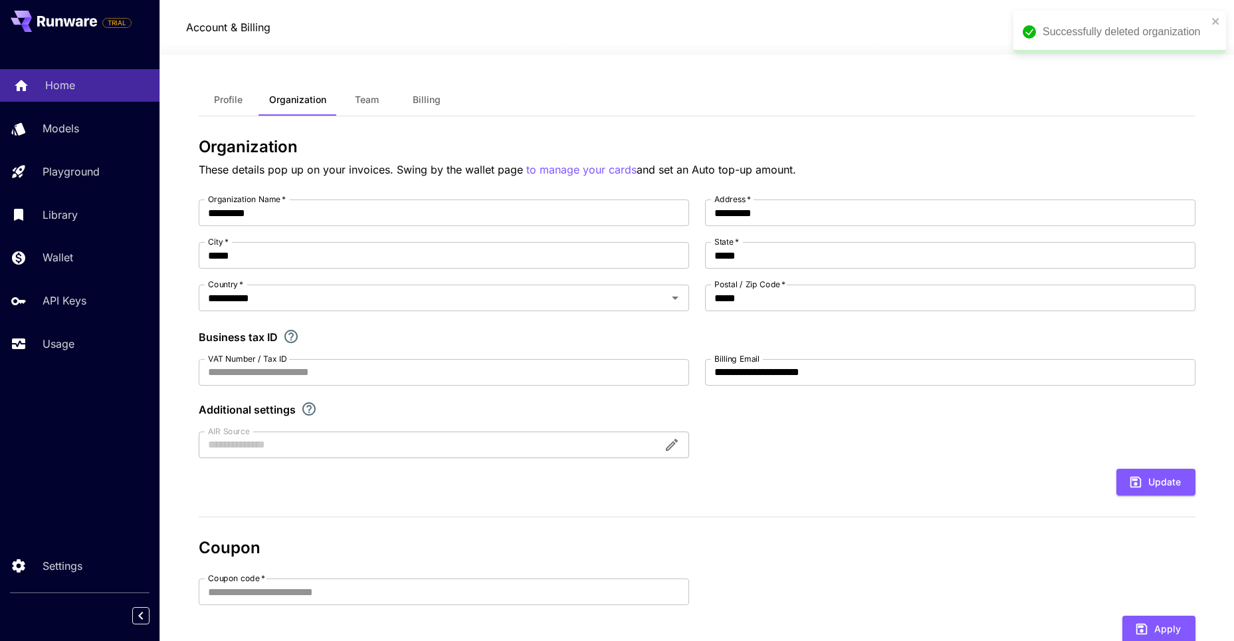
click at [55, 84] on p "Home" at bounding box center [60, 85] width 30 height 16
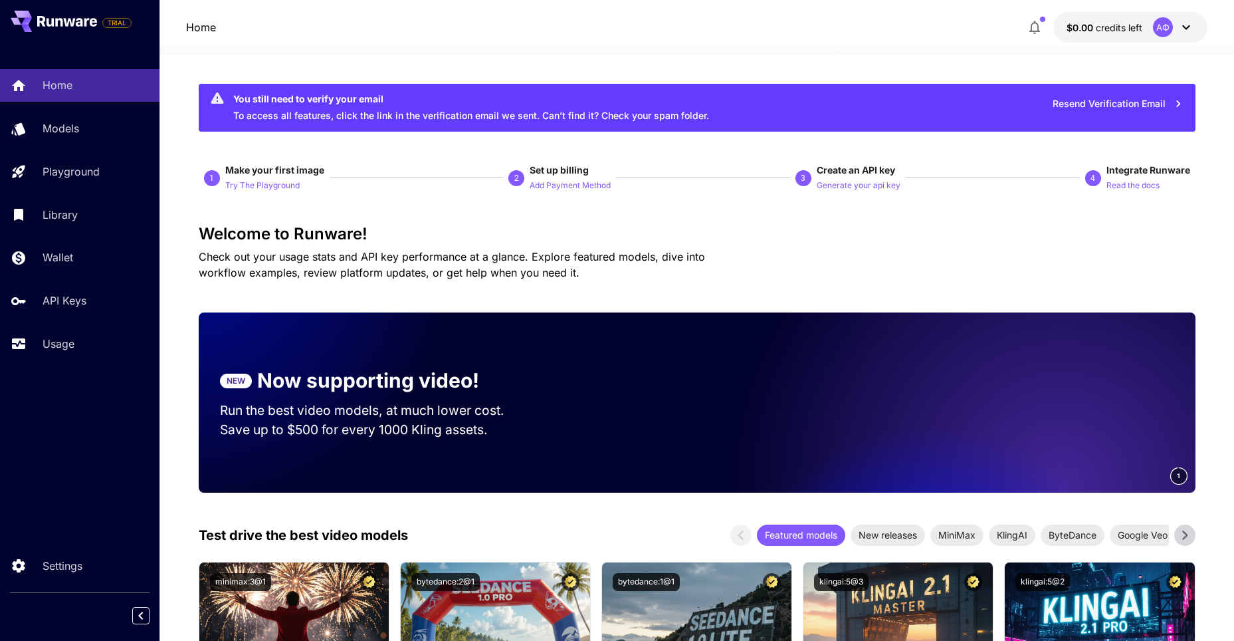
click at [1187, 19] on div "АФ" at bounding box center [1173, 27] width 41 height 20
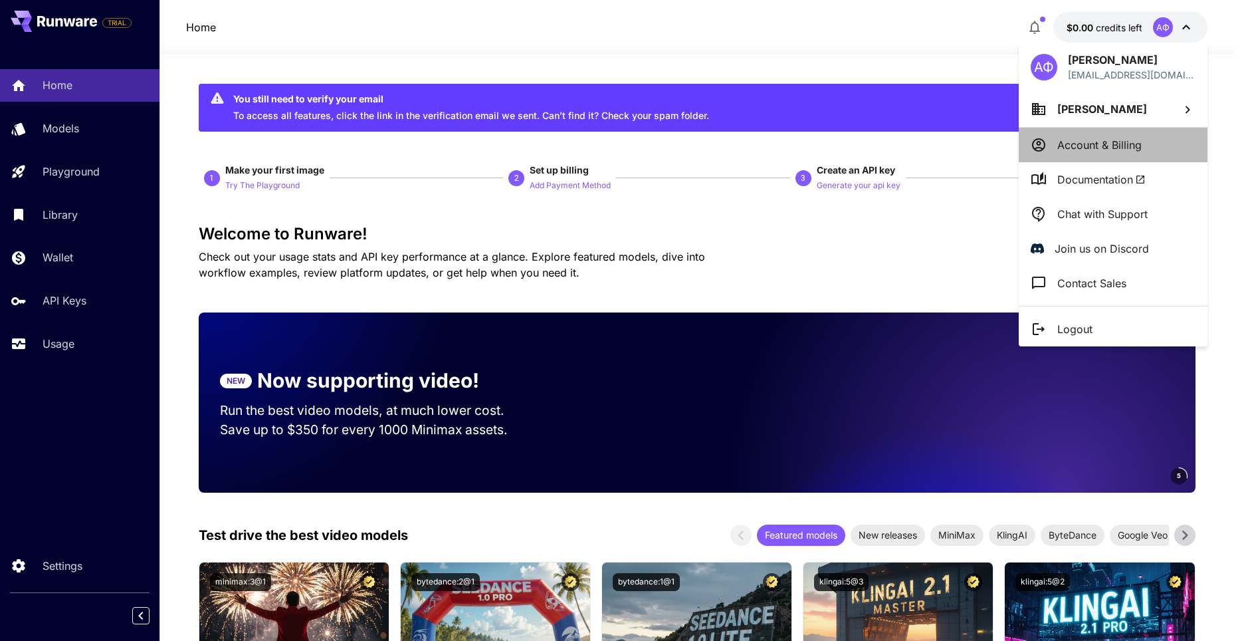
click at [1136, 142] on p "Account & Billing" at bounding box center [1100, 145] width 84 height 16
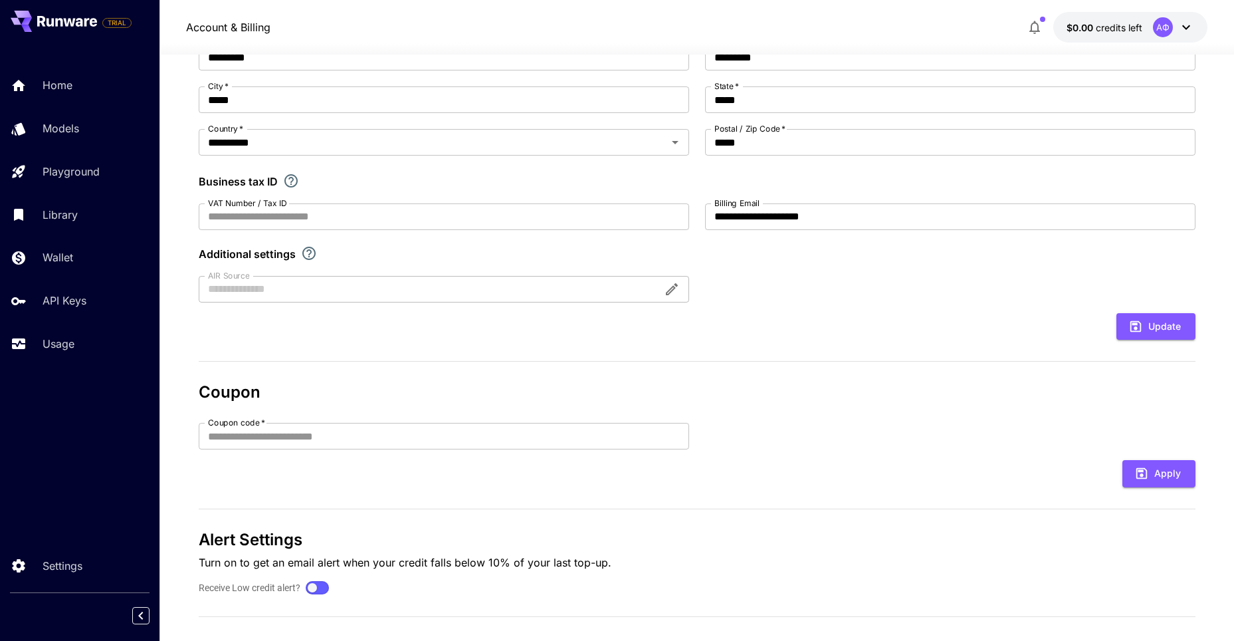
scroll to position [171, 0]
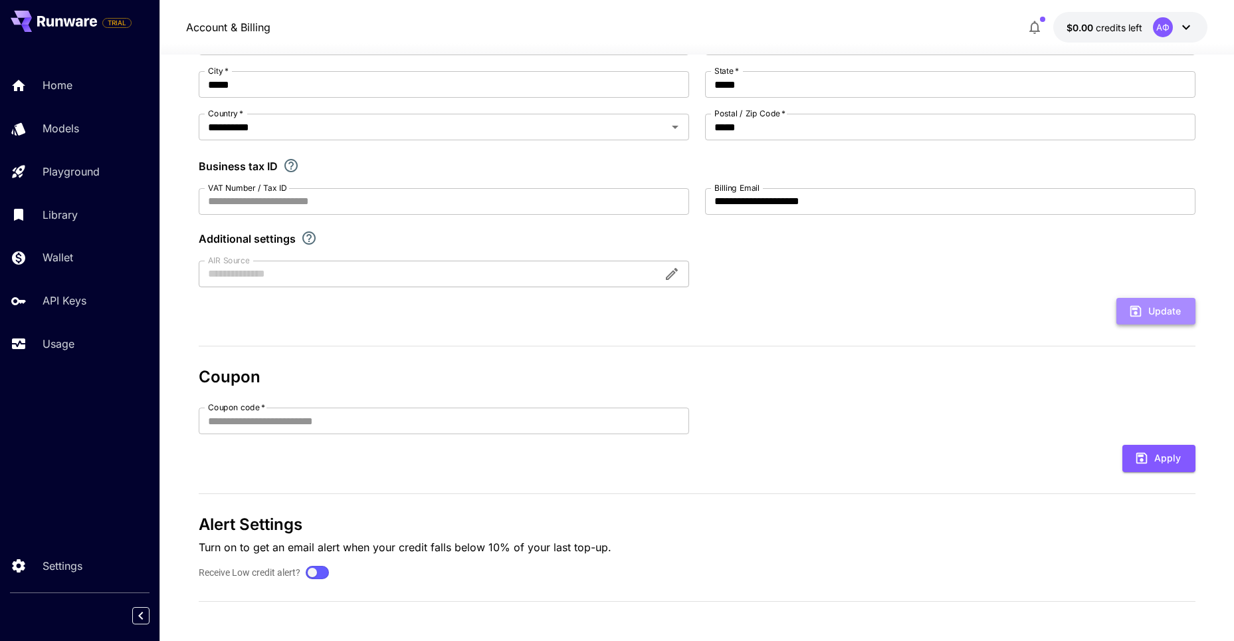
click at [1168, 312] on button "Update" at bounding box center [1156, 311] width 79 height 27
click at [1153, 308] on button "Update" at bounding box center [1156, 311] width 79 height 27
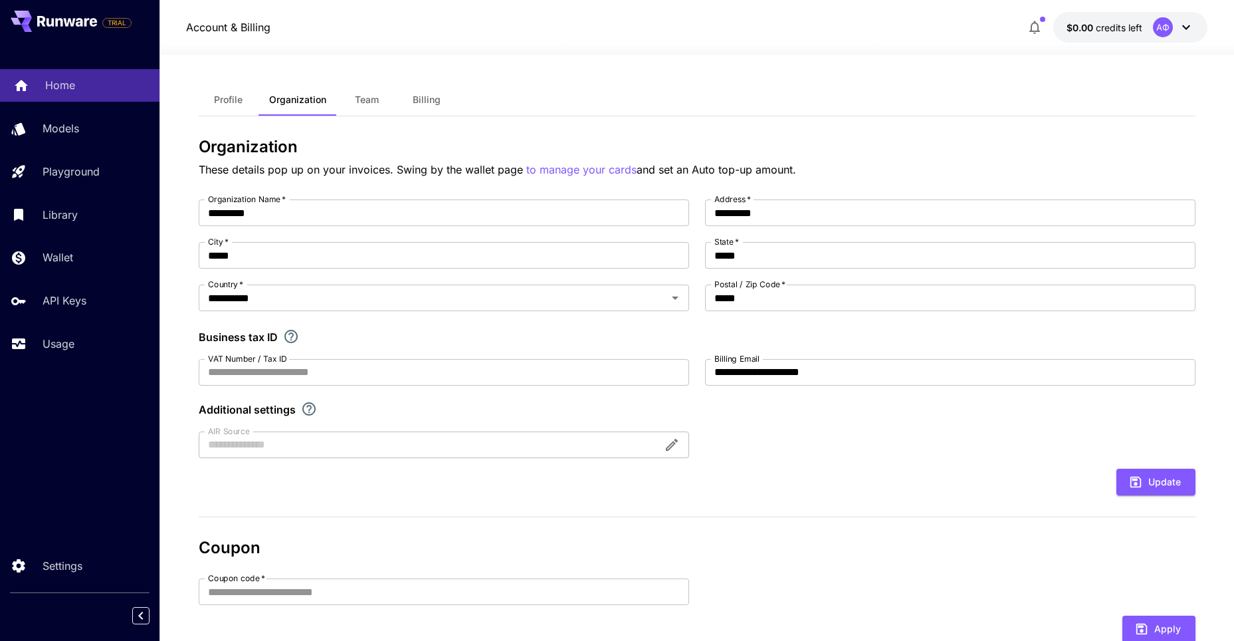
click at [75, 75] on link "Home" at bounding box center [80, 85] width 160 height 33
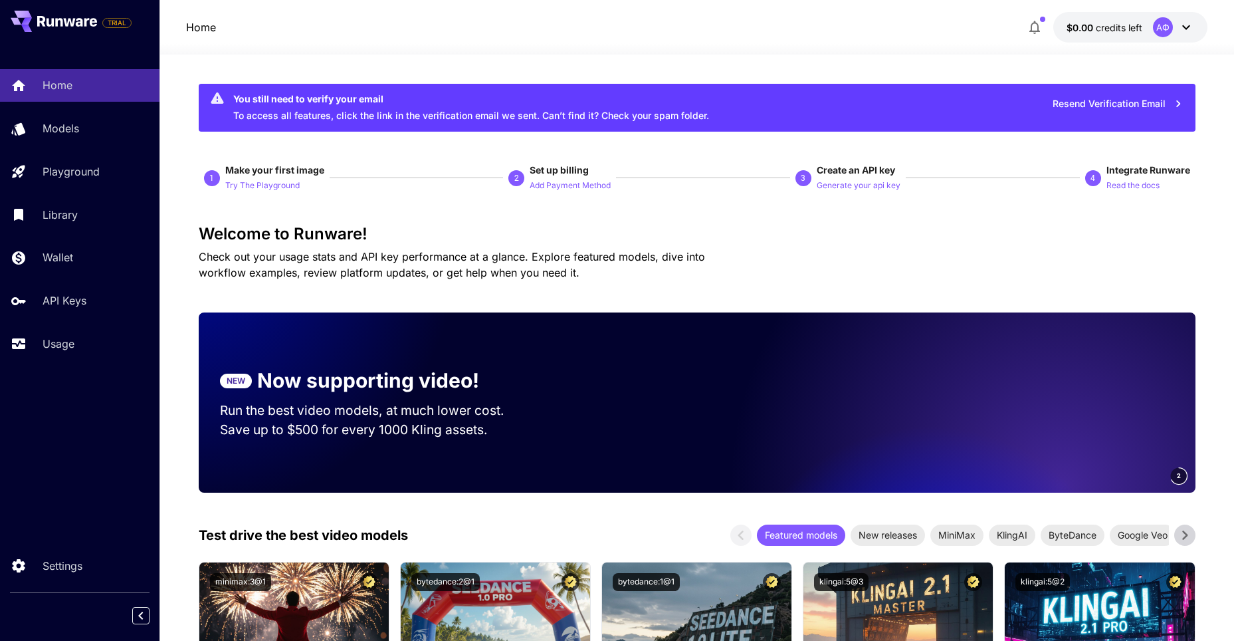
click at [1153, 104] on button "Resend Verification Email" at bounding box center [1118, 103] width 145 height 27
